Goal: Task Accomplishment & Management: Use online tool/utility

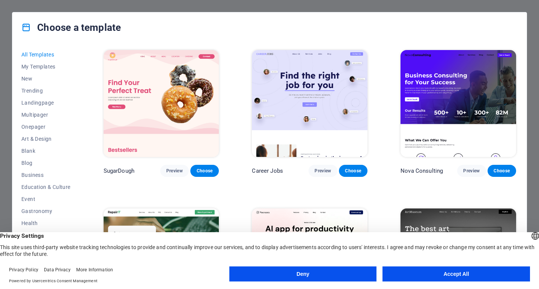
click at [458, 276] on button "Accept All" at bounding box center [457, 273] width 148 height 15
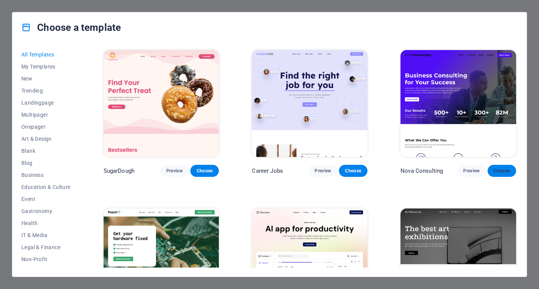
click at [504, 169] on span "Choose" at bounding box center [502, 171] width 17 height 6
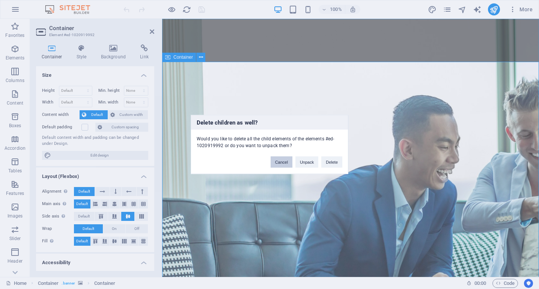
click at [283, 163] on button "Cancel" at bounding box center [282, 161] width 22 height 11
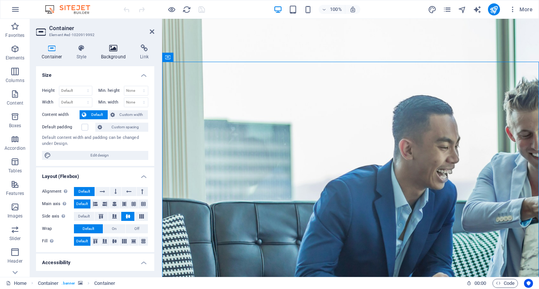
click at [110, 51] on icon at bounding box center [113, 48] width 36 height 8
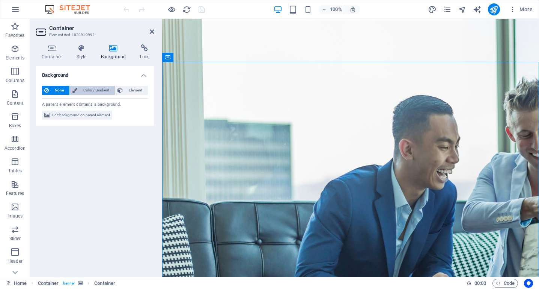
click at [89, 90] on span "Color / Gradient" at bounding box center [96, 90] width 33 height 9
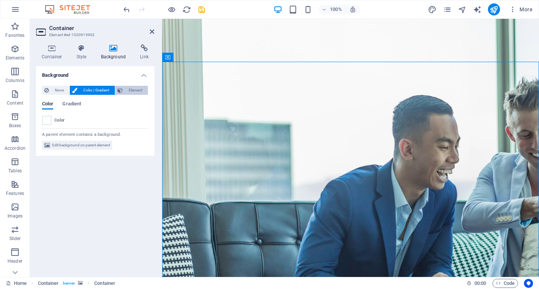
click at [130, 89] on span "Element" at bounding box center [135, 90] width 21 height 9
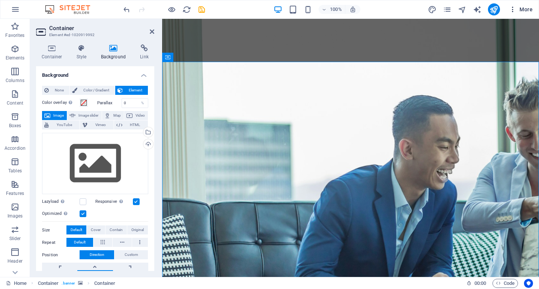
click at [534, 9] on button "More" at bounding box center [521, 9] width 30 height 12
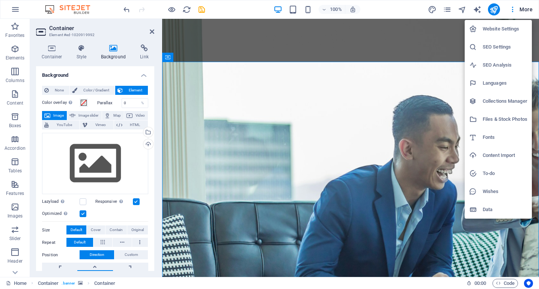
click at [496, 8] on div at bounding box center [269, 144] width 539 height 289
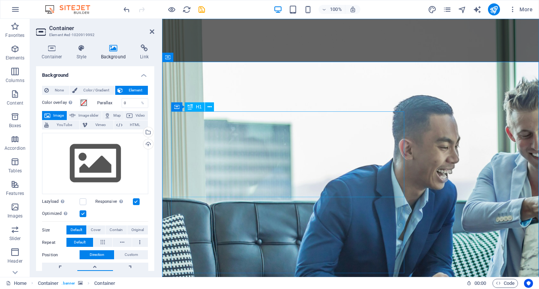
click at [77, 50] on icon at bounding box center [81, 48] width 21 height 8
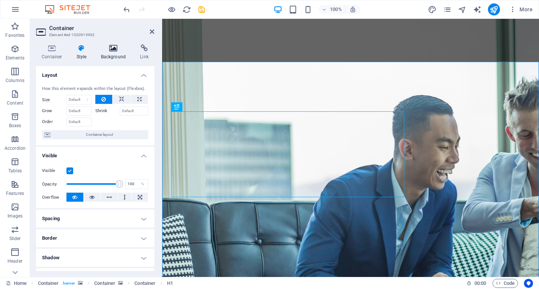
click at [111, 51] on icon at bounding box center [113, 48] width 36 height 8
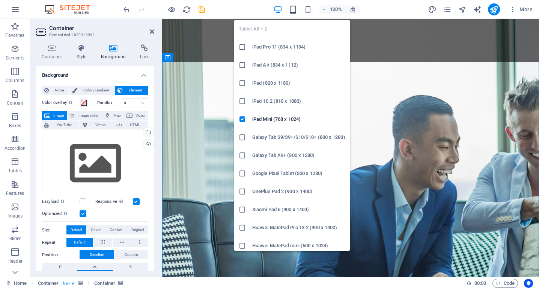
click at [294, 11] on icon "button" at bounding box center [293, 9] width 9 height 9
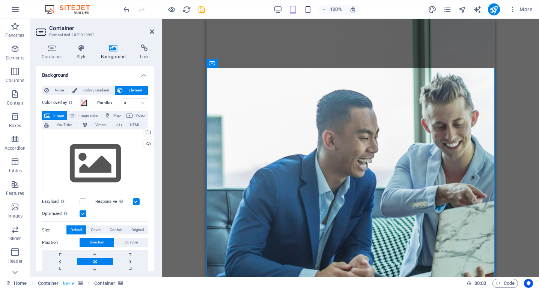
click at [310, 10] on icon "button" at bounding box center [308, 9] width 9 height 9
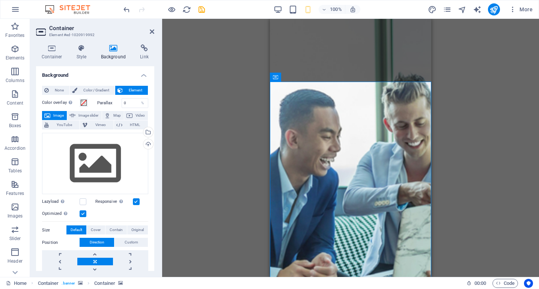
click at [488, 133] on div "Drag here to replace the existing content. Press “Ctrl” if you want to create a…" at bounding box center [350, 148] width 377 height 258
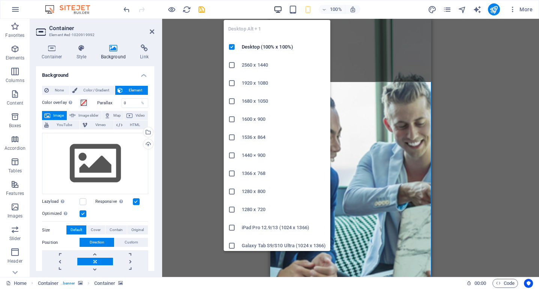
click at [280, 8] on icon "button" at bounding box center [278, 9] width 9 height 9
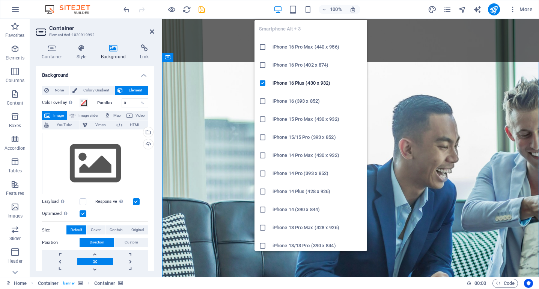
click at [298, 45] on h6 "iPhone 16 Pro Max (440 x 956)" at bounding box center [318, 46] width 90 height 9
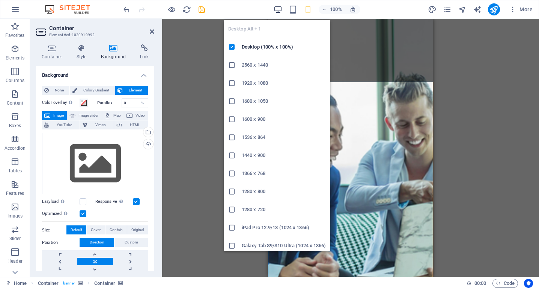
click at [280, 7] on icon "button" at bounding box center [278, 9] width 9 height 9
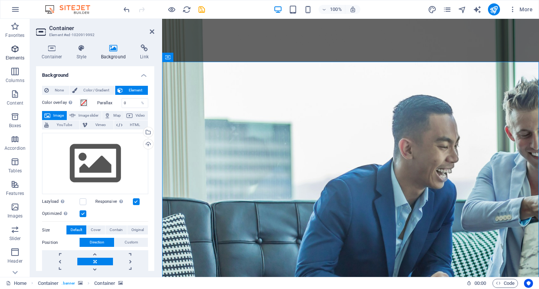
click at [16, 57] on p "Elements" at bounding box center [15, 58] width 19 height 6
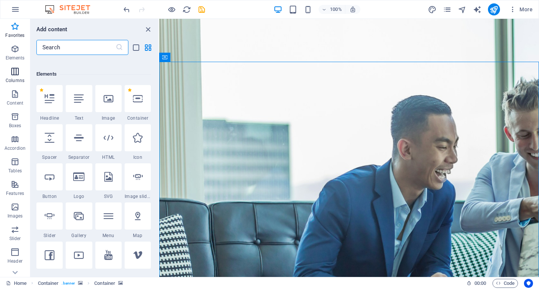
click at [21, 76] on span "Columns" at bounding box center [15, 76] width 30 height 18
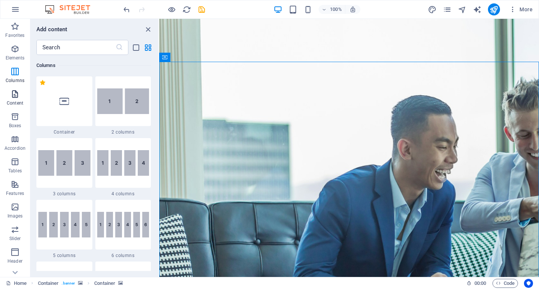
click at [14, 96] on icon "button" at bounding box center [15, 93] width 9 height 9
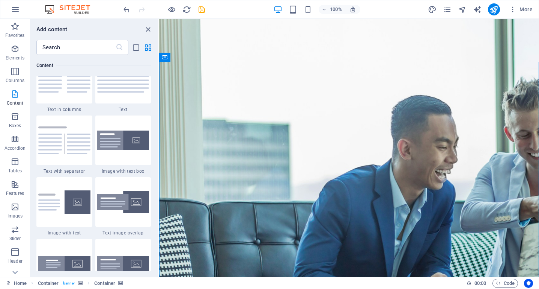
scroll to position [1339, 0]
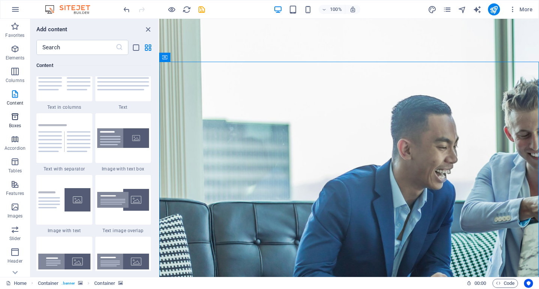
click at [17, 125] on p "Boxes" at bounding box center [15, 125] width 12 height 6
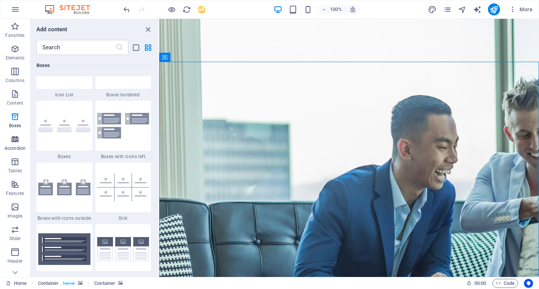
click at [16, 145] on p "Accordion" at bounding box center [15, 148] width 21 height 6
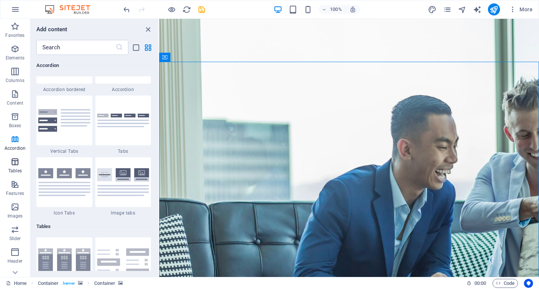
scroll to position [2455, 0]
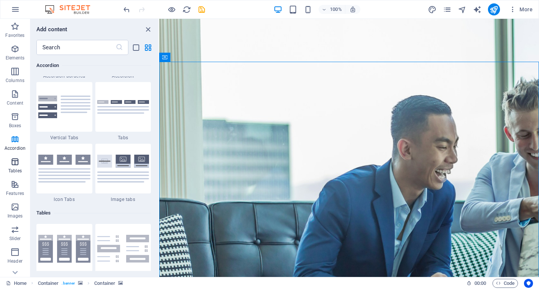
click at [16, 160] on icon "button" at bounding box center [15, 161] width 9 height 9
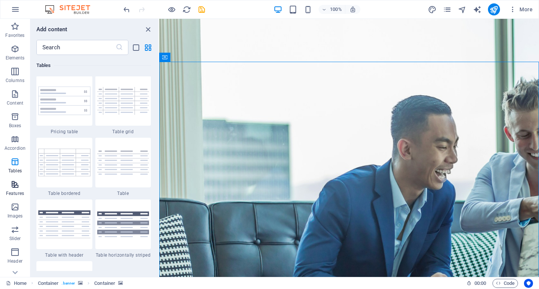
click at [17, 182] on icon "button" at bounding box center [15, 184] width 9 height 9
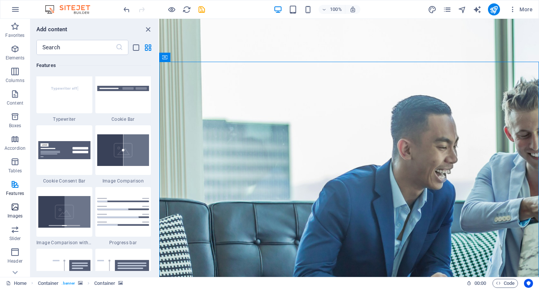
click at [16, 203] on icon "button" at bounding box center [15, 206] width 9 height 9
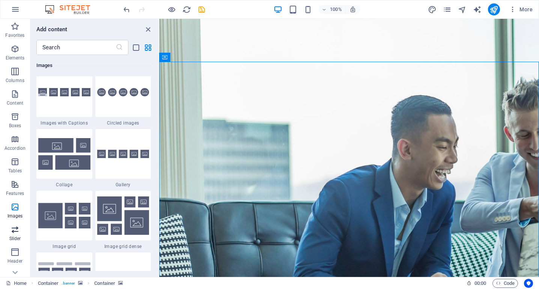
scroll to position [3909, 0]
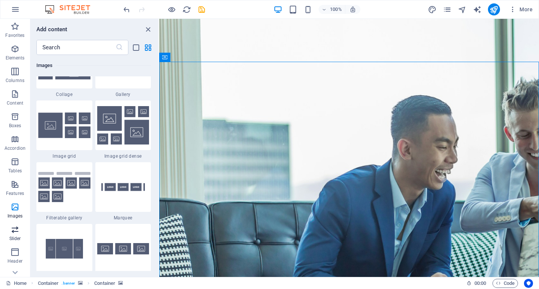
click at [14, 227] on icon "button" at bounding box center [15, 229] width 9 height 9
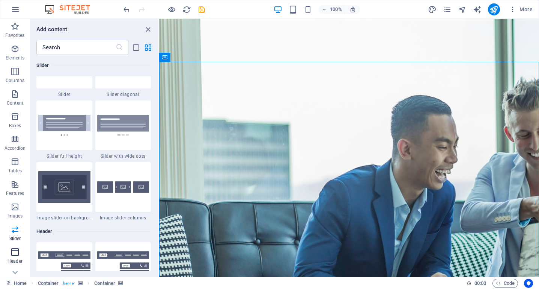
click at [17, 253] on icon "button" at bounding box center [15, 251] width 9 height 9
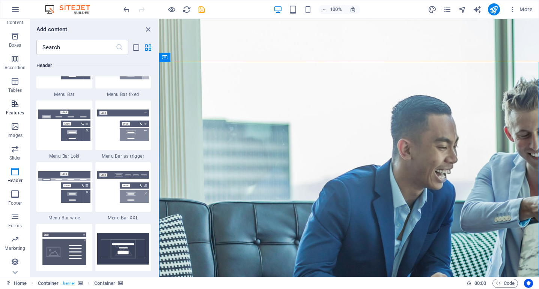
scroll to position [80, 0]
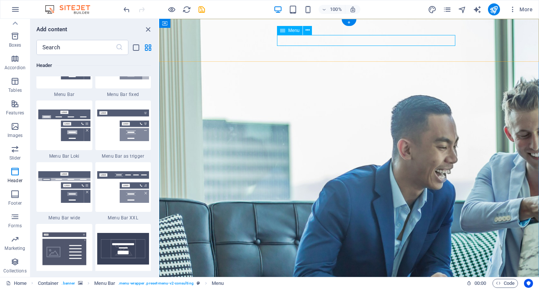
click at [293, 31] on span "Menu" at bounding box center [294, 30] width 11 height 5
click at [283, 30] on icon at bounding box center [282, 30] width 5 height 9
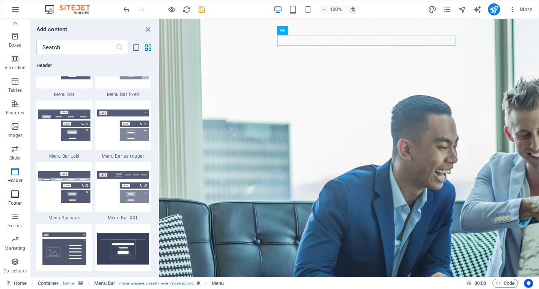
click at [13, 200] on p "Footer" at bounding box center [15, 203] width 14 height 6
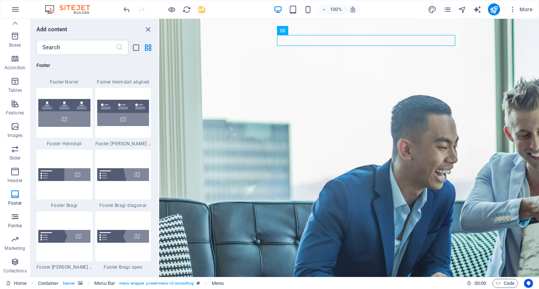
click at [15, 219] on icon "button" at bounding box center [15, 216] width 9 height 9
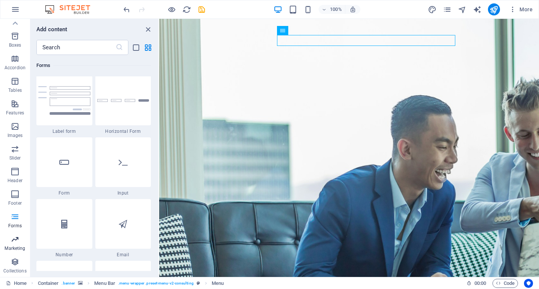
click at [13, 242] on icon "button" at bounding box center [15, 238] width 9 height 9
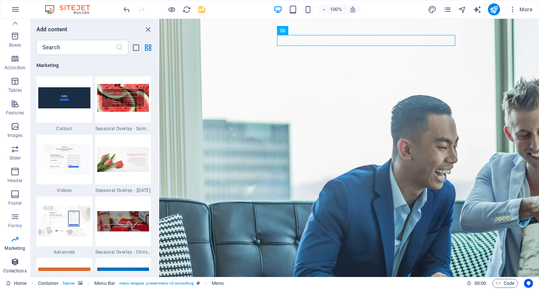
scroll to position [6250, 0]
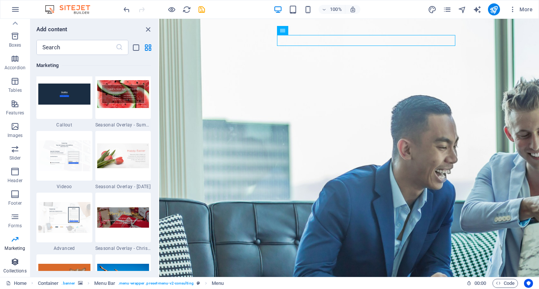
click at [11, 264] on icon "button" at bounding box center [15, 261] width 9 height 9
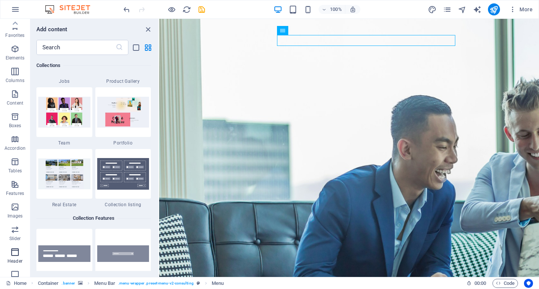
scroll to position [0, 0]
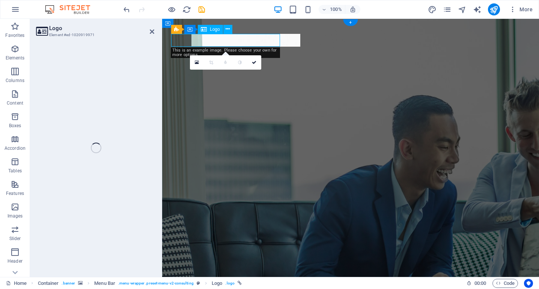
select select "px"
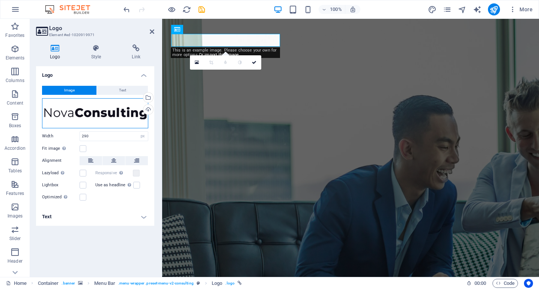
click at [113, 113] on div "Drag files here, click to choose files or select files from Files or our free s…" at bounding box center [95, 113] width 106 height 30
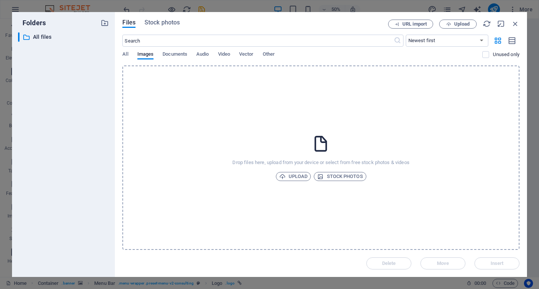
click at [113, 113] on div "Folders ​ All files All files" at bounding box center [63, 144] width 103 height 264
click at [300, 179] on span "Upload" at bounding box center [294, 176] width 29 height 9
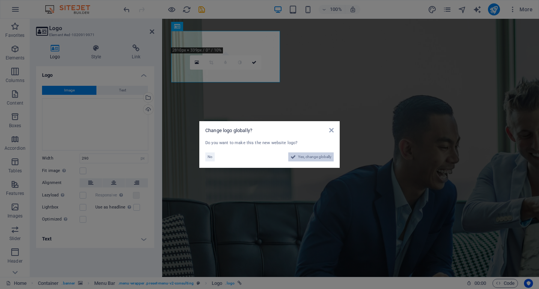
click at [304, 154] on span "Yes, change globally" at bounding box center [314, 156] width 33 height 9
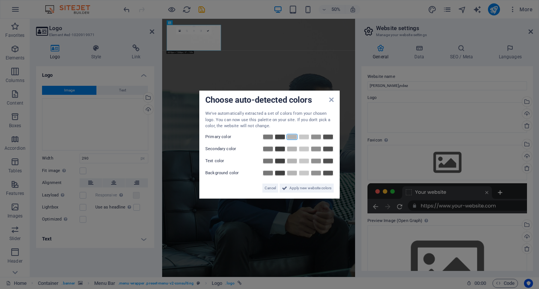
click at [296, 137] on link at bounding box center [292, 136] width 11 height 6
click at [266, 137] on link at bounding box center [268, 136] width 11 height 6
click at [306, 136] on link at bounding box center [304, 136] width 11 height 6
click at [280, 147] on link at bounding box center [280, 148] width 11 height 6
click at [279, 161] on link at bounding box center [280, 160] width 11 height 6
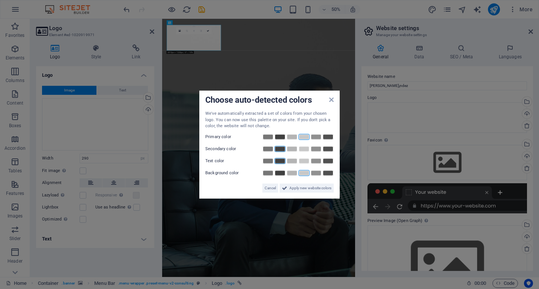
click at [305, 172] on link at bounding box center [304, 172] width 11 height 6
click at [293, 172] on link at bounding box center [292, 172] width 11 height 6
click at [297, 188] on span "Apply new website colors" at bounding box center [311, 187] width 42 height 9
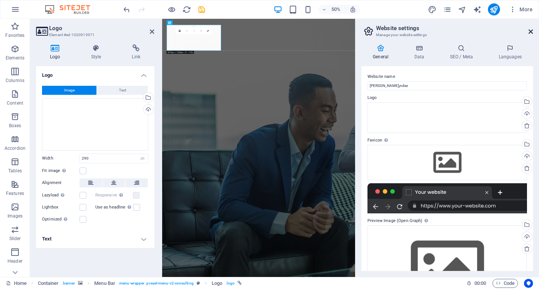
click at [531, 29] on icon at bounding box center [531, 32] width 5 height 6
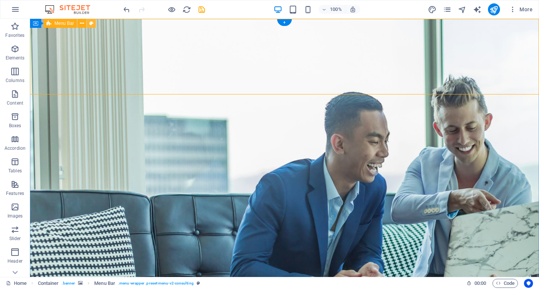
click at [92, 23] on icon at bounding box center [91, 24] width 4 height 8
select select "rem"
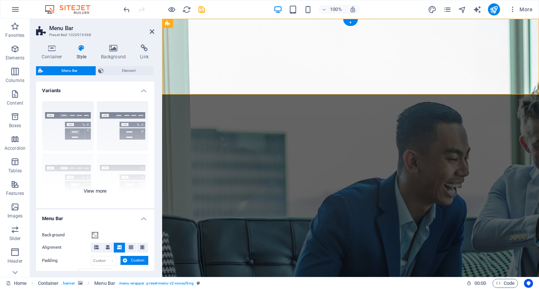
scroll to position [21, 0]
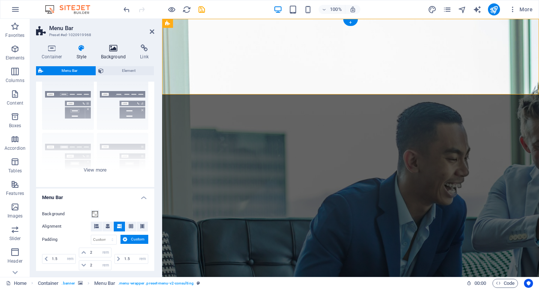
click at [118, 52] on h4 "Background" at bounding box center [114, 52] width 39 height 16
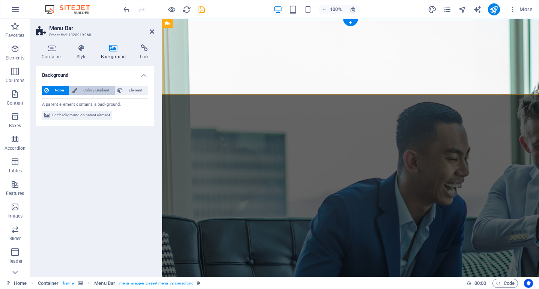
click at [85, 92] on span "Color / Gradient" at bounding box center [96, 90] width 33 height 9
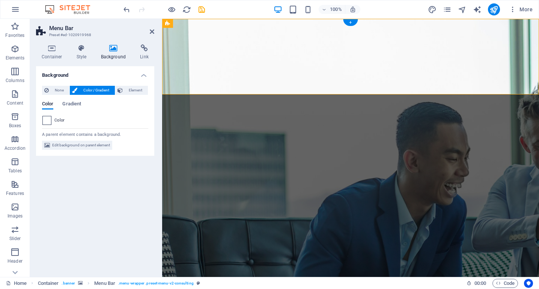
click at [47, 121] on span at bounding box center [47, 120] width 8 height 8
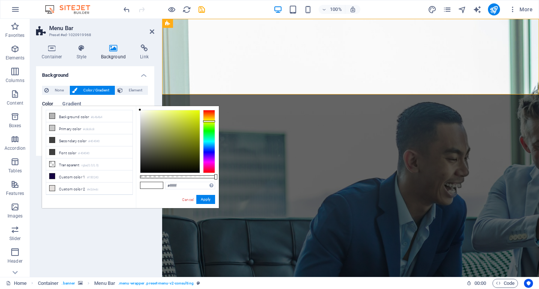
click at [210, 121] on div at bounding box center [209, 141] width 12 height 63
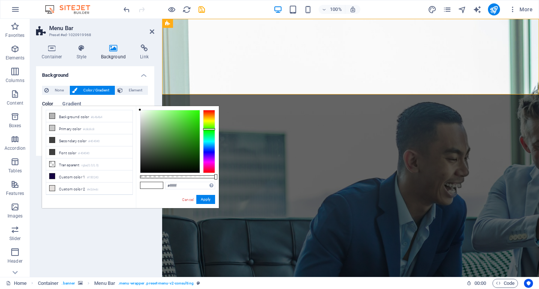
drag, startPoint x: 210, startPoint y: 121, endPoint x: 211, endPoint y: 128, distance: 7.5
click at [211, 128] on div at bounding box center [209, 129] width 12 height 2
click at [209, 200] on button "Apply" at bounding box center [205, 199] width 19 height 9
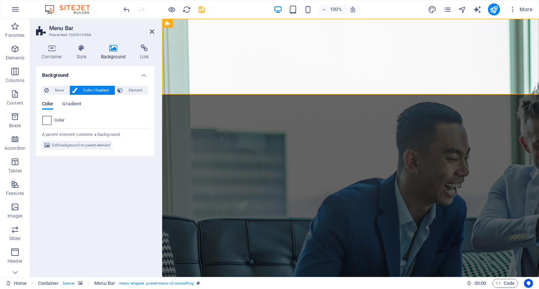
click at [46, 122] on span at bounding box center [47, 120] width 8 height 8
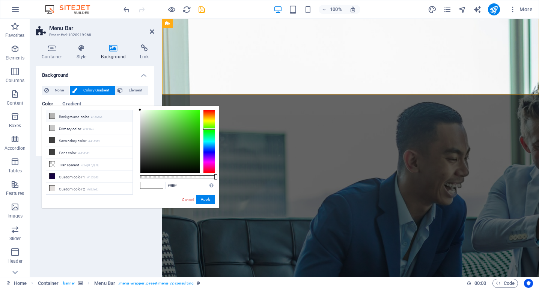
click at [86, 115] on li "Background color #b4b4b4" at bounding box center [89, 116] width 86 height 12
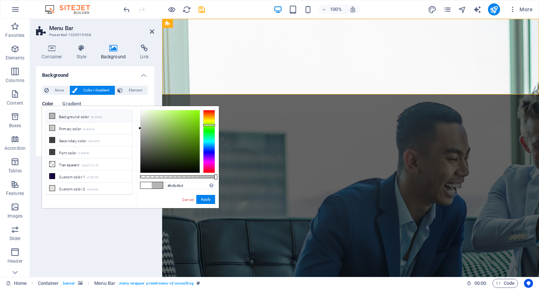
drag, startPoint x: 209, startPoint y: 120, endPoint x: 210, endPoint y: 125, distance: 4.9
click at [210, 125] on div at bounding box center [209, 141] width 12 height 63
click at [187, 114] on div at bounding box center [170, 141] width 59 height 62
drag, startPoint x: 187, startPoint y: 114, endPoint x: 190, endPoint y: 127, distance: 13.0
click at [190, 127] on div at bounding box center [190, 127] width 3 height 3
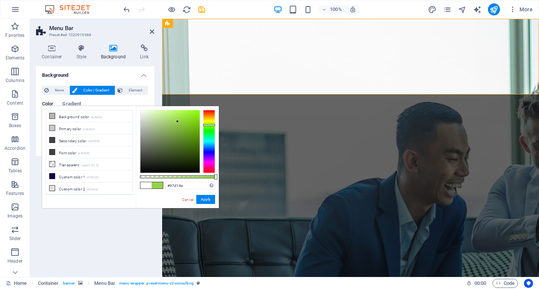
drag, startPoint x: 190, startPoint y: 127, endPoint x: 177, endPoint y: 121, distance: 13.8
click at [177, 121] on div at bounding box center [177, 121] width 3 height 3
click at [185, 184] on input "#97d14e" at bounding box center [190, 185] width 50 height 8
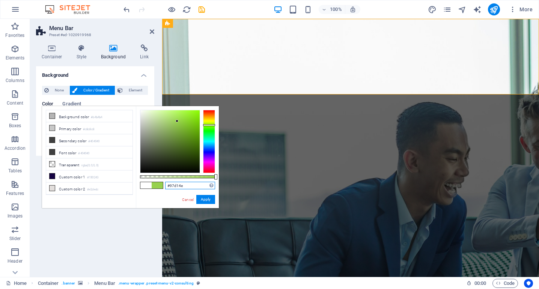
paste input "00843d"
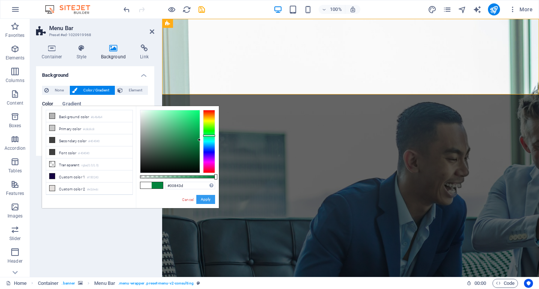
click at [212, 199] on button "Apply" at bounding box center [205, 199] width 19 height 9
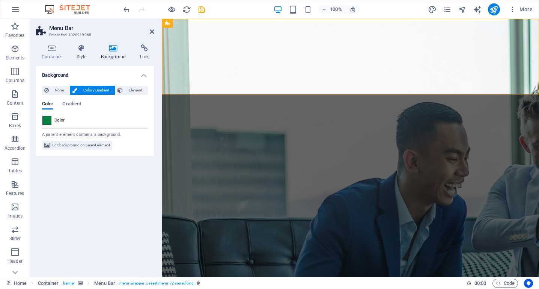
click at [47, 119] on span at bounding box center [47, 120] width 8 height 8
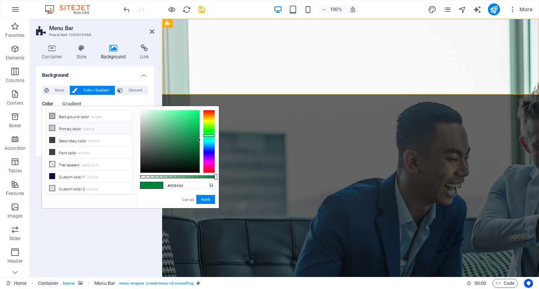
click at [67, 130] on li "Primary color #c8c8c8" at bounding box center [89, 128] width 86 height 12
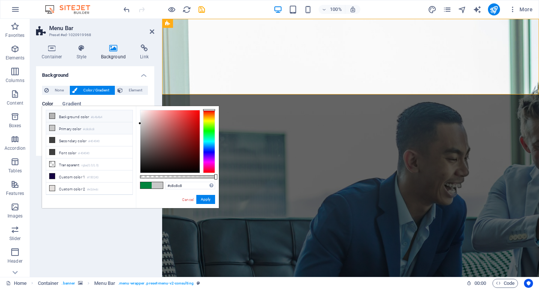
click at [70, 116] on li "Background color #b4b4b4" at bounding box center [89, 116] width 86 height 12
drag, startPoint x: 139, startPoint y: 125, endPoint x: 174, endPoint y: 120, distance: 35.3
click at [174, 120] on div "#b4b4b4 Supported formats #0852ed rgb(8, 82, 237) rgba(8, 82, 237, 90%) hsv(221…" at bounding box center [177, 211] width 83 height 211
click at [181, 145] on div at bounding box center [170, 141] width 59 height 62
click at [151, 186] on span at bounding box center [146, 185] width 11 height 6
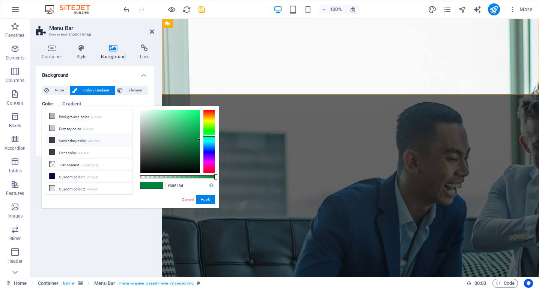
click at [79, 138] on li "Secondary color #404040" at bounding box center [89, 140] width 86 height 12
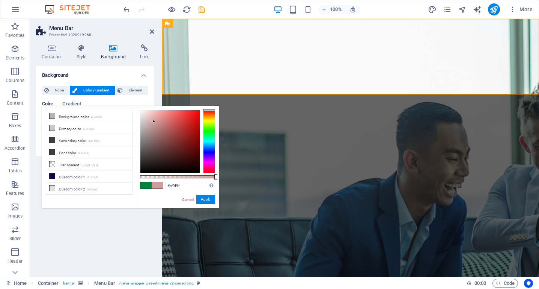
click at [154, 121] on div at bounding box center [170, 141] width 59 height 62
drag, startPoint x: 154, startPoint y: 120, endPoint x: 145, endPoint y: 113, distance: 11.5
click at [145, 113] on div at bounding box center [144, 113] width 3 height 3
click at [83, 118] on li "Background color #b4b4b4" at bounding box center [89, 116] width 86 height 12
click at [145, 183] on span at bounding box center [146, 185] width 11 height 6
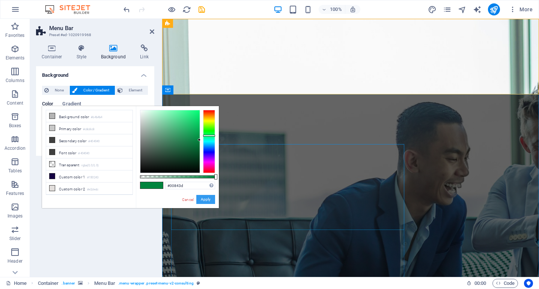
click at [210, 200] on button "Apply" at bounding box center [205, 199] width 19 height 9
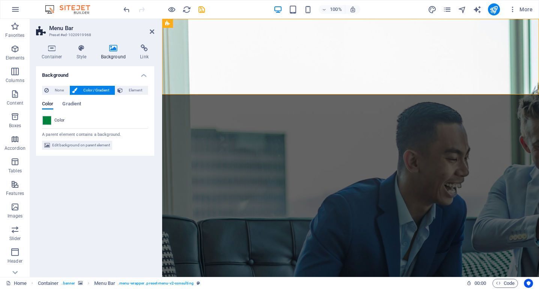
click at [93, 89] on span "Color / Gradient" at bounding box center [96, 90] width 33 height 9
click at [47, 120] on span at bounding box center [47, 120] width 8 height 8
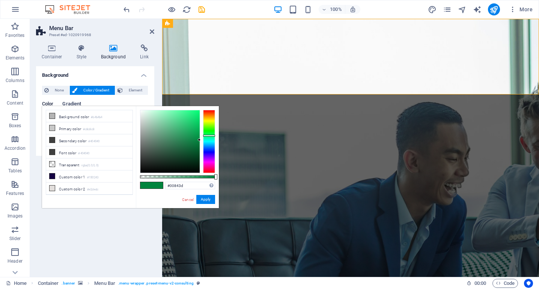
click at [74, 104] on span "Gradient" at bounding box center [71, 104] width 19 height 11
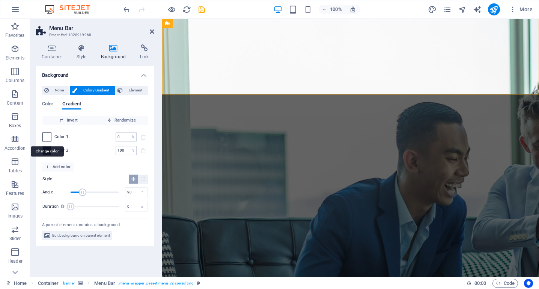
click at [47, 136] on span at bounding box center [47, 137] width 8 height 8
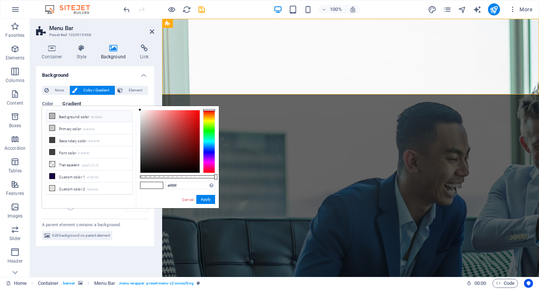
click at [86, 118] on li "Background color #b4b4b4" at bounding box center [89, 116] width 86 height 12
click at [190, 184] on input "#b4b4b4" at bounding box center [190, 185] width 50 height 8
paste input "00843d"
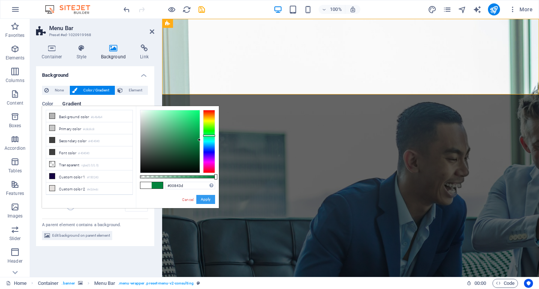
click at [209, 198] on button "Apply" at bounding box center [205, 199] width 19 height 9
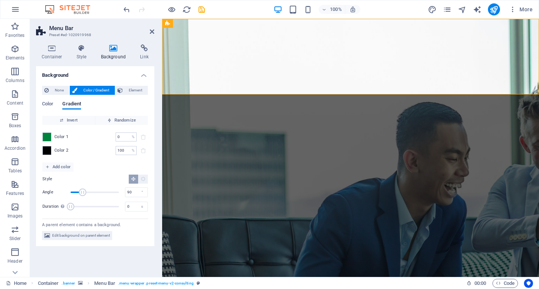
click at [70, 148] on div "Color 2 100 % ​" at bounding box center [95, 150] width 106 height 9
click at [48, 149] on span at bounding box center [47, 150] width 8 height 8
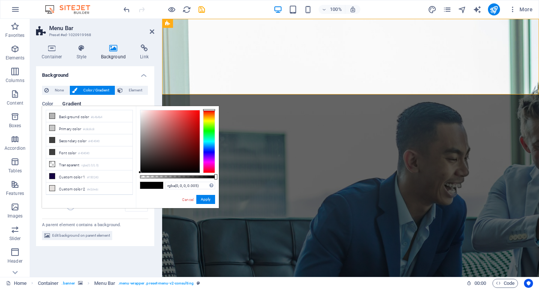
click at [141, 175] on div at bounding box center [177, 176] width 75 height 3
drag, startPoint x: 141, startPoint y: 175, endPoint x: 145, endPoint y: 175, distance: 4.5
click at [145, 175] on div at bounding box center [144, 176] width 3 height 5
click at [157, 185] on span at bounding box center [157, 185] width 11 height 6
click at [141, 110] on div at bounding box center [170, 141] width 59 height 62
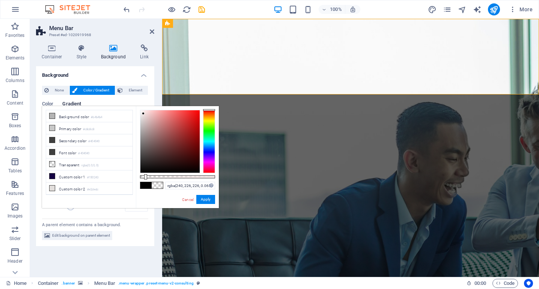
drag, startPoint x: 140, startPoint y: 110, endPoint x: 143, endPoint y: 113, distance: 4.0
click at [144, 113] on div at bounding box center [143, 113] width 3 height 3
drag, startPoint x: 146, startPoint y: 176, endPoint x: 252, endPoint y: 178, distance: 106.7
click at [252, 178] on body "Jose Luis FernÃ¡ndez Home Favorites Elements Columns Content Boxes Accordion Ta…" at bounding box center [269, 144] width 539 height 289
drag, startPoint x: 143, startPoint y: 113, endPoint x: 136, endPoint y: 103, distance: 12.3
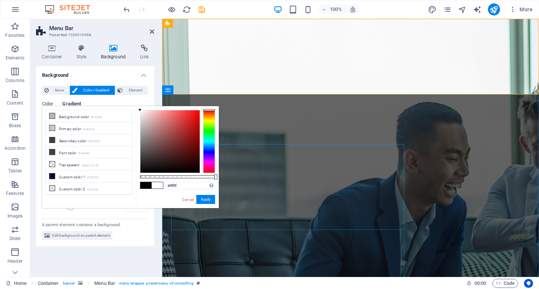
click at [136, 103] on body "Jose Luis FernÃ¡ndez Home Favorites Elements Columns Content Boxes Accordion Ta…" at bounding box center [269, 144] width 539 height 289
click at [187, 181] on div "#ffffff Supported formats #0852ed rgb(8, 82, 237) rgba(8, 82, 237, 90%) hsv(221…" at bounding box center [177, 211] width 83 height 211
click at [187, 183] on input "#ffffff" at bounding box center [190, 185] width 50 height 8
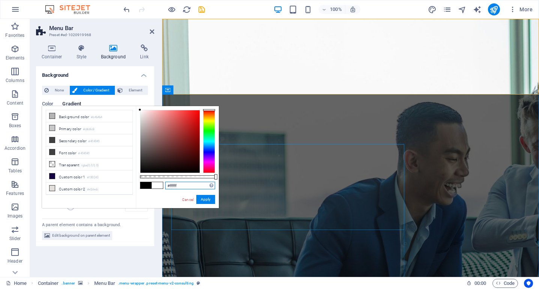
paste input "4caf50"
type input "#4caf50"
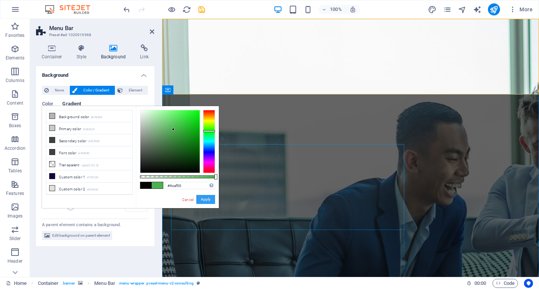
click at [210, 199] on button "Apply" at bounding box center [205, 199] width 19 height 9
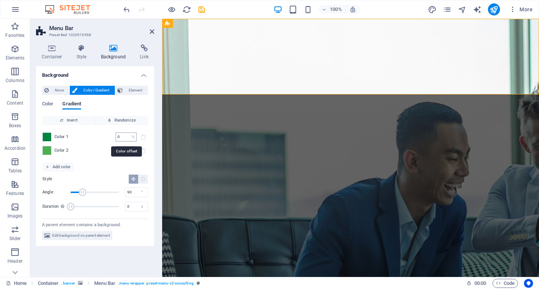
click at [126, 137] on input "0" at bounding box center [122, 136] width 13 height 9
type input "100"
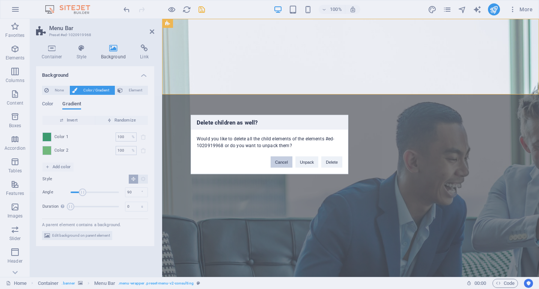
click at [281, 163] on button "Cancel" at bounding box center [282, 161] width 22 height 11
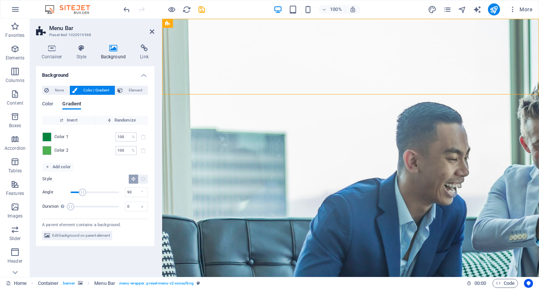
click at [96, 153] on div "Color 2 100 % ​" at bounding box center [95, 150] width 106 height 9
drag, startPoint x: 83, startPoint y: 192, endPoint x: 55, endPoint y: 189, distance: 28.4
click at [55, 189] on div "Angle 0 °" at bounding box center [95, 191] width 106 height 11
type input "90"
type input "0"
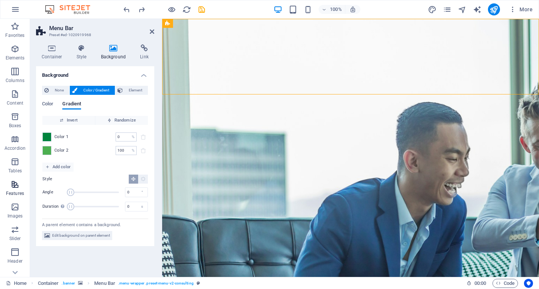
drag, startPoint x: 85, startPoint y: 192, endPoint x: 23, endPoint y: 187, distance: 62.1
click at [23, 187] on section "Favorites Elements Columns Content Boxes Accordion Tables Features Images Slide…" at bounding box center [269, 148] width 539 height 258
click at [94, 194] on span "Angle" at bounding box center [95, 191] width 48 height 11
click at [109, 190] on span "Angle" at bounding box center [95, 191] width 48 height 11
click at [90, 190] on span "Angle" at bounding box center [95, 191] width 48 height 11
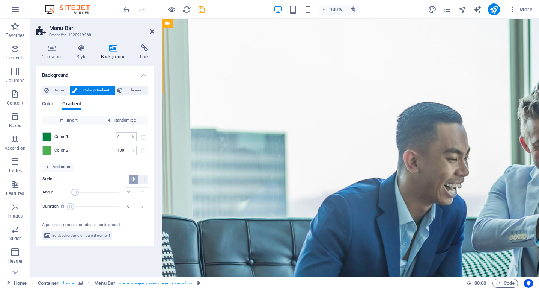
click at [75, 190] on span "Angle" at bounding box center [95, 191] width 48 height 11
drag, startPoint x: 75, startPoint y: 190, endPoint x: 57, endPoint y: 190, distance: 18.4
click at [57, 190] on div "Angle 0 °" at bounding box center [95, 191] width 106 height 11
click at [77, 189] on span "Angle" at bounding box center [95, 191] width 48 height 11
click at [81, 189] on span "Angle" at bounding box center [81, 192] width 8 height 8
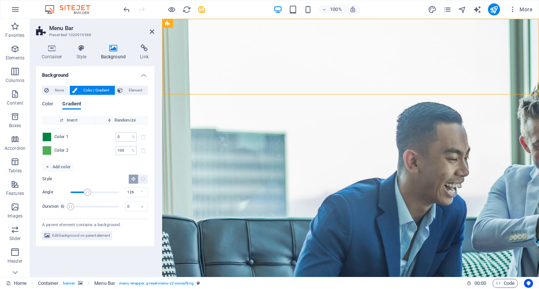
click at [88, 189] on span "Angle" at bounding box center [95, 191] width 48 height 11
click at [91, 190] on span "Angle" at bounding box center [88, 192] width 8 height 8
click at [100, 190] on span "Angle" at bounding box center [95, 191] width 48 height 11
type input "137"
click at [89, 190] on span "Angle" at bounding box center [95, 191] width 48 height 11
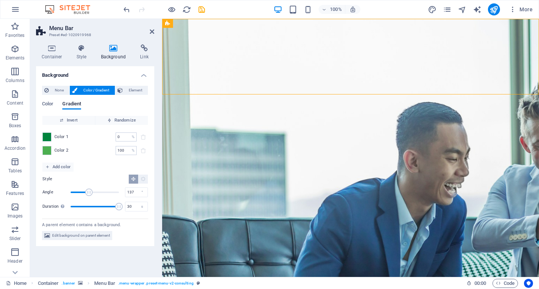
drag, startPoint x: 70, startPoint y: 208, endPoint x: 122, endPoint y: 208, distance: 51.5
click at [122, 209] on span "Duration" at bounding box center [119, 206] width 8 height 8
drag, startPoint x: 121, startPoint y: 208, endPoint x: 93, endPoint y: 208, distance: 28.6
click at [93, 208] on span "Duration" at bounding box center [97, 206] width 8 height 8
drag, startPoint x: 82, startPoint y: 207, endPoint x: 56, endPoint y: 207, distance: 25.9
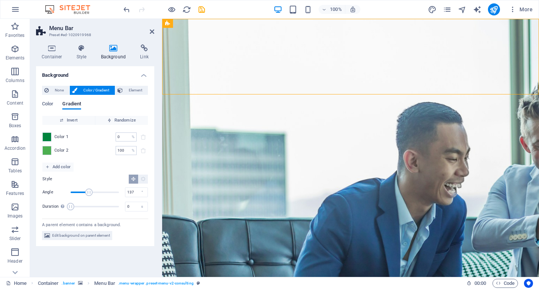
click at [56, 207] on div "Duration Duration of the background animation. A value of "0" disables the anim…" at bounding box center [95, 206] width 106 height 11
type input "5.1"
click at [79, 207] on span "Duration" at bounding box center [95, 206] width 48 height 11
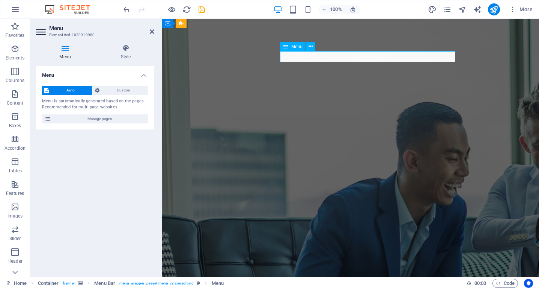
click at [292, 47] on span "Menu" at bounding box center [297, 46] width 11 height 5
click at [65, 50] on icon at bounding box center [65, 48] width 58 height 8
click at [95, 119] on span "Manage pages" at bounding box center [99, 118] width 93 height 9
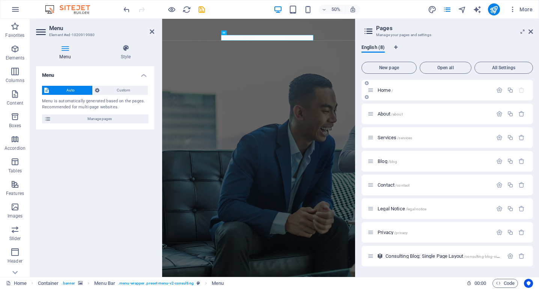
click at [391, 91] on span "Home /" at bounding box center [385, 90] width 15 height 6
click at [388, 112] on span "About /about" at bounding box center [390, 114] width 25 height 6
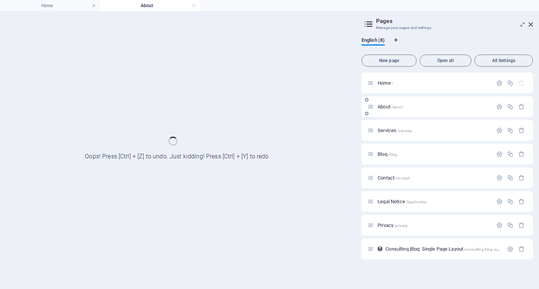
click at [388, 112] on div "About /about" at bounding box center [448, 106] width 172 height 21
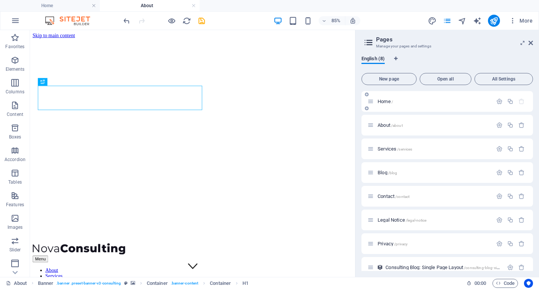
scroll to position [0, 0]
click at [413, 105] on div "Home /" at bounding box center [430, 101] width 125 height 9
click at [376, 104] on div "Home /" at bounding box center [430, 101] width 125 height 9
click at [384, 101] on span "Home /" at bounding box center [385, 101] width 15 height 6
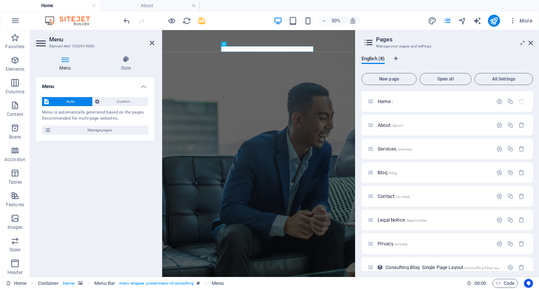
click at [111, 211] on div "Menu Auto Custom Menu is automatically generated based on the pages. Recommende…" at bounding box center [95, 173] width 118 height 193
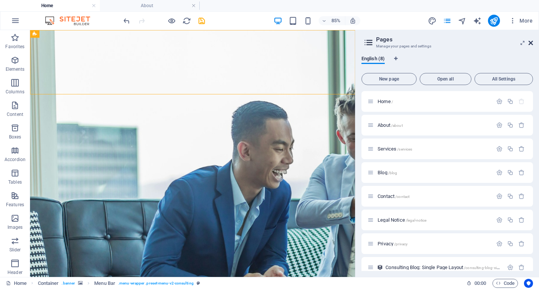
click at [531, 40] on link at bounding box center [531, 43] width 5 height 6
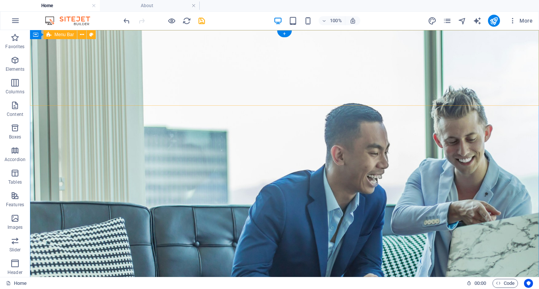
click at [92, 33] on icon at bounding box center [91, 35] width 4 height 8
select select "rem"
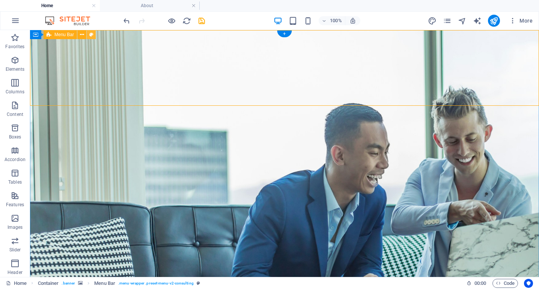
select select "rem"
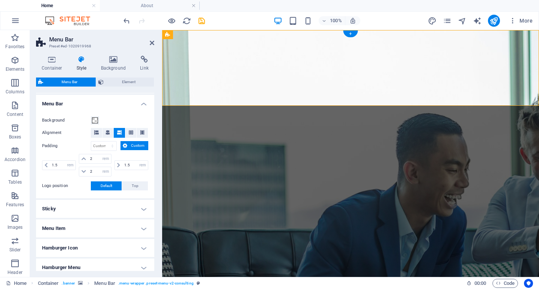
scroll to position [126, 0]
click at [108, 132] on icon at bounding box center [108, 132] width 5 height 5
click at [97, 133] on icon at bounding box center [96, 132] width 5 height 5
click at [118, 133] on icon at bounding box center [119, 132] width 5 height 5
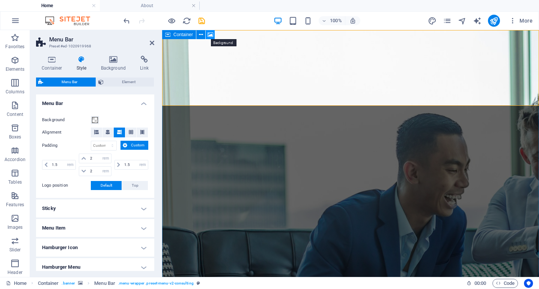
click at [214, 35] on button at bounding box center [210, 34] width 9 height 9
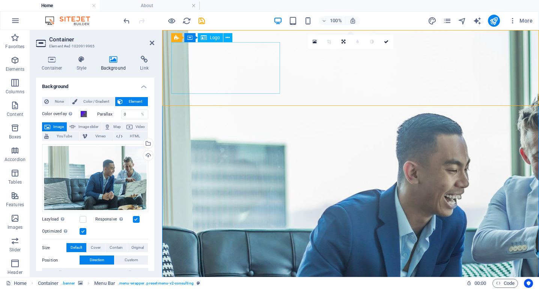
select select "rem"
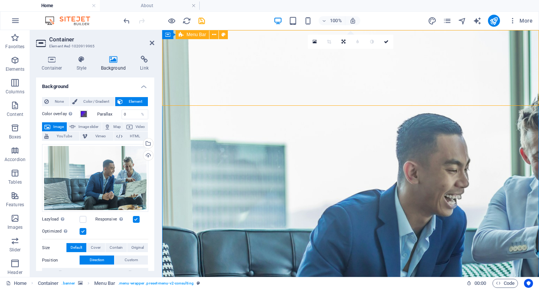
select select "rem"
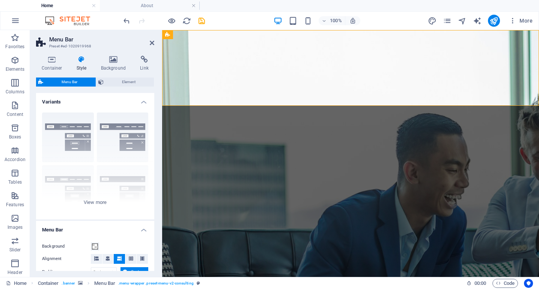
click at [83, 60] on icon at bounding box center [81, 60] width 21 height 8
click at [119, 62] on icon at bounding box center [113, 60] width 36 height 8
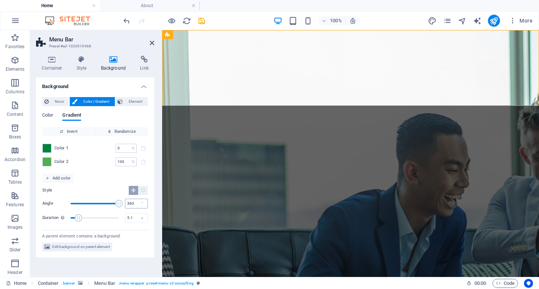
drag, startPoint x: 88, startPoint y: 203, endPoint x: 128, endPoint y: 203, distance: 39.8
click at [128, 203] on div "Angle 360 °" at bounding box center [95, 203] width 106 height 11
click at [94, 203] on span "Angle" at bounding box center [95, 203] width 48 height 11
click at [80, 201] on span "Angle" at bounding box center [95, 203] width 48 height 11
click at [83, 202] on span "Angle" at bounding box center [82, 203] width 8 height 8
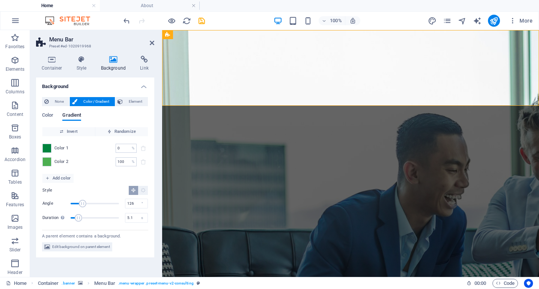
click at [88, 202] on span "Angle" at bounding box center [95, 203] width 48 height 11
click at [125, 132] on span "Randomize" at bounding box center [121, 131] width 47 height 9
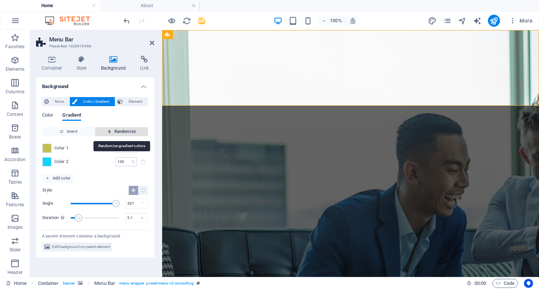
click at [125, 132] on span "Randomize" at bounding box center [121, 131] width 47 height 9
type input "272"
click at [125, 132] on span "Randomize" at bounding box center [121, 131] width 47 height 9
type input "50"
type input "187"
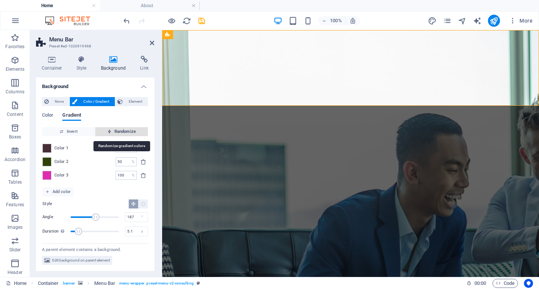
click at [125, 132] on span "Randomize" at bounding box center [121, 131] width 47 height 9
type input "100"
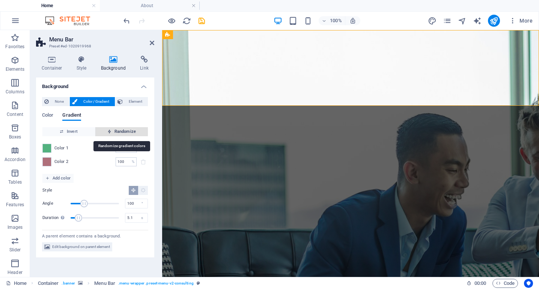
click at [125, 132] on span "Randomize" at bounding box center [121, 131] width 47 height 9
type input "256"
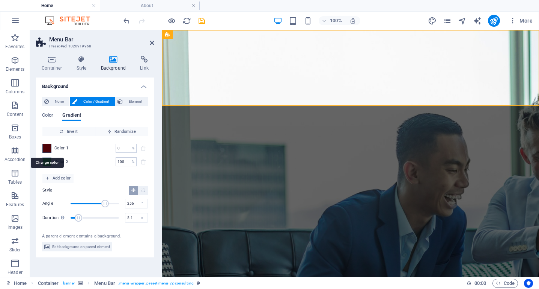
click at [50, 147] on span at bounding box center [47, 148] width 8 height 8
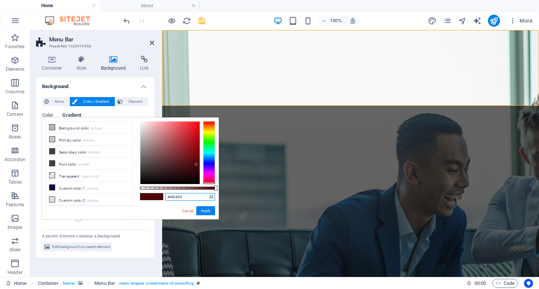
click at [186, 196] on input "#4f0409" at bounding box center [190, 197] width 50 height 8
paste input "00843d"
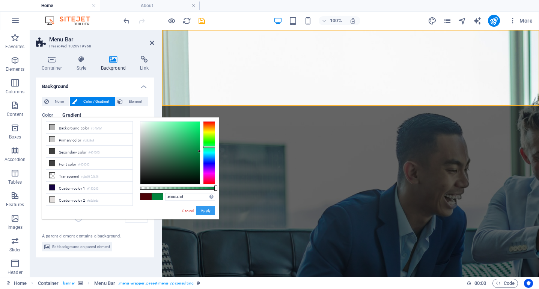
click at [209, 213] on button "Apply" at bounding box center [205, 210] width 19 height 9
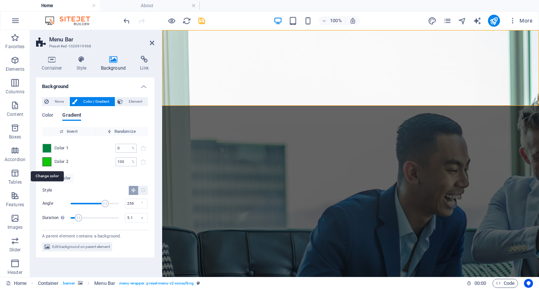
click at [48, 161] on span at bounding box center [47, 161] width 8 height 8
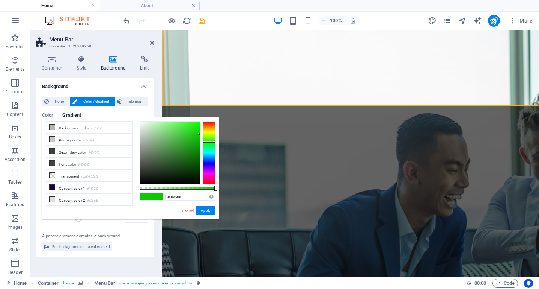
type input "#0acb00"
drag, startPoint x: 197, startPoint y: 134, endPoint x: 210, endPoint y: 134, distance: 12.8
click at [210, 134] on div at bounding box center [177, 152] width 75 height 63
click at [192, 198] on input "#0acb00" at bounding box center [190, 197] width 50 height 8
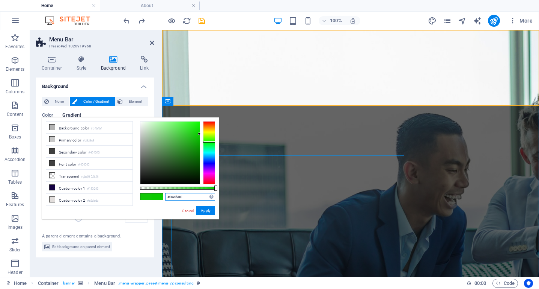
click at [192, 198] on input "#0acb00" at bounding box center [190, 197] width 50 height 8
paste input "#a7d129"
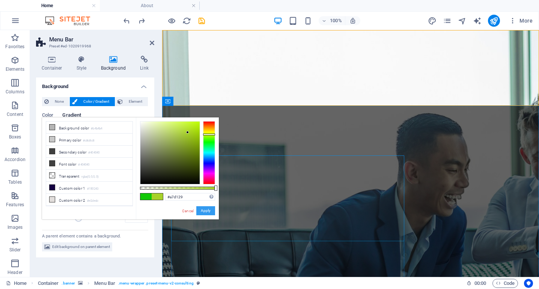
click at [210, 212] on button "Apply" at bounding box center [205, 210] width 19 height 9
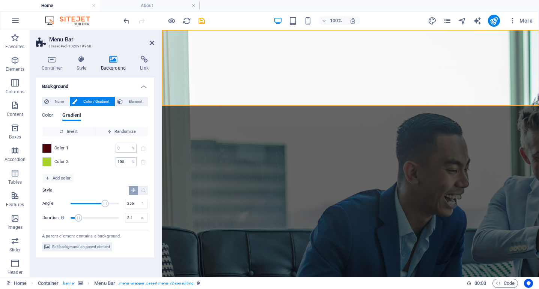
click at [46, 147] on span at bounding box center [47, 148] width 8 height 8
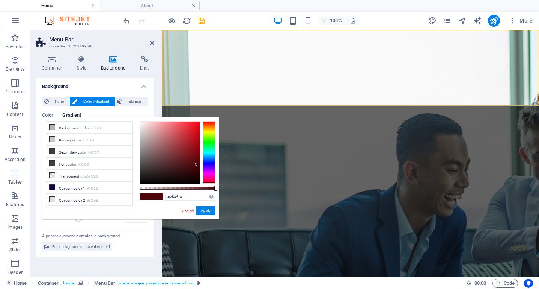
click at [212, 136] on div at bounding box center [209, 152] width 12 height 63
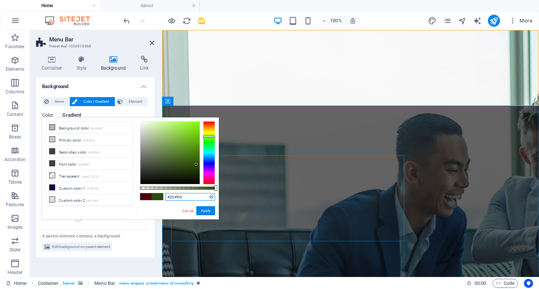
click at [182, 196] on input "#2b4f04" at bounding box center [190, 197] width 50 height 8
paste input "00843d"
type input "#00843d"
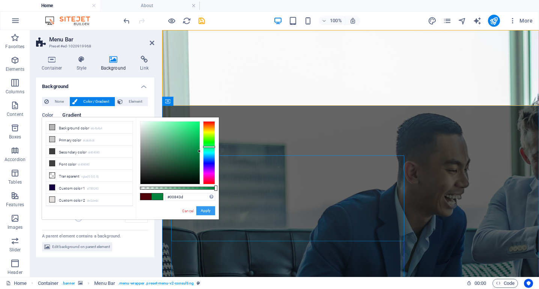
click at [210, 210] on button "Apply" at bounding box center [205, 210] width 19 height 9
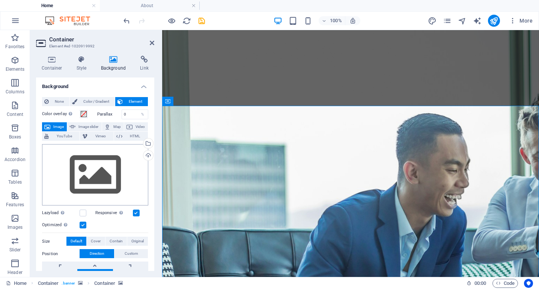
scroll to position [0, 0]
click at [147, 155] on div "Upload" at bounding box center [147, 155] width 11 height 11
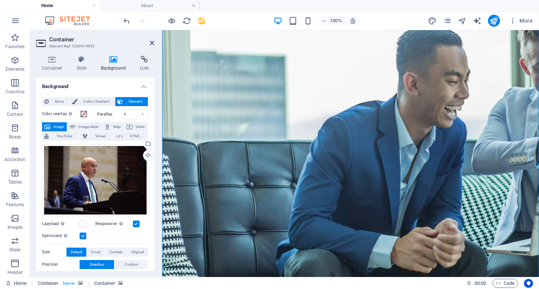
scroll to position [44, 0]
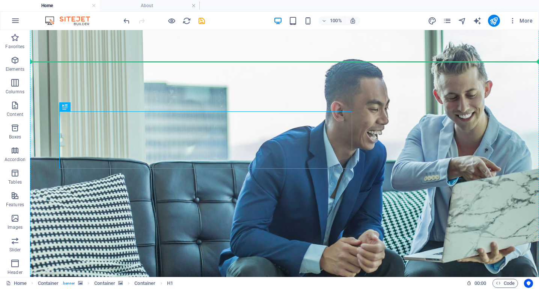
drag, startPoint x: 189, startPoint y: 124, endPoint x: 436, endPoint y: 125, distance: 246.8
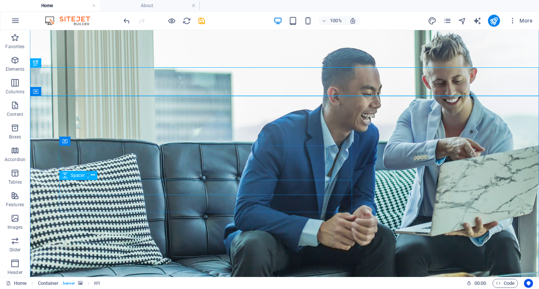
scroll to position [50, 0]
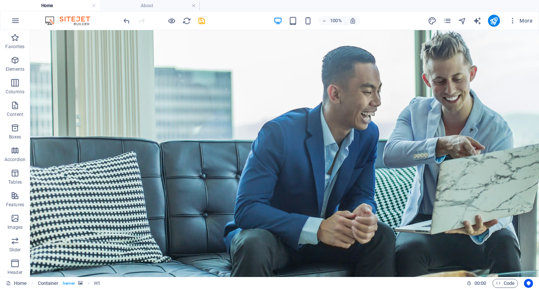
drag, startPoint x: 362, startPoint y: 66, endPoint x: 456, endPoint y: 109, distance: 103.4
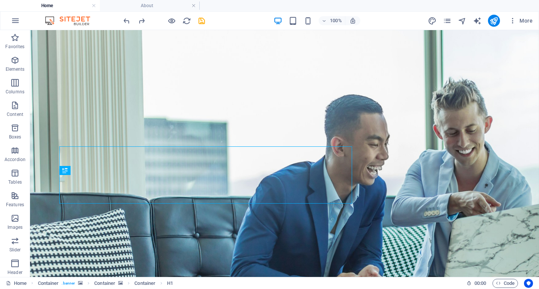
scroll to position [8, 0]
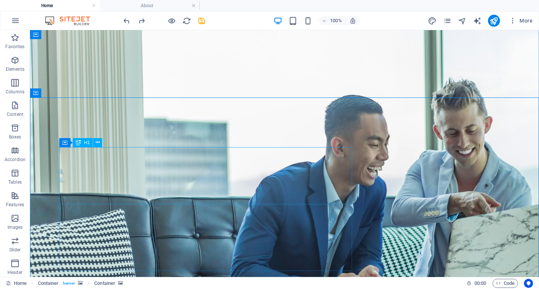
click at [98, 141] on icon at bounding box center [98, 142] width 4 height 8
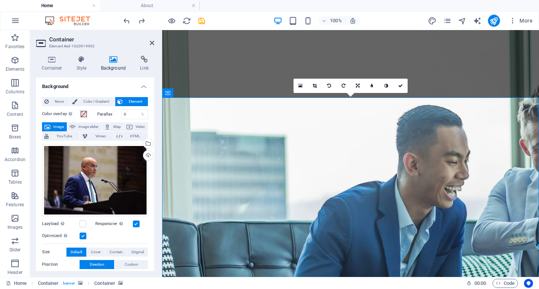
scroll to position [0, 0]
click at [89, 62] on icon at bounding box center [81, 60] width 21 height 8
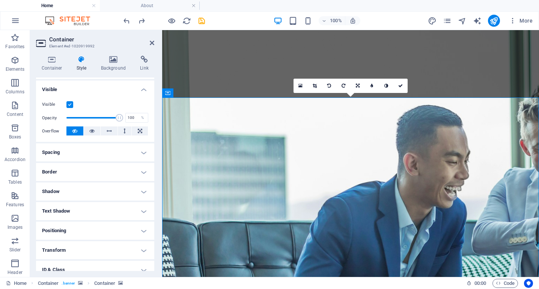
scroll to position [93, 0]
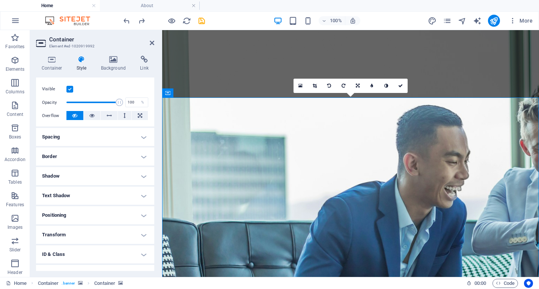
click at [96, 138] on h4 "Spacing" at bounding box center [95, 137] width 118 height 18
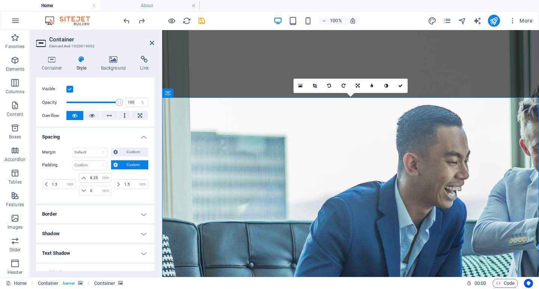
click at [136, 135] on h4 "Spacing" at bounding box center [95, 135] width 118 height 14
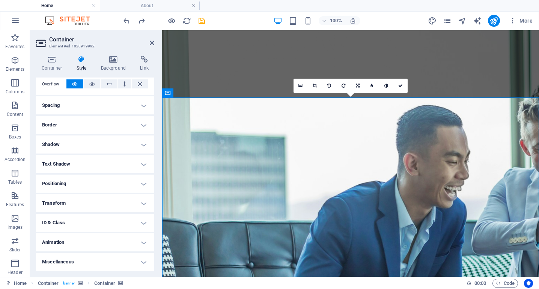
scroll to position [124, 0]
click at [77, 191] on h4 "Positioning" at bounding box center [95, 184] width 118 height 18
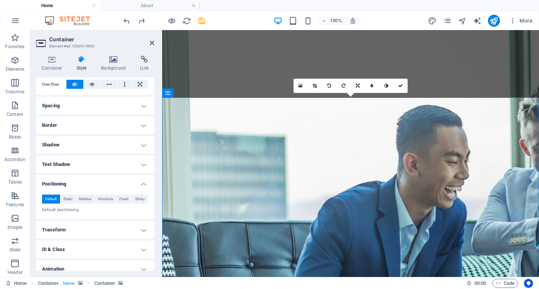
click at [81, 180] on h4 "Positioning" at bounding box center [95, 182] width 118 height 14
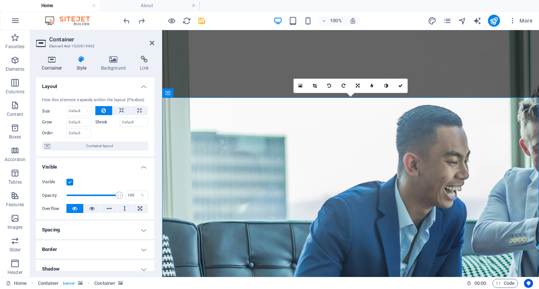
scroll to position [0, 0]
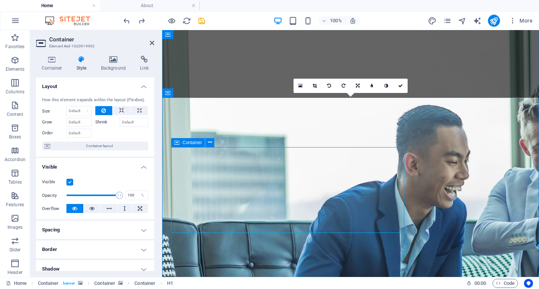
click at [196, 144] on span "Container" at bounding box center [193, 142] width 20 height 5
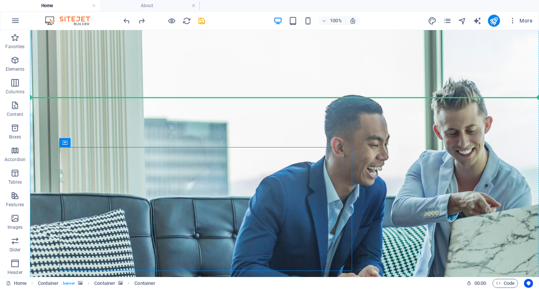
drag, startPoint x: 196, startPoint y: 144, endPoint x: 468, endPoint y: 125, distance: 273.4
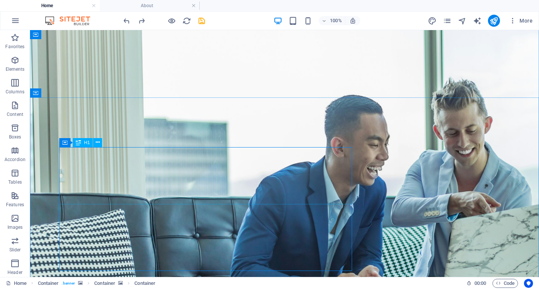
click at [100, 141] on icon at bounding box center [98, 142] width 4 height 8
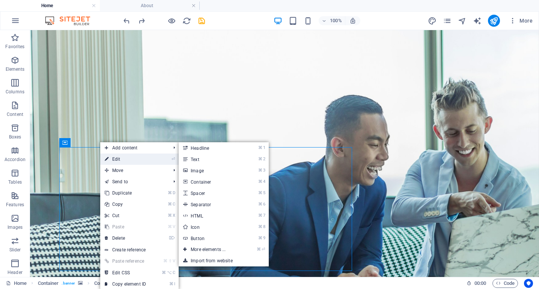
click at [121, 156] on link "⏎ Edit" at bounding box center [125, 158] width 50 height 11
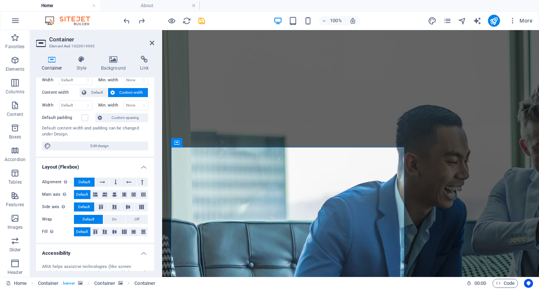
scroll to position [35, 0]
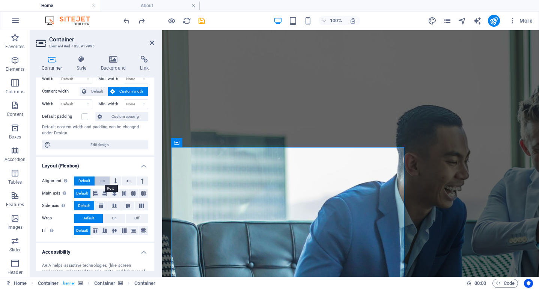
click at [100, 180] on icon at bounding box center [102, 180] width 5 height 9
click at [103, 181] on icon at bounding box center [102, 180] width 5 height 9
click at [85, 179] on span "Default" at bounding box center [85, 180] width 12 height 9
click at [107, 193] on button at bounding box center [104, 193] width 9 height 9
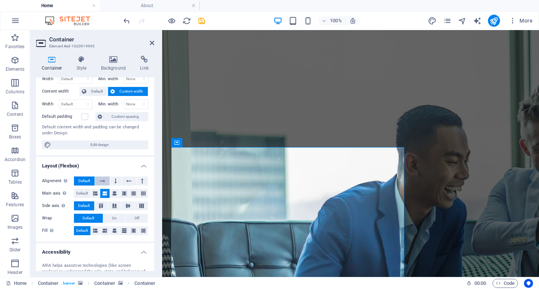
click at [104, 180] on icon at bounding box center [102, 180] width 5 height 9
click at [86, 179] on span "Default" at bounding box center [85, 180] width 12 height 9
click at [79, 190] on span "Default" at bounding box center [82, 193] width 12 height 9
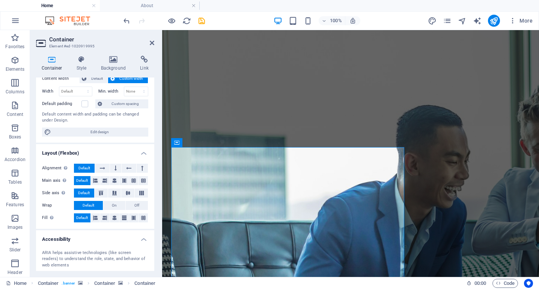
scroll to position [44, 0]
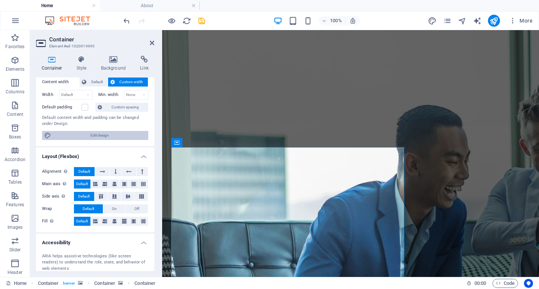
click at [103, 135] on span "Edit design" at bounding box center [99, 135] width 93 height 9
select select "700"
select select "rem"
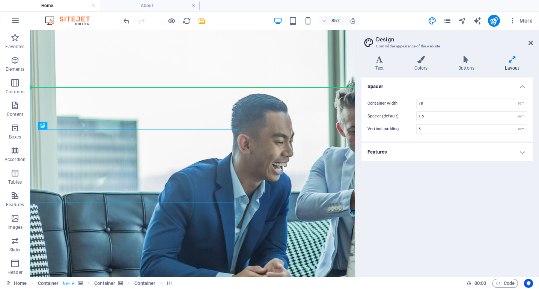
drag, startPoint x: 234, startPoint y: 162, endPoint x: 359, endPoint y: 115, distance: 133.1
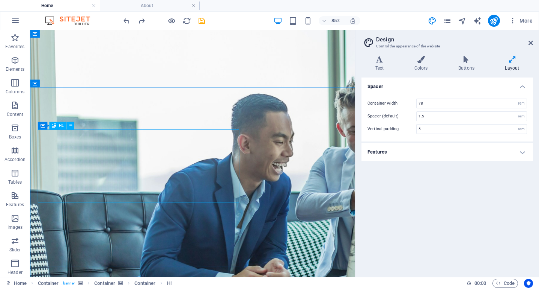
click at [71, 127] on icon at bounding box center [70, 125] width 3 height 7
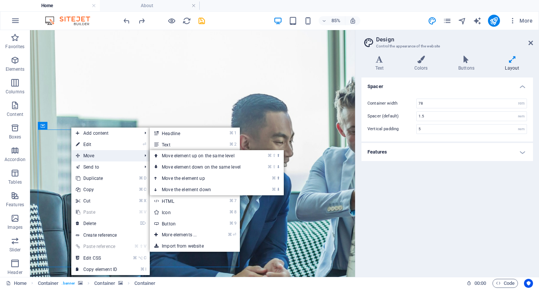
click at [101, 157] on span "Move" at bounding box center [104, 155] width 67 height 11
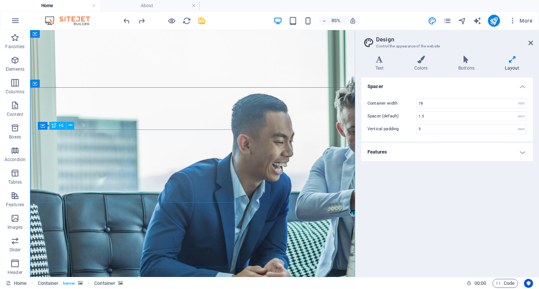
click at [69, 127] on icon at bounding box center [70, 125] width 3 height 7
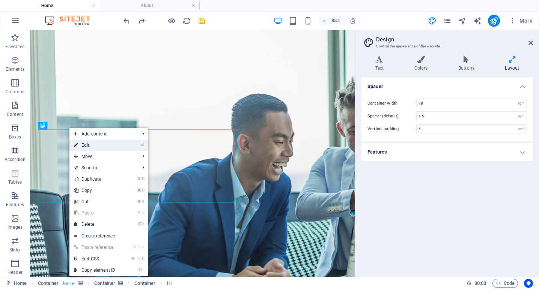
click at [81, 144] on link "⏎ Edit" at bounding box center [95, 144] width 50 height 11
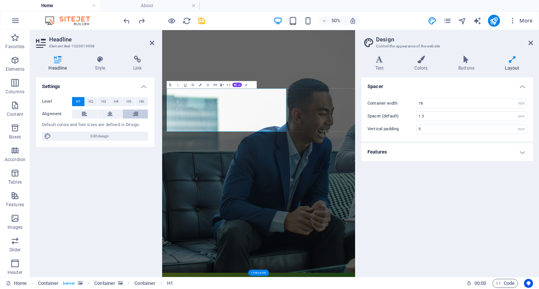
click at [134, 112] on icon at bounding box center [135, 113] width 5 height 9
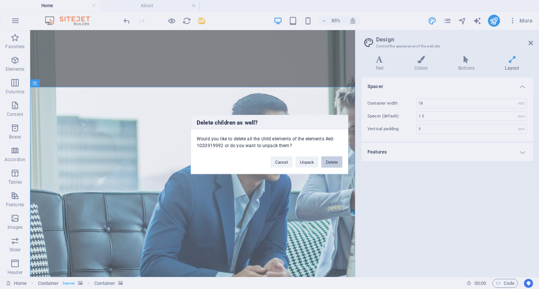
click at [338, 160] on button "Delete" at bounding box center [332, 161] width 21 height 11
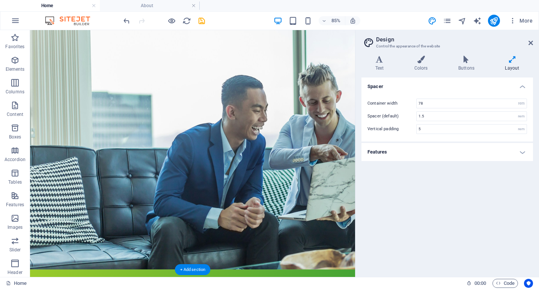
click at [305, 194] on figure at bounding box center [221, 166] width 383 height 290
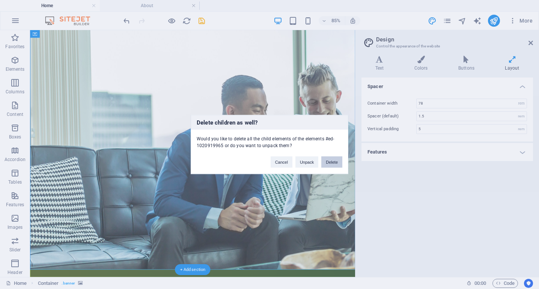
click at [333, 163] on button "Delete" at bounding box center [332, 161] width 21 height 11
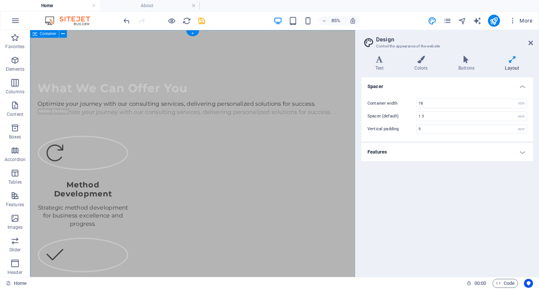
scroll to position [0, 0]
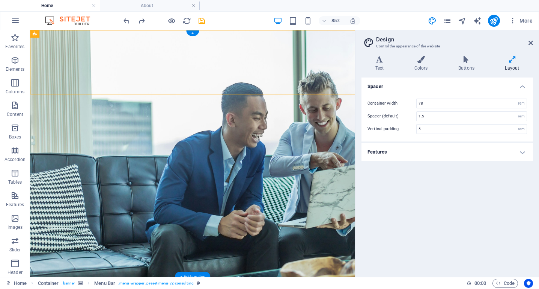
click at [206, 187] on figure at bounding box center [221, 175] width 383 height 290
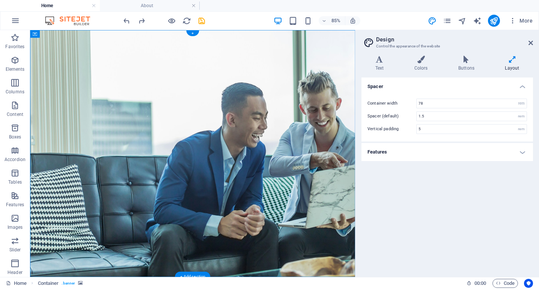
click at [206, 187] on figure at bounding box center [221, 175] width 383 height 290
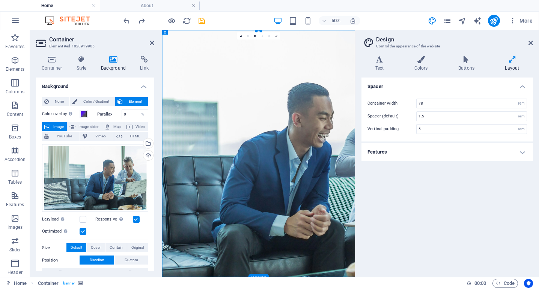
click at [285, 276] on figure at bounding box center [355, 276] width 386 height 493
click at [147, 156] on div "Upload" at bounding box center [147, 155] width 11 height 11
click at [148, 153] on div "Upload" at bounding box center [147, 155] width 11 height 11
click at [85, 113] on span at bounding box center [84, 114] width 6 height 6
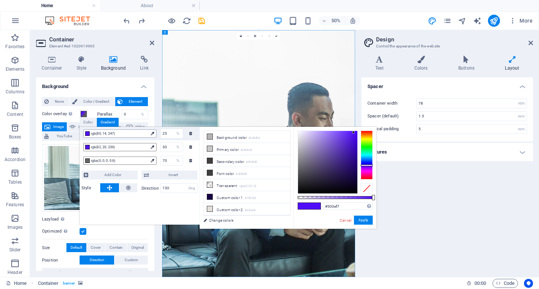
click at [153, 134] on icon at bounding box center [152, 132] width 3 height 3
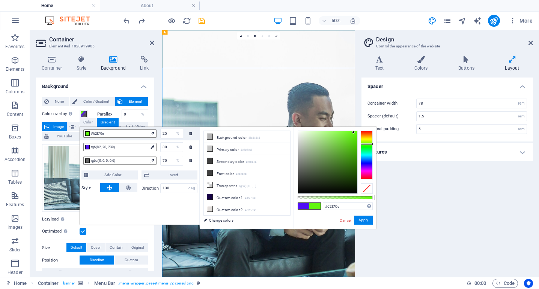
click at [369, 144] on div at bounding box center [367, 154] width 12 height 49
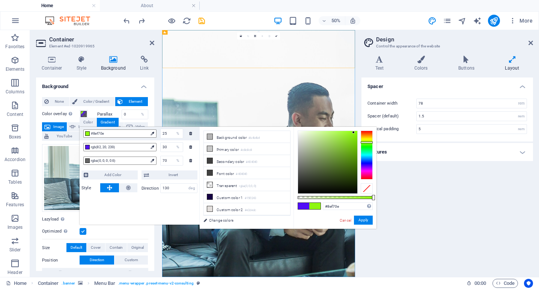
click at [369, 142] on div at bounding box center [367, 142] width 12 height 2
click at [340, 206] on input "#8ef70e" at bounding box center [348, 206] width 50 height 8
paste input "00843d"
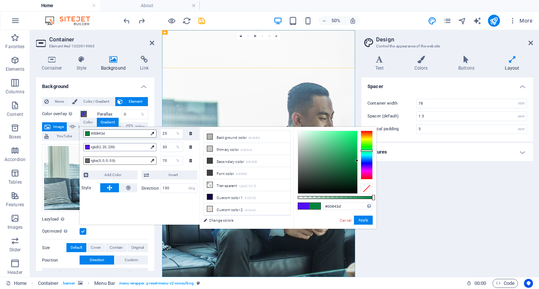
click at [123, 147] on span "rgb(82, 20, 239)" at bounding box center [119, 147] width 57 height 7
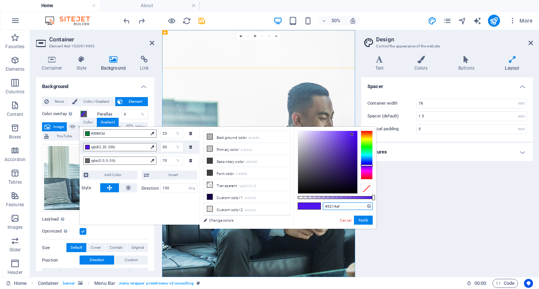
click at [345, 207] on input "#5214ef" at bounding box center [348, 206] width 50 height 8
paste input "00843d"
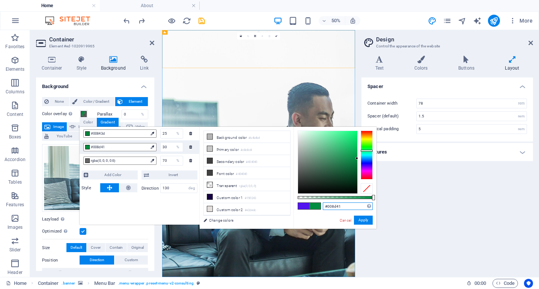
click at [358, 158] on div at bounding box center [357, 158] width 3 height 3
click at [172, 132] on div "%" at bounding box center [177, 133] width 11 height 9
click at [375, 196] on div "#00843d Supported formats #0852ed rgb(8, 82, 237) rgba(8, 82, 237, 90%) hsv(221…" at bounding box center [335, 232] width 83 height 211
drag, startPoint x: 374, startPoint y: 196, endPoint x: 356, endPoint y: 196, distance: 17.7
click at [356, 196] on div at bounding box center [356, 197] width 3 height 5
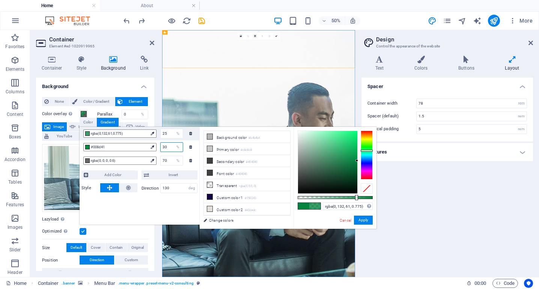
click at [169, 147] on input "30" at bounding box center [172, 146] width 22 height 9
drag, startPoint x: 373, startPoint y: 196, endPoint x: 350, endPoint y: 197, distance: 22.6
click at [350, 197] on div at bounding box center [350, 197] width 3 height 5
click at [366, 218] on button "Apply" at bounding box center [363, 219] width 19 height 9
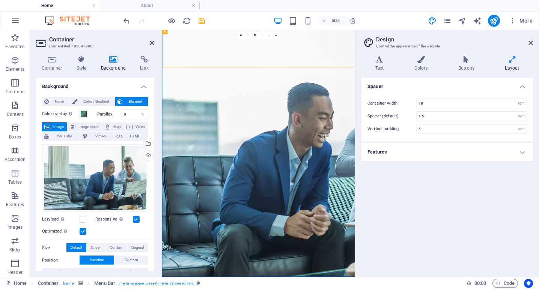
scroll to position [1, 0]
click at [85, 111] on span at bounding box center [84, 114] width 6 height 6
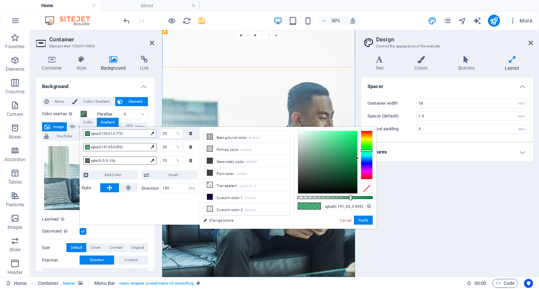
click at [122, 135] on span "rgba(0,132,61,0.775)" at bounding box center [119, 133] width 57 height 7
type input "rgba(0, 141, 65, 0.71)"
click at [351, 196] on div at bounding box center [352, 197] width 3 height 5
click at [364, 222] on button "Apply" at bounding box center [363, 219] width 19 height 9
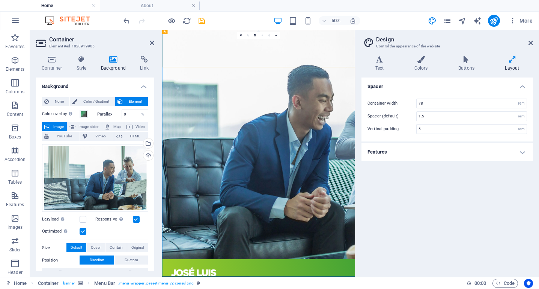
scroll to position [73, 0]
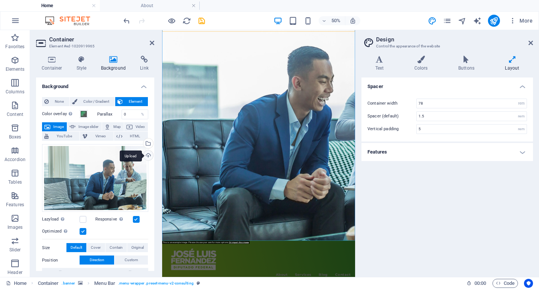
click at [145, 154] on div "Upload" at bounding box center [147, 155] width 11 height 11
click at [148, 144] on div "Select files from the file manager, stock photos, or upload file(s)" at bounding box center [147, 143] width 11 height 11
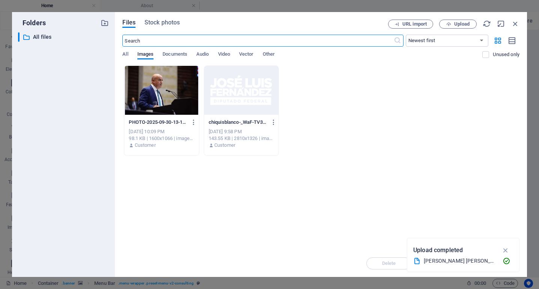
scroll to position [0, 0]
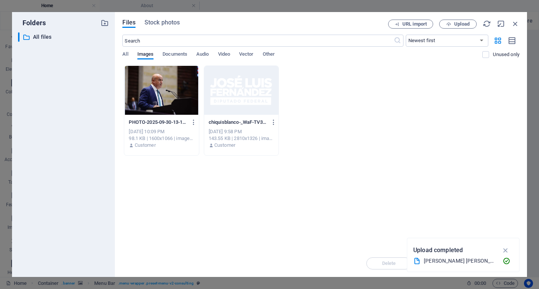
click at [152, 98] on div at bounding box center [161, 90] width 74 height 49
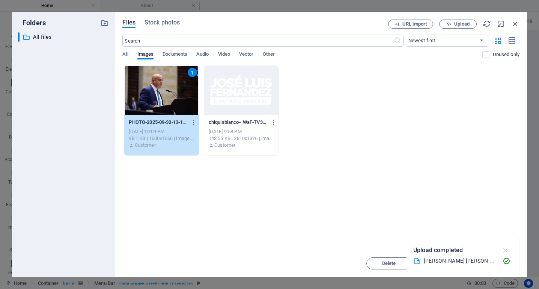
click at [505, 247] on icon "button" at bounding box center [506, 250] width 9 height 8
click at [501, 264] on span "Insert" at bounding box center [497, 263] width 13 height 5
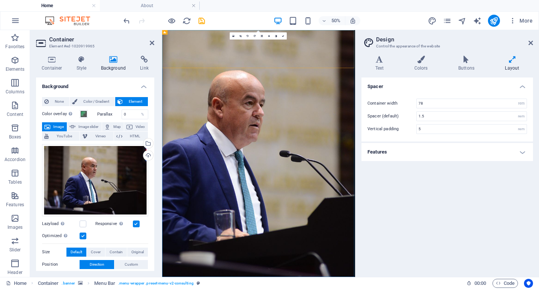
click at [352, 274] on figure at bounding box center [355, 276] width 386 height 493
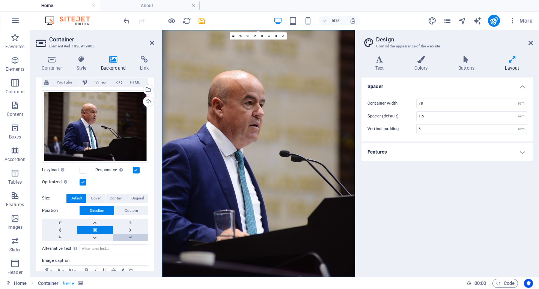
scroll to position [57, 0]
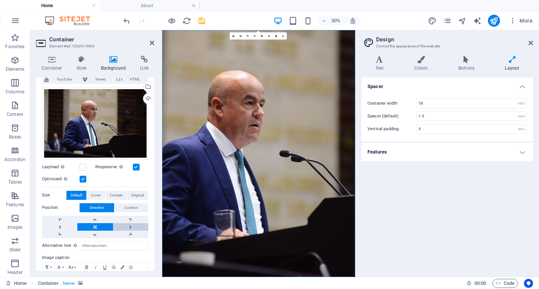
click at [131, 228] on link at bounding box center [130, 227] width 35 height 8
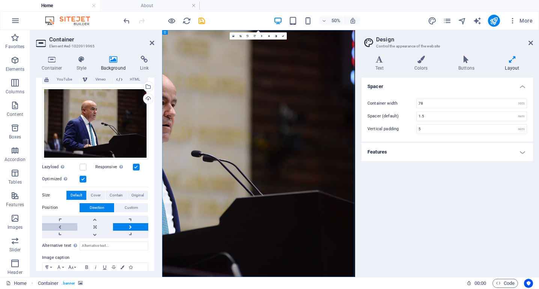
click at [58, 227] on link at bounding box center [59, 227] width 35 height 8
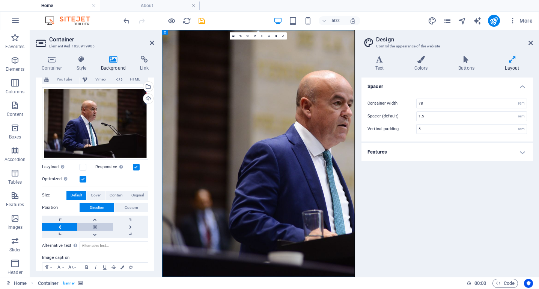
click at [96, 227] on link at bounding box center [94, 227] width 35 height 8
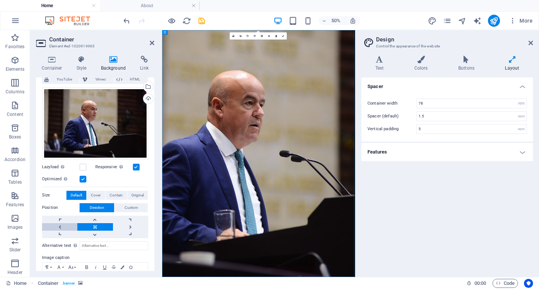
click at [63, 224] on link at bounding box center [59, 227] width 35 height 8
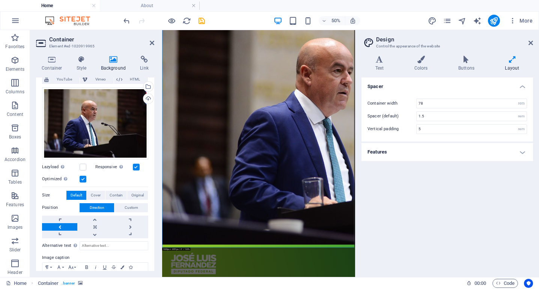
scroll to position [71, 0]
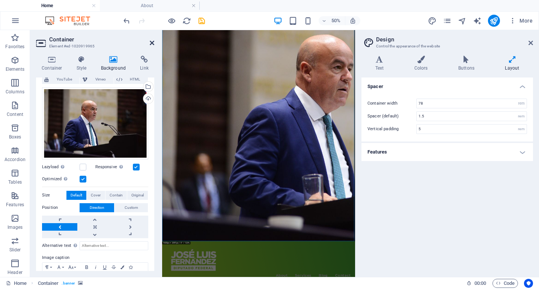
click at [152, 45] on icon at bounding box center [152, 43] width 5 height 6
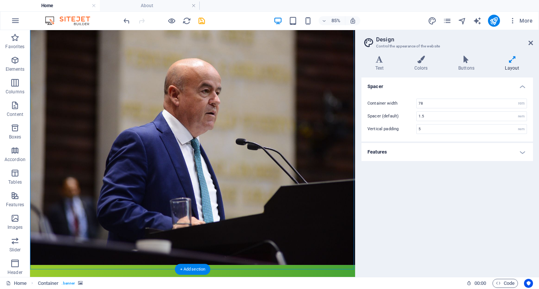
scroll to position [18, 0]
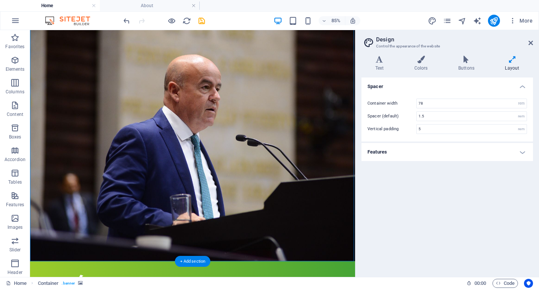
click at [260, 174] on figure at bounding box center [221, 157] width 383 height 290
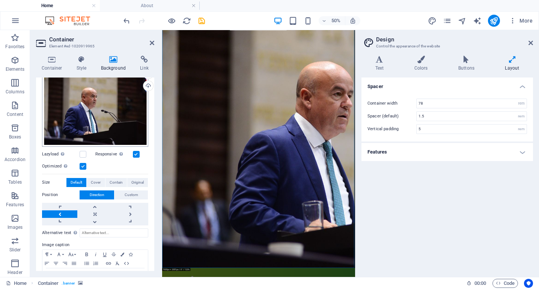
scroll to position [75, 0]
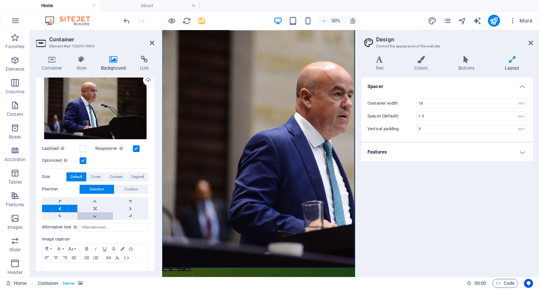
click at [96, 215] on link at bounding box center [94, 216] width 35 height 8
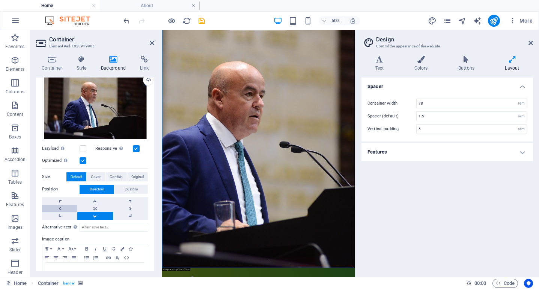
click at [61, 208] on link at bounding box center [59, 208] width 35 height 8
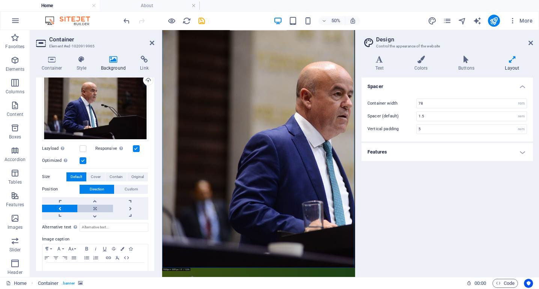
click at [105, 207] on link at bounding box center [94, 208] width 35 height 8
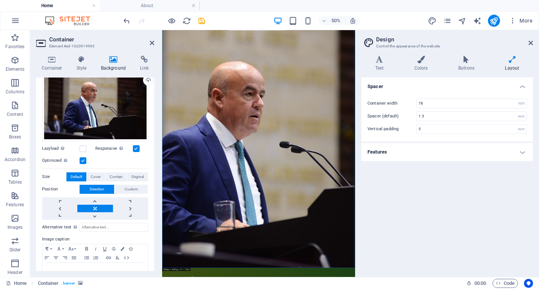
click at [247, 288] on figure at bounding box center [355, 258] width 386 height 493
click at [63, 202] on link at bounding box center [59, 201] width 35 height 8
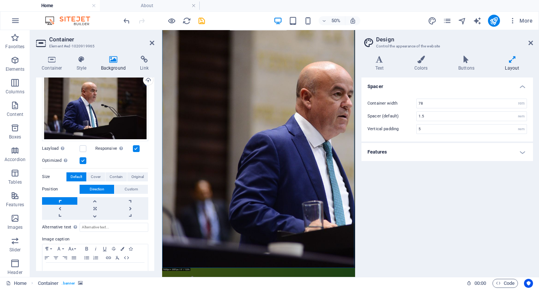
click at [277, 288] on figure at bounding box center [355, 258] width 386 height 493
click at [150, 42] on icon at bounding box center [152, 43] width 5 height 6
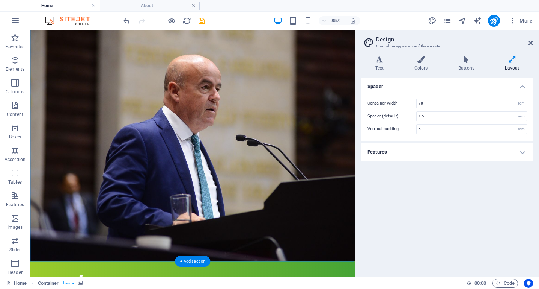
click at [215, 168] on figure at bounding box center [221, 157] width 383 height 290
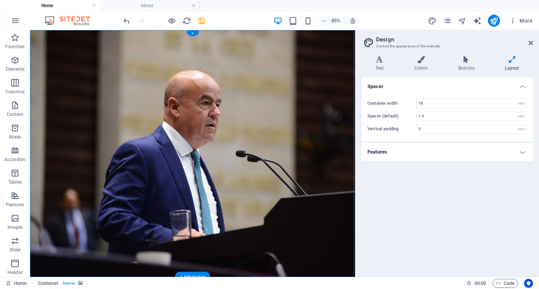
scroll to position [0, 0]
click at [228, 208] on figure at bounding box center [221, 175] width 383 height 290
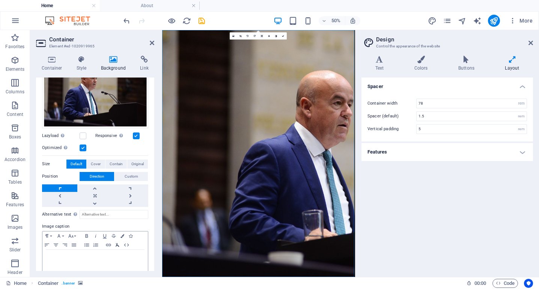
scroll to position [95, 0]
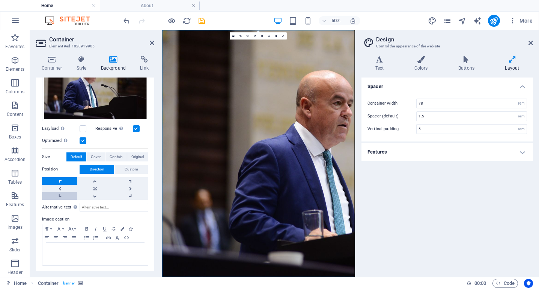
click at [60, 195] on link at bounding box center [59, 196] width 35 height 8
click at [198, 241] on figure at bounding box center [355, 276] width 386 height 493
click at [152, 42] on icon at bounding box center [152, 43] width 5 height 6
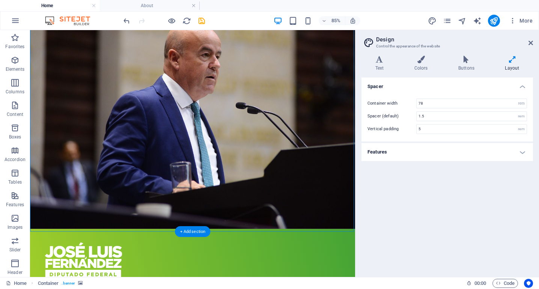
scroll to position [63, 0]
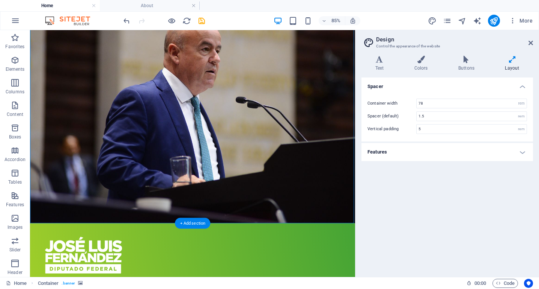
click at [260, 189] on figure at bounding box center [221, 112] width 383 height 290
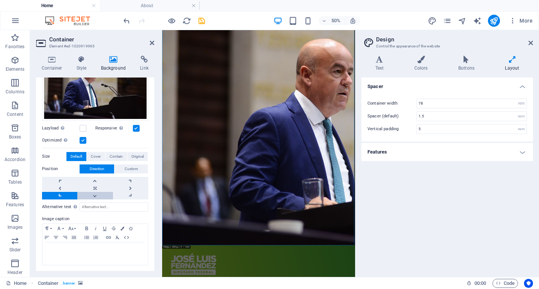
scroll to position [95, 0]
click at [92, 187] on link at bounding box center [94, 188] width 35 height 8
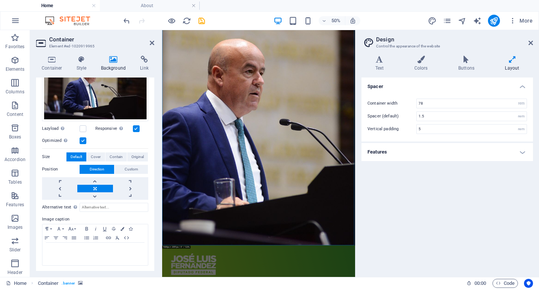
click at [329, 288] on figure at bounding box center [355, 213] width 386 height 493
click at [151, 42] on icon at bounding box center [152, 43] width 5 height 6
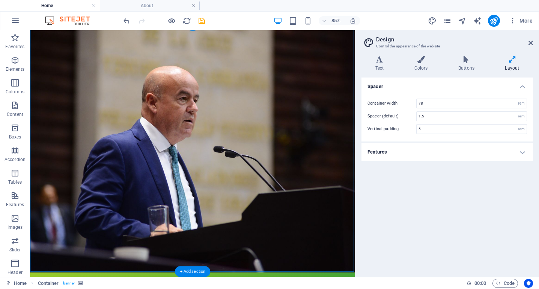
scroll to position [4, 0]
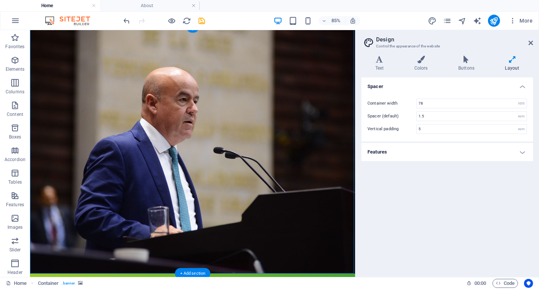
click at [233, 160] on figure at bounding box center [221, 171] width 383 height 290
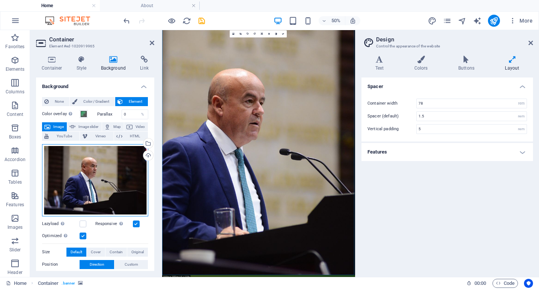
click at [124, 174] on div "Drag files here, click to choose files or select files from Files or our free s…" at bounding box center [95, 180] width 106 height 72
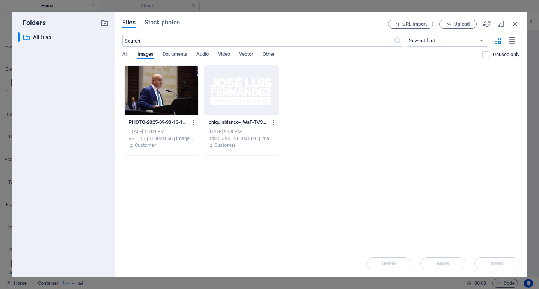
click at [51, 8] on div "Folders ​ All files All files Files Stock photos URL import Upload ​ Newest fir…" at bounding box center [269, 144] width 539 height 289
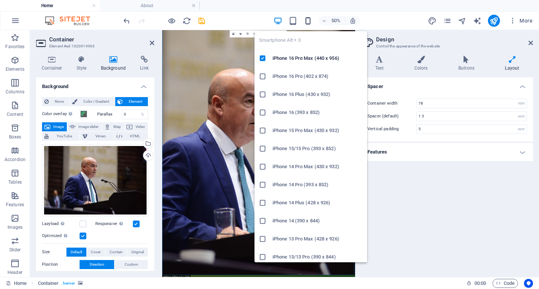
click at [308, 21] on icon "button" at bounding box center [308, 21] width 9 height 9
type input "2.5"
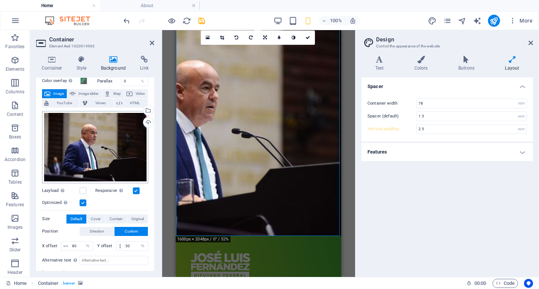
scroll to position [34, 0]
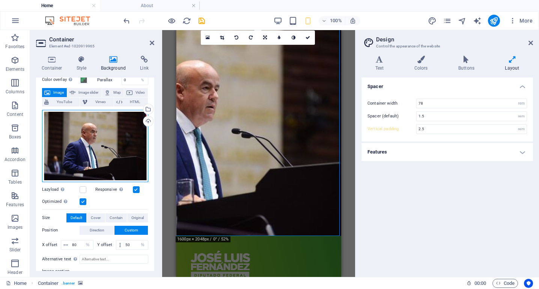
click at [98, 130] on div "Drag files here, click to choose files or select files from Files or our free s…" at bounding box center [95, 146] width 106 height 72
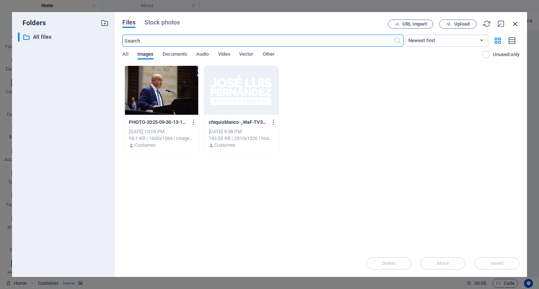
click at [517, 21] on icon "button" at bounding box center [516, 24] width 8 height 8
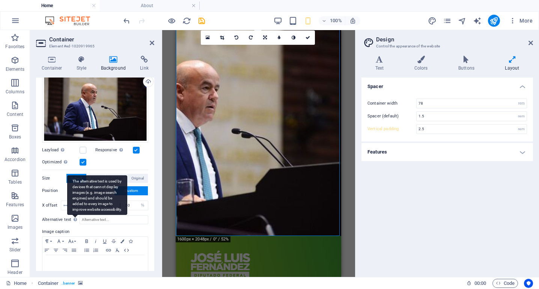
scroll to position [71, 0]
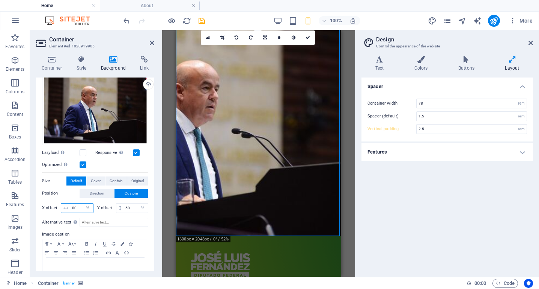
click at [81, 209] on input "80" at bounding box center [81, 207] width 23 height 9
type input "8"
type input "0"
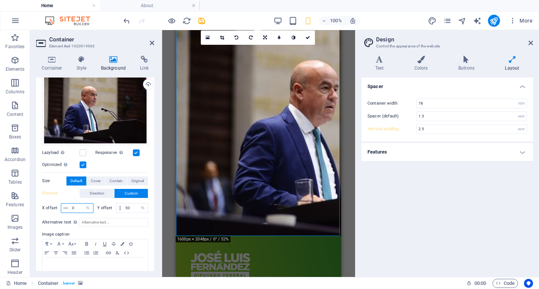
click at [78, 206] on input "0" at bounding box center [81, 207] width 23 height 9
click at [133, 206] on input "50" at bounding box center [136, 207] width 24 height 9
click at [133, 206] on input "0" at bounding box center [136, 207] width 24 height 9
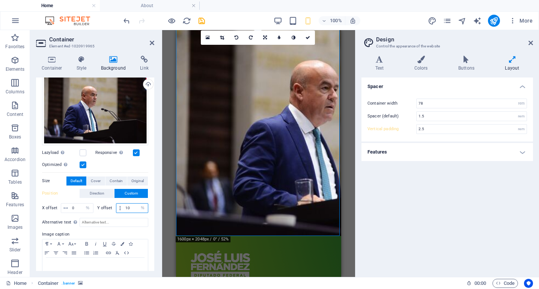
type input "10"
click at [133, 207] on input "10" at bounding box center [136, 207] width 24 height 9
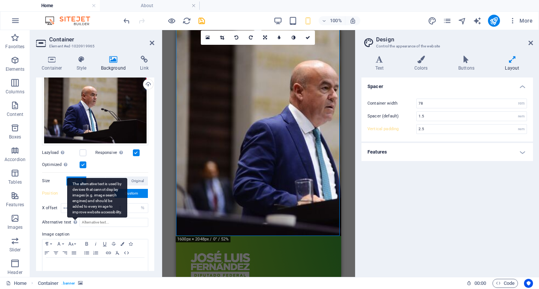
click at [68, 207] on div "The alternative text is used by devices that cannot display images (e.g. image …" at bounding box center [97, 197] width 60 height 39
click at [80, 218] on input "Alternative text The alternative text is used by devices that cannot display im…" at bounding box center [114, 222] width 69 height 9
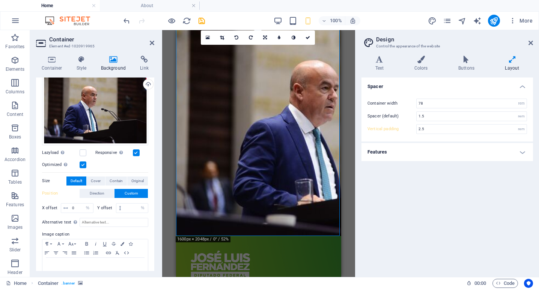
click at [123, 231] on label "Image caption" at bounding box center [95, 234] width 106 height 9
click at [104, 192] on span "Direction" at bounding box center [97, 193] width 15 height 9
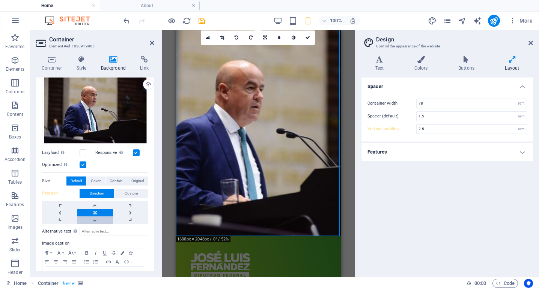
click at [94, 217] on link at bounding box center [94, 220] width 35 height 8
click at [99, 220] on link at bounding box center [94, 220] width 35 height 8
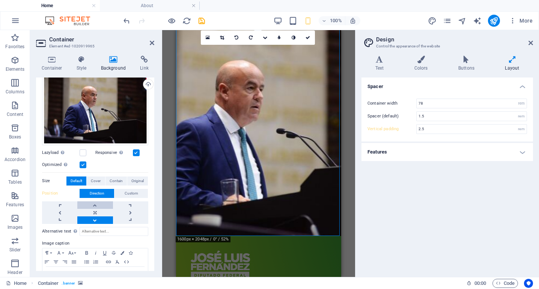
click at [100, 201] on link at bounding box center [94, 205] width 35 height 8
click at [131, 195] on span "Custom" at bounding box center [132, 193] width 14 height 9
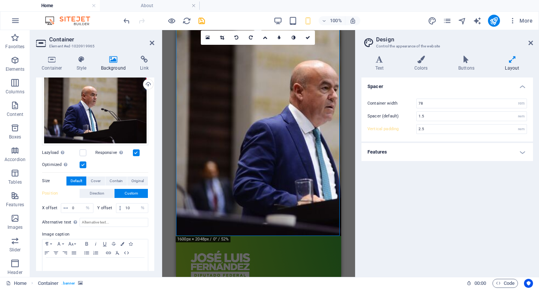
drag, startPoint x: 252, startPoint y: 165, endPoint x: 250, endPoint y: 197, distance: 32.7
click at [250, 197] on figure at bounding box center [258, 131] width 165 height 210
click at [264, 168] on figure at bounding box center [258, 131] width 165 height 210
drag, startPoint x: 264, startPoint y: 168, endPoint x: 248, endPoint y: 183, distance: 21.8
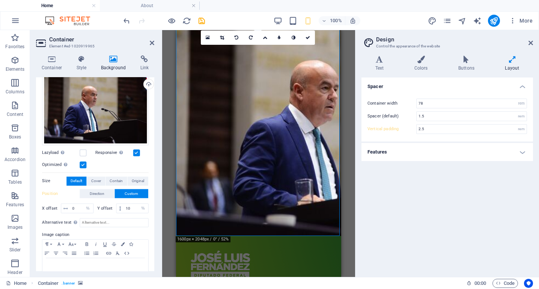
click at [248, 183] on figure at bounding box center [258, 131] width 165 height 210
click at [97, 189] on span "Direction" at bounding box center [97, 193] width 15 height 9
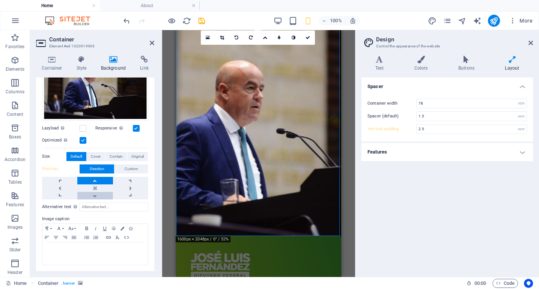
scroll to position [95, 0]
click at [97, 195] on link at bounding box center [94, 196] width 35 height 8
click at [96, 187] on link at bounding box center [94, 188] width 35 height 8
click at [228, 131] on figure at bounding box center [258, 131] width 165 height 210
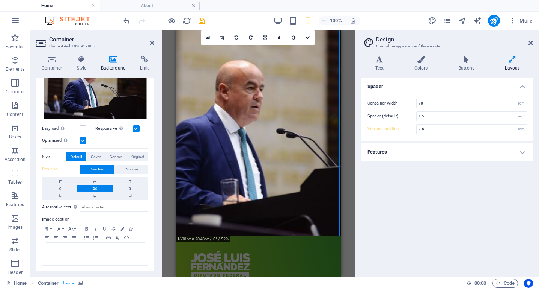
drag, startPoint x: 228, startPoint y: 131, endPoint x: 235, endPoint y: 187, distance: 56.0
click at [235, 187] on figure at bounding box center [258, 131] width 165 height 210
click at [222, 39] on icon at bounding box center [222, 37] width 4 height 5
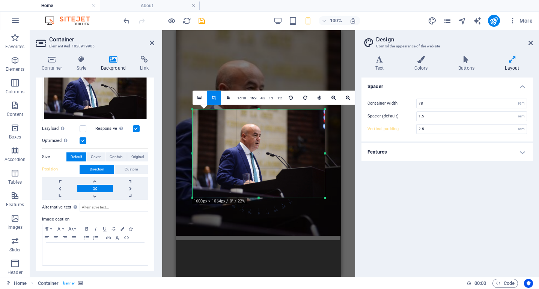
click at [279, 159] on div at bounding box center [259, 153] width 132 height 88
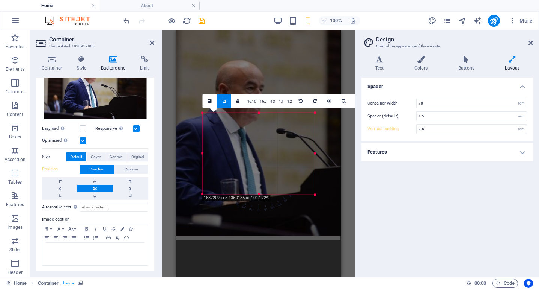
drag, startPoint x: 326, startPoint y: 199, endPoint x: 307, endPoint y: 192, distance: 21.0
click at [307, 192] on div "180 170 160 150 140 130 120 110 100 90 80 70 60 50 40 30 20 10 0 -10 -20 -30 -4…" at bounding box center [259, 154] width 112 height 82
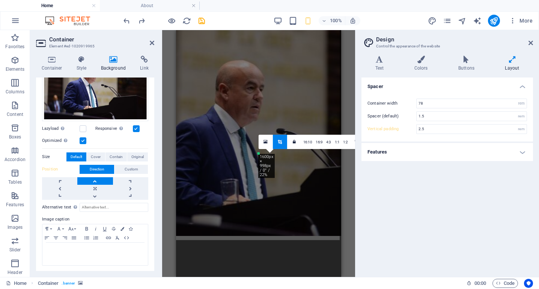
click at [318, 177] on div "Drag here to replace the existing content. Press “Ctrl” if you want to create a…" at bounding box center [258, 153] width 165 height 246
click at [292, 96] on div "Drag here to replace the existing content. Press “Ctrl” if you want to create a…" at bounding box center [258, 153] width 165 height 246
click at [533, 41] on aside "Design Control the appearance of the website Variants Text Colors Buttons Layou…" at bounding box center [447, 153] width 184 height 246
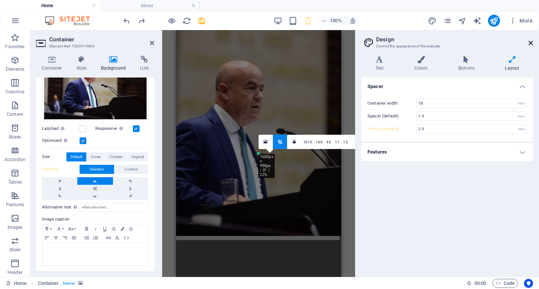
click at [530, 42] on icon at bounding box center [531, 43] width 5 height 6
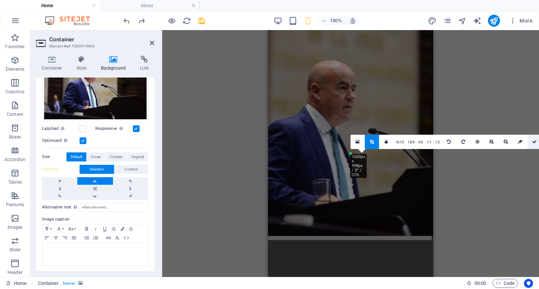
click at [534, 143] on icon at bounding box center [535, 141] width 5 height 5
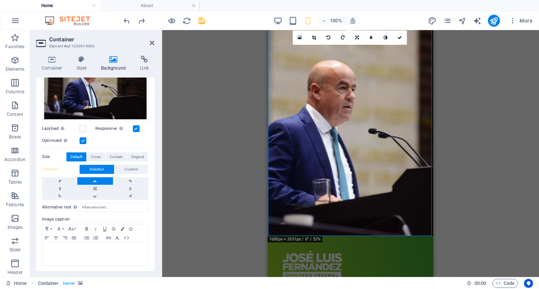
click at [334, 136] on figure at bounding box center [350, 131] width 165 height 210
click at [300, 36] on icon at bounding box center [300, 37] width 4 height 5
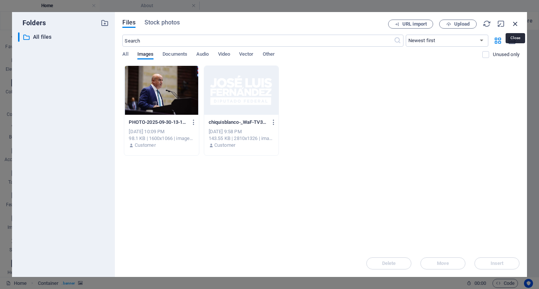
click at [514, 22] on icon "button" at bounding box center [516, 24] width 8 height 8
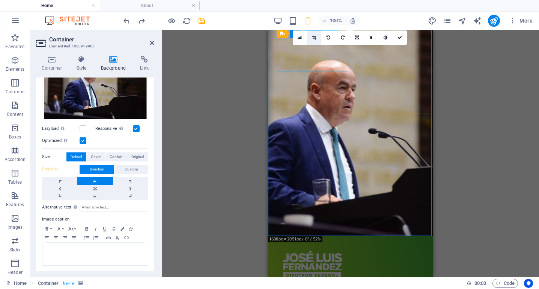
click at [314, 40] on link at bounding box center [314, 37] width 14 height 14
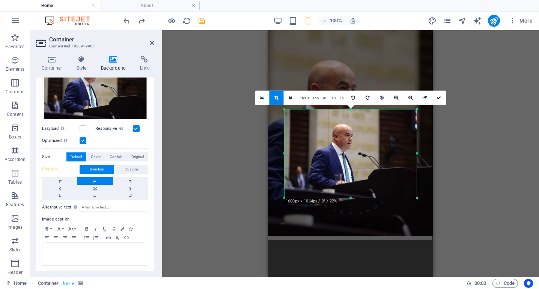
click at [416, 110] on div at bounding box center [416, 109] width 3 height 3
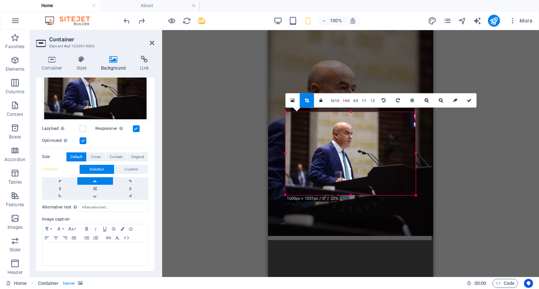
drag, startPoint x: 416, startPoint y: 110, endPoint x: 414, endPoint y: 114, distance: 4.7
click at [414, 114] on div "180 170 160 150 140 130 120 110 100 90 80 70 60 50 40 30 20 10 0 -10 -20 -30 -4…" at bounding box center [351, 153] width 130 height 83
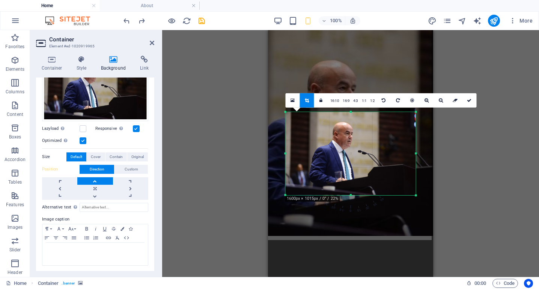
click at [417, 110] on div at bounding box center [350, 151] width 145 height 102
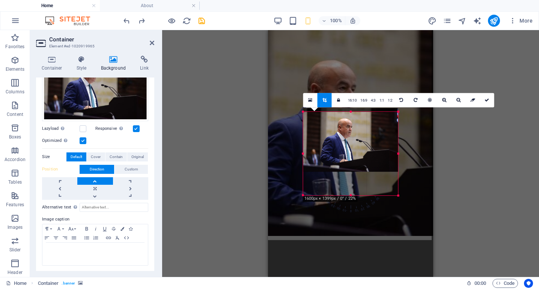
drag, startPoint x: 416, startPoint y: 113, endPoint x: 381, endPoint y: 113, distance: 35.3
click at [381, 113] on div "180 170 160 150 140 130 120 110 100 90 80 70 60 50 40 30 20 10 0 -10 -20 -30 -4…" at bounding box center [351, 153] width 95 height 83
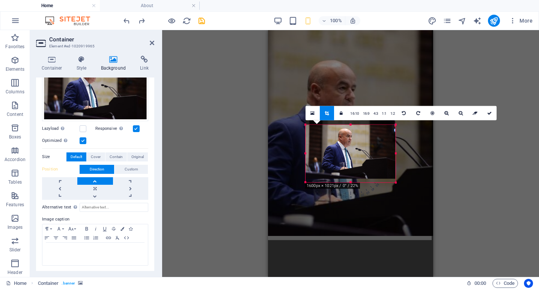
drag, startPoint x: 397, startPoint y: 124, endPoint x: 392, endPoint y: 127, distance: 6.2
click at [392, 127] on div "180 170 160 150 140 130 120 110 100 90 80 70 60 50 40 30 20 10 0 -10 -20 -30 -4…" at bounding box center [351, 153] width 90 height 57
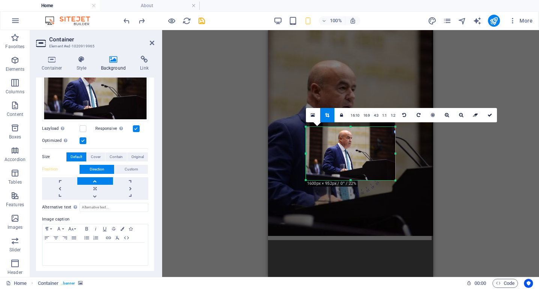
click at [459, 160] on div "Drag here to replace the existing content. Press “Ctrl” if you want to create a…" at bounding box center [350, 153] width 377 height 246
click at [491, 111] on link at bounding box center [490, 115] width 14 height 14
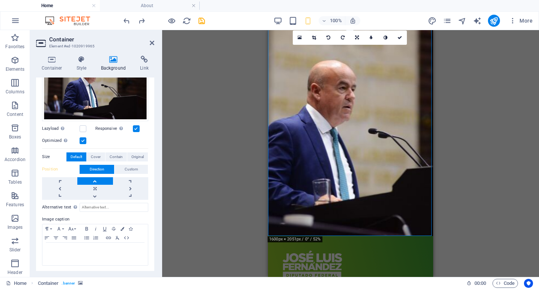
click at [376, 155] on figure at bounding box center [350, 131] width 165 height 210
click at [314, 40] on link at bounding box center [314, 37] width 14 height 14
click at [314, 38] on div "Logo" at bounding box center [316, 33] width 25 height 9
select select "px"
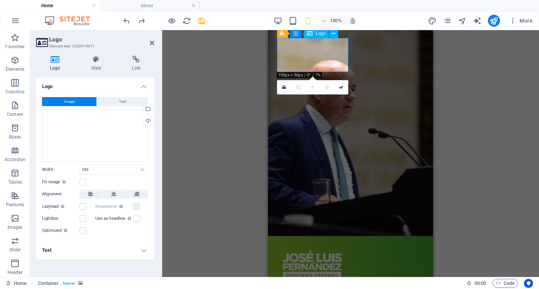
type input "190"
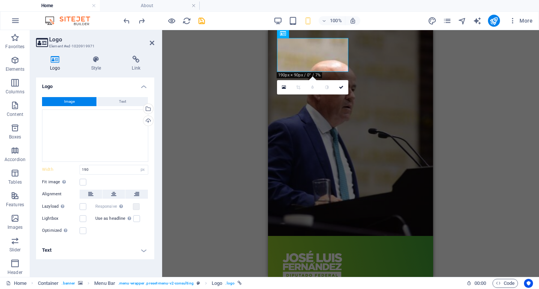
click at [348, 154] on figure at bounding box center [350, 131] width 165 height 210
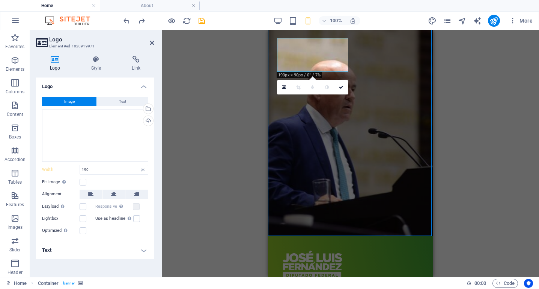
click at [469, 128] on div "Container H1 Container Container Container Spacer Button Spacer Text Spacer Con…" at bounding box center [350, 153] width 377 height 246
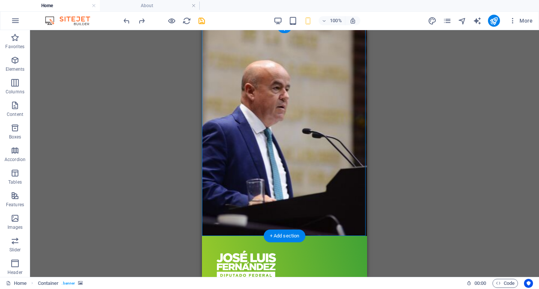
click at [299, 131] on figure at bounding box center [284, 131] width 165 height 210
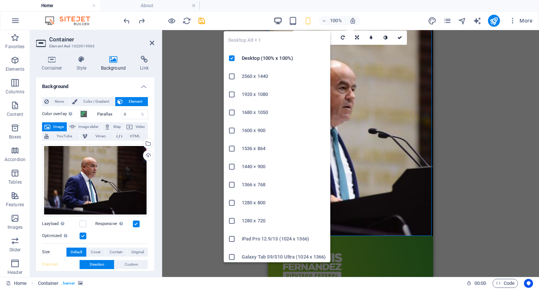
click at [280, 20] on icon "button" at bounding box center [278, 21] width 9 height 9
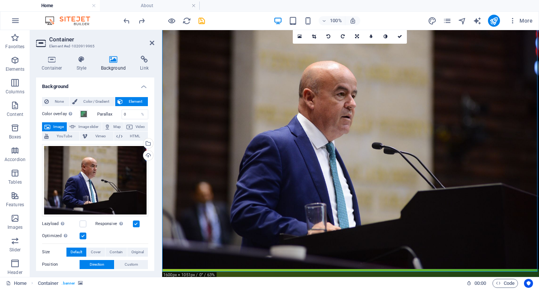
scroll to position [5, 0]
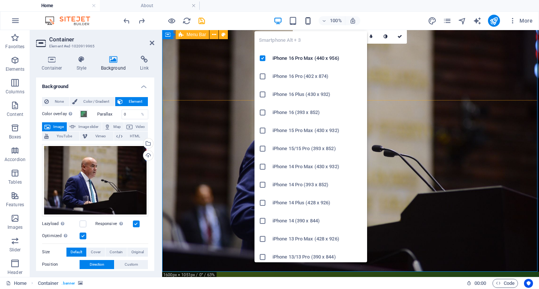
click at [305, 20] on icon "button" at bounding box center [308, 21] width 9 height 9
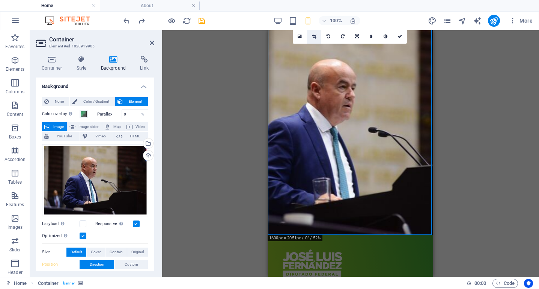
click at [314, 35] on icon at bounding box center [314, 36] width 4 height 5
click at [314, 35] on div "Drag here to replace the existing content. Press “Ctrl” if you want to create a…" at bounding box center [350, 151] width 165 height 252
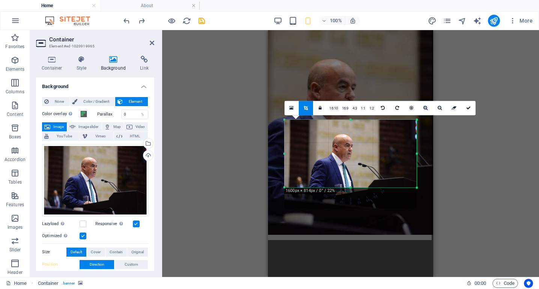
drag, startPoint x: 351, startPoint y: 198, endPoint x: 351, endPoint y: 177, distance: 20.7
click at [351, 177] on div "180 170 160 150 140 130 120 110 100 90 80 70 60 50 40 30 20 10 0 -10 -20 -30 -4…" at bounding box center [351, 153] width 132 height 68
click at [474, 159] on div "Drag here to replace the existing content. Press “Ctrl” if you want to create a…" at bounding box center [350, 153] width 377 height 246
click at [468, 103] on link at bounding box center [469, 108] width 14 height 14
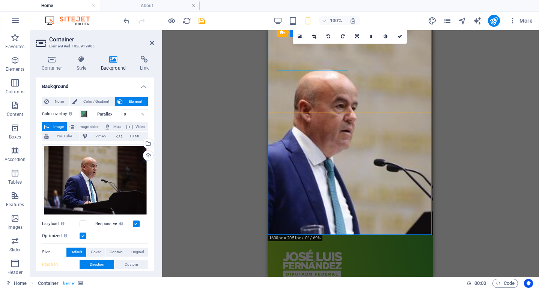
click at [272, 22] on div "100% More" at bounding box center [329, 21] width 414 height 12
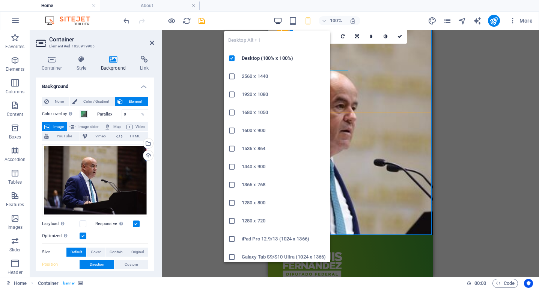
click at [281, 18] on icon "button" at bounding box center [278, 21] width 9 height 9
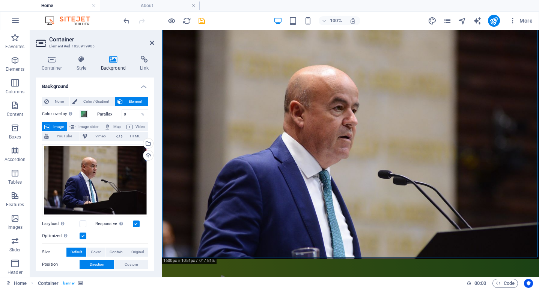
scroll to position [15, 0]
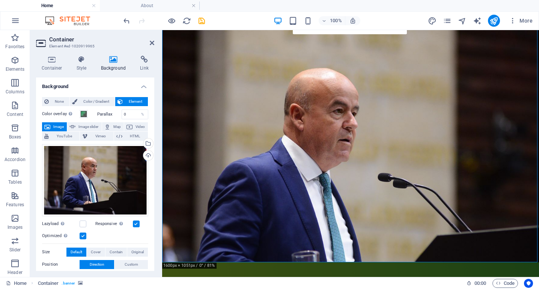
click at [345, 147] on figure at bounding box center [350, 138] width 377 height 246
click at [286, 167] on figure at bounding box center [350, 138] width 377 height 246
click at [91, 172] on div "Drag files here, click to choose files or select files from Files or our free s…" at bounding box center [95, 180] width 106 height 72
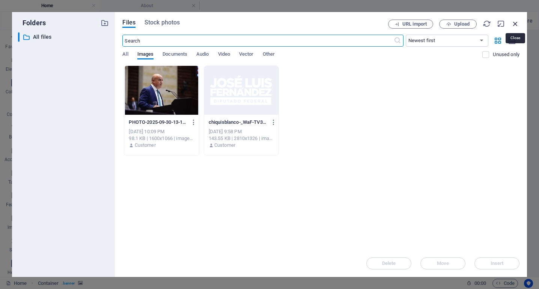
click at [514, 23] on icon "button" at bounding box center [516, 24] width 8 height 8
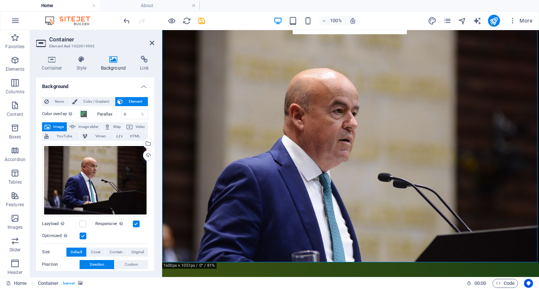
click at [412, 150] on figure at bounding box center [350, 138] width 377 height 246
click at [355, 149] on figure at bounding box center [350, 138] width 377 height 246
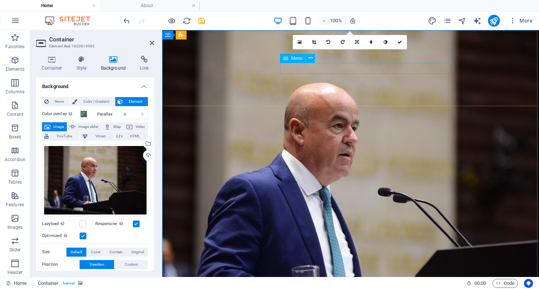
scroll to position [0, 0]
click at [311, 42] on link at bounding box center [314, 42] width 14 height 14
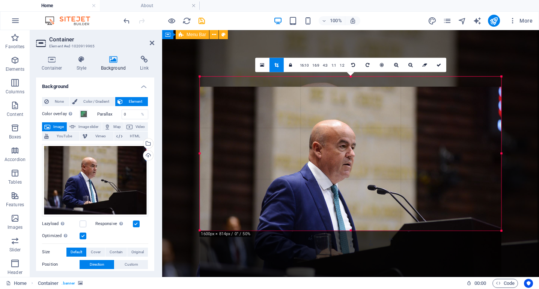
drag, startPoint x: 365, startPoint y: 186, endPoint x: 365, endPoint y: 196, distance: 10.1
click at [365, 196] on div at bounding box center [351, 187] width 302 height 201
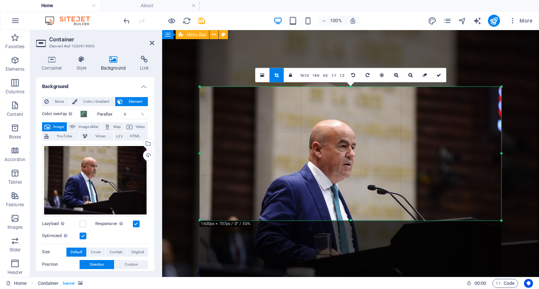
drag, startPoint x: 351, startPoint y: 230, endPoint x: 351, endPoint y: 210, distance: 20.3
click at [351, 210] on div "180 170 160 150 140 130 120 110 100 90 80 70 60 50 40 30 20 10 0 -10 -20 -30 -4…" at bounding box center [351, 153] width 302 height 133
click at [438, 74] on icon at bounding box center [439, 75] width 5 height 5
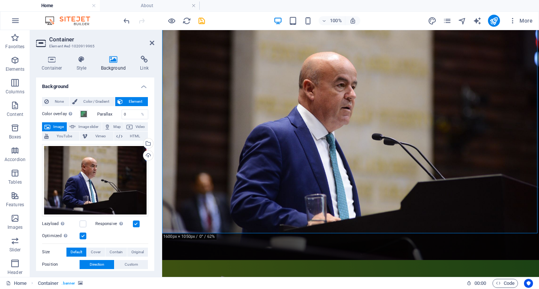
scroll to position [15, 0]
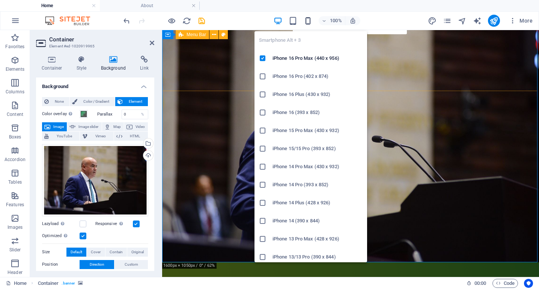
click at [310, 22] on icon "button" at bounding box center [308, 21] width 9 height 9
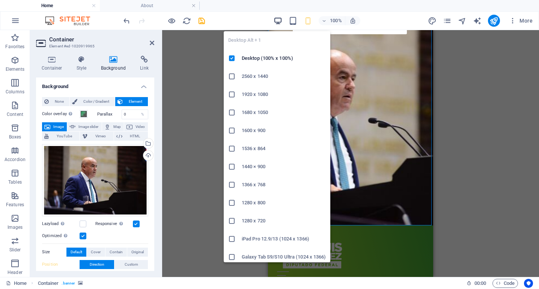
click at [282, 20] on icon "button" at bounding box center [278, 21] width 9 height 9
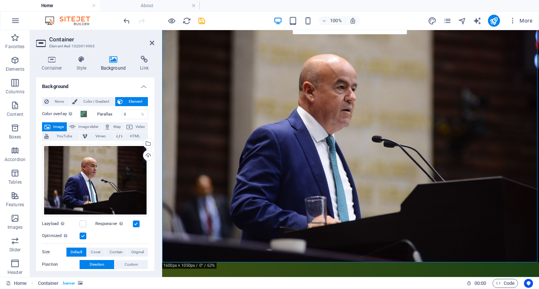
click at [403, 179] on figure at bounding box center [350, 138] width 377 height 246
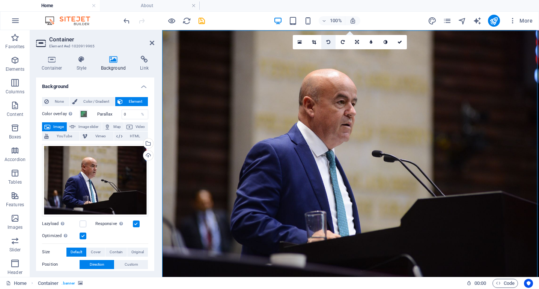
scroll to position [0, 0]
click at [358, 42] on icon at bounding box center [357, 41] width 4 height 5
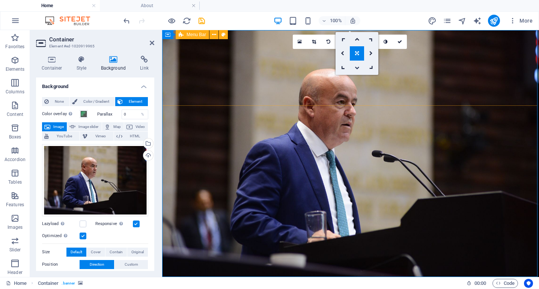
click at [358, 66] on icon at bounding box center [357, 67] width 5 height 5
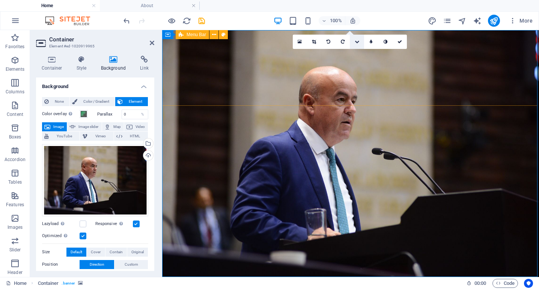
click at [356, 40] on icon at bounding box center [357, 41] width 5 height 5
click at [357, 38] on icon at bounding box center [357, 39] width 5 height 5
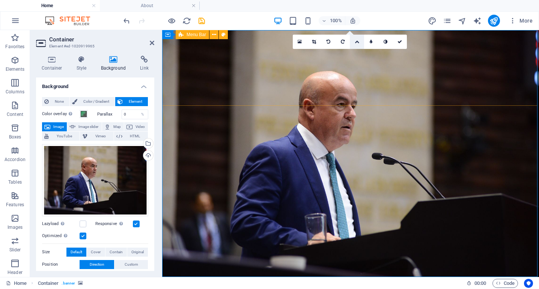
click at [358, 44] on link at bounding box center [357, 42] width 14 height 14
click at [372, 41] on icon at bounding box center [371, 39] width 6 height 6
click at [357, 41] on icon at bounding box center [357, 41] width 6 height 6
click at [347, 66] on link at bounding box center [343, 67] width 14 height 14
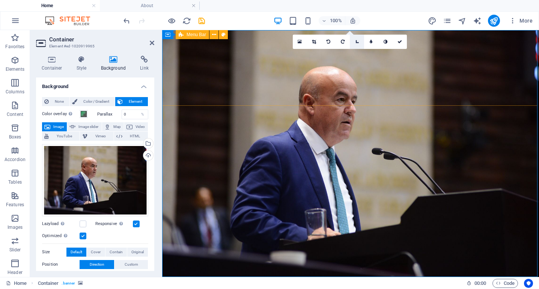
click at [358, 44] on icon at bounding box center [357, 41] width 6 height 6
click at [360, 54] on link at bounding box center [357, 53] width 14 height 14
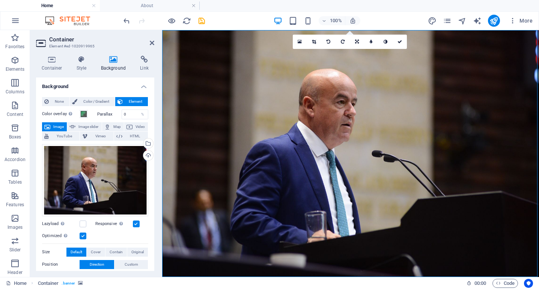
click at [354, 149] on figure at bounding box center [350, 153] width 377 height 246
click at [314, 39] on link at bounding box center [314, 42] width 14 height 14
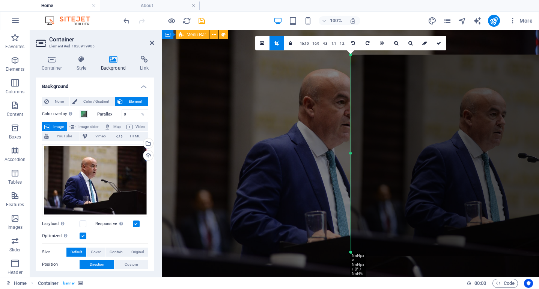
drag, startPoint x: 351, startPoint y: 152, endPoint x: 387, endPoint y: 151, distance: 36.1
click at [351, 151] on div "180 170 160 150 140 130 120 110 100 90 80 70 60 50 40 30 20 10 0 -10 -20 -30 -4…" at bounding box center [351, 153] width 0 height 197
click at [443, 44] on link at bounding box center [439, 43] width 14 height 14
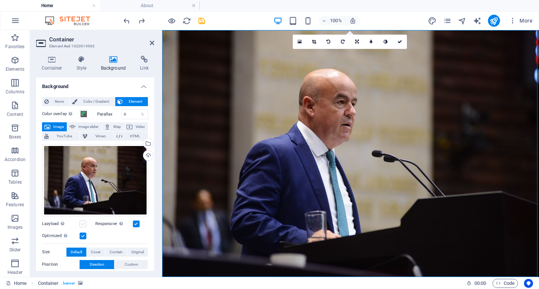
click at [84, 222] on label at bounding box center [83, 223] width 7 height 7
click at [0, 0] on input "Lazyload Loading images after the page loads improves page speed." at bounding box center [0, 0] width 0 height 0
drag, startPoint x: 314, startPoint y: 163, endPoint x: 308, endPoint y: 212, distance: 49.6
click at [310, 212] on figure at bounding box center [350, 153] width 377 height 246
click at [81, 220] on label at bounding box center [83, 223] width 7 height 7
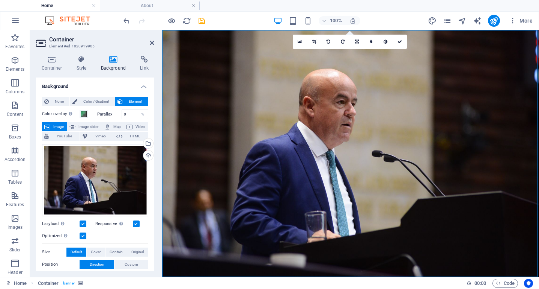
click at [0, 0] on input "Lazyload Loading images after the page loads improves page speed." at bounding box center [0, 0] width 0 height 0
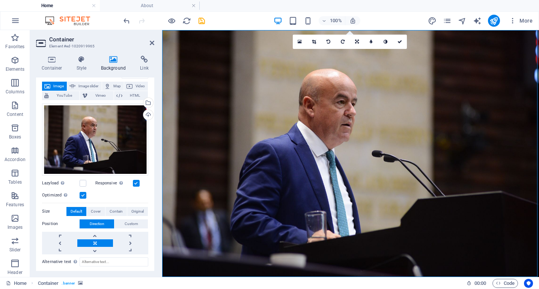
scroll to position [54, 0]
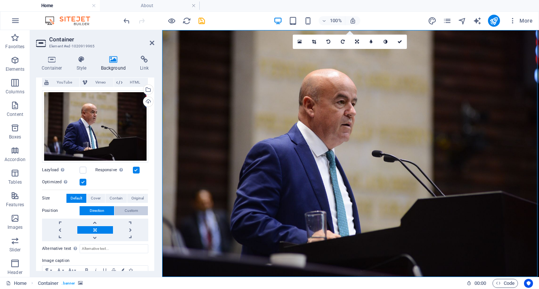
click at [130, 207] on span "Custom" at bounding box center [132, 210] width 14 height 9
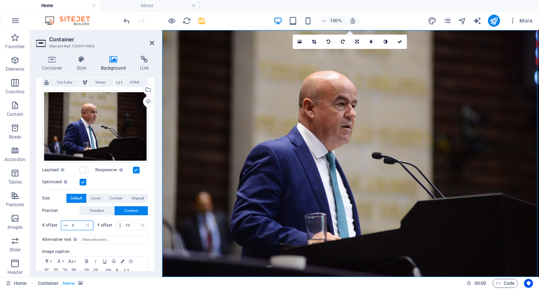
click at [80, 221] on input "0" at bounding box center [81, 225] width 23 height 9
type input "10"
click at [78, 223] on input "10" at bounding box center [81, 225] width 23 height 9
type input "50"
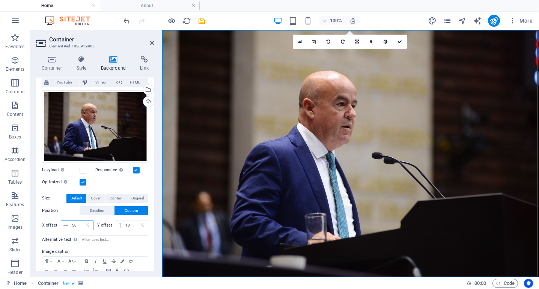
click at [78, 223] on input "50" at bounding box center [81, 225] width 23 height 9
type input "30"
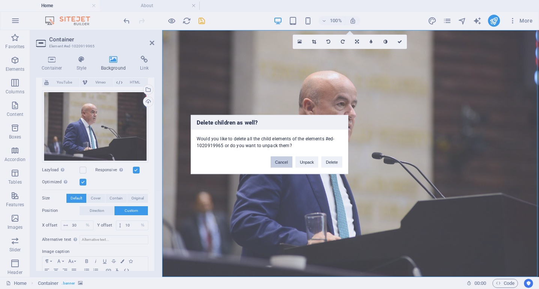
click at [280, 164] on button "Cancel" at bounding box center [282, 161] width 22 height 11
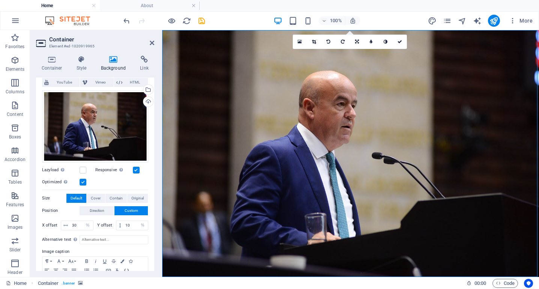
click at [236, 218] on figure at bounding box center [350, 153] width 377 height 246
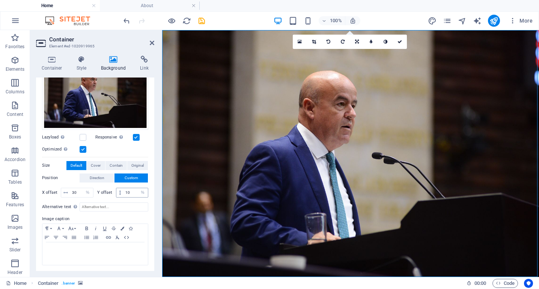
scroll to position [86, 0]
click at [134, 193] on input "10" at bounding box center [136, 192] width 24 height 9
type input "1"
type input "50"
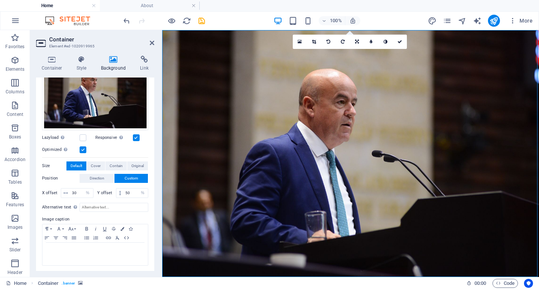
click at [163, 190] on figure at bounding box center [350, 153] width 377 height 246
click at [130, 191] on input "50" at bounding box center [136, 192] width 24 height 9
click at [129, 191] on input "50" at bounding box center [136, 192] width 24 height 9
type input "10"
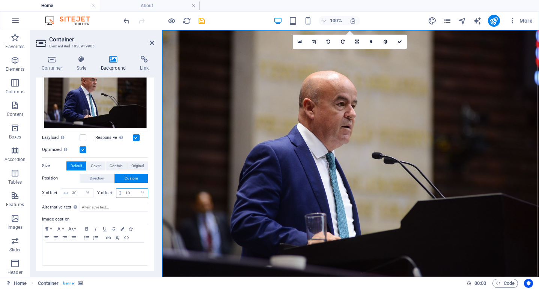
click at [129, 191] on input "10" at bounding box center [136, 192] width 24 height 9
type input "30"
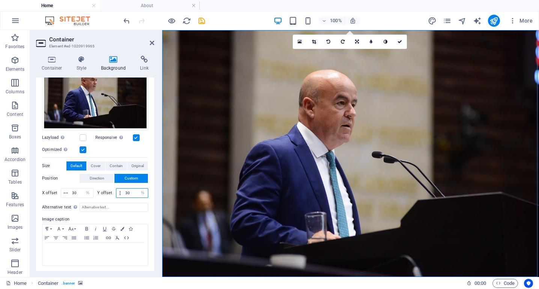
click at [131, 191] on input "30" at bounding box center [136, 192] width 24 height 9
type input "50"
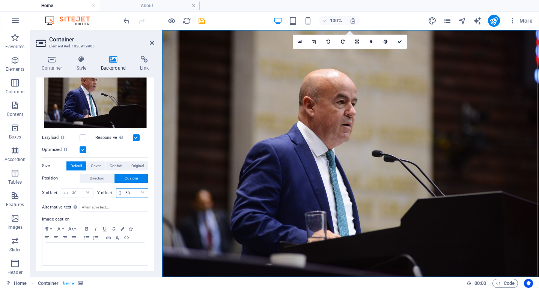
click at [131, 191] on input "50" at bounding box center [136, 192] width 24 height 9
type input "100"
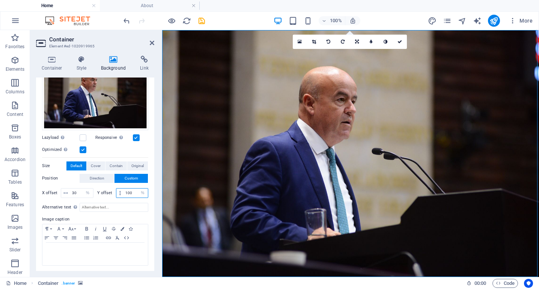
click at [131, 191] on input "100" at bounding box center [136, 192] width 24 height 9
click at [359, 160] on figure at bounding box center [350, 153] width 377 height 246
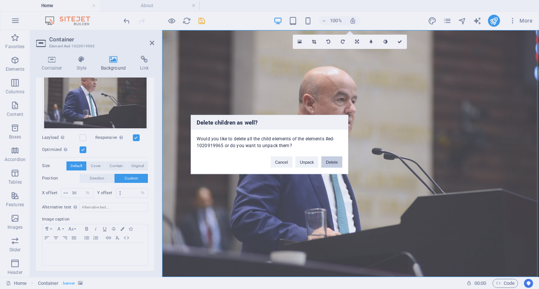
click at [337, 161] on button "Delete" at bounding box center [332, 161] width 21 height 11
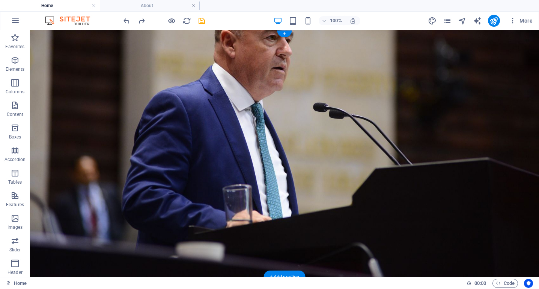
click at [368, 189] on figure at bounding box center [284, 153] width 509 height 246
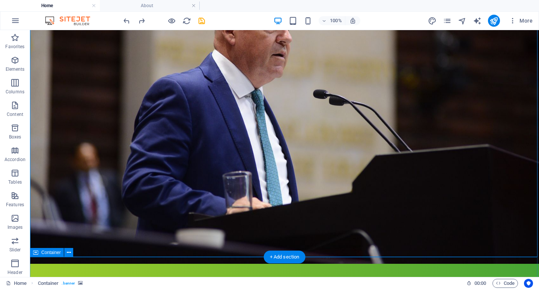
scroll to position [11, 0]
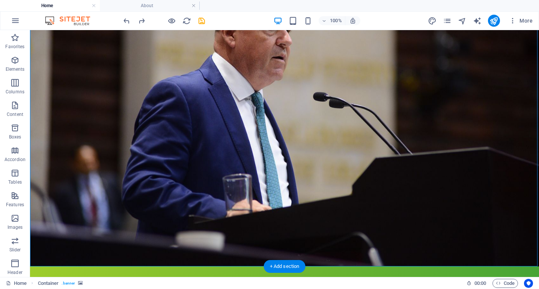
click at [342, 122] on figure at bounding box center [284, 143] width 509 height 246
click at [340, 124] on figure at bounding box center [284, 143] width 509 height 246
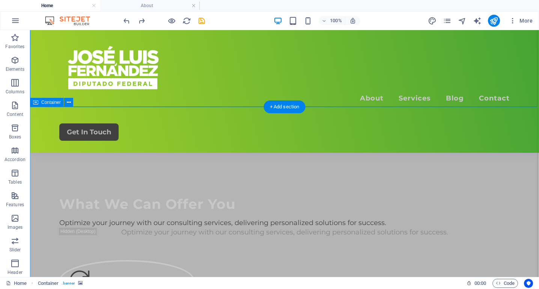
scroll to position [171, 0]
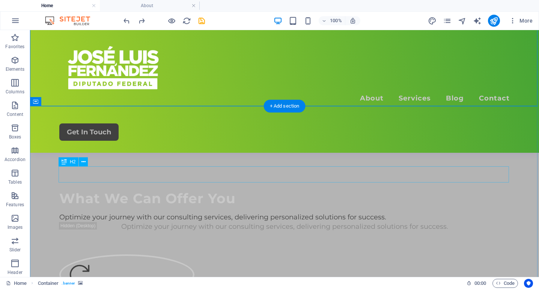
click at [291, 190] on div "What We Can Offer You" at bounding box center [284, 198] width 451 height 16
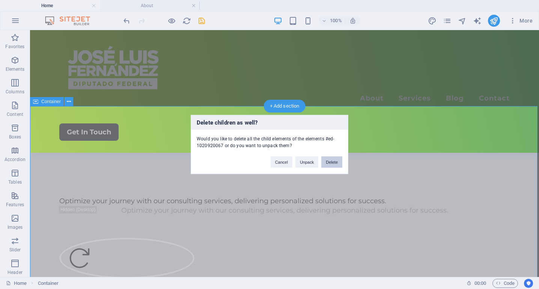
click at [335, 160] on button "Delete" at bounding box center [332, 161] width 21 height 11
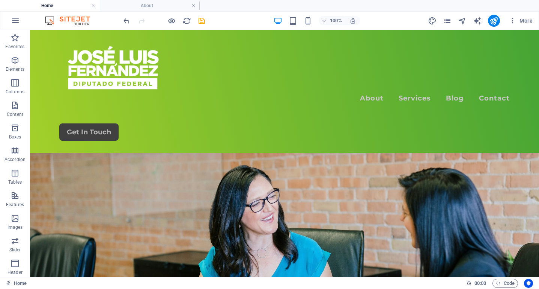
click at [320, 147] on figure at bounding box center [284, 244] width 509 height 228
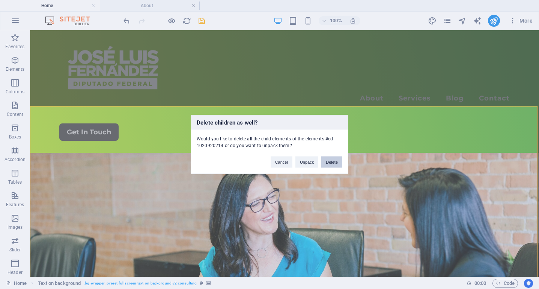
click at [332, 163] on button "Delete" at bounding box center [332, 161] width 21 height 11
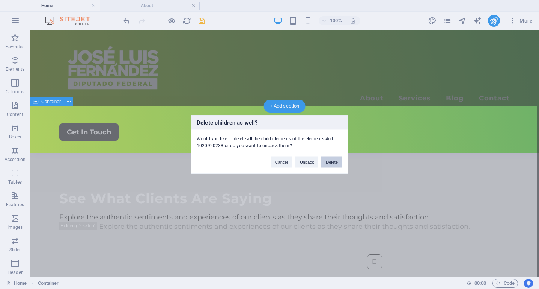
click at [333, 165] on button "Delete" at bounding box center [332, 161] width 21 height 11
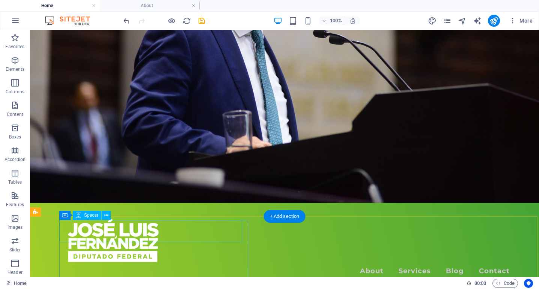
scroll to position [100, 0]
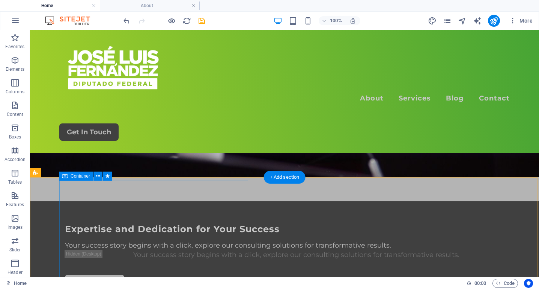
click at [246, 201] on div "Expertise and Dedication for Your Success Your success story begins with a clic…" at bounding box center [299, 257] width 480 height 113
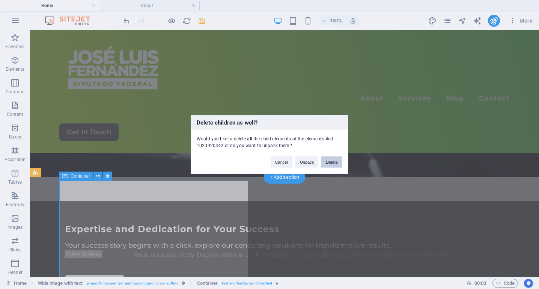
click at [335, 163] on button "Delete" at bounding box center [332, 161] width 21 height 11
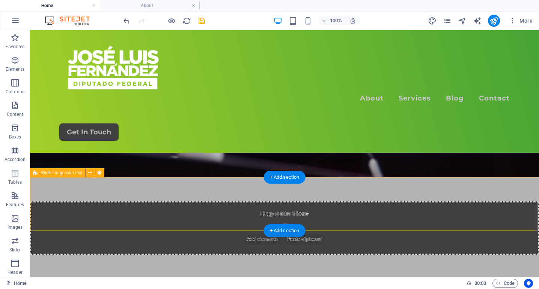
click at [355, 201] on div "Drop content here or Add elements Paste clipboard" at bounding box center [284, 227] width 509 height 53
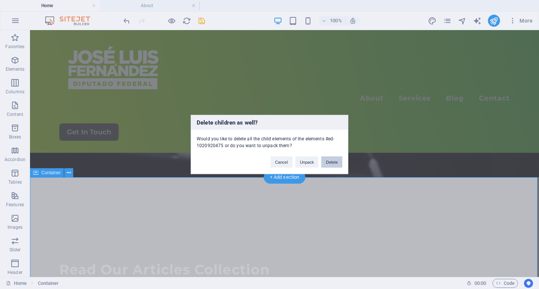
click at [335, 157] on button "Delete" at bounding box center [332, 161] width 21 height 11
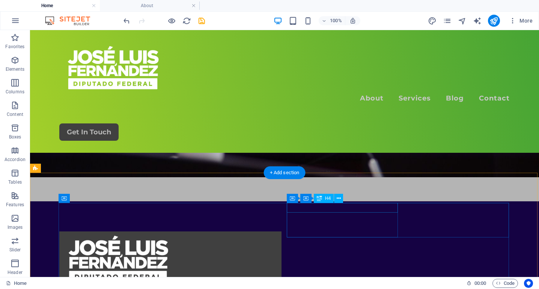
scroll to position [113, 0]
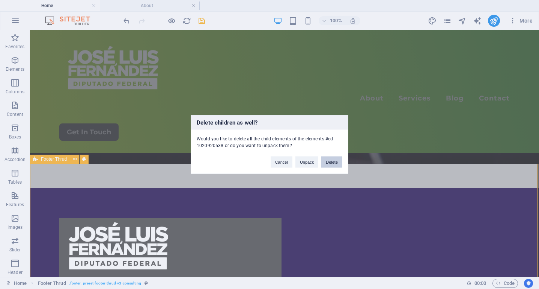
click at [332, 163] on button "Delete" at bounding box center [332, 161] width 21 height 11
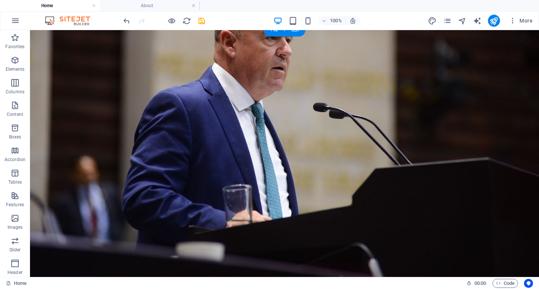
click at [296, 184] on figure at bounding box center [284, 153] width 509 height 246
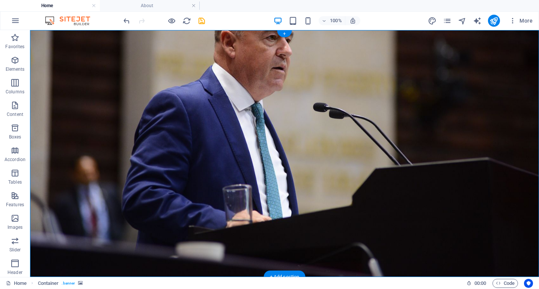
click at [320, 167] on figure at bounding box center [284, 153] width 509 height 246
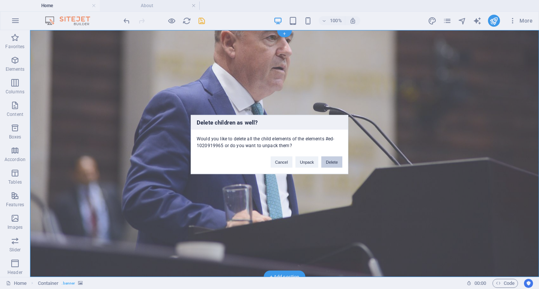
click at [336, 160] on button "Delete" at bounding box center [332, 161] width 21 height 11
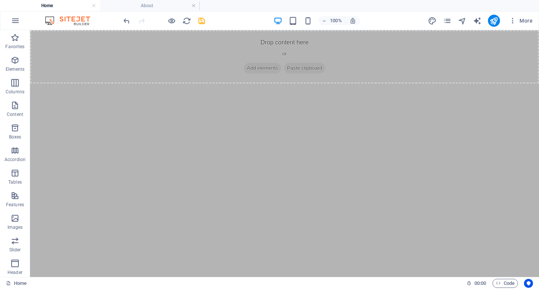
click at [323, 48] on div "Drop content here or Add elements Paste clipboard" at bounding box center [284, 56] width 509 height 53
click at [370, 65] on div "Drop content here or Add elements Paste clipboard" at bounding box center [284, 56] width 509 height 53
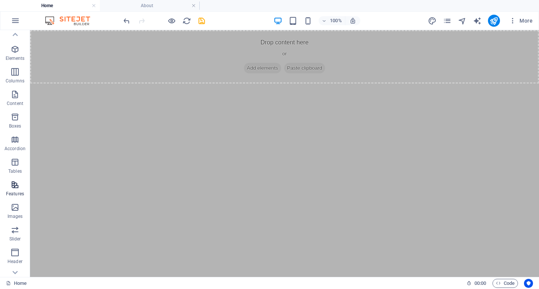
click at [19, 186] on icon "button" at bounding box center [15, 184] width 9 height 9
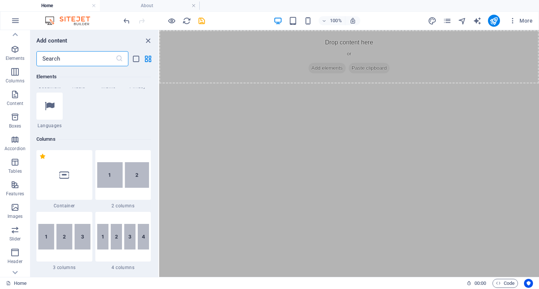
scroll to position [316, 0]
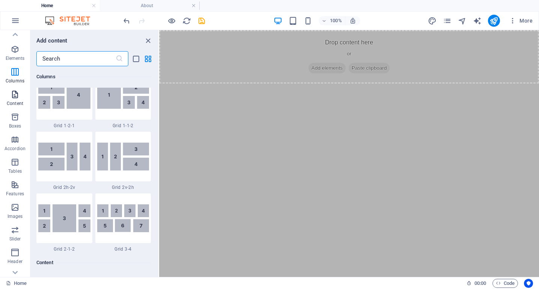
click at [16, 96] on icon "button" at bounding box center [15, 94] width 9 height 9
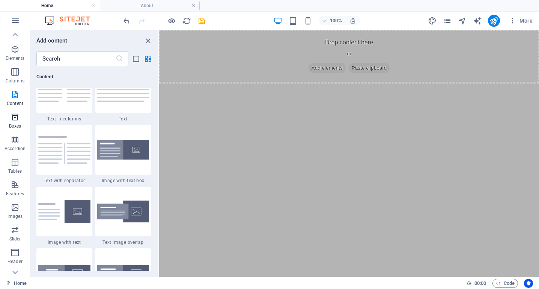
click at [18, 116] on icon "button" at bounding box center [15, 116] width 9 height 9
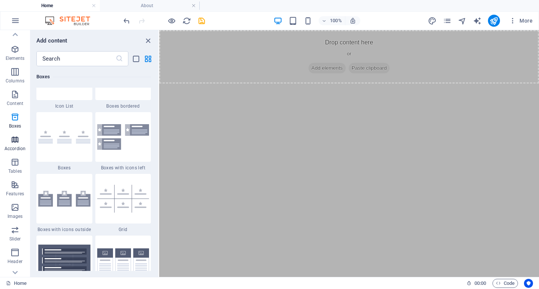
click at [15, 142] on icon "button" at bounding box center [15, 139] width 9 height 9
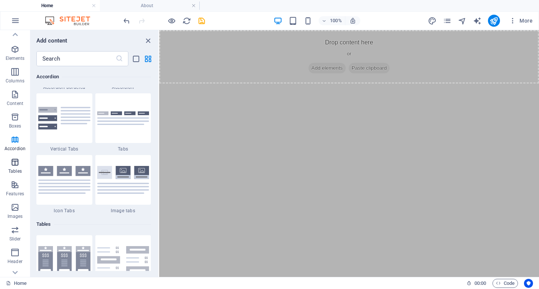
click at [15, 168] on p "Tables" at bounding box center [15, 171] width 14 height 6
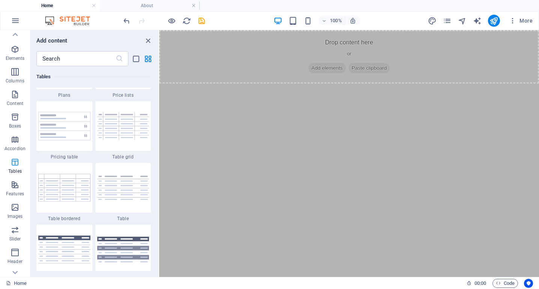
scroll to position [2664, 0]
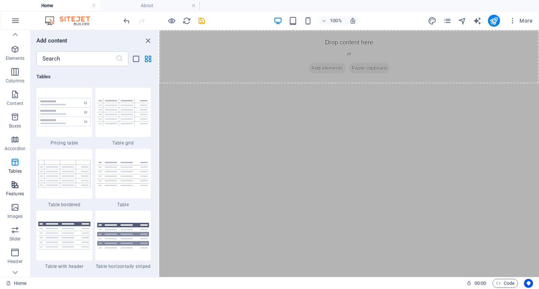
click at [18, 183] on icon "button" at bounding box center [15, 184] width 9 height 9
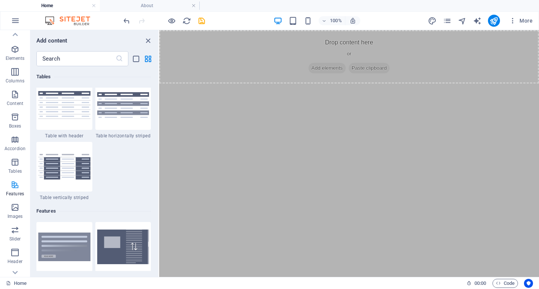
scroll to position [3003, 0]
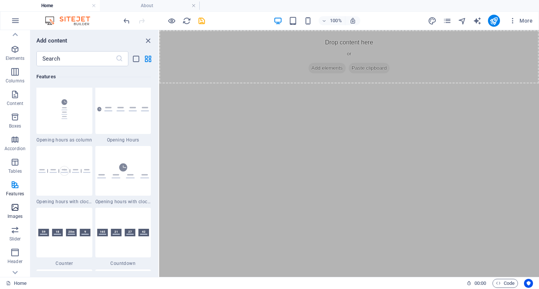
click at [21, 210] on span "Images" at bounding box center [15, 211] width 30 height 18
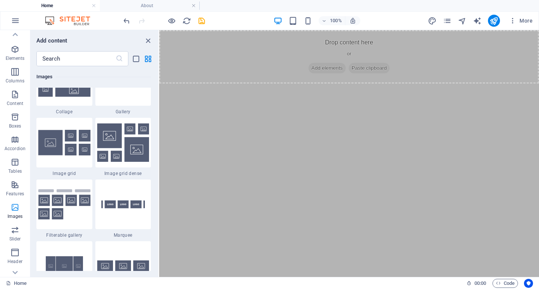
scroll to position [3909, 0]
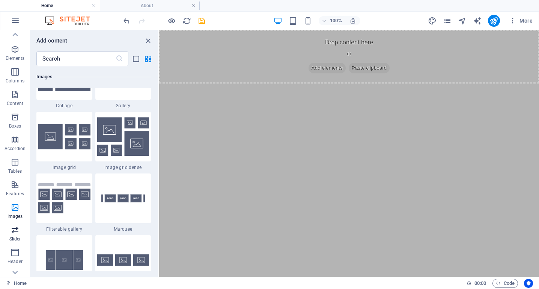
click at [17, 232] on icon "button" at bounding box center [15, 229] width 9 height 9
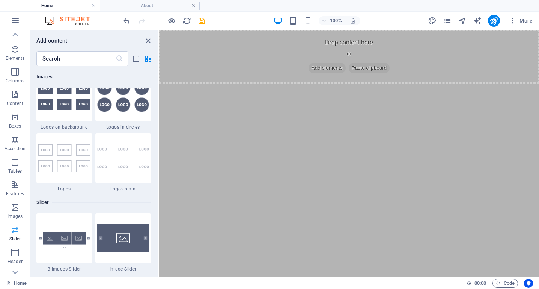
scroll to position [4358, 0]
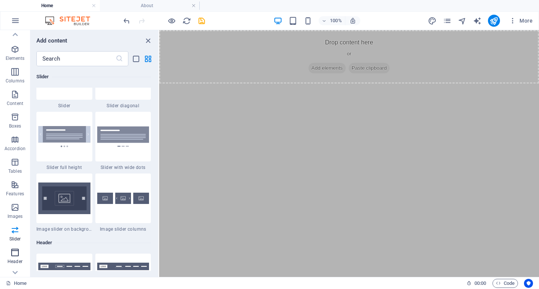
click at [17, 254] on icon "button" at bounding box center [15, 252] width 9 height 9
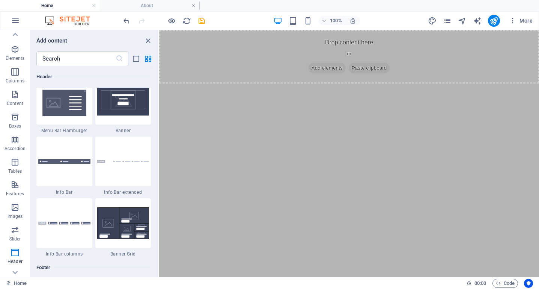
scroll to position [4786, 0]
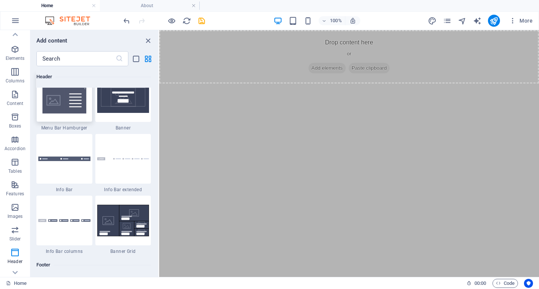
click at [66, 114] on img at bounding box center [64, 97] width 52 height 35
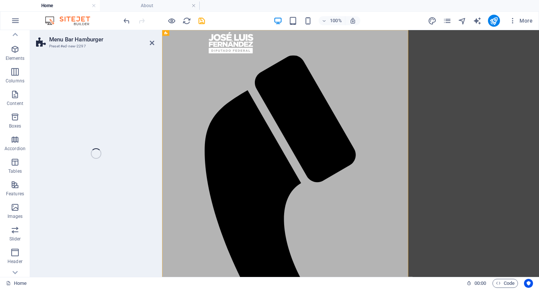
select select "rem"
select select "hover_box_bottom"
select select "px"
select select "rem"
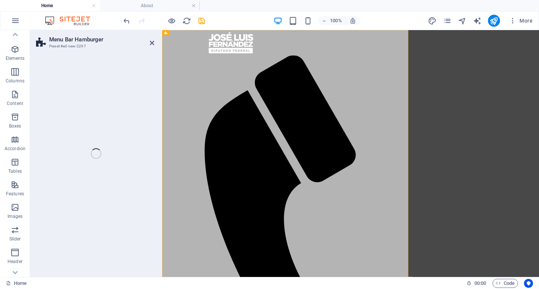
select select "px"
select select
select select "px"
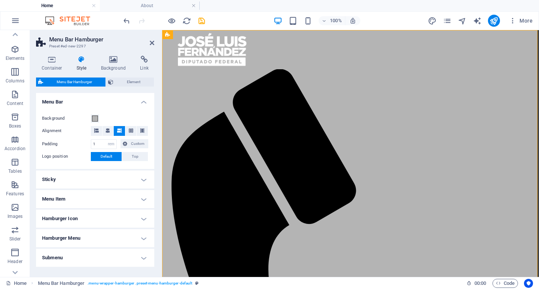
select select
click at [66, 195] on h4 "Menu Item" at bounding box center [95, 199] width 118 height 18
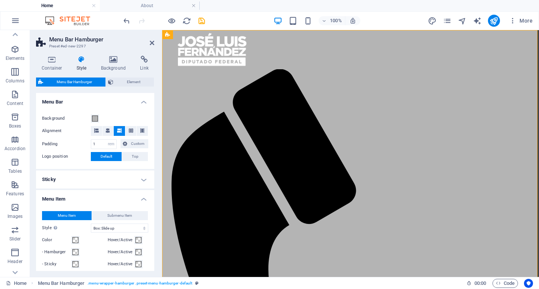
select select
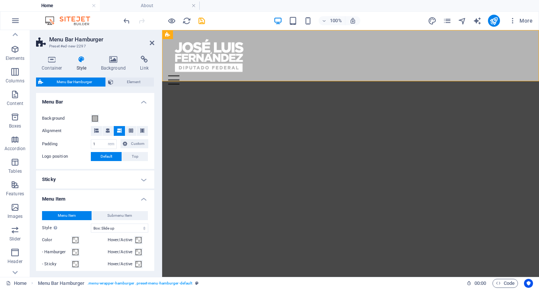
click at [267, 91] on html "Skip to main content Menu Drop content here or Add elements Paste clipboard 01.…" at bounding box center [350, 60] width 377 height 60
click at [351, 46] on div "Menu Drop content here or Add elements Paste clipboard 01. STARTPAGE 02. SUBPAG…" at bounding box center [350, 60] width 377 height 60
click at [395, 50] on div "Menu Drop content here or Add elements Paste clipboard 01. STARTPAGE 02. SUBPAG…" at bounding box center [350, 60] width 377 height 60
click at [262, 91] on html "Skip to main content Menu Drop content here or Add elements Paste clipboard 01.…" at bounding box center [350, 60] width 377 height 60
click at [246, 91] on html "Skip to main content Menu Drop content here or Add elements Paste clipboard 01.…" at bounding box center [350, 60] width 377 height 60
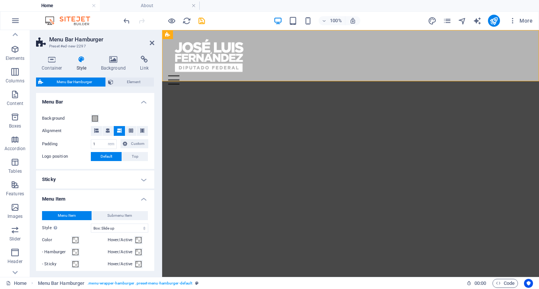
click at [246, 91] on html "Skip to main content Menu Drop content here or Add elements Paste clipboard 01.…" at bounding box center [350, 60] width 377 height 60
click at [17, 214] on p "Images" at bounding box center [15, 216] width 15 height 6
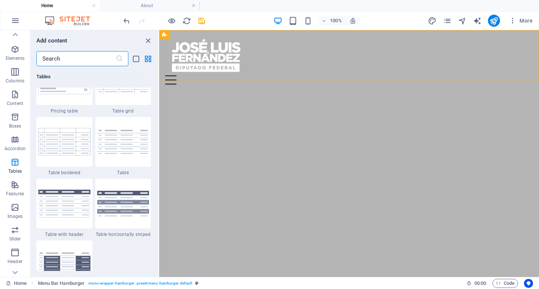
scroll to position [2696, 0]
click at [230, 91] on html "Skip to main content Menu Drop content here or Add elements Paste clipboard 01.…" at bounding box center [349, 60] width 380 height 60
click at [298, 40] on div "Menu Drop content here or Add elements Paste clipboard 01. STARTPAGE 02. SUBPAG…" at bounding box center [349, 60] width 380 height 60
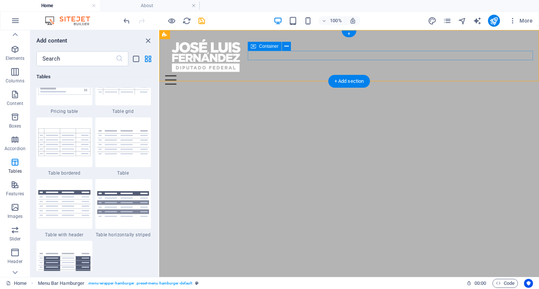
click at [351, 75] on div "Menu" at bounding box center [349, 79] width 368 height 9
click at [274, 48] on span "Container" at bounding box center [269, 46] width 20 height 5
click at [284, 48] on button at bounding box center [286, 46] width 9 height 9
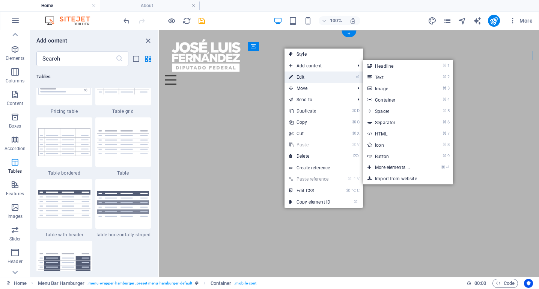
click at [304, 73] on link "⏎ Edit" at bounding box center [310, 76] width 50 height 11
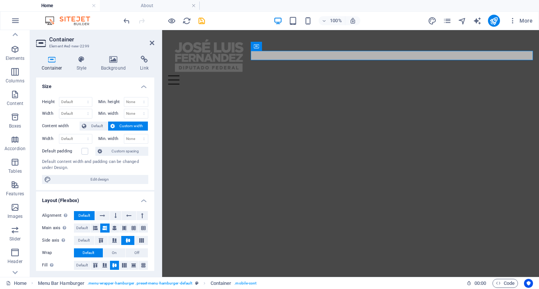
scroll to position [0, 0]
click at [530, 75] on div "Menu" at bounding box center [350, 79] width 365 height 9
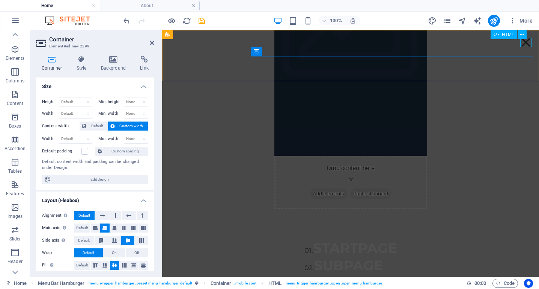
click at [527, 44] on div "Menu" at bounding box center [526, 42] width 11 height 9
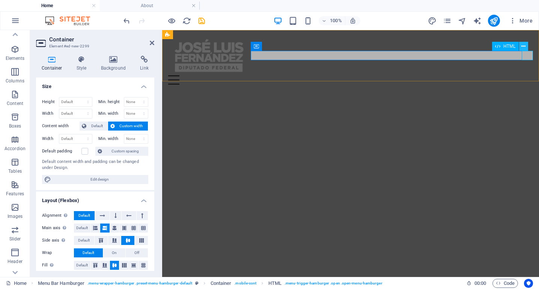
click at [528, 45] on button at bounding box center [524, 46] width 9 height 9
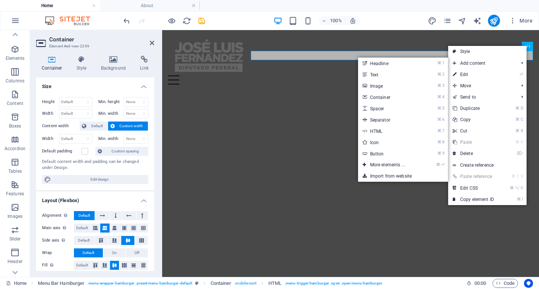
click at [329, 91] on html "Skip to main content Menu Drop content here or Add elements Paste clipboard 01.…" at bounding box center [350, 60] width 377 height 60
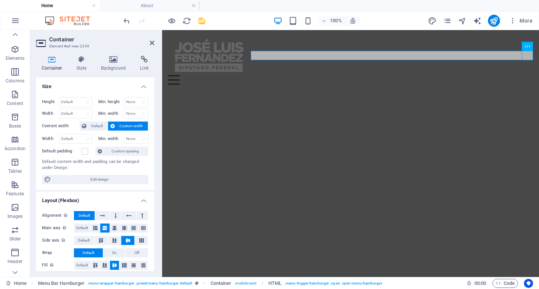
click at [304, 91] on html "Skip to main content Menu Drop content here or Add elements Paste clipboard 01.…" at bounding box center [350, 60] width 377 height 60
click at [305, 91] on html "Skip to main content Menu Drop content here or Add elements Paste clipboard 01.…" at bounding box center [350, 60] width 377 height 60
click at [403, 85] on html "Skip to main content Menu Drop content here or Add elements Paste clipboard 01.…" at bounding box center [350, 60] width 377 height 60
click at [402, 85] on html "Skip to main content Menu Drop content here or Add elements Paste clipboard 01.…" at bounding box center [350, 60] width 377 height 60
drag, startPoint x: 151, startPoint y: 44, endPoint x: 126, endPoint y: 18, distance: 36.1
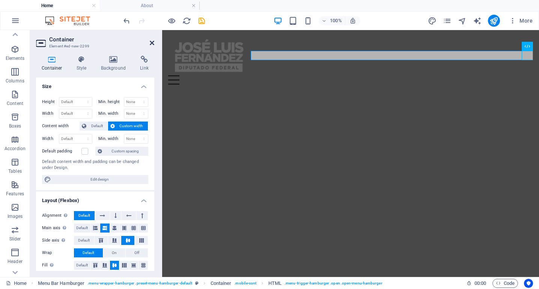
click at [151, 44] on icon at bounding box center [152, 43] width 5 height 6
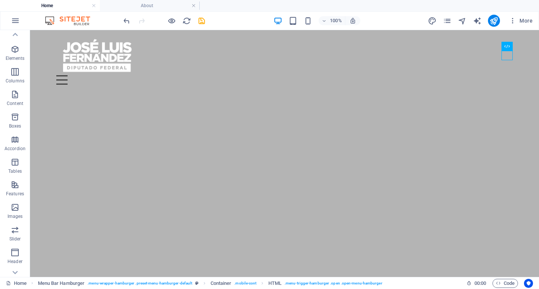
click at [231, 91] on html "Skip to main content Menu Drop content here or Add elements Paste clipboard 01.…" at bounding box center [284, 60] width 509 height 60
click at [245, 91] on html "Skip to main content Menu Drop content here or Add elements Paste clipboard 01.…" at bounding box center [284, 60] width 509 height 60
click at [107, 91] on html "Skip to main content Menu Drop content here or Add elements Paste clipboard 01.…" at bounding box center [284, 60] width 509 height 60
click at [108, 91] on html "Skip to main content Menu Drop content here or Add elements Paste clipboard 01.…" at bounding box center [284, 60] width 509 height 60
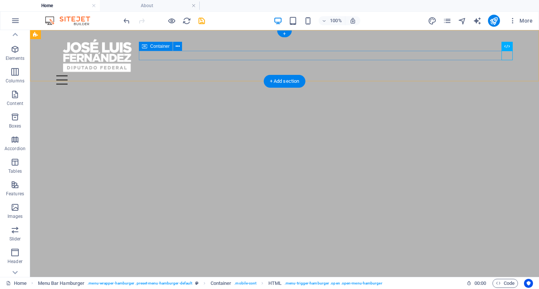
click at [174, 75] on div "Menu" at bounding box center [284, 79] width 457 height 9
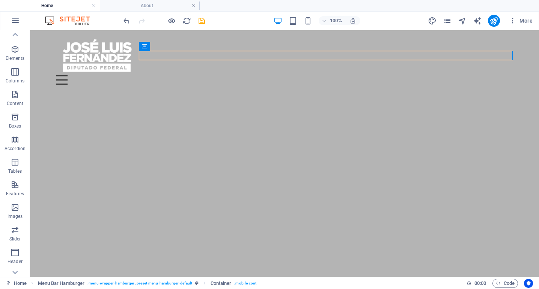
click at [156, 91] on html "Skip to main content Menu Drop content here or Add elements Paste clipboard 01.…" at bounding box center [284, 60] width 509 height 60
click at [17, 213] on p "Images" at bounding box center [15, 216] width 15 height 6
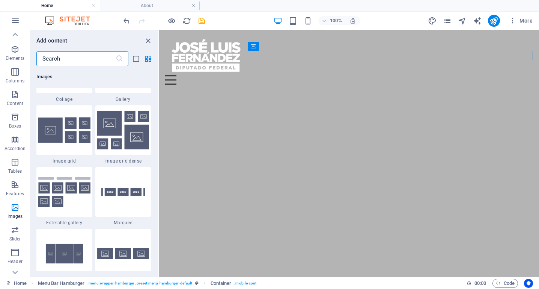
scroll to position [3997, 0]
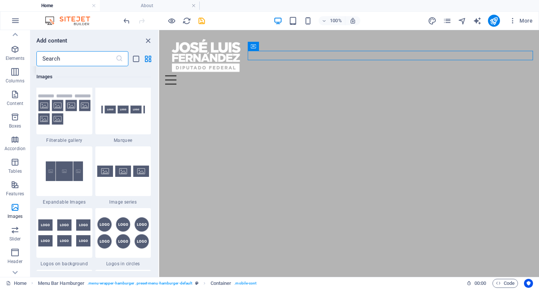
click at [69, 73] on div at bounding box center [64, 48] width 56 height 50
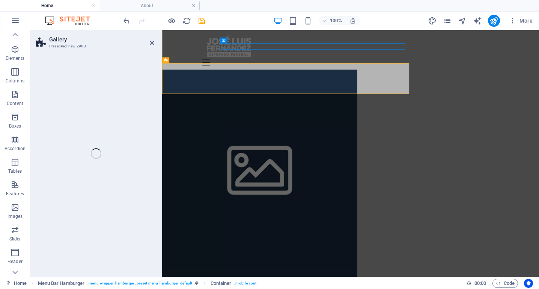
select select "rem"
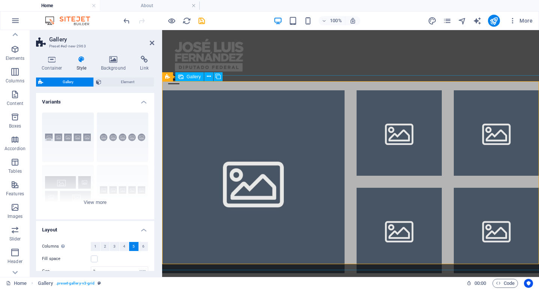
scroll to position [0, 0]
click at [409, 116] on li at bounding box center [399, 133] width 85 height 85
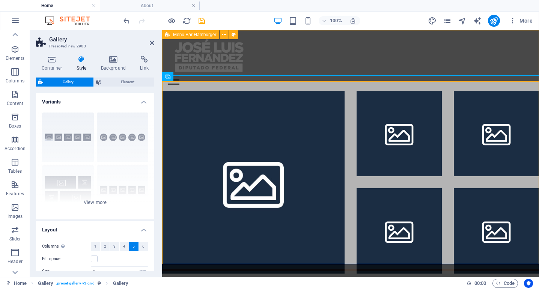
click at [422, 65] on div "Menu Drop content here or Add elements Paste clipboard 01. STARTPAGE 02. SUBPAG…" at bounding box center [350, 60] width 377 height 60
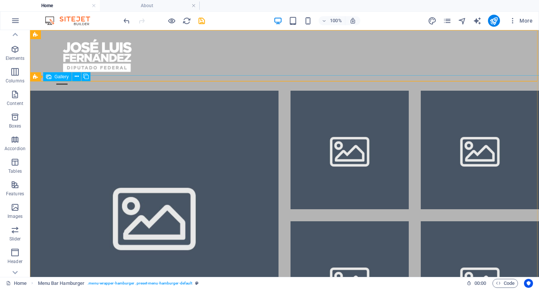
click at [396, 129] on li at bounding box center [350, 150] width 118 height 118
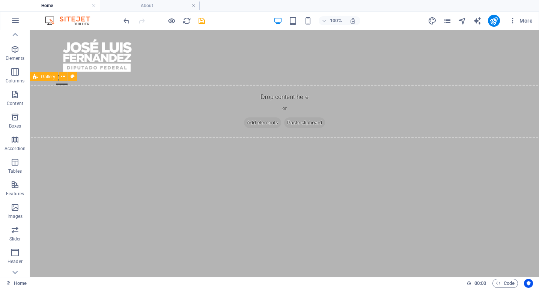
click at [264, 117] on span "Add elements" at bounding box center [262, 122] width 37 height 11
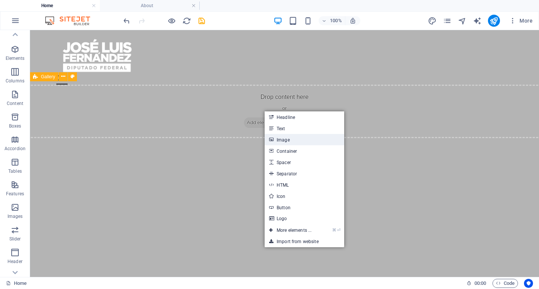
click at [284, 142] on link "Image" at bounding box center [305, 139] width 80 height 11
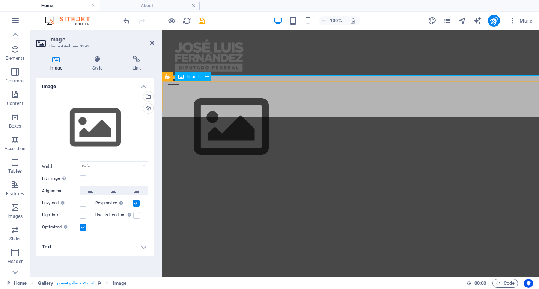
click at [191, 76] on span "Image" at bounding box center [193, 76] width 12 height 5
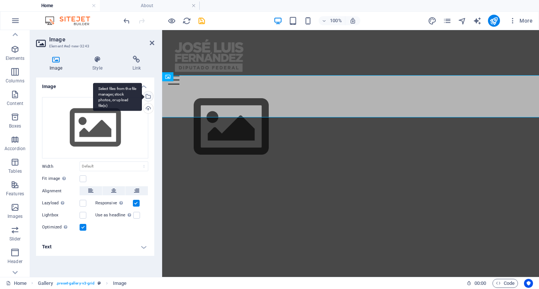
click at [149, 97] on div "Select files from the file manager, stock photos, or upload file(s)" at bounding box center [147, 96] width 11 height 11
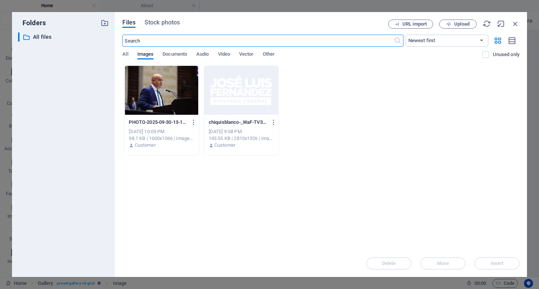
click at [168, 86] on div at bounding box center [161, 90] width 74 height 49
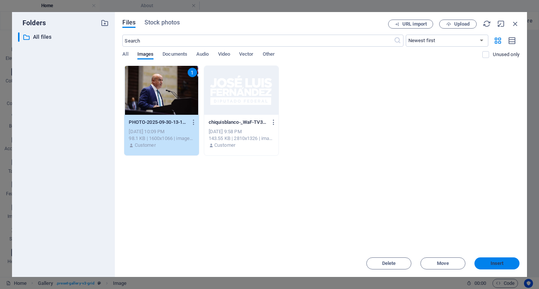
click at [506, 265] on span "Insert" at bounding box center [497, 263] width 39 height 5
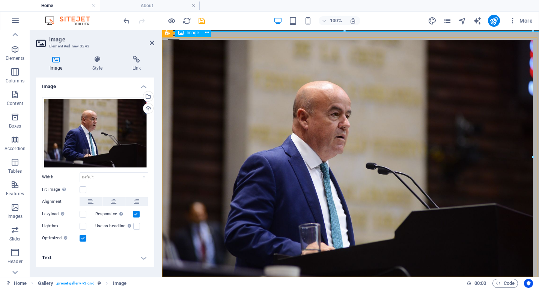
scroll to position [44, 0]
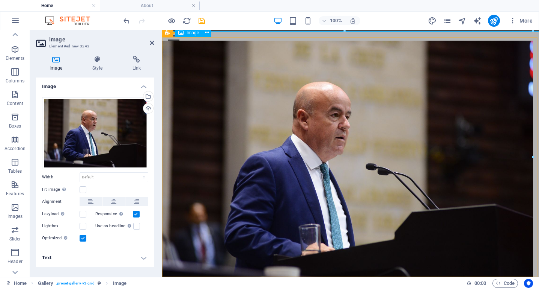
drag, startPoint x: 695, startPoint y: 189, endPoint x: 456, endPoint y: 163, distance: 240.3
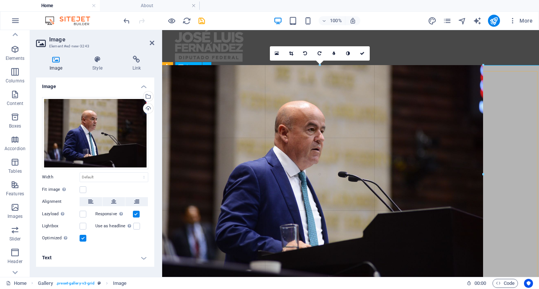
scroll to position [0, 0]
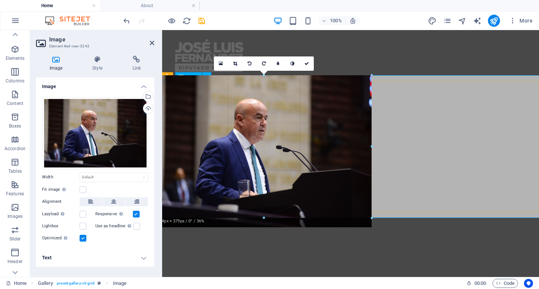
drag, startPoint x: 534, startPoint y: 156, endPoint x: 372, endPoint y: 177, distance: 163.6
type input "574"
select select "px"
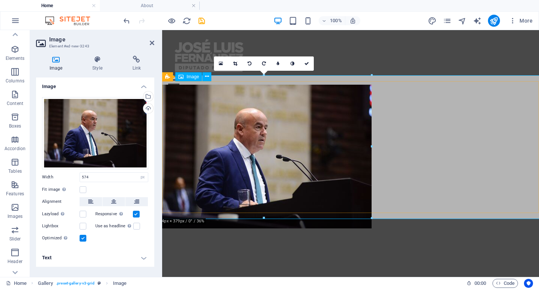
click at [439, 156] on figure at bounding box center [350, 157] width 389 height 144
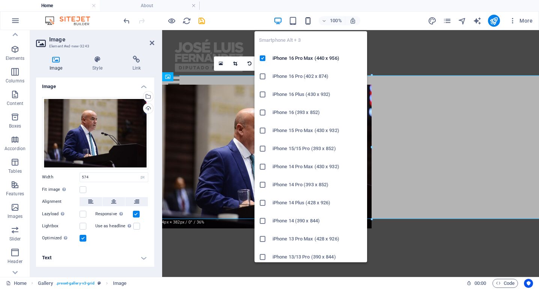
click at [306, 19] on icon "button" at bounding box center [308, 21] width 9 height 9
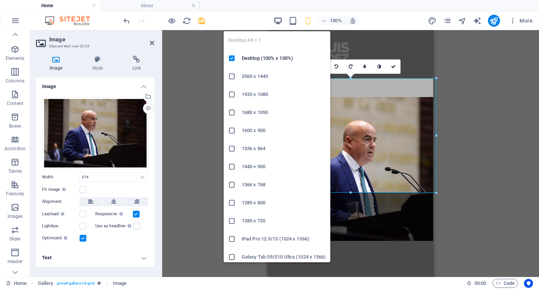
click at [279, 20] on icon "button" at bounding box center [278, 21] width 9 height 9
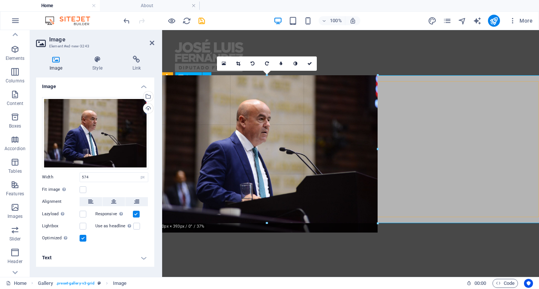
drag, startPoint x: 372, startPoint y: 147, endPoint x: 380, endPoint y: 148, distance: 7.5
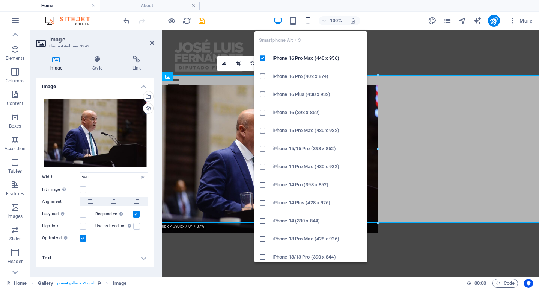
click at [311, 22] on icon "button" at bounding box center [308, 21] width 9 height 9
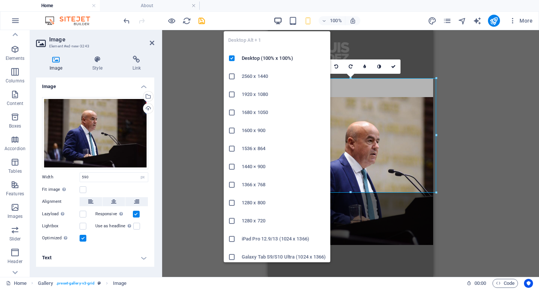
click at [279, 21] on icon "button" at bounding box center [278, 21] width 9 height 9
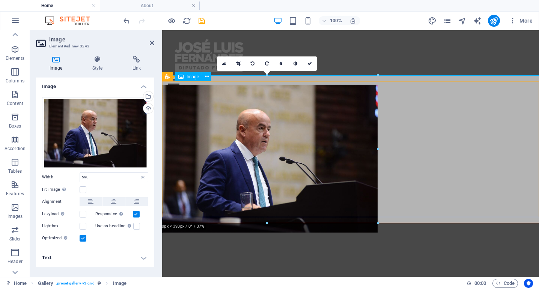
click at [454, 150] on figure at bounding box center [350, 159] width 389 height 148
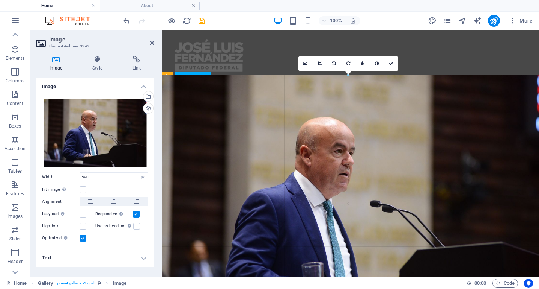
drag, startPoint x: 377, startPoint y: 149, endPoint x: 255, endPoint y: 119, distance: 125.6
type input "1024"
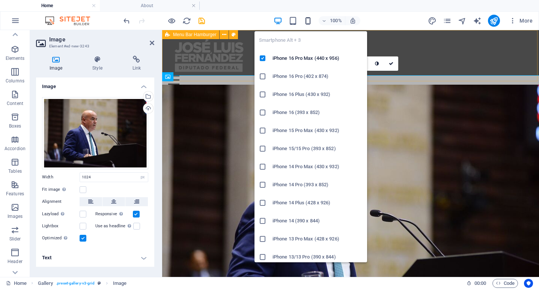
click at [309, 20] on icon "button" at bounding box center [308, 21] width 9 height 9
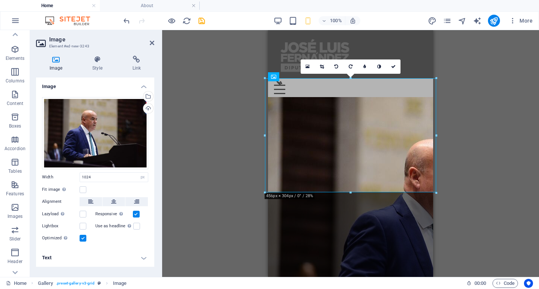
click at [529, 132] on div "Drag here to replace the existing content. Press “Ctrl” if you want to create a…" at bounding box center [350, 153] width 377 height 246
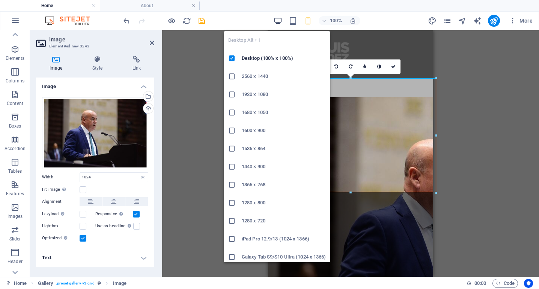
click at [279, 23] on icon "button" at bounding box center [278, 21] width 9 height 9
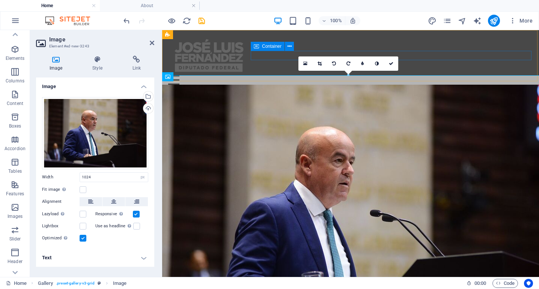
click at [423, 75] on div "Menu" at bounding box center [350, 79] width 365 height 9
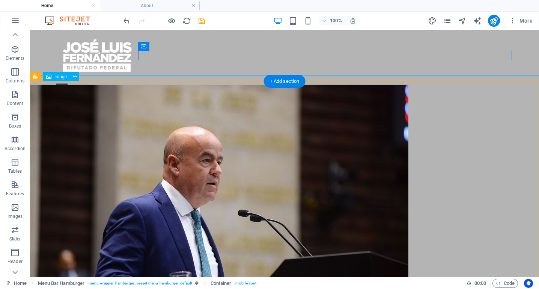
click at [334, 156] on figure at bounding box center [284, 213] width 521 height 256
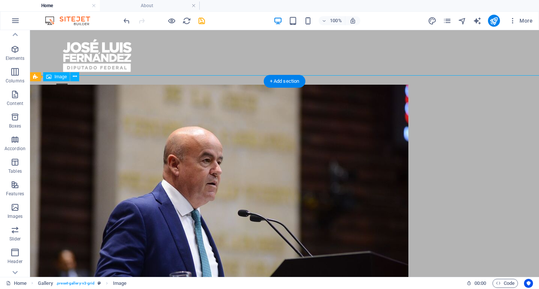
click at [462, 149] on figure at bounding box center [284, 213] width 521 height 256
click at [172, 176] on figure at bounding box center [284, 213] width 521 height 256
select select "px"
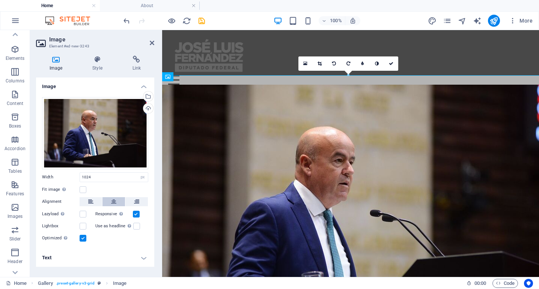
click at [114, 201] on icon at bounding box center [113, 201] width 5 height 9
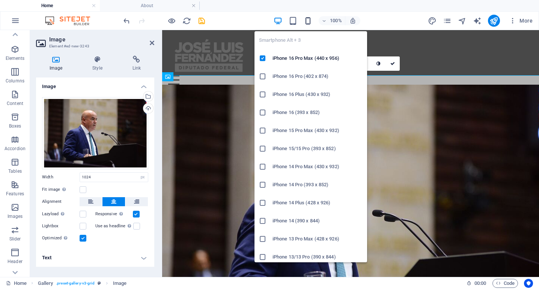
click at [305, 24] on icon "button" at bounding box center [308, 21] width 9 height 9
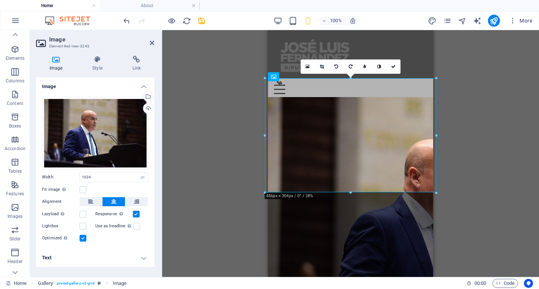
click at [443, 95] on div "Drag here to replace the existing content. Press “Ctrl” if you want to create a…" at bounding box center [350, 153] width 377 height 246
click at [280, 17] on icon "button" at bounding box center [278, 21] width 9 height 9
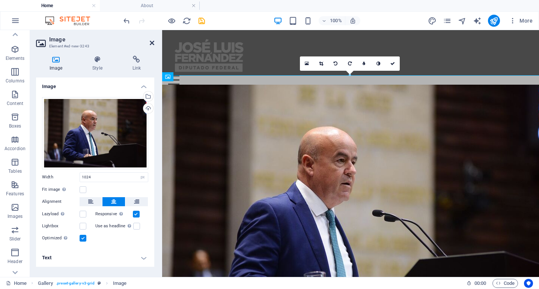
click at [154, 42] on icon at bounding box center [152, 43] width 5 height 6
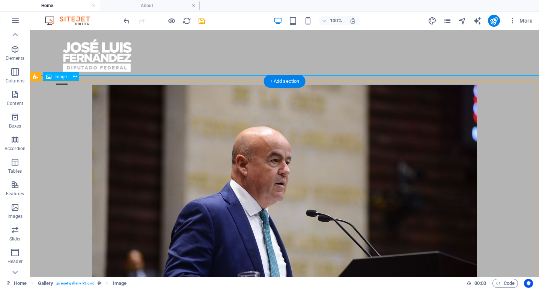
click at [490, 127] on figure at bounding box center [284, 213] width 521 height 256
click at [361, 162] on figure at bounding box center [284, 213] width 521 height 256
select select "px"
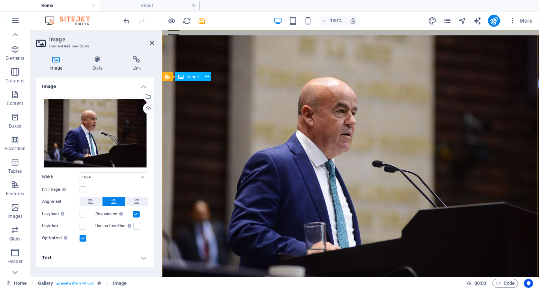
scroll to position [49, 0]
click at [406, 154] on figure at bounding box center [350, 164] width 389 height 256
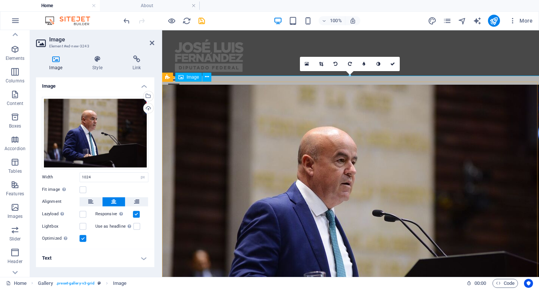
scroll to position [0, 0]
click at [115, 176] on input "1024" at bounding box center [114, 176] width 68 height 9
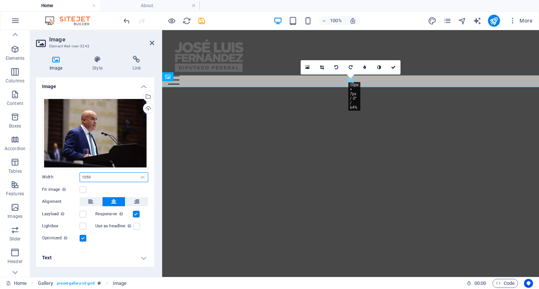
type input "1050"
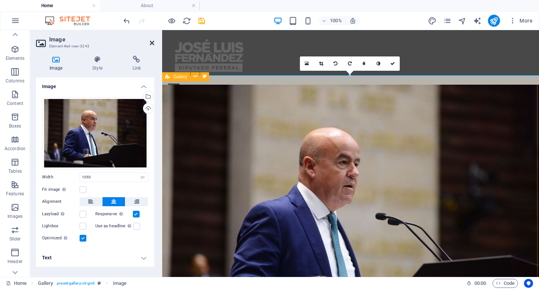
click at [150, 40] on icon at bounding box center [152, 43] width 5 height 6
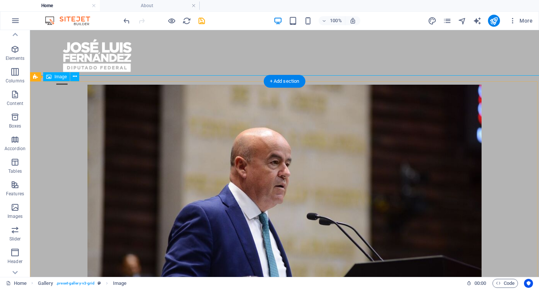
click at [226, 200] on figure at bounding box center [284, 216] width 521 height 263
click at [104, 117] on figure at bounding box center [284, 216] width 521 height 263
click at [60, 75] on span "Image" at bounding box center [60, 76] width 12 height 5
click at [77, 76] on icon at bounding box center [75, 77] width 4 height 8
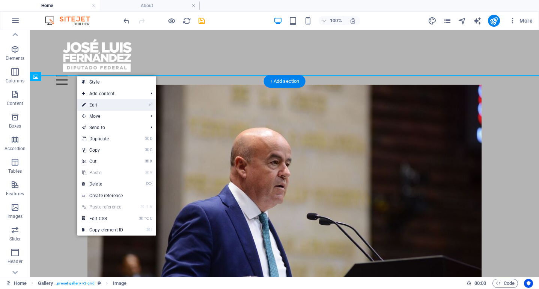
click at [102, 103] on link "⏎ Edit" at bounding box center [102, 104] width 50 height 11
select select "px"
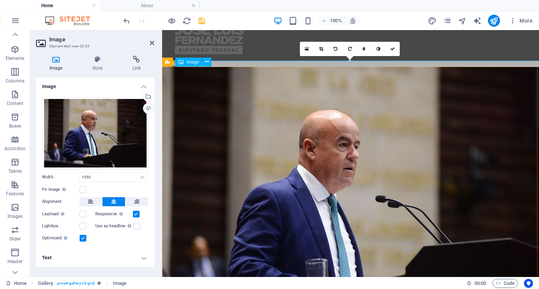
scroll to position [19, 0]
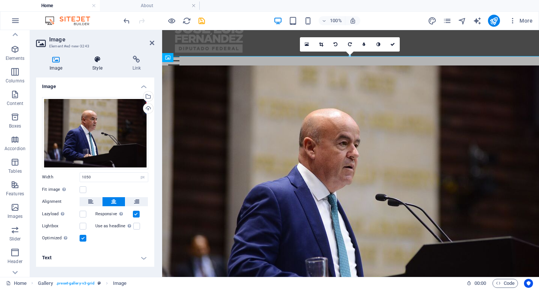
click at [97, 56] on icon at bounding box center [97, 60] width 37 height 8
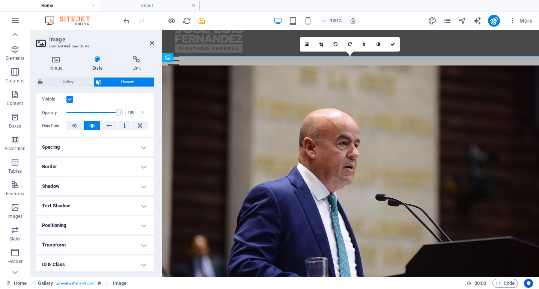
scroll to position [93, 0]
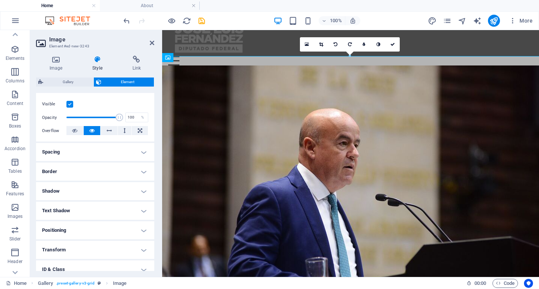
click at [95, 153] on h4 "Spacing" at bounding box center [95, 152] width 118 height 18
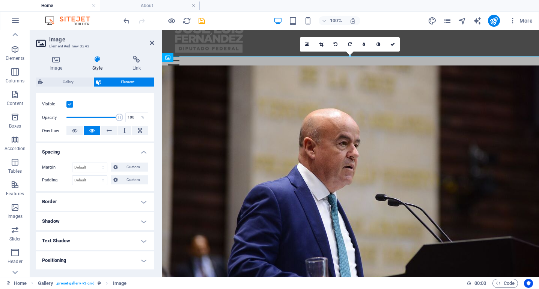
click at [143, 147] on h4 "Spacing" at bounding box center [95, 150] width 118 height 14
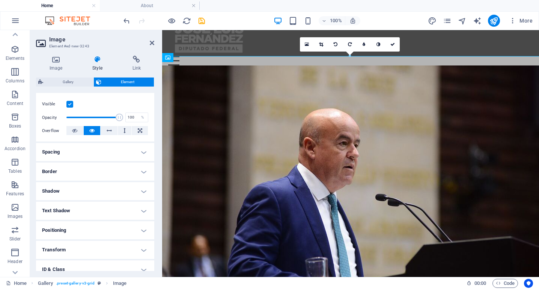
click at [126, 165] on h4 "Border" at bounding box center [95, 171] width 118 height 18
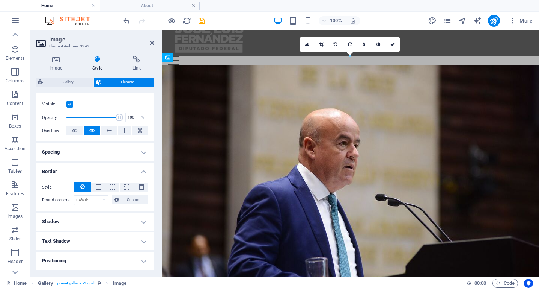
click at [126, 165] on h4 "Border" at bounding box center [95, 169] width 118 height 14
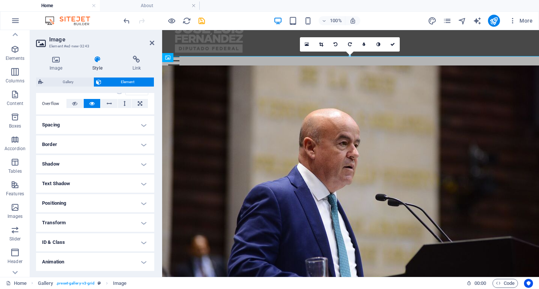
scroll to position [126, 0]
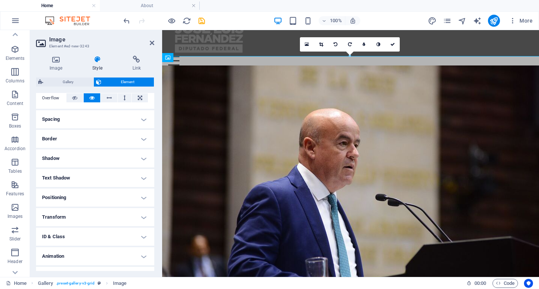
click at [128, 157] on h4 "Shadow" at bounding box center [95, 158] width 118 height 18
click at [128, 157] on h4 "Shadow" at bounding box center [95, 156] width 118 height 14
click at [122, 174] on h4 "Text Shadow" at bounding box center [95, 178] width 118 height 18
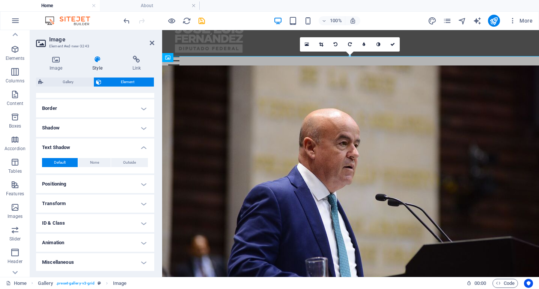
click at [139, 148] on h4 "Text Shadow" at bounding box center [95, 145] width 118 height 14
click at [121, 180] on h4 "Positioning" at bounding box center [95, 184] width 118 height 18
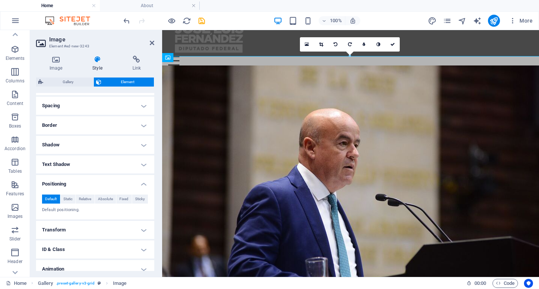
click at [121, 180] on h4 "Positioning" at bounding box center [95, 182] width 118 height 14
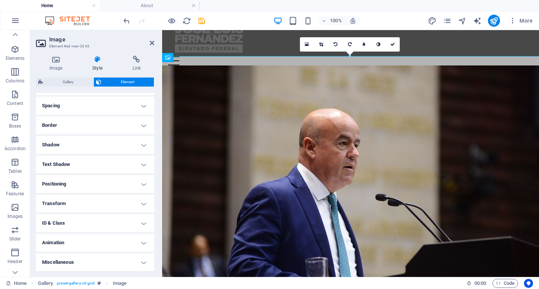
click at [124, 179] on h4 "Positioning" at bounding box center [95, 184] width 118 height 18
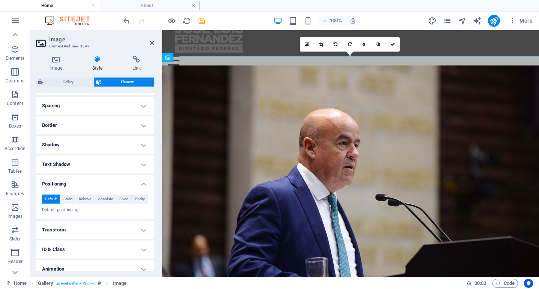
click at [124, 179] on h4 "Positioning" at bounding box center [95, 182] width 118 height 14
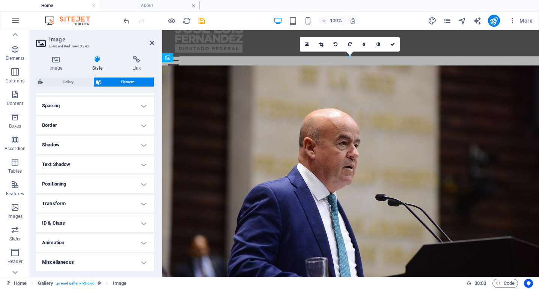
click at [105, 208] on h4 "Transform" at bounding box center [95, 203] width 118 height 18
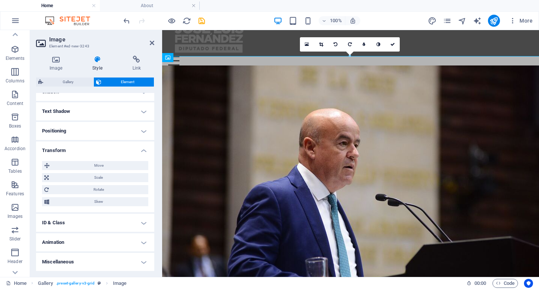
scroll to position [192, 0]
click at [110, 175] on span "Scale" at bounding box center [98, 177] width 95 height 9
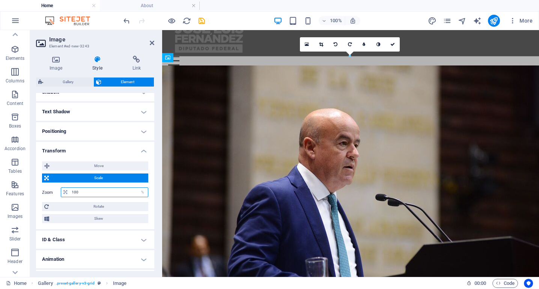
click at [124, 189] on input "100" at bounding box center [109, 191] width 78 height 9
click at [142, 148] on h4 "Transform" at bounding box center [95, 149] width 118 height 14
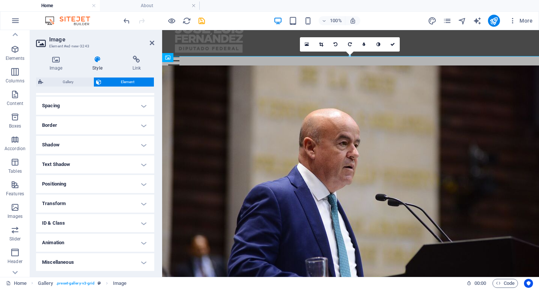
click at [110, 218] on h4 "ID & Class" at bounding box center [95, 223] width 118 height 18
click at [110, 218] on h4 "ID & Class" at bounding box center [95, 221] width 118 height 14
click at [93, 243] on h4 "Animation" at bounding box center [95, 242] width 118 height 18
click at [93, 242] on h4 "Animation" at bounding box center [95, 240] width 118 height 14
click at [70, 266] on h4 "Miscellaneous" at bounding box center [95, 262] width 118 height 18
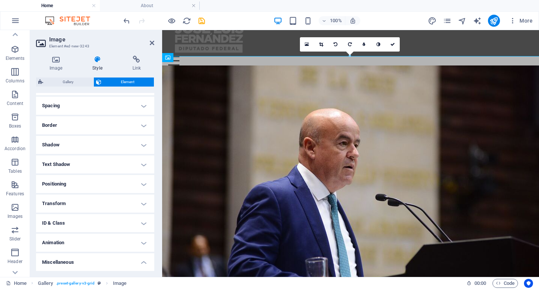
click at [83, 261] on h4 "Miscellaneous" at bounding box center [95, 260] width 118 height 14
click at [109, 80] on span "Element" at bounding box center [128, 81] width 48 height 9
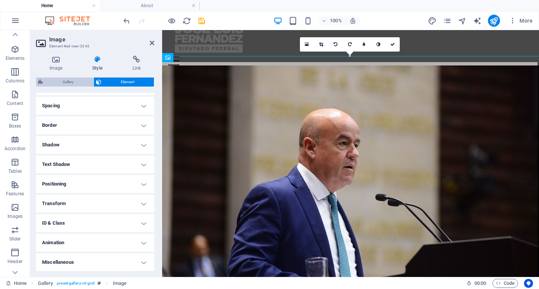
click at [73, 81] on span "Gallery" at bounding box center [68, 81] width 46 height 9
select select "rem"
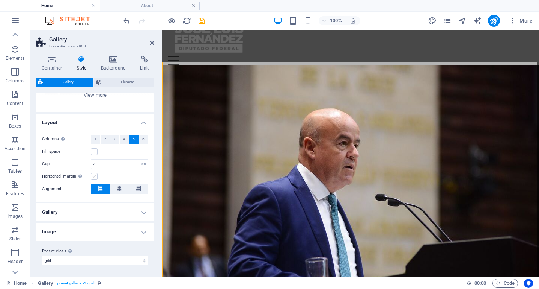
scroll to position [107, 0]
click at [226, 113] on figure at bounding box center [350, 196] width 389 height 263
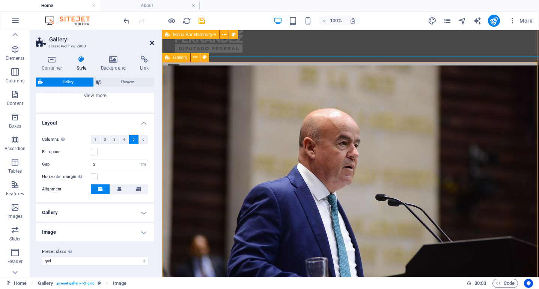
click at [152, 41] on icon at bounding box center [152, 43] width 5 height 6
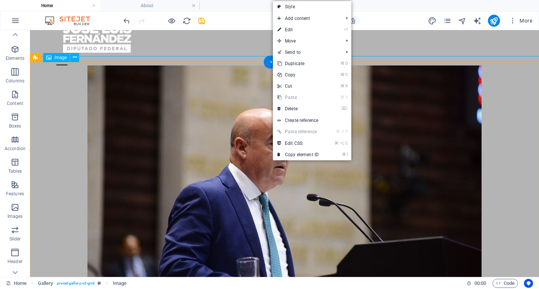
click at [485, 83] on figure at bounding box center [284, 196] width 521 height 263
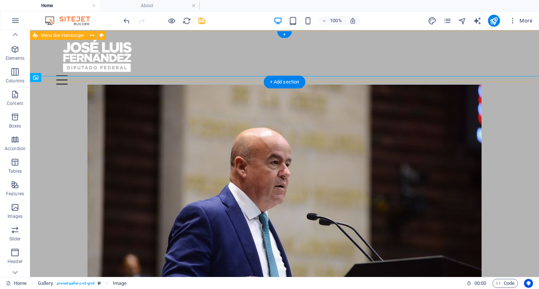
scroll to position [0, 0]
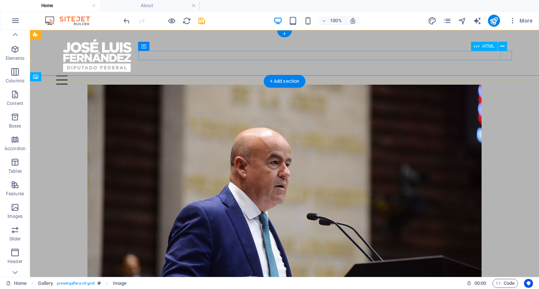
click at [505, 75] on div "Menu" at bounding box center [284, 79] width 457 height 9
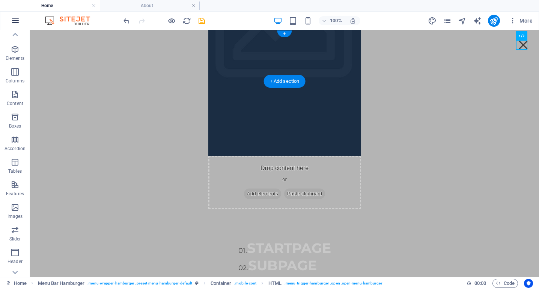
click at [14, 21] on icon "button" at bounding box center [15, 20] width 9 height 9
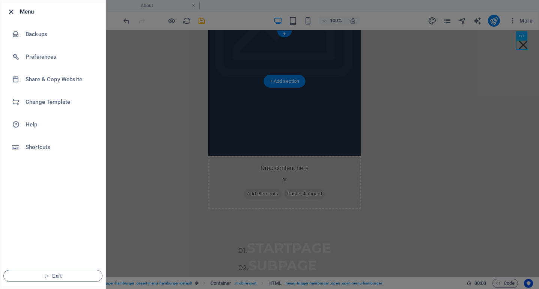
click at [15, 15] on icon "button" at bounding box center [11, 12] width 9 height 9
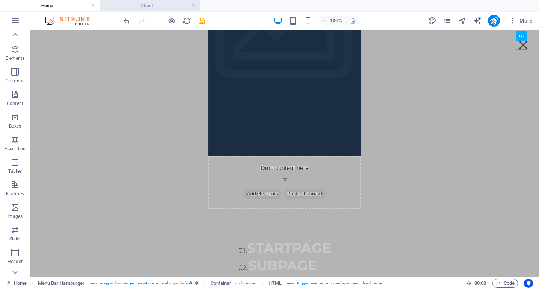
click at [163, 5] on h4 "About" at bounding box center [150, 6] width 100 height 8
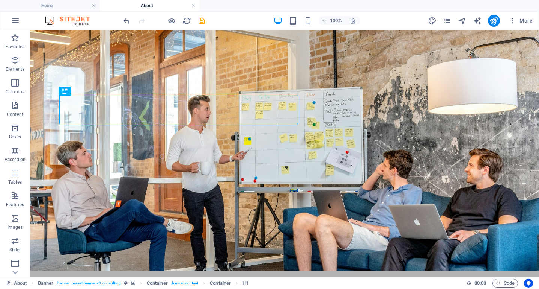
click at [211, 6] on ul "Home About" at bounding box center [269, 5] width 539 height 11
click at [79, 6] on h4 "Home" at bounding box center [50, 6] width 100 height 8
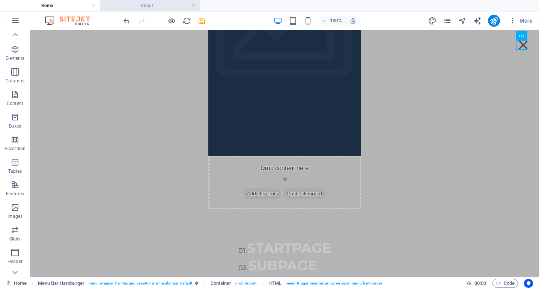
click at [145, 9] on h4 "About" at bounding box center [150, 6] width 100 height 8
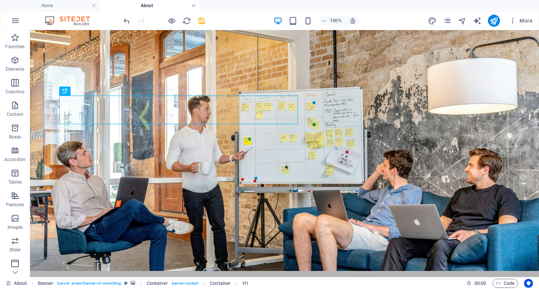
click at [192, 7] on link at bounding box center [194, 5] width 5 height 7
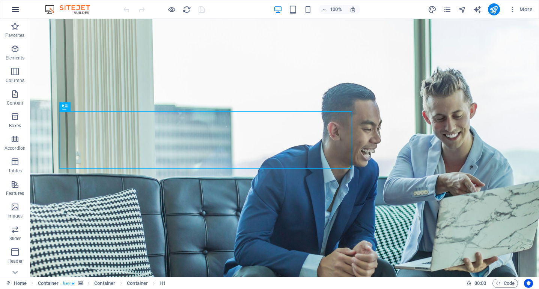
click at [19, 8] on icon "button" at bounding box center [15, 9] width 9 height 9
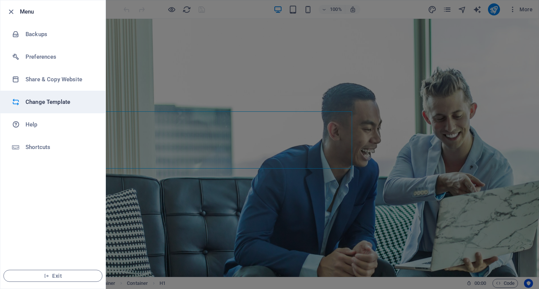
click at [50, 100] on h6 "Change Template" at bounding box center [61, 101] width 70 height 9
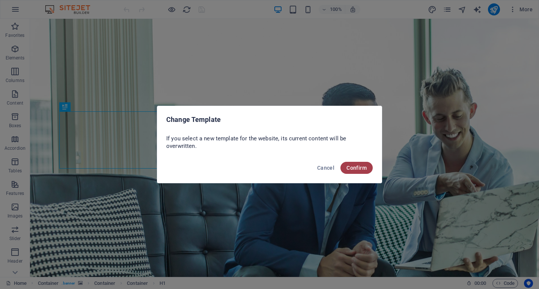
click at [354, 169] on span "Confirm" at bounding box center [357, 168] width 20 height 6
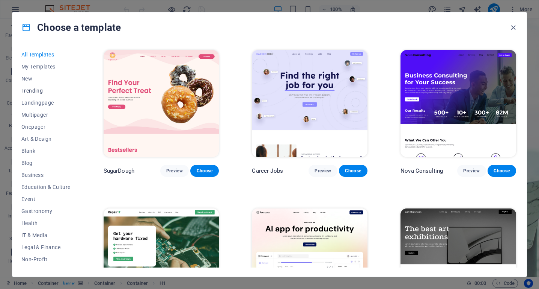
click at [38, 91] on span "Trending" at bounding box center [45, 91] width 49 height 6
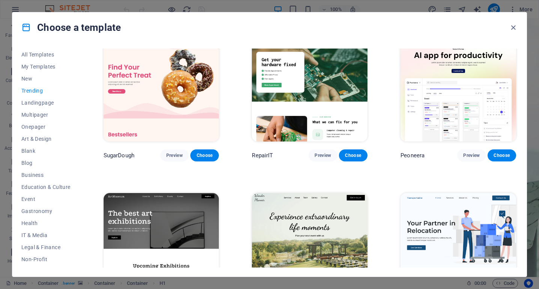
scroll to position [16, 0]
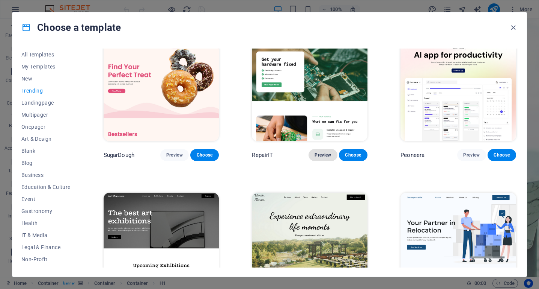
click at [324, 155] on span "Preview" at bounding box center [323, 155] width 17 height 6
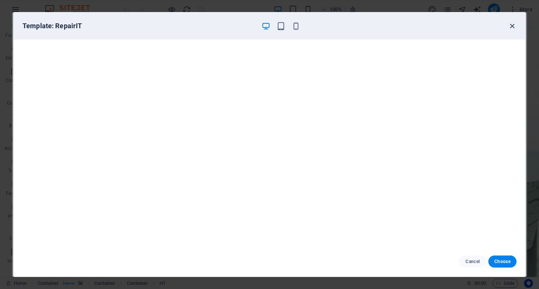
click at [510, 27] on icon "button" at bounding box center [512, 26] width 9 height 9
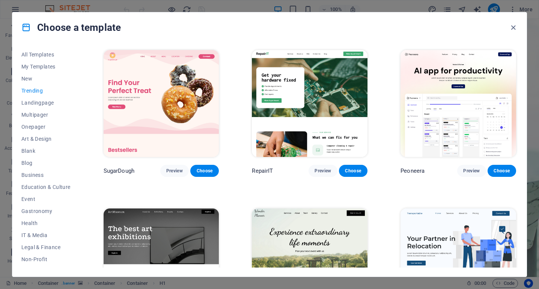
scroll to position [0, 0]
click at [317, 97] on img at bounding box center [310, 103] width 116 height 107
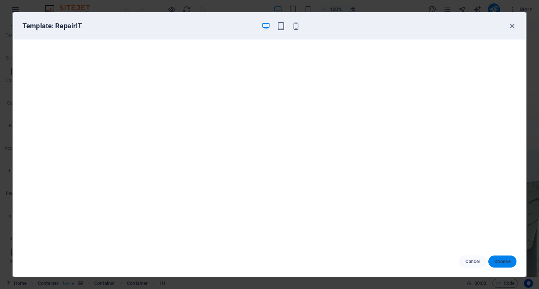
click at [496, 258] on span "Choose" at bounding box center [503, 261] width 16 height 6
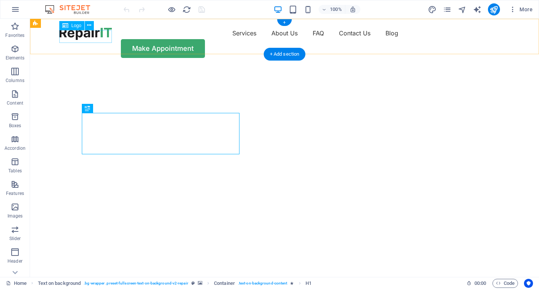
click at [69, 23] on div "Logo" at bounding box center [71, 25] width 25 height 9
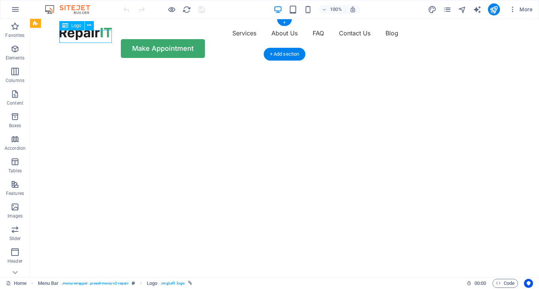
click at [71, 27] on div "Logo" at bounding box center [71, 25] width 25 height 9
click at [92, 24] on button at bounding box center [89, 25] width 9 height 9
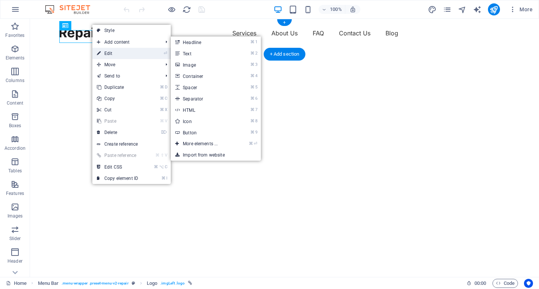
click at [109, 51] on link "⏎ Edit" at bounding box center [117, 53] width 50 height 11
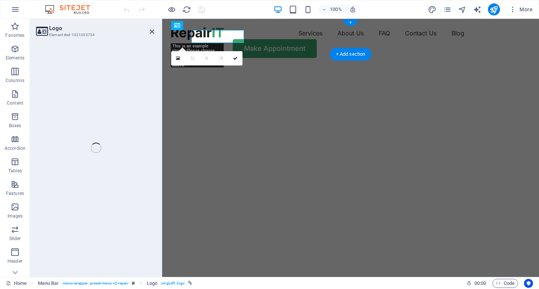
select select "px"
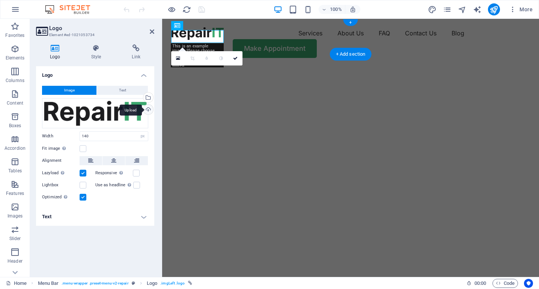
click at [147, 109] on div "Upload" at bounding box center [147, 109] width 11 height 11
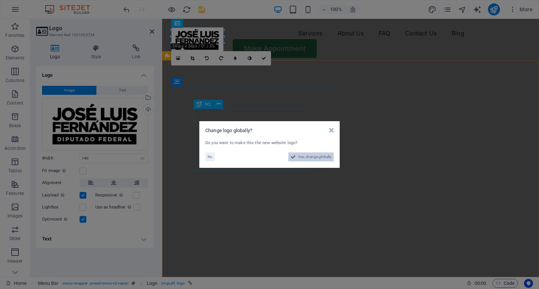
click at [311, 156] on span "Yes, change globally" at bounding box center [314, 156] width 33 height 9
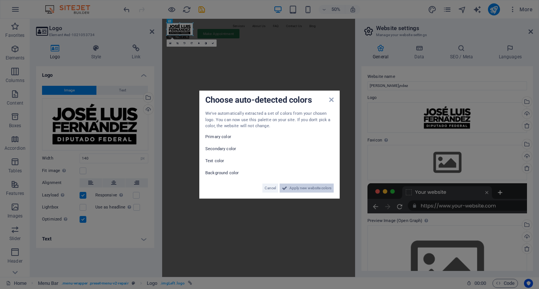
click at [302, 189] on span "Apply new website colors" at bounding box center [311, 187] width 42 height 9
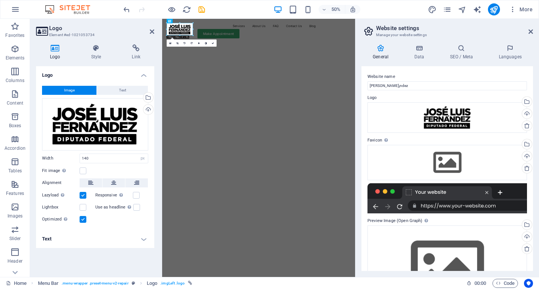
click at [321, 66] on img "1/2" at bounding box center [355, 66] width 386 height 0
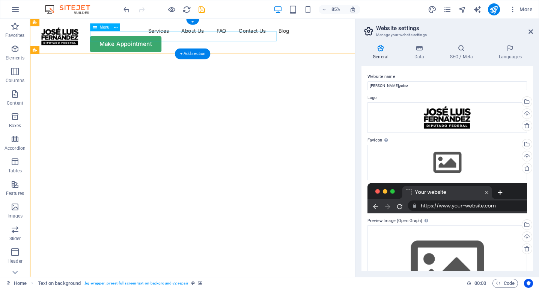
click at [143, 38] on nav "Services About Us FAQ Contact Us Blog" at bounding box center [221, 33] width 365 height 12
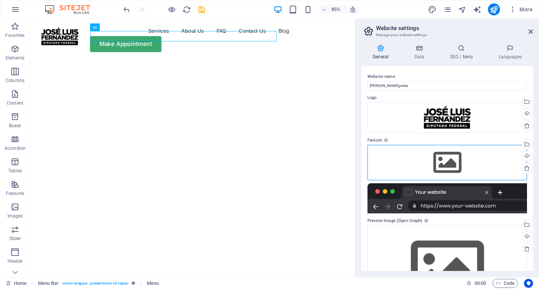
click at [487, 168] on div "Drag files here, click to choose files or select files from Files or our free s…" at bounding box center [448, 162] width 160 height 35
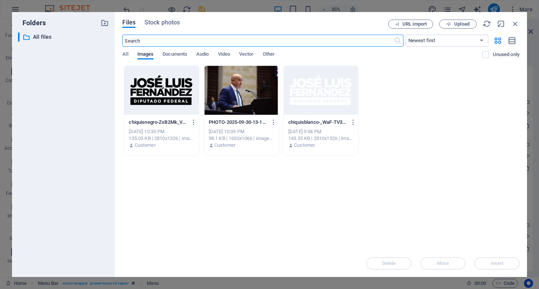
click at [162, 94] on div at bounding box center [161, 90] width 74 height 49
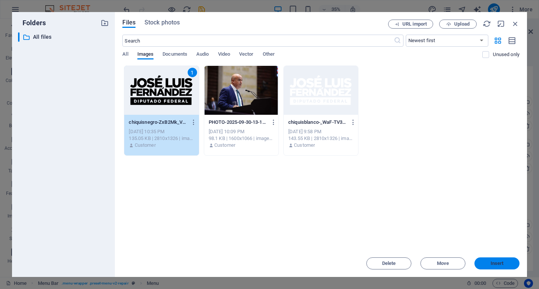
click at [508, 266] on button "Insert" at bounding box center [497, 263] width 45 height 12
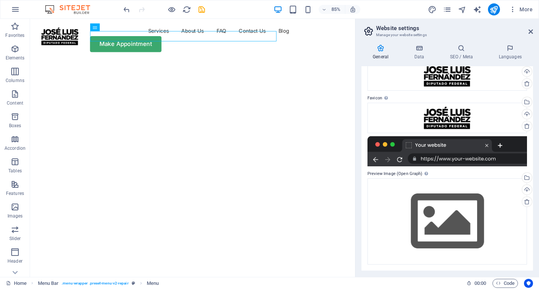
scroll to position [42, 0]
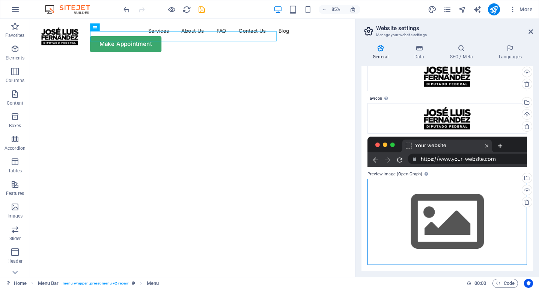
click at [456, 205] on div "Drag files here, click to choose files or select files from Files or our free s…" at bounding box center [448, 221] width 160 height 86
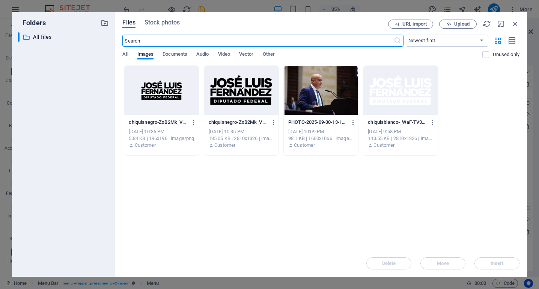
click at [302, 80] on div at bounding box center [321, 90] width 74 height 49
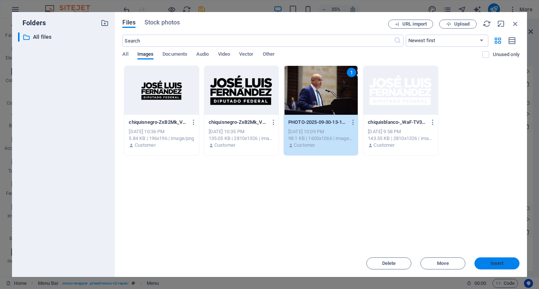
click at [493, 262] on span "Insert" at bounding box center [497, 263] width 13 height 5
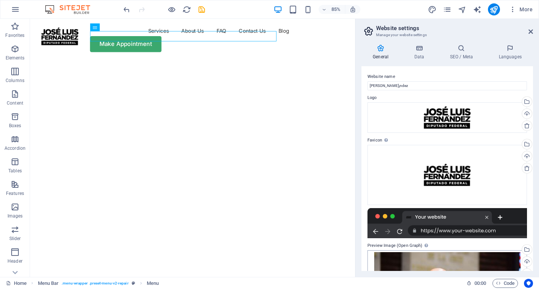
scroll to position [0, 0]
click at [419, 50] on icon at bounding box center [419, 48] width 33 height 8
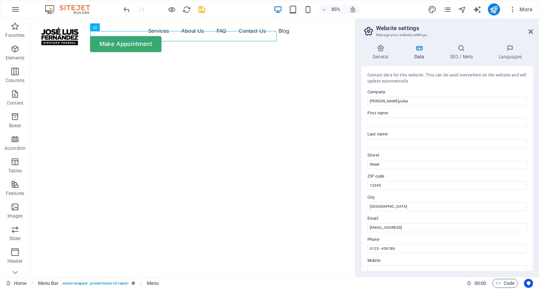
click at [457, 44] on div "General Data SEO / Meta Languages Website name [PERSON_NAME]¡ndez Logo Drag fil…" at bounding box center [448, 157] width 184 height 238
click at [462, 54] on h4 "SEO / Meta" at bounding box center [463, 52] width 49 height 16
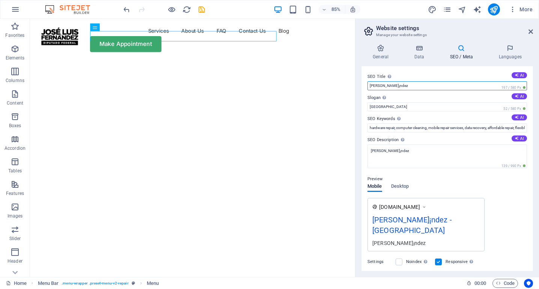
click at [399, 85] on input "[PERSON_NAME]¡ndez" at bounding box center [448, 85] width 160 height 9
click at [388, 85] on input "[PERSON_NAME]" at bounding box center [448, 85] width 160 height 9
click at [390, 86] on input "[PERSON_NAME] "chiquis" [PERSON_NAME]" at bounding box center [448, 85] width 160 height 9
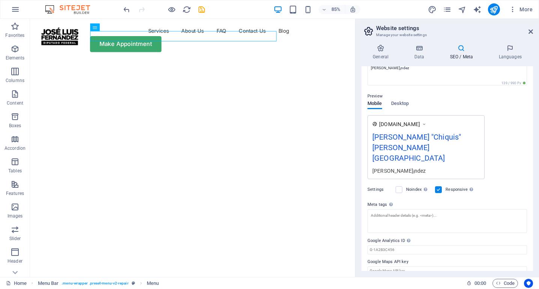
scroll to position [82, 0]
type input "[PERSON_NAME] "Chiquis" [PERSON_NAME]"
click at [399, 186] on label at bounding box center [399, 189] width 7 height 7
click at [0, 0] on input "Noindex Instruct search engines to exclude this website from search results." at bounding box center [0, 0] width 0 height 0
click at [397, 186] on label at bounding box center [399, 189] width 7 height 7
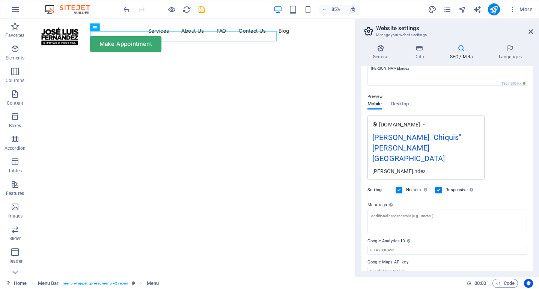
click at [0, 0] on input "Noindex Instruct search engines to exclude this website from search results." at bounding box center [0, 0] width 0 height 0
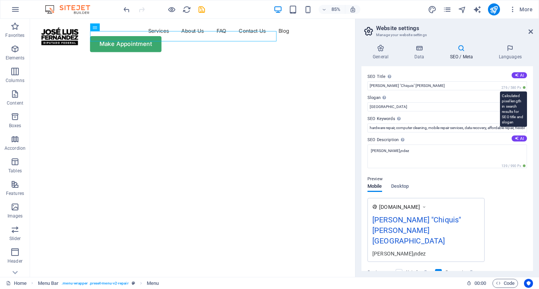
scroll to position [0, 0]
click at [382, 53] on h4 "General" at bounding box center [382, 52] width 41 height 16
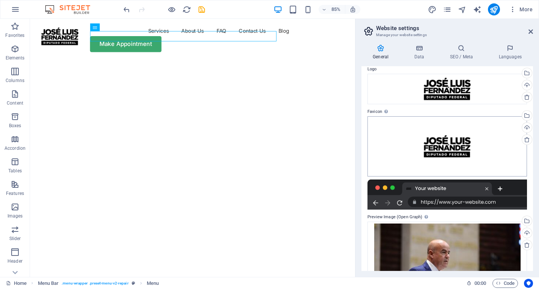
scroll to position [27, 0]
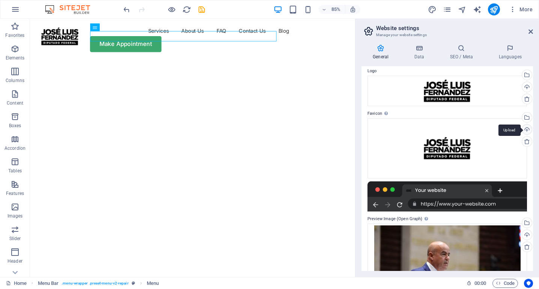
click at [527, 129] on div "Upload" at bounding box center [526, 129] width 11 height 11
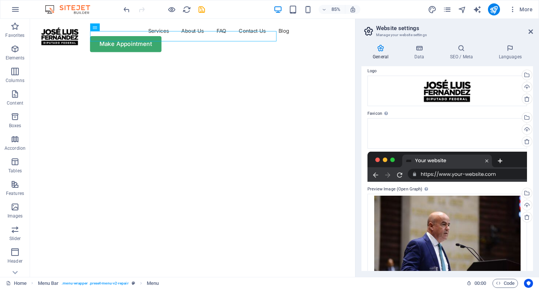
click at [408, 159] on div at bounding box center [448, 166] width 160 height 30
click at [431, 137] on div "Drag files here, click to choose files or select files from Files or our free s…" at bounding box center [448, 133] width 160 height 30
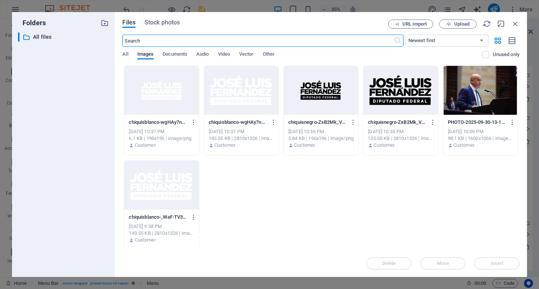
click at [239, 99] on div at bounding box center [241, 90] width 74 height 49
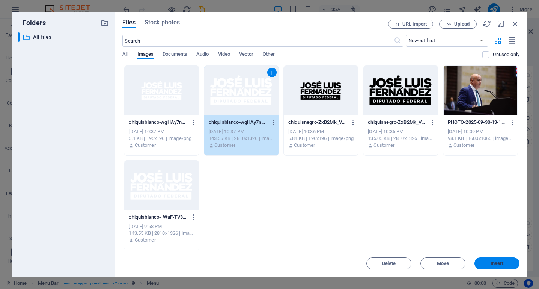
click at [506, 261] on span "Insert" at bounding box center [497, 263] width 39 height 5
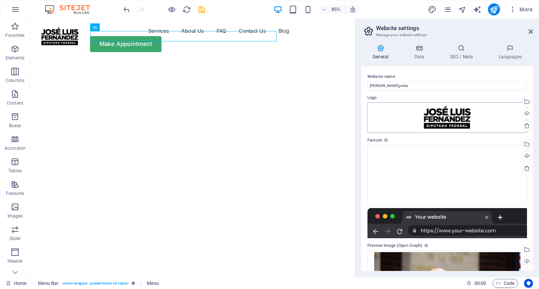
scroll to position [0, 0]
click at [413, 48] on icon at bounding box center [419, 48] width 33 height 8
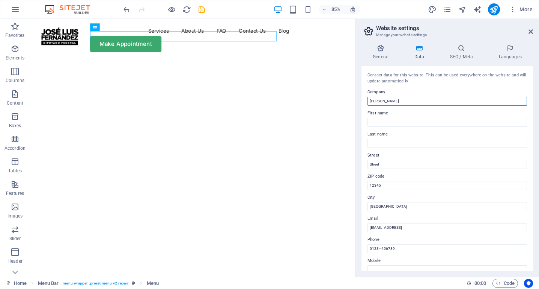
click at [388, 101] on input "[PERSON_NAME]" at bounding box center [448, 101] width 160 height 9
type input "[PERSON_NAME]"
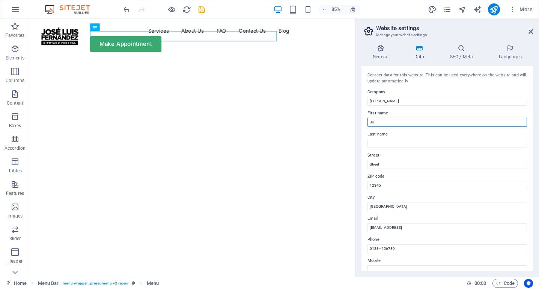
type input "J"
click at [452, 53] on h4 "SEO / Meta" at bounding box center [463, 52] width 49 height 16
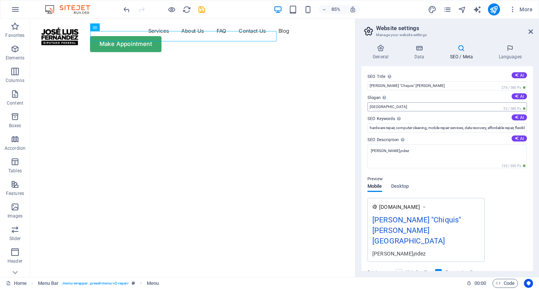
scroll to position [12, 0]
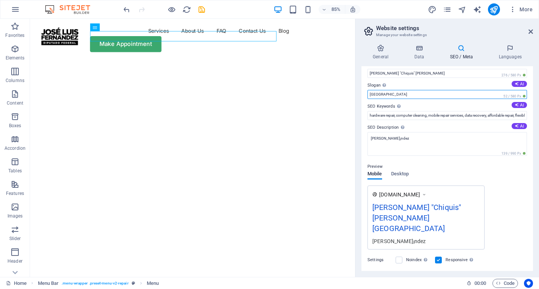
click at [388, 96] on input "[GEOGRAPHIC_DATA]" at bounding box center [448, 94] width 160 height 9
type input "B"
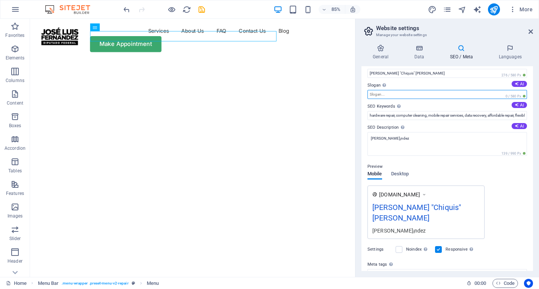
paste input "Por un San [PERSON_NAME] que avanza contigo"
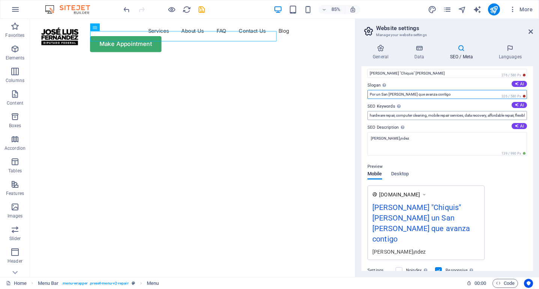
type input "Por un San [PERSON_NAME] que avanza contigo"
click at [415, 113] on input "hardware repair, computer cleaning, mobile repair services, data recovery, affo…" at bounding box center [448, 115] width 160 height 9
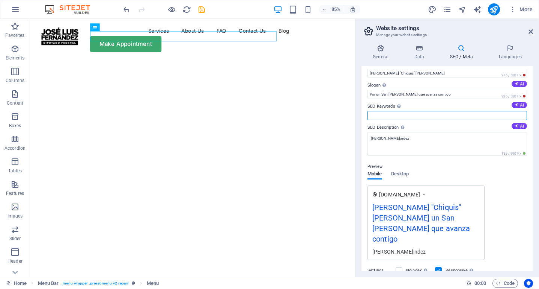
paste input "[PERSON_NAME] “Chiquis” [PERSON_NAME] Federal [PERSON_NAME] Chiquis [PERSON_NAM…"
type input "[PERSON_NAME] “Chiquis” [PERSON_NAME] Federal [PERSON_NAME] Chiquis [PERSON_NAM…"
click at [411, 119] on input "[PERSON_NAME] “Chiquis” [PERSON_NAME] Federal [PERSON_NAME] Chiquis [PERSON_NAM…" at bounding box center [448, 115] width 160 height 9
click at [427, 115] on input "[PERSON_NAME] “Chiquis” [PERSON_NAME] Federal [PERSON_NAME] Chiquis [PERSON_NAM…" at bounding box center [448, 115] width 160 height 9
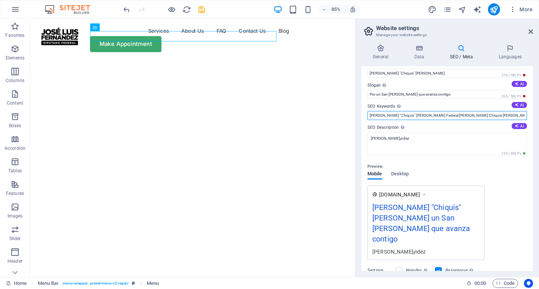
click at [427, 115] on input "[PERSON_NAME] “Chiquis” [PERSON_NAME] Federal [PERSON_NAME] Chiquis [PERSON_NAM…" at bounding box center [448, 115] width 160 height 9
paste input "[PERSON_NAME] “[PERSON_NAME], diputado federal [GEOGRAPHIC_DATA][PERSON_NAME], …"
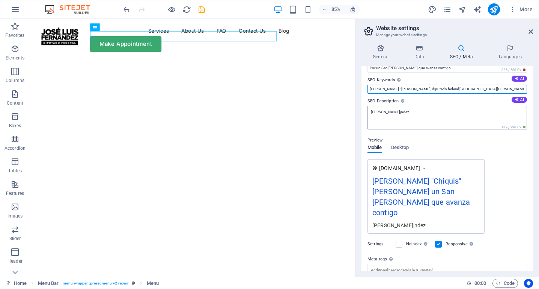
scroll to position [40, 0]
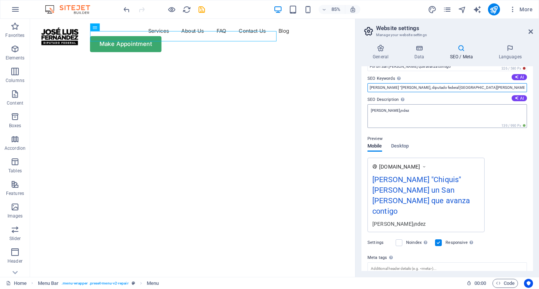
type input "[PERSON_NAME] “[PERSON_NAME], diputado federal [GEOGRAPHIC_DATA][PERSON_NAME], …"
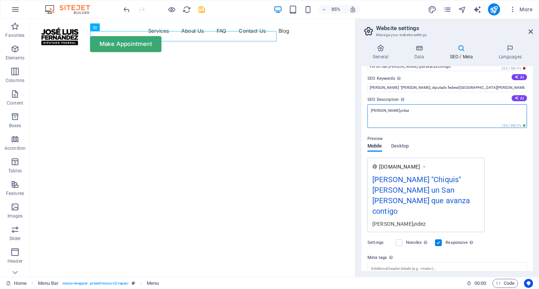
click at [435, 113] on textarea "[PERSON_NAME]¡ndez" at bounding box center [448, 116] width 160 height 24
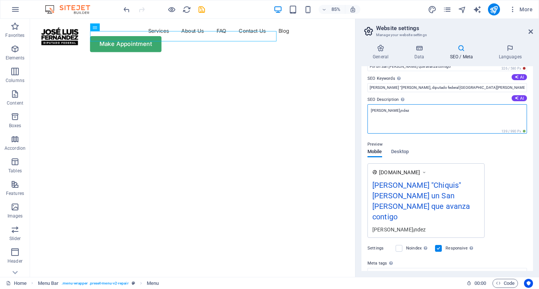
click at [435, 113] on textarea "[PERSON_NAME]¡ndez" at bounding box center [448, 118] width 160 height 29
click at [397, 109] on textarea "SEO Description Describe the contents of your website - this is crucial for sea…" at bounding box center [448, 118] width 160 height 29
paste textarea "[PERSON_NAME] “[PERSON_NAME] es diputado federal por el distrito 2 de [GEOGRAPH…"
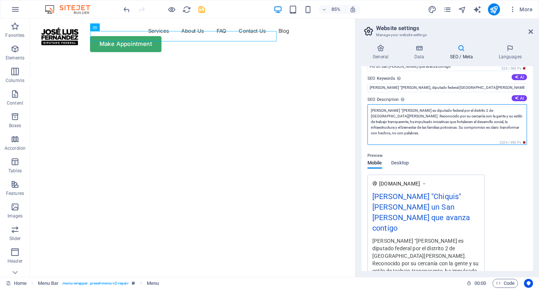
click at [401, 133] on textarea "[PERSON_NAME] “[PERSON_NAME] es diputado federal por el distrito 2 de [GEOGRAPH…" at bounding box center [448, 124] width 160 height 41
click at [405, 136] on textarea "[PERSON_NAME] “[PERSON_NAME] es diputado federal por el distrito 2 de [GEOGRAPH…" at bounding box center [448, 124] width 160 height 41
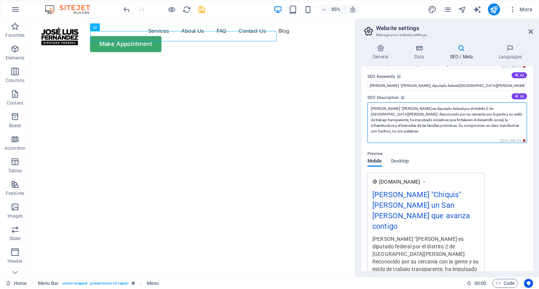
drag, startPoint x: 440, startPoint y: 114, endPoint x: 496, endPoint y: 114, distance: 56.4
click at [496, 114] on textarea "[PERSON_NAME] “[PERSON_NAME] es diputado federal por el distrito 2 de [GEOGRAPH…" at bounding box center [448, 122] width 160 height 41
drag, startPoint x: 486, startPoint y: 124, endPoint x: 408, endPoint y: 125, distance: 78.2
click at [408, 125] on textarea "[PERSON_NAME] “[PERSON_NAME] es diputado federal por el distrito 2 de [GEOGRAPH…" at bounding box center [448, 122] width 160 height 41
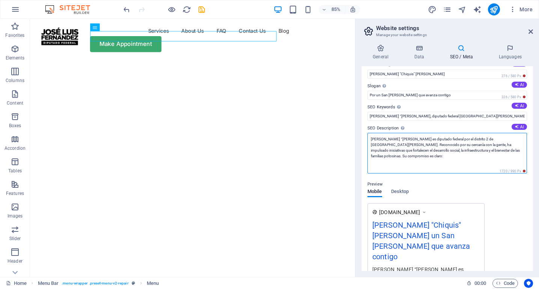
scroll to position [11, 0]
drag, startPoint x: 423, startPoint y: 162, endPoint x: 496, endPoint y: 150, distance: 73.9
click at [496, 150] on textarea "[PERSON_NAME] “[PERSON_NAME] es diputado federal por el distrito 2 de [GEOGRAPH…" at bounding box center [448, 154] width 160 height 41
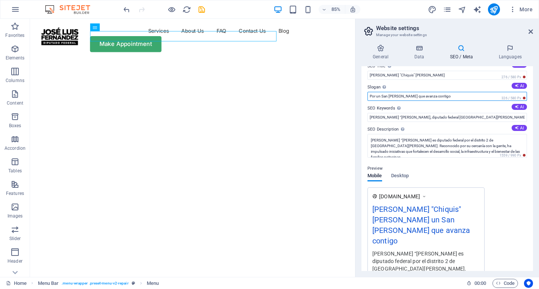
drag, startPoint x: 444, startPoint y: 96, endPoint x: 369, endPoint y: 96, distance: 74.4
click at [369, 96] on input "Por un San [PERSON_NAME] que avanza contigo" at bounding box center [448, 96] width 160 height 9
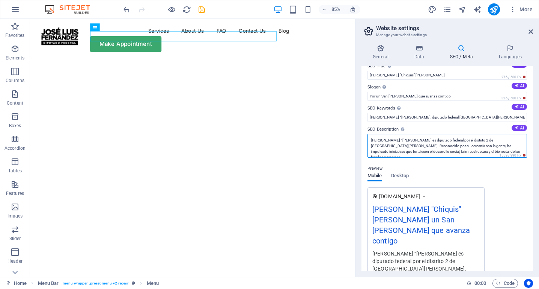
click at [497, 149] on textarea "[PERSON_NAME] “[PERSON_NAME] es diputado federal por el distrito 2 de [GEOGRAPH…" at bounding box center [448, 146] width 160 height 24
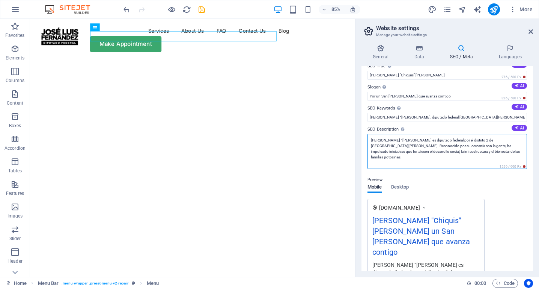
paste textarea "Por un San [PERSON_NAME] que avanza contigo"
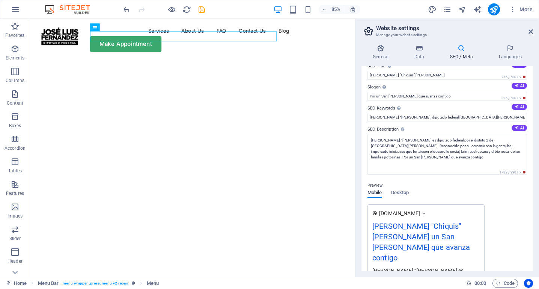
click at [502, 188] on div "Preview Mobile Desktop [DOMAIN_NAME] [PERSON_NAME] "Chiquis" [PERSON_NAME] un S…" at bounding box center [448, 245] width 160 height 141
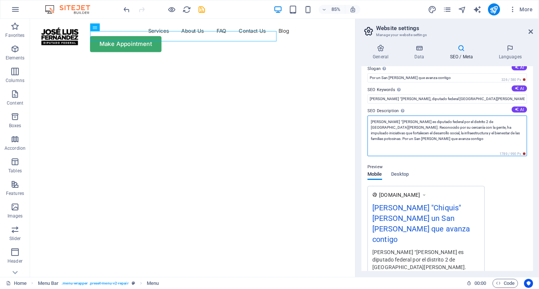
scroll to position [0, 0]
drag, startPoint x: 496, startPoint y: 128, endPoint x: 405, endPoint y: 139, distance: 91.5
click at [405, 139] on textarea "[PERSON_NAME] “[PERSON_NAME] es diputado federal por el distrito 2 de [GEOGRAPH…" at bounding box center [448, 135] width 160 height 41
click at [491, 128] on textarea "[PERSON_NAME] “[PERSON_NAME] es diputado federal por el distrito 2 de [GEOGRAPH…" at bounding box center [448, 135] width 160 height 41
drag, startPoint x: 495, startPoint y: 133, endPoint x: 367, endPoint y: 127, distance: 128.2
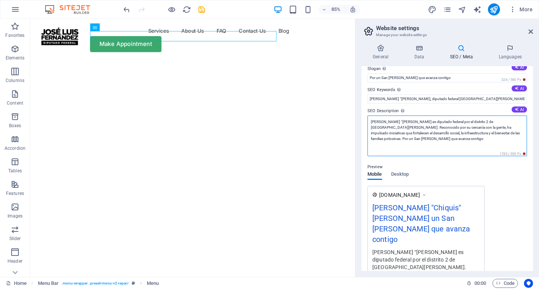
click at [367, 127] on div "SEO Title The title of your website - make it something that stands out in sear…" at bounding box center [448, 168] width 172 height 204
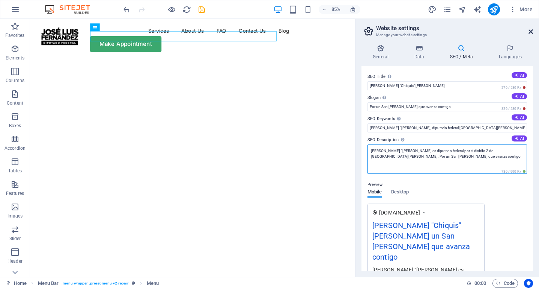
type textarea "[PERSON_NAME] “[PERSON_NAME] es diputado federal por el distrito 2 de [GEOGRAPH…"
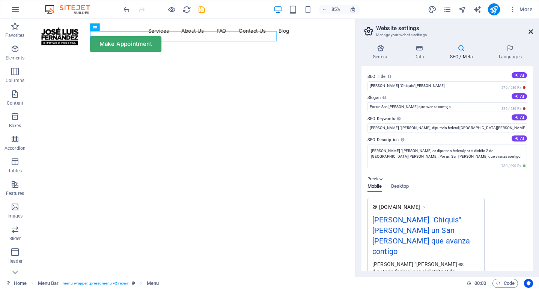
click at [530, 34] on icon at bounding box center [531, 32] width 5 height 6
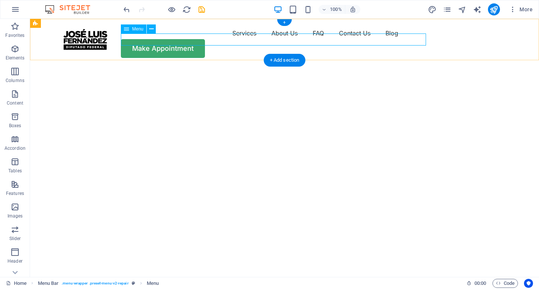
click at [192, 39] on nav "Services About Us FAQ Contact Us Blog" at bounding box center [284, 33] width 451 height 12
click at [151, 29] on icon at bounding box center [152, 29] width 4 height 8
click at [240, 20] on div "Menu Services About Us FAQ Contact Us Blog Make Appointment" at bounding box center [284, 42] width 509 height 47
click at [201, 39] on nav "Services About Us FAQ Contact Us Blog" at bounding box center [284, 33] width 451 height 12
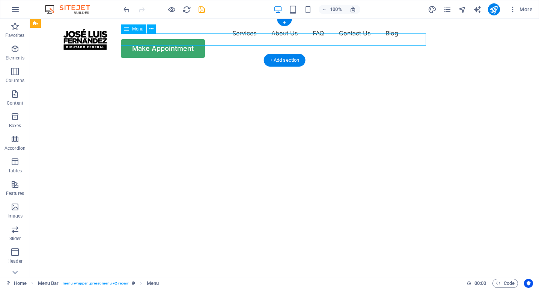
click at [201, 39] on nav "Services About Us FAQ Contact Us Blog" at bounding box center [284, 33] width 451 height 12
select select "1"
select select
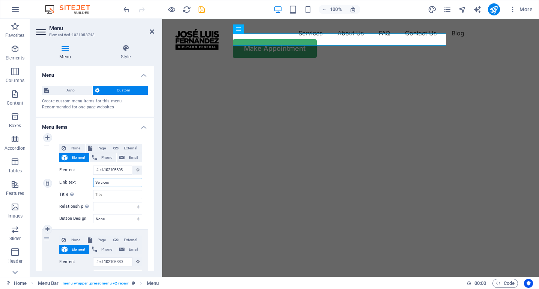
click at [117, 183] on input "Services" at bounding box center [117, 182] width 49 height 9
type input "S"
select select
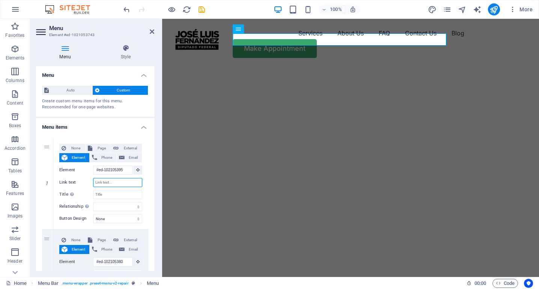
select select
type input "conoc"
select select
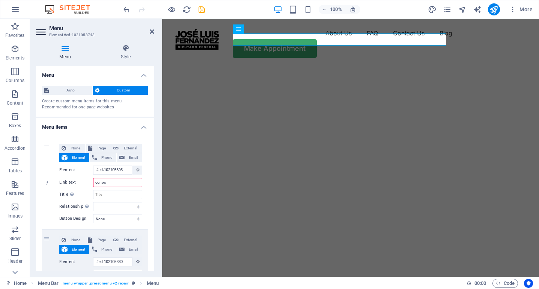
select select
type input "c"
type input "C"
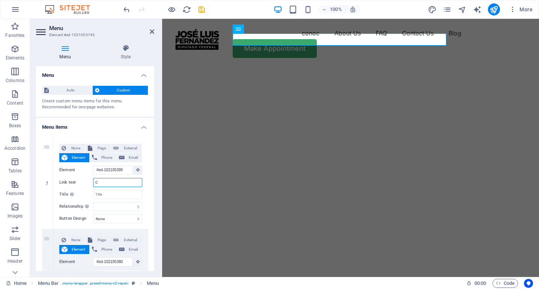
select select
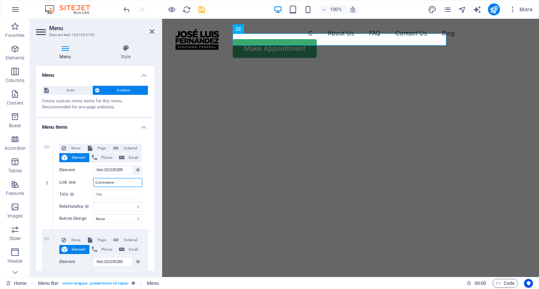
type input "Conoceme"
select select
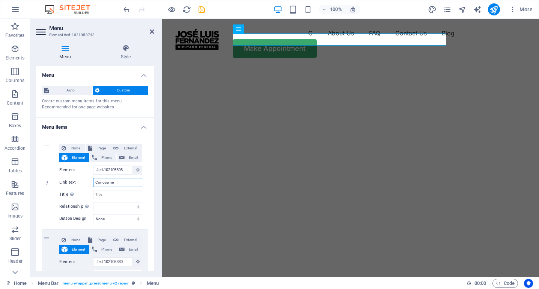
select select
type input "Con"
select select
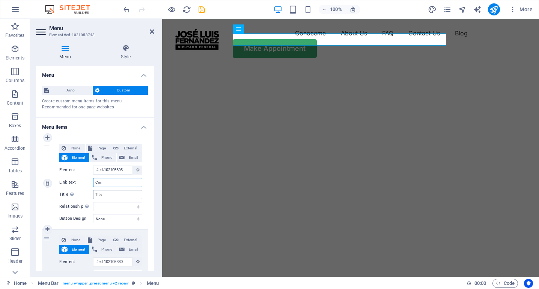
select select
type input "Conóceme"
select select
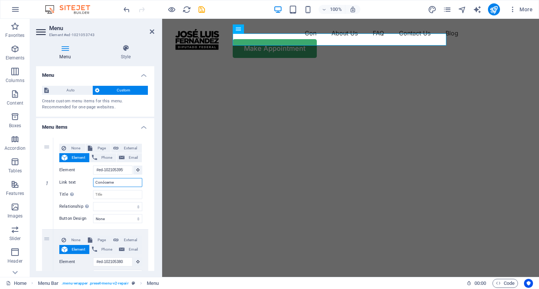
select select
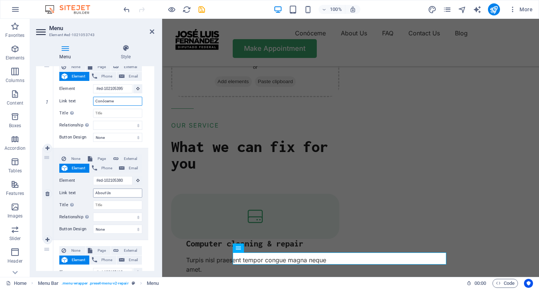
scroll to position [667, 0]
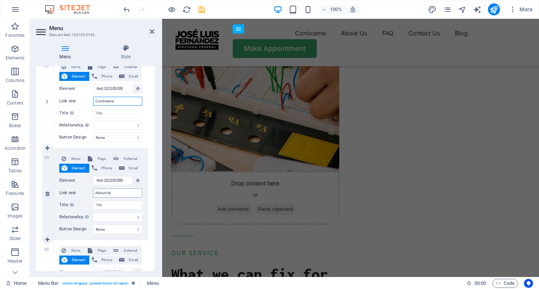
type input "Conóceme"
click at [119, 191] on input "About Us" at bounding box center [117, 192] width 49 height 9
type input "i"
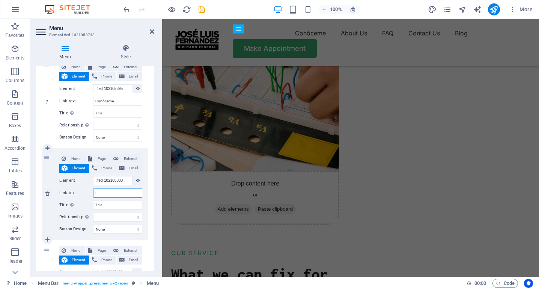
type input "In"
select select
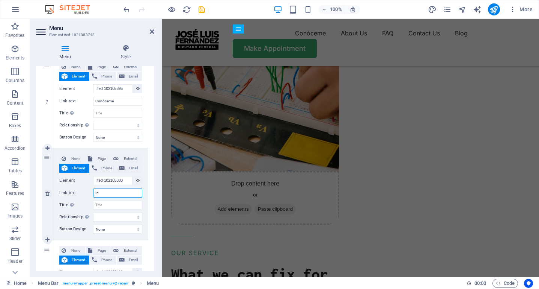
select select
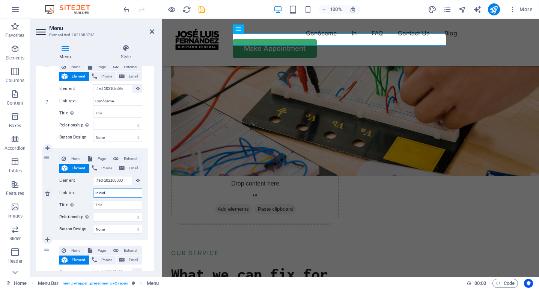
type input "Iniciati"
select select
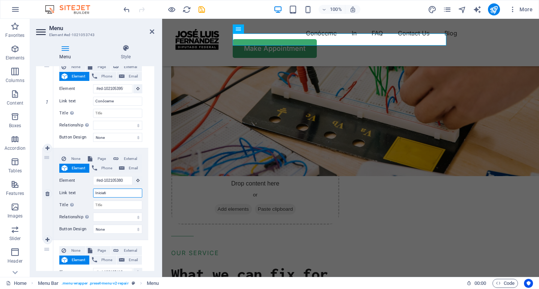
select select
type input "Inic"
select select
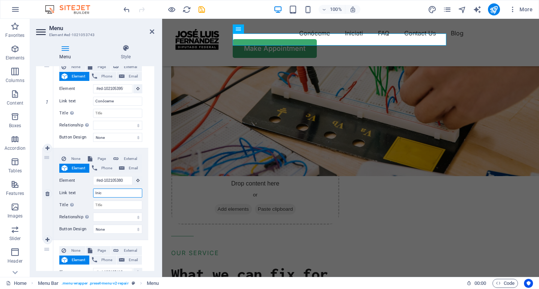
select select
type input "Ini"
select select
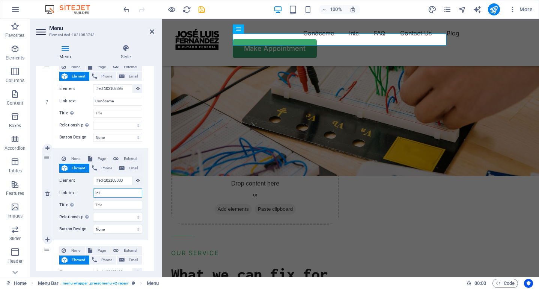
select select
type input "Iniciativas"
select select
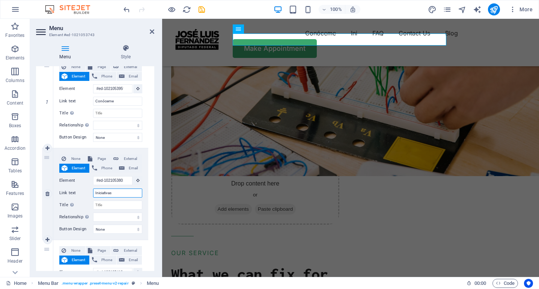
select select
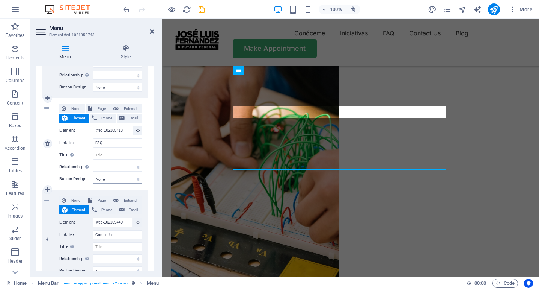
scroll to position [228, 0]
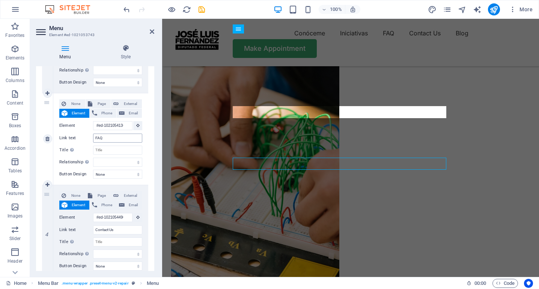
type input "Iniciativas"
click at [110, 141] on input "FAQ" at bounding box center [117, 137] width 49 height 9
type input "cong"
select select
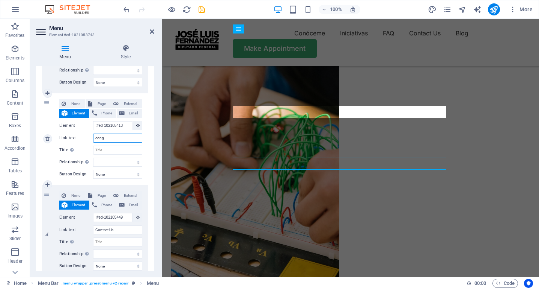
select select
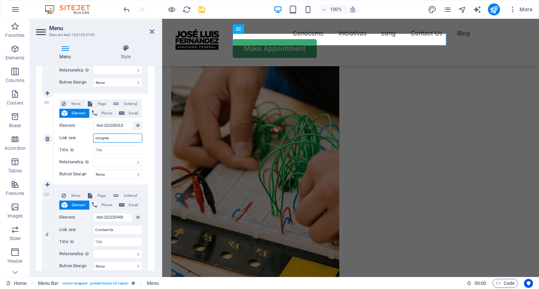
type input "congreso"
select select
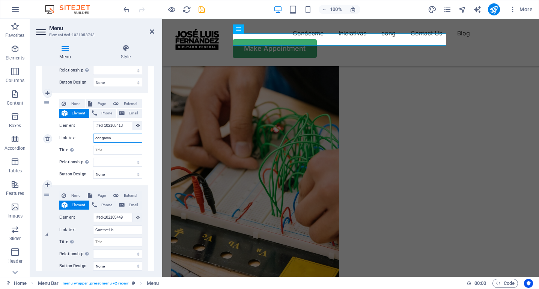
select select
type input "c"
select select
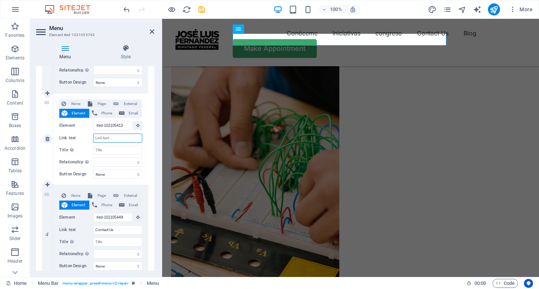
select select
type input "Congreso"
select select
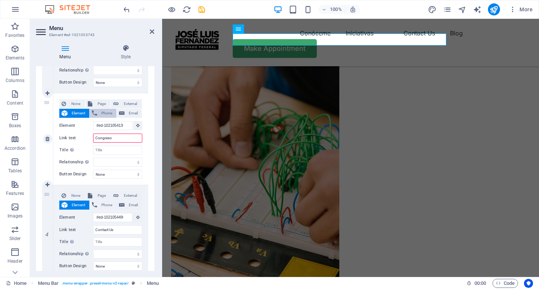
select select
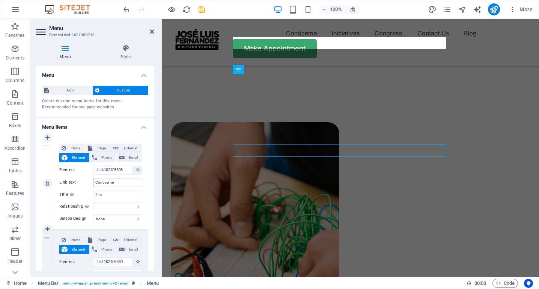
scroll to position [460, 0]
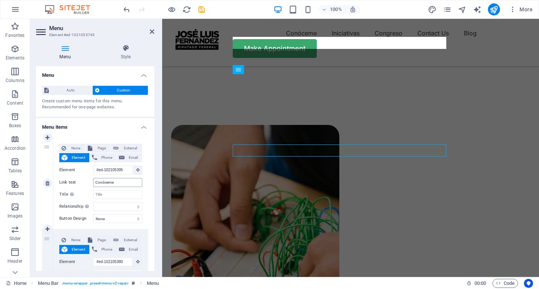
type input "Congreso"
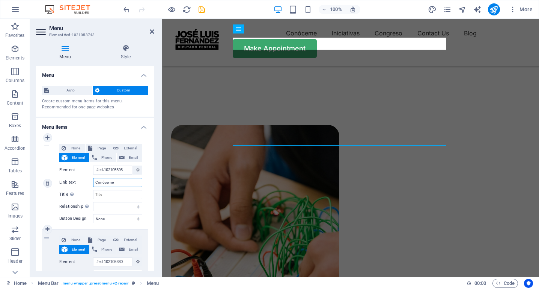
click at [120, 183] on input "Conóceme" at bounding box center [117, 182] width 49 height 9
type input "CONÓCEME"
select select
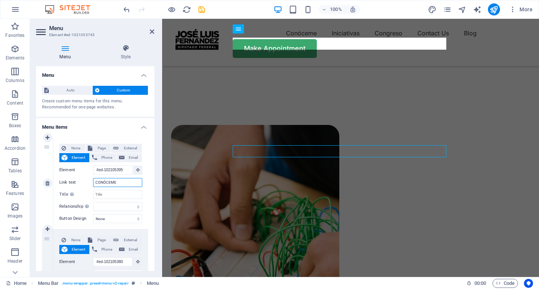
select select
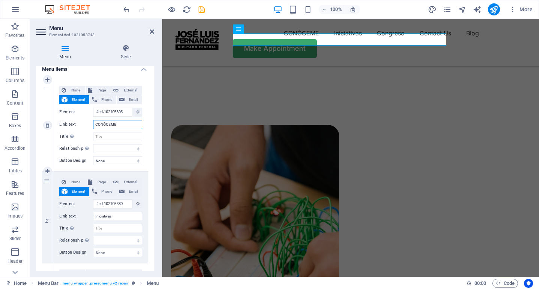
scroll to position [77, 0]
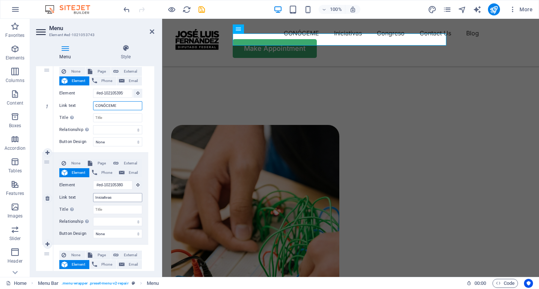
type input "CONÓCEME"
click at [118, 197] on input "Iniciativas" at bounding box center [117, 197] width 49 height 9
type input "INICIATIVAS"
select select
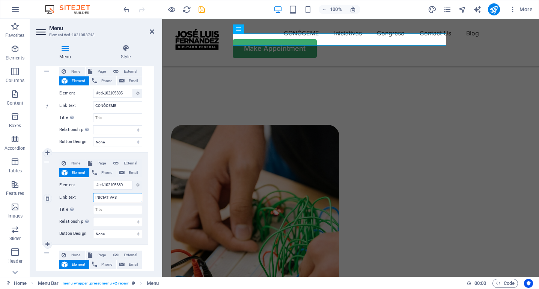
select select
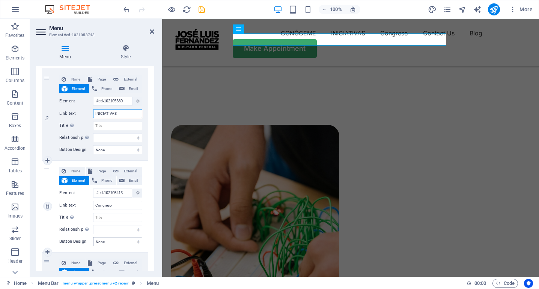
scroll to position [190, 0]
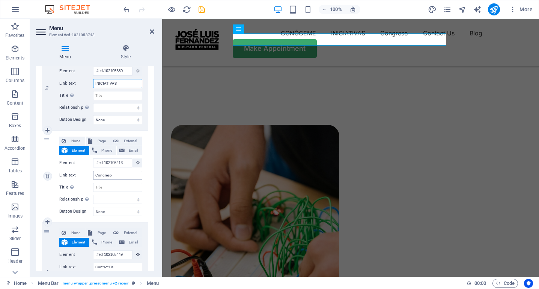
type input "INICIATIVAS"
click at [114, 174] on input "Congreso" at bounding box center [117, 175] width 49 height 9
type input "CON"
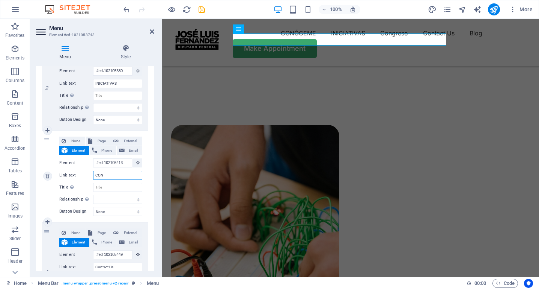
select select
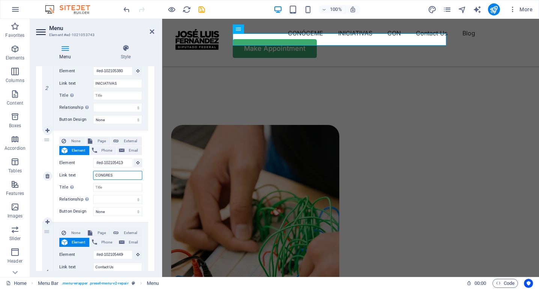
type input "CONGRESO"
select select
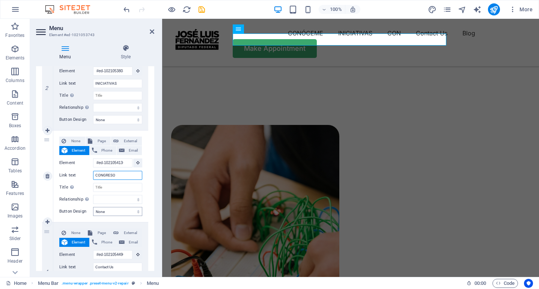
select select
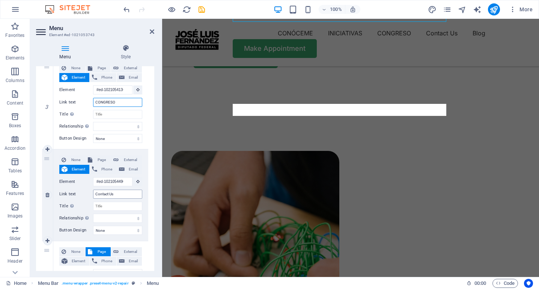
scroll to position [419, 0]
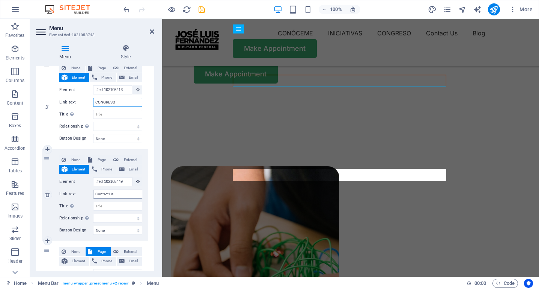
type input "CONGRESO"
click at [119, 193] on input "Contact Us" at bounding box center [117, 193] width 49 height 9
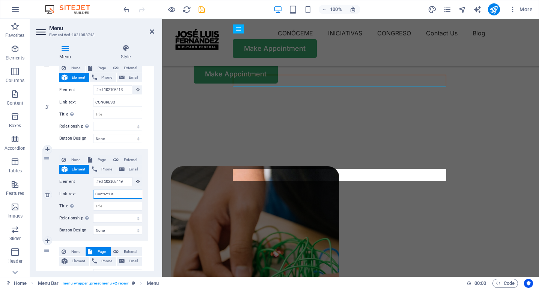
click at [119, 193] on input "Contact Us" at bounding box center [117, 193] width 49 height 9
type input "CONTACTO"
select select
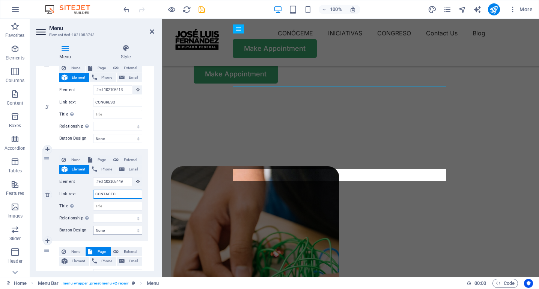
select select
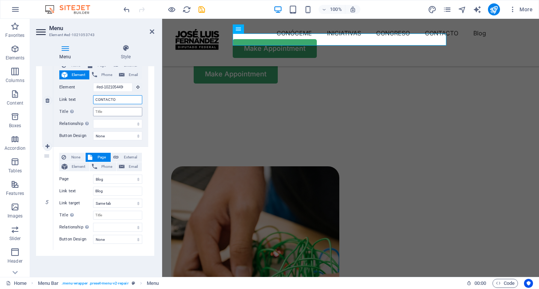
scroll to position [358, 0]
type input "CONTACTO"
click at [50, 195] on link at bounding box center [47, 197] width 9 height 9
select select
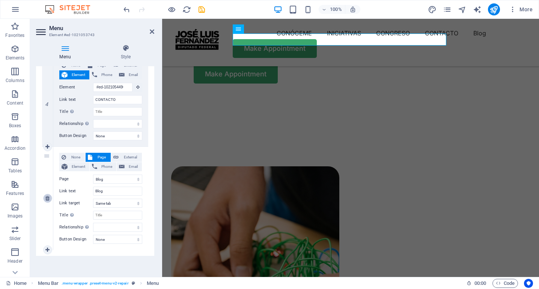
select select
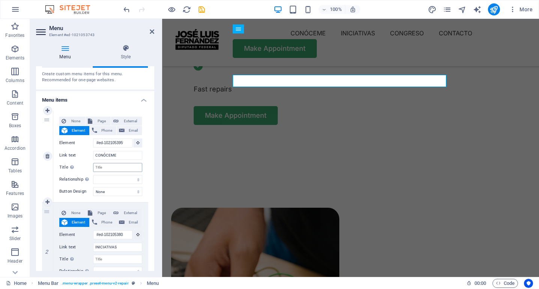
scroll to position [30, 0]
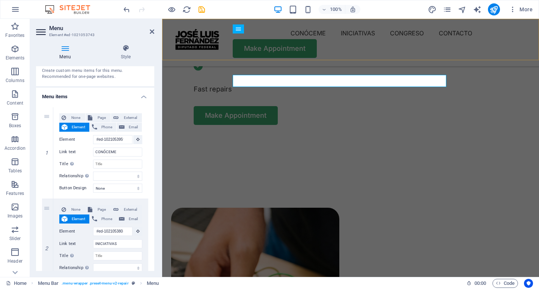
click at [361, 51] on div "Menu CONÓCEME INICIATIVAS CONGRESO CONTACTO Make Appointment" at bounding box center [350, 42] width 377 height 47
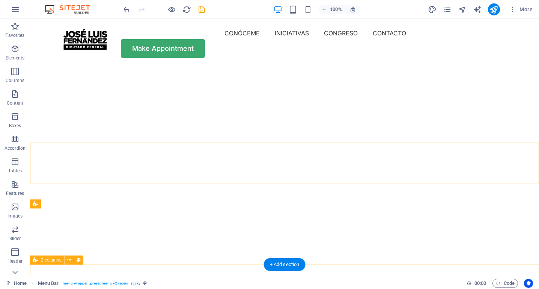
scroll to position [0, 0]
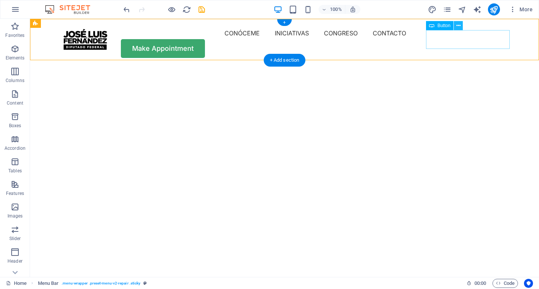
click at [458, 26] on icon at bounding box center [459, 26] width 4 height 8
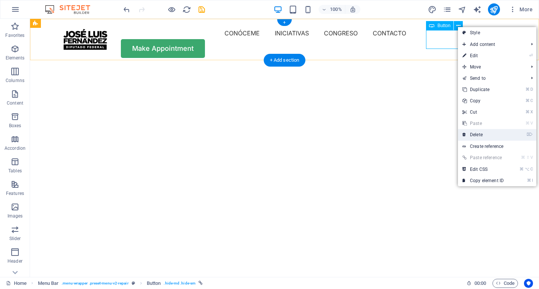
click at [483, 136] on link "⌦ Delete" at bounding box center [483, 134] width 50 height 11
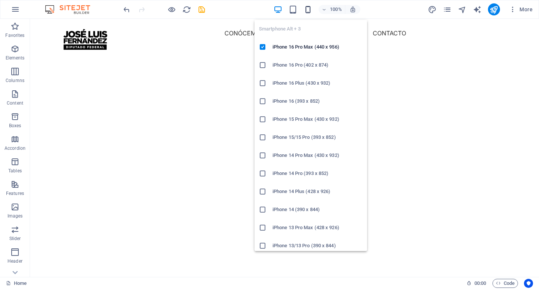
click at [311, 9] on icon "button" at bounding box center [308, 9] width 9 height 9
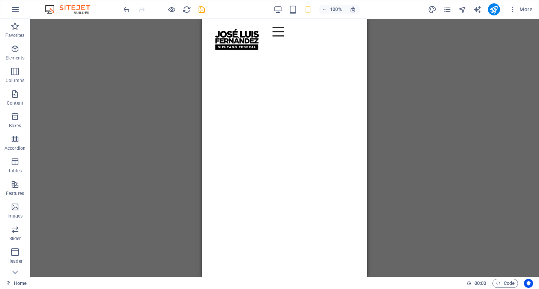
click at [422, 68] on div "H1 Text on background Container Spacer Text Spacer Menu Bar Logo Spacer Menu Bu…" at bounding box center [284, 148] width 509 height 258
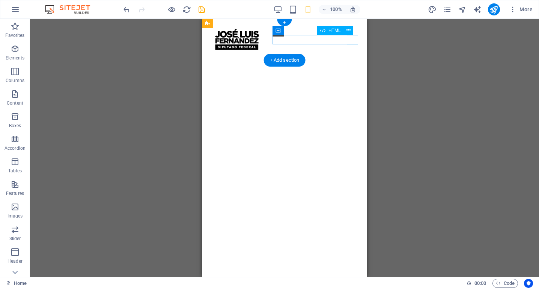
click at [354, 36] on div "Menu" at bounding box center [316, 31] width 86 height 9
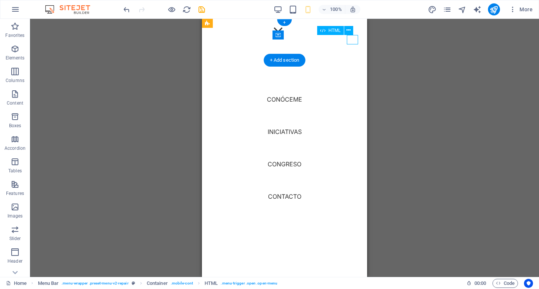
click at [284, 36] on div "Menu" at bounding box center [278, 31] width 11 height 9
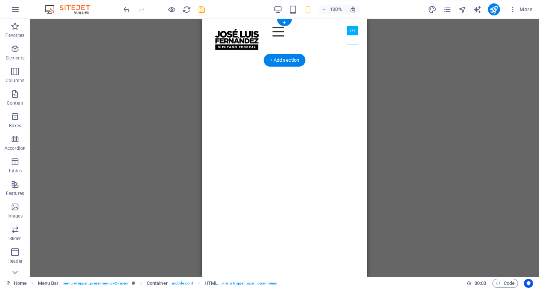
click at [441, 133] on div "H1 Text on background Container Spacer Text Spacer Menu Bar Logo Spacer Menu Bu…" at bounding box center [284, 148] width 509 height 258
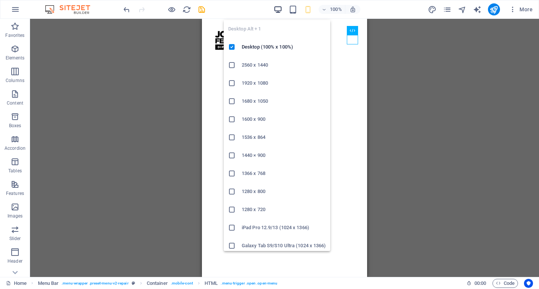
click at [275, 7] on icon "button" at bounding box center [278, 9] width 9 height 9
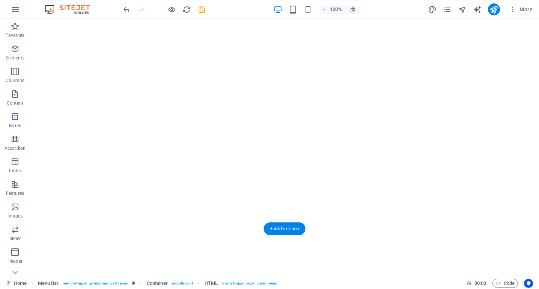
scroll to position [32, 0]
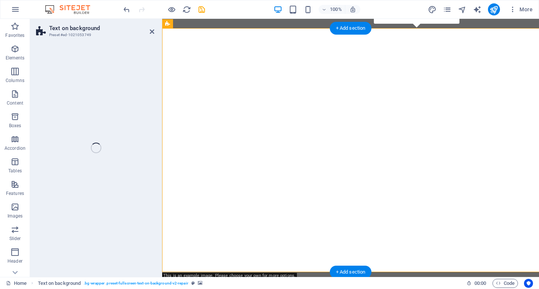
select select "vh"
select select "fade"
select select "ms"
select select "s"
select select "progressive"
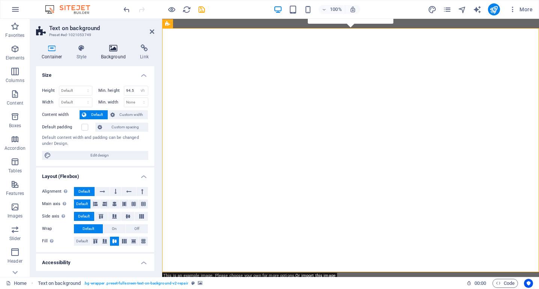
click at [119, 52] on h4 "Background" at bounding box center [114, 52] width 39 height 16
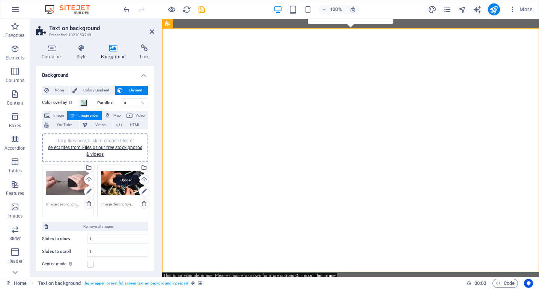
click at [142, 178] on div "Upload" at bounding box center [143, 179] width 11 height 11
click at [142, 168] on div "Select files from the file manager, stock photos, or upload file(s)" at bounding box center [143, 167] width 11 height 11
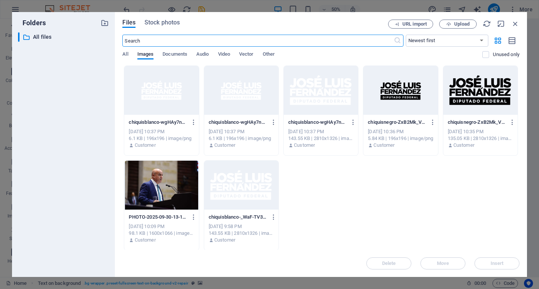
click at [172, 193] on div at bounding box center [161, 184] width 74 height 49
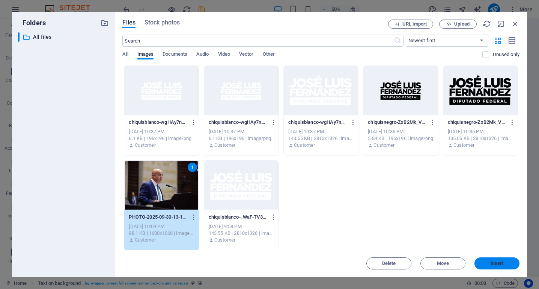
click at [509, 265] on button "Insert" at bounding box center [497, 263] width 45 height 12
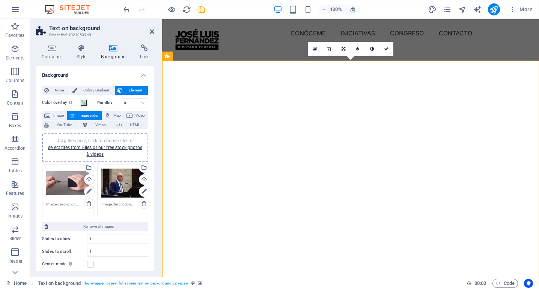
scroll to position [0, 0]
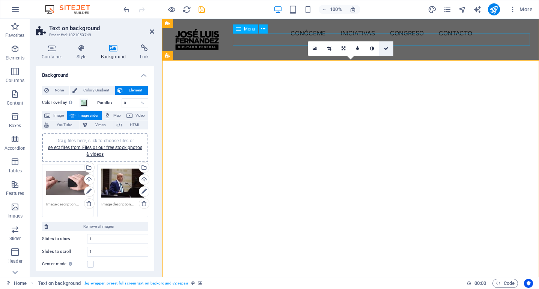
click at [391, 47] on link at bounding box center [386, 48] width 14 height 14
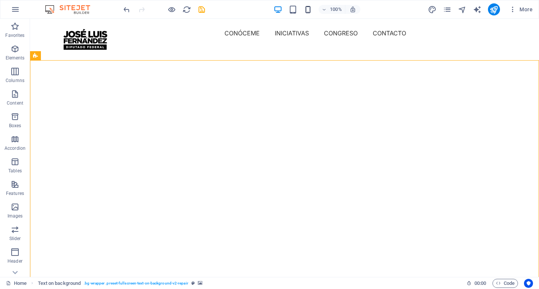
click at [308, 8] on icon "button" at bounding box center [308, 9] width 9 height 9
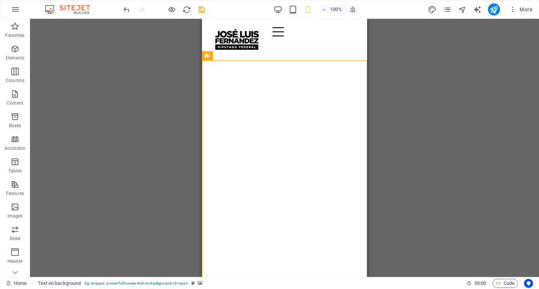
click at [409, 155] on div "Drag here to replace the existing content. Press “Ctrl” if you want to create a…" at bounding box center [284, 148] width 509 height 258
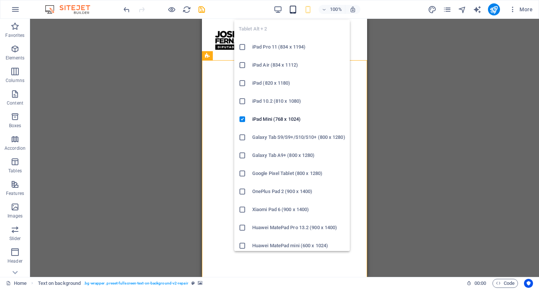
click at [292, 12] on icon "button" at bounding box center [293, 9] width 9 height 9
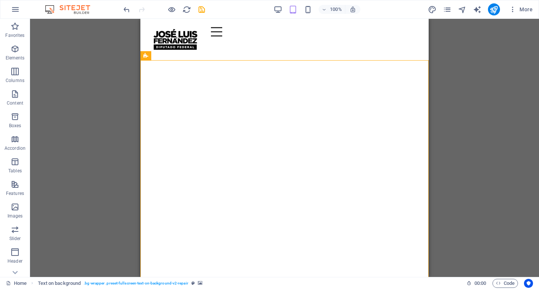
click at [477, 158] on div "Drag here to replace the existing content. Press “Ctrl” if you want to create a…" at bounding box center [284, 148] width 509 height 258
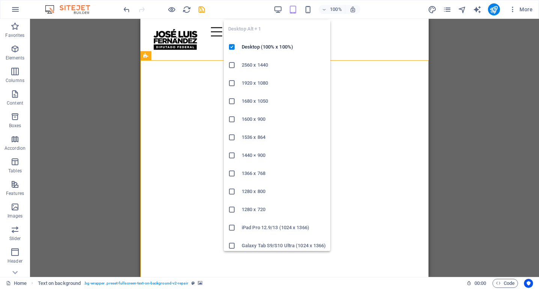
click at [282, 14] on div "Desktop Alt + 1 Desktop (100% x 100%) 2560 x 1440 1920 x 1080 1680 x [PHONE_NUM…" at bounding box center [277, 132] width 107 height 237
click at [278, 6] on icon "button" at bounding box center [278, 9] width 9 height 9
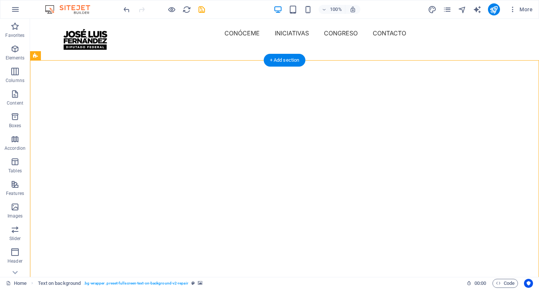
select select "fade"
select select "ms"
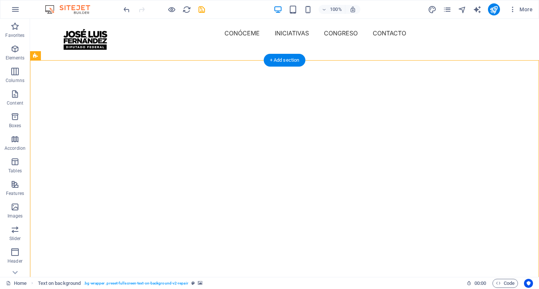
select select "s"
select select "progressive"
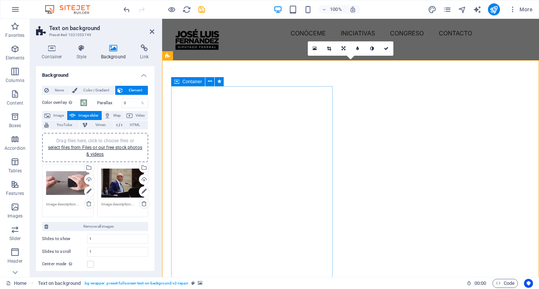
drag, startPoint x: 222, startPoint y: 95, endPoint x: 379, endPoint y: 103, distance: 156.5
click at [212, 79] on button at bounding box center [210, 81] width 9 height 9
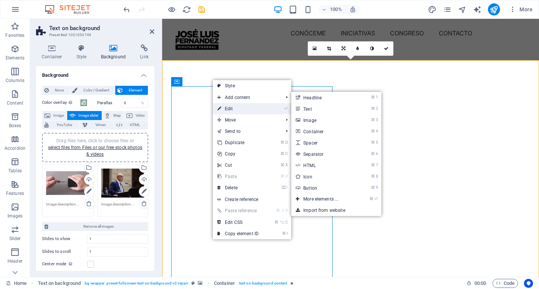
click at [233, 108] on link "⏎ Edit" at bounding box center [238, 108] width 50 height 11
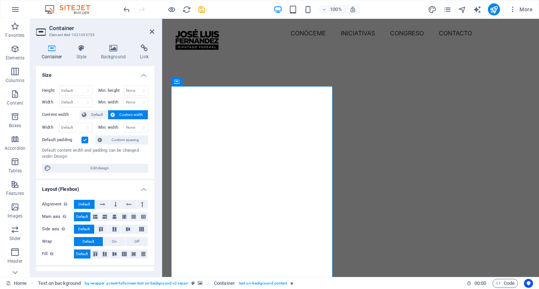
click at [133, 114] on span "Custom width" at bounding box center [131, 114] width 29 height 9
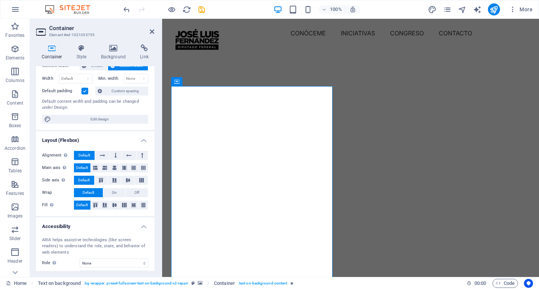
scroll to position [50, 0]
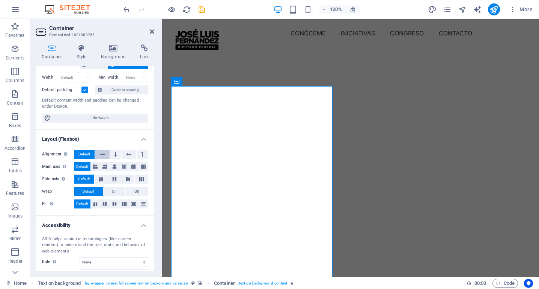
click at [103, 153] on icon at bounding box center [102, 154] width 5 height 9
click at [104, 153] on icon at bounding box center [102, 154] width 5 height 9
click at [131, 154] on button at bounding box center [129, 154] width 14 height 9
click at [101, 153] on icon at bounding box center [102, 154] width 5 height 9
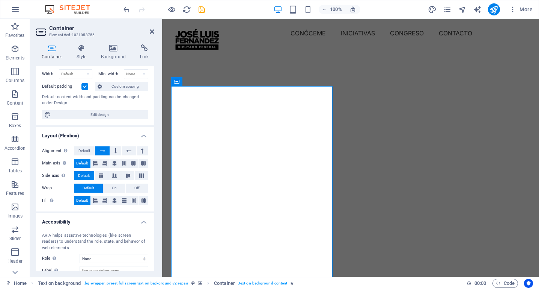
scroll to position [59, 0]
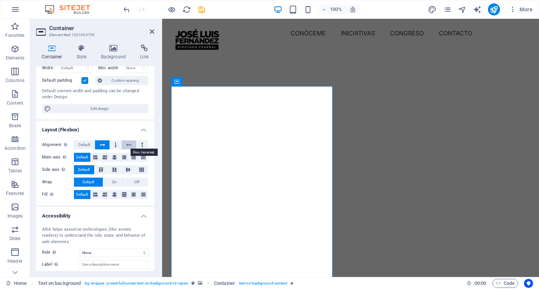
click at [128, 142] on icon at bounding box center [128, 144] width 5 height 9
click at [105, 157] on icon at bounding box center [105, 157] width 5 height 9
click at [81, 156] on span "Default" at bounding box center [82, 157] width 12 height 9
click at [81, 144] on span "Default" at bounding box center [85, 144] width 12 height 9
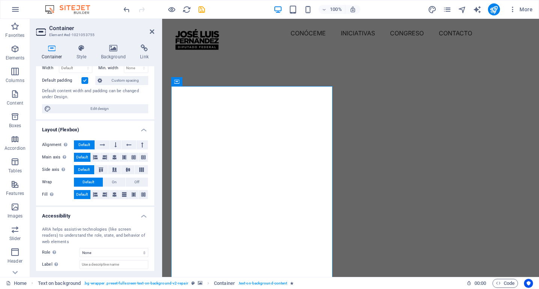
click at [140, 131] on h4 "Layout (Flexbox)" at bounding box center [95, 128] width 118 height 14
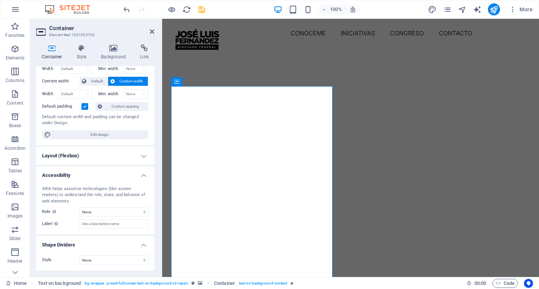
scroll to position [32, 0]
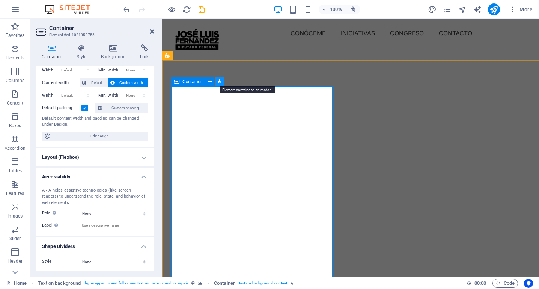
click at [220, 79] on icon at bounding box center [220, 81] width 4 height 8
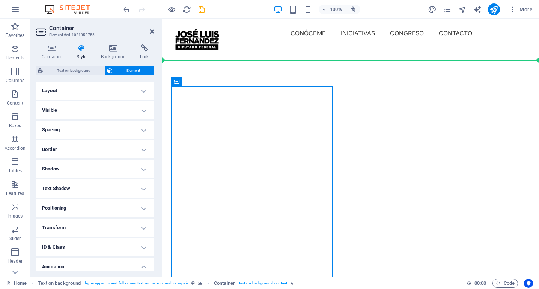
drag, startPoint x: 356, startPoint y: 100, endPoint x: 370, endPoint y: 50, distance: 52.5
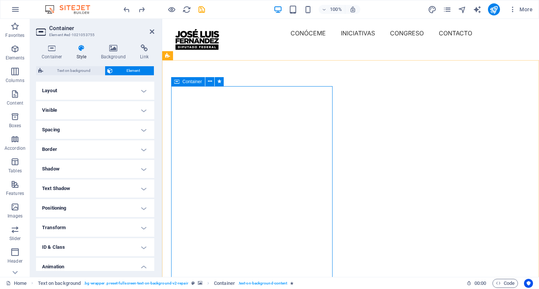
scroll to position [0, 0]
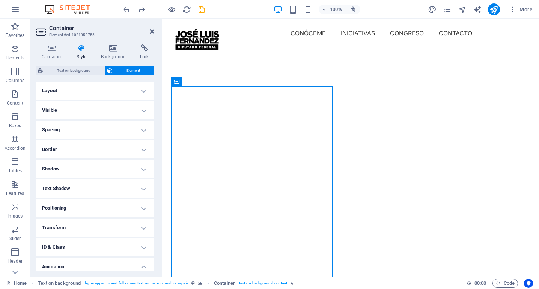
click at [411, 47] on img "1/2" at bounding box center [350, 47] width 377 height 0
select select "fade"
select select "ms"
select select "s"
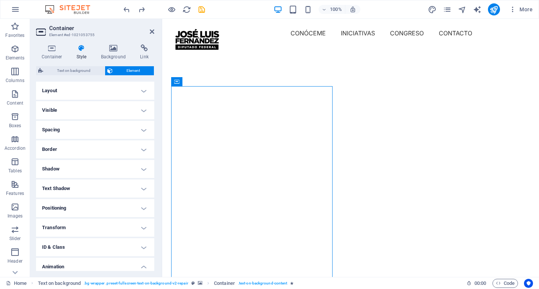
select select "progressive"
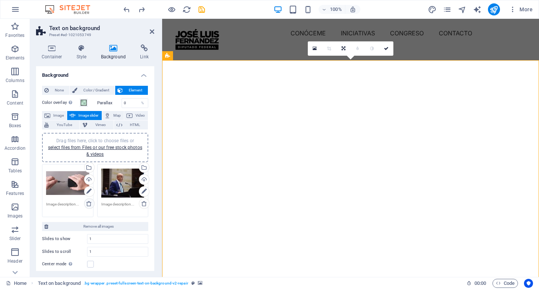
click at [88, 201] on icon at bounding box center [89, 203] width 6 height 6
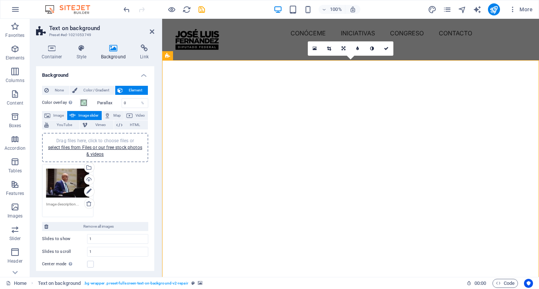
click at [422, 47] on img "1/1" at bounding box center [350, 47] width 377 height 0
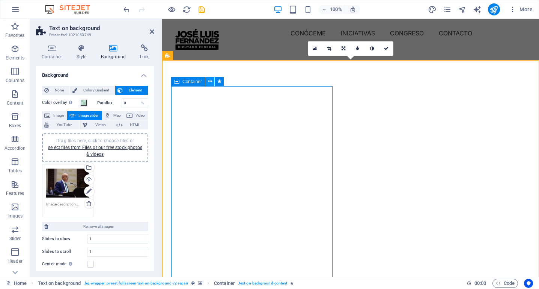
click at [209, 81] on icon at bounding box center [210, 81] width 4 height 8
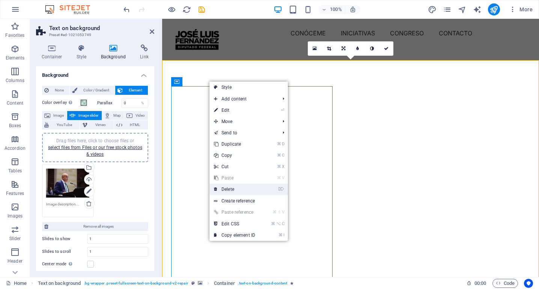
click at [239, 188] on link "⌦ Delete" at bounding box center [235, 188] width 50 height 11
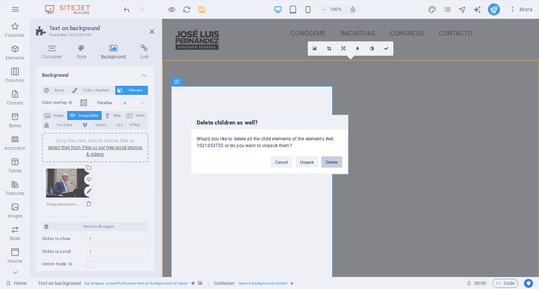
click at [334, 161] on button "Delete" at bounding box center [332, 161] width 21 height 11
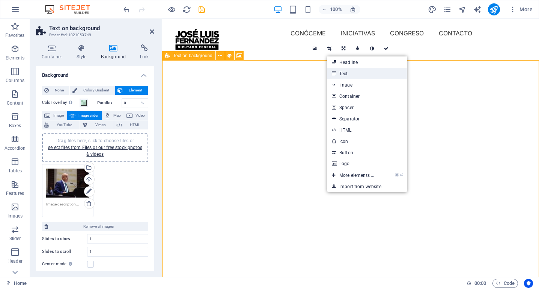
click at [343, 71] on link "Text" at bounding box center [368, 73] width 80 height 11
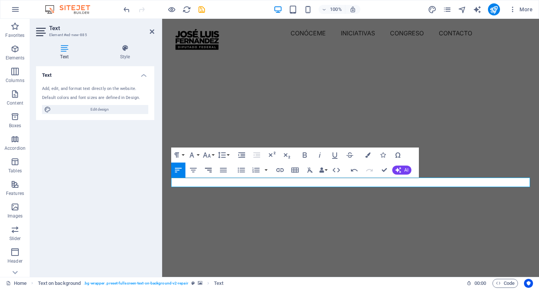
click at [209, 168] on icon "button" at bounding box center [208, 170] width 7 height 5
click at [307, 154] on icon "button" at bounding box center [305, 154] width 4 height 5
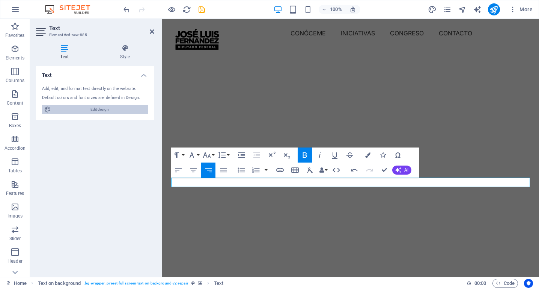
click at [101, 112] on span "Edit design" at bounding box center [99, 109] width 93 height 9
select select "px"
select select "400"
select select "px"
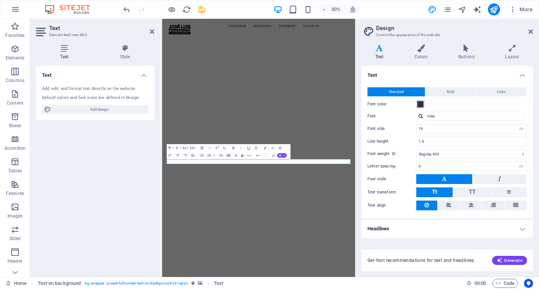
click at [421, 101] on span at bounding box center [421, 104] width 6 height 6
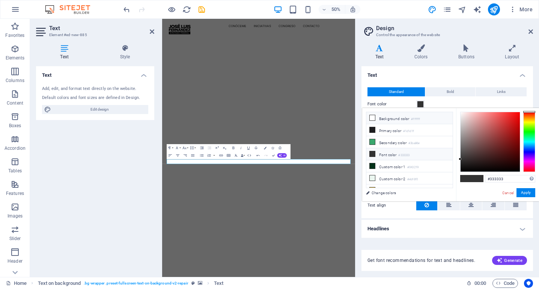
click at [393, 120] on li "Background color #ffffff" at bounding box center [410, 118] width 86 height 12
type input "#ffffff"
click at [512, 47] on img "1/1" at bounding box center [355, 47] width 386 height 0
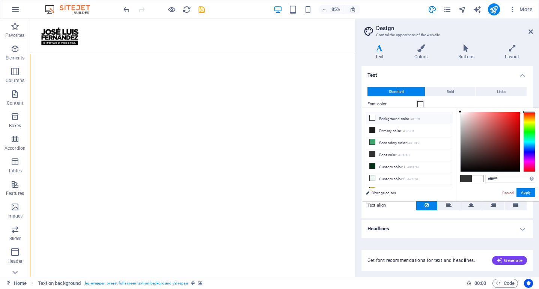
click at [381, 50] on icon at bounding box center [380, 48] width 36 height 8
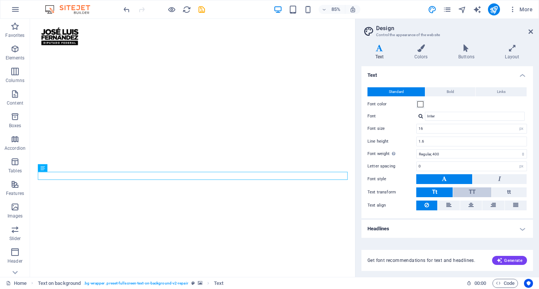
click at [476, 188] on button "TT" at bounding box center [472, 192] width 38 height 10
click at [434, 192] on span "Tt" at bounding box center [434, 191] width 5 height 7
click at [476, 190] on button "TT" at bounding box center [472, 192] width 38 height 10
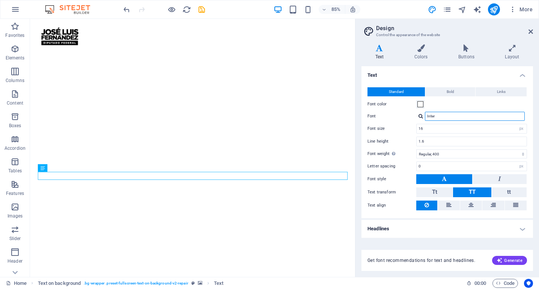
click at [441, 115] on input "Inter" at bounding box center [475, 116] width 100 height 9
click at [419, 116] on div at bounding box center [421, 115] width 5 height 5
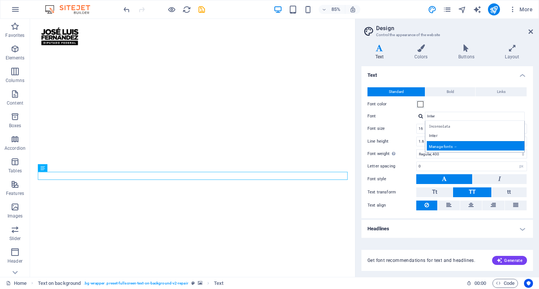
click at [447, 143] on div "Manage fonts →" at bounding box center [476, 145] width 99 height 9
select select "popularity"
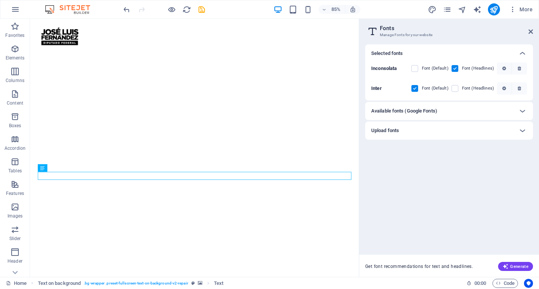
click at [434, 109] on h6 "Available fonts (Google Fonts)" at bounding box center [405, 110] width 66 height 9
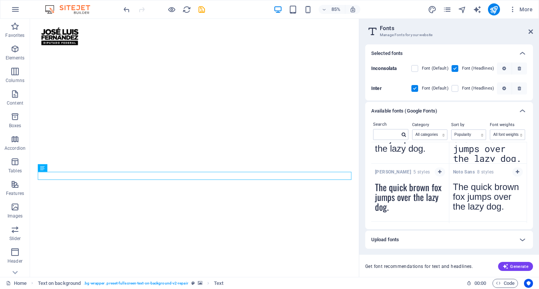
scroll to position [274, 0]
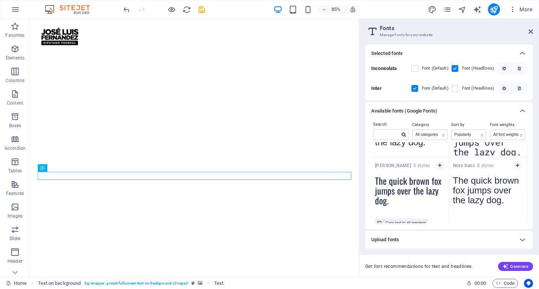
click at [401, 186] on textarea "The quick brown fox jumps over the lazy dog." at bounding box center [411, 192] width 78 height 41
click at [419, 198] on textarea "The quick brown fox jumps over the lazy dog." at bounding box center [411, 192] width 78 height 41
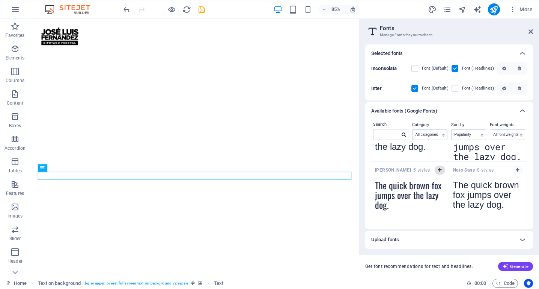
click at [438, 167] on button "button" at bounding box center [440, 169] width 11 height 9
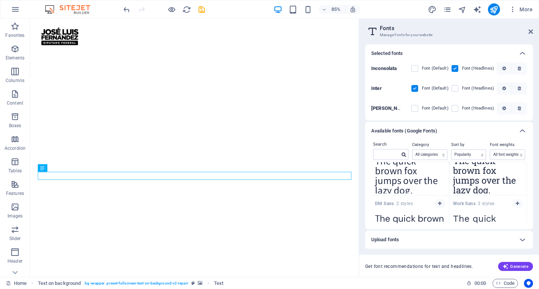
scroll to position [548, 0]
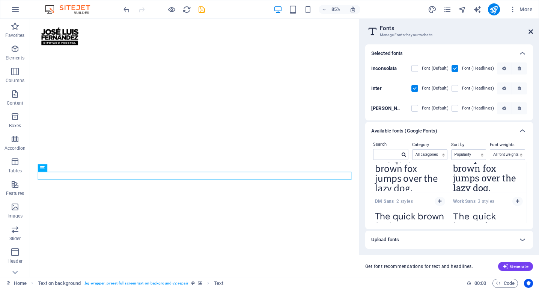
click at [532, 31] on icon at bounding box center [531, 32] width 5 height 6
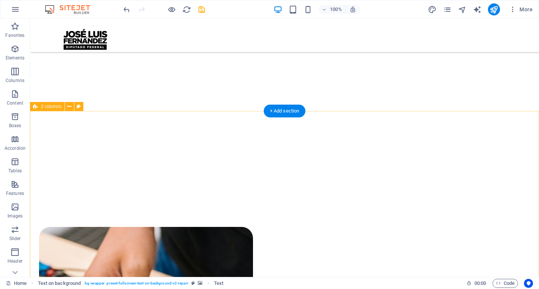
scroll to position [151, 0]
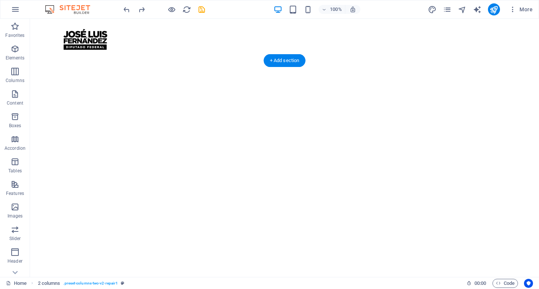
scroll to position [0, 0]
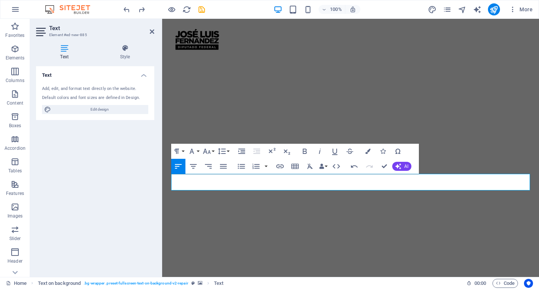
drag, startPoint x: 385, startPoint y: 182, endPoint x: 157, endPoint y: 174, distance: 228.2
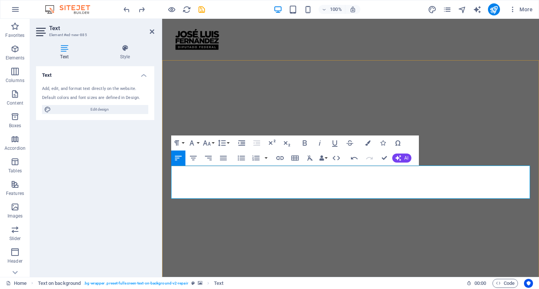
drag, startPoint x: 280, startPoint y: 195, endPoint x: 421, endPoint y: 171, distance: 142.9
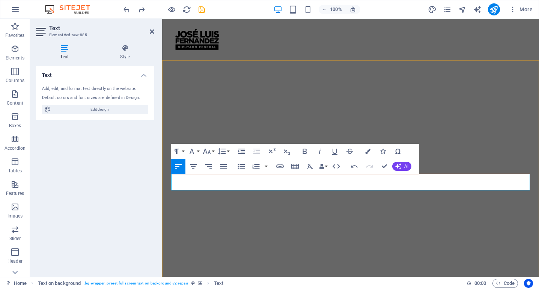
click at [211, 168] on icon "button" at bounding box center [208, 166] width 7 height 5
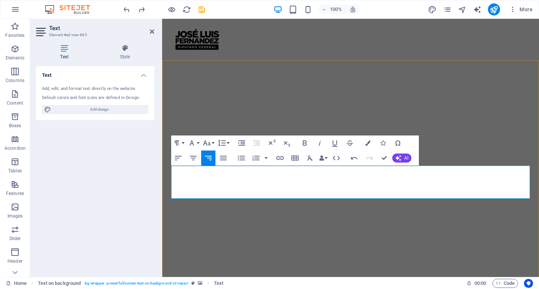
drag, startPoint x: 294, startPoint y: 171, endPoint x: 212, endPoint y: 154, distance: 83.8
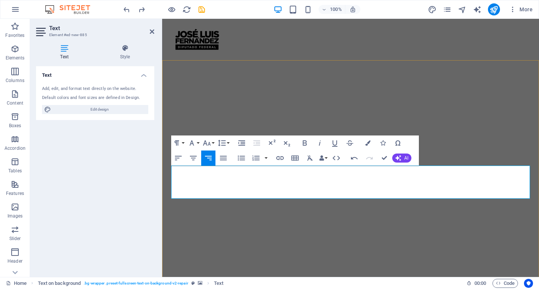
drag, startPoint x: 374, startPoint y: 173, endPoint x: 518, endPoint y: 190, distance: 145.3
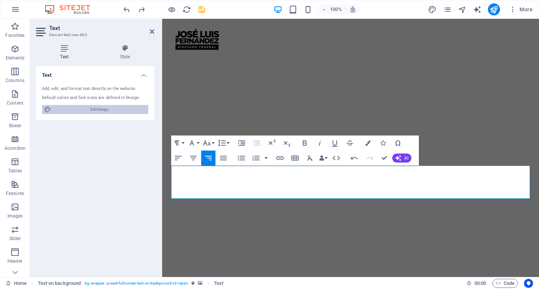
click at [112, 109] on span "Edit design" at bounding box center [99, 109] width 93 height 9
select select "px"
select select "400"
select select "px"
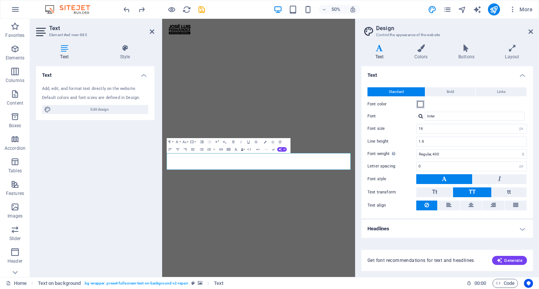
click at [421, 104] on span at bounding box center [421, 104] width 6 height 6
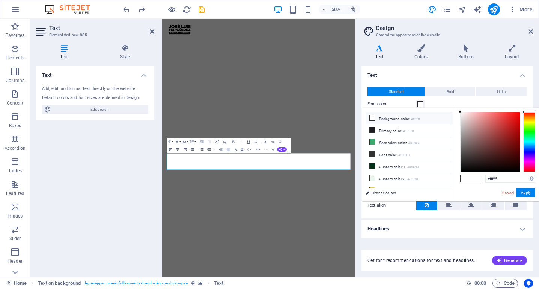
click at [383, 118] on li "Background color #ffffff" at bounding box center [410, 118] width 86 height 12
click at [373, 118] on icon at bounding box center [372, 117] width 5 height 5
click at [474, 177] on span at bounding box center [477, 178] width 11 height 6
click at [480, 47] on img "1/1" at bounding box center [355, 47] width 386 height 0
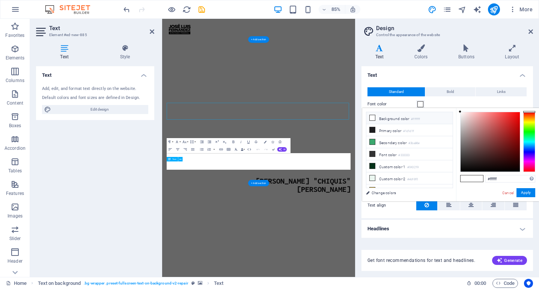
click at [458, 47] on img "1/1" at bounding box center [353, 47] width 383 height 0
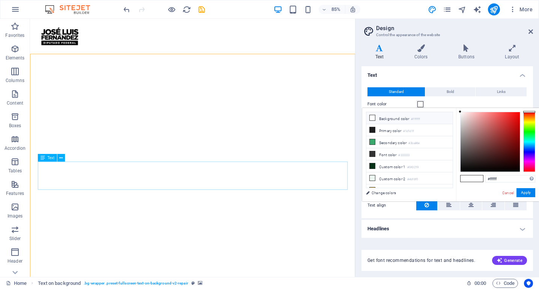
click at [370, 118] on span at bounding box center [373, 118] width 6 height 6
click at [373, 118] on icon at bounding box center [372, 117] width 5 height 5
click at [381, 48] on icon at bounding box center [380, 48] width 36 height 8
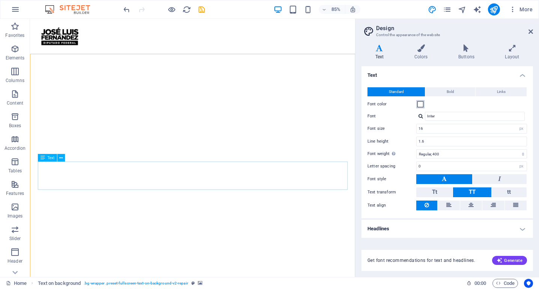
click at [420, 103] on span at bounding box center [421, 104] width 6 height 6
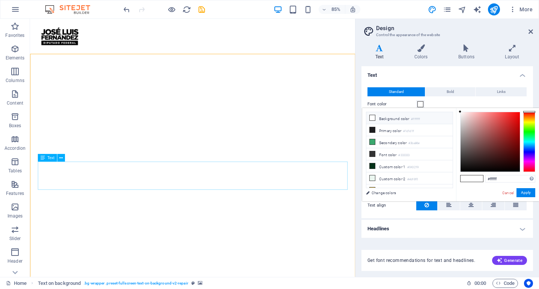
click at [391, 112] on ul "Background color #ffffff Primary color #1d1d1f Secondary color #3ba86e Font col…" at bounding box center [409, 150] width 87 height 76
click at [375, 112] on li "Background color #ffffff" at bounding box center [410, 118] width 86 height 12
click at [374, 115] on li "Background color #ffffff" at bounding box center [410, 118] width 86 height 12
click at [374, 115] on span at bounding box center [373, 118] width 6 height 6
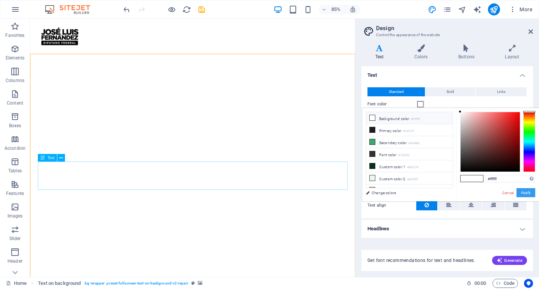
click at [521, 189] on button "Apply" at bounding box center [526, 192] width 19 height 9
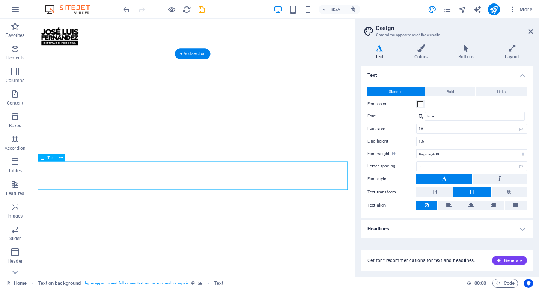
click at [333, 47] on img "1/1" at bounding box center [221, 47] width 383 height 0
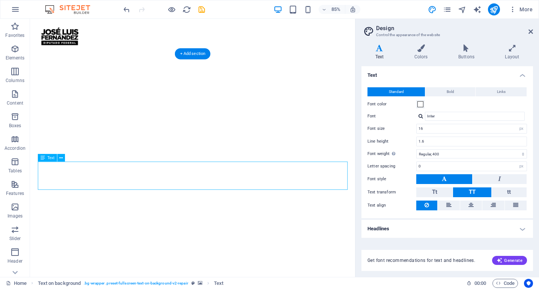
drag, startPoint x: 381, startPoint y: 193, endPoint x: 381, endPoint y: 138, distance: 56.0
click at [381, 138] on div "[PERSON_NAME] "[PERSON_NAME]" at bounding box center [221, 207] width 383 height 320
click at [373, 47] on img "1/1" at bounding box center [221, 47] width 383 height 0
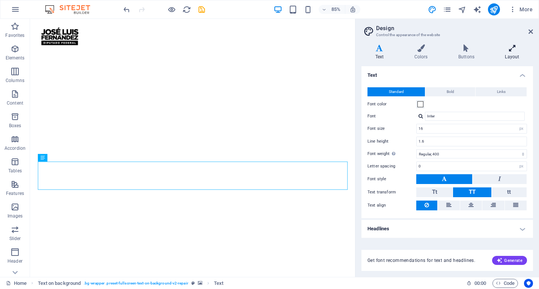
click at [514, 50] on icon at bounding box center [513, 48] width 42 height 8
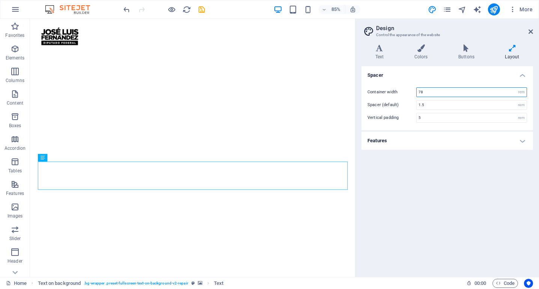
click at [434, 93] on input "78" at bounding box center [472, 92] width 110 height 9
click at [399, 181] on div "Spacer Container width 7 rem px Spacer (default) 1.5 rem Vertical padding 5 rem…" at bounding box center [448, 168] width 172 height 204
click at [430, 93] on input "7" at bounding box center [472, 92] width 110 height 9
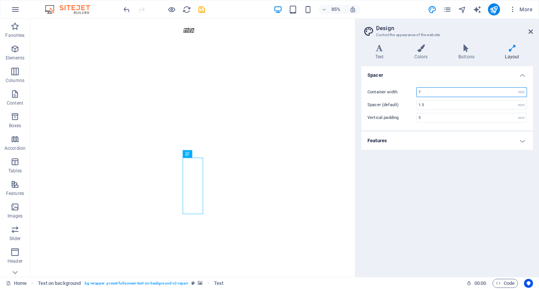
click at [430, 93] on input "7" at bounding box center [472, 92] width 110 height 9
click at [435, 91] on input "10" at bounding box center [472, 92] width 110 height 9
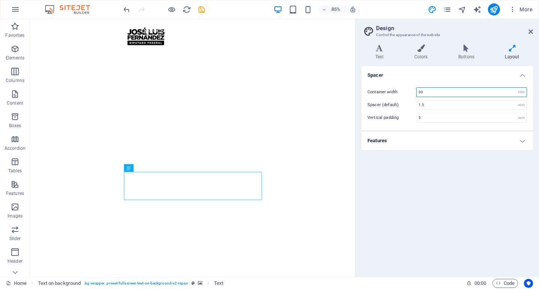
type input "30"
click at [410, 144] on h4 "Features" at bounding box center [448, 140] width 172 height 18
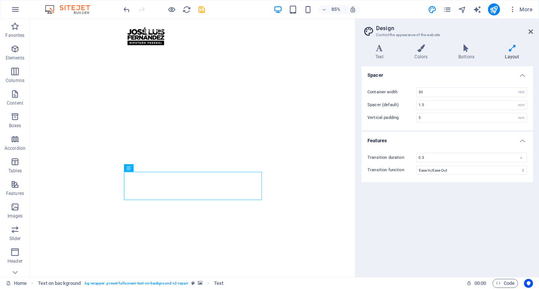
click at [413, 141] on h4 "Features" at bounding box center [448, 138] width 172 height 14
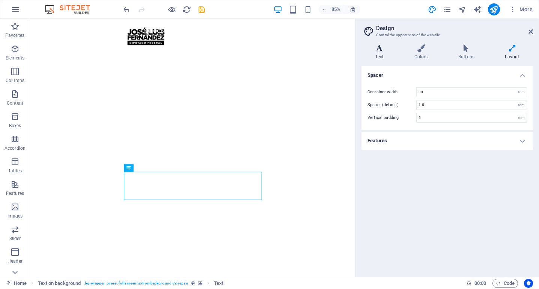
click at [385, 48] on icon at bounding box center [380, 48] width 36 height 8
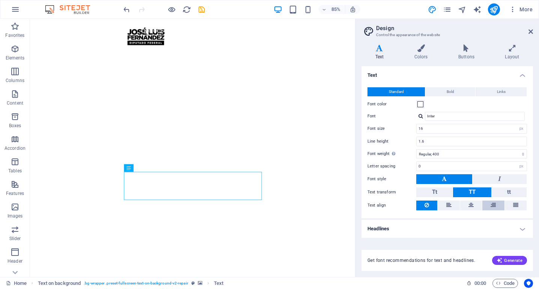
click at [494, 203] on icon at bounding box center [493, 204] width 5 height 9
click at [426, 203] on icon at bounding box center [427, 204] width 5 height 9
click at [469, 60] on div "Text Colors Buttons Layout Text Standard Bold Links Font color Font Inter Incon…" at bounding box center [448, 157] width 172 height 226
click at [459, 44] on div "Variants Text Colors Buttons Layout Text Standard Bold Links Font color Font In…" at bounding box center [448, 157] width 184 height 238
click at [465, 50] on icon at bounding box center [467, 48] width 44 height 8
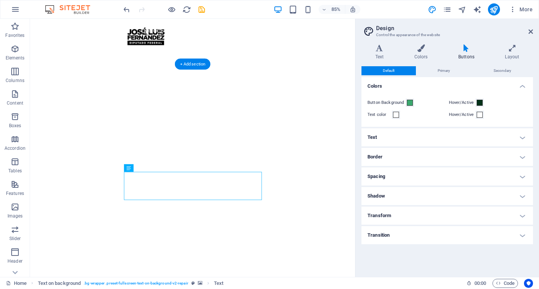
drag, startPoint x: 275, startPoint y: 215, endPoint x: 351, endPoint y: 214, distance: 76.6
click at [351, 214] on div "[PERSON_NAME] "[PERSON_NAME]" at bounding box center [221, 215] width 383 height 336
click at [422, 55] on h4 "Colors" at bounding box center [423, 52] width 44 height 16
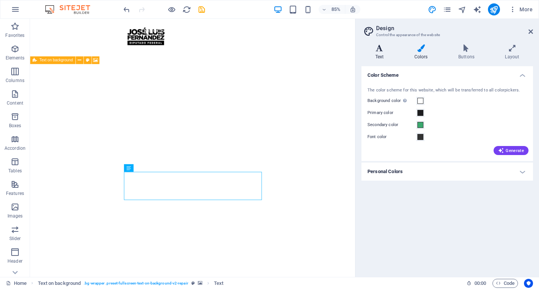
click at [375, 47] on icon at bounding box center [380, 48] width 36 height 8
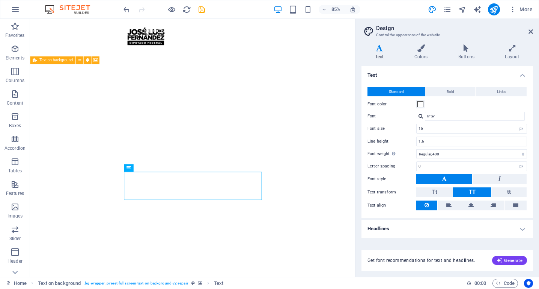
click at [441, 234] on h4 "Headlines" at bounding box center [448, 228] width 172 height 18
click at [530, 30] on icon at bounding box center [531, 32] width 5 height 6
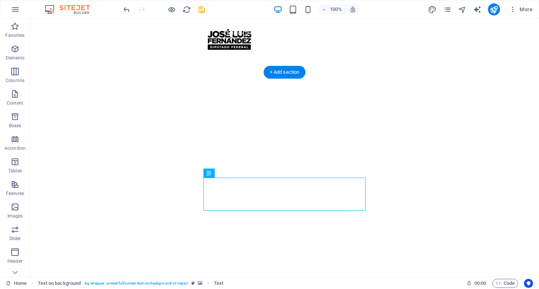
click at [429, 47] on img "1/1" at bounding box center [284, 47] width 509 height 0
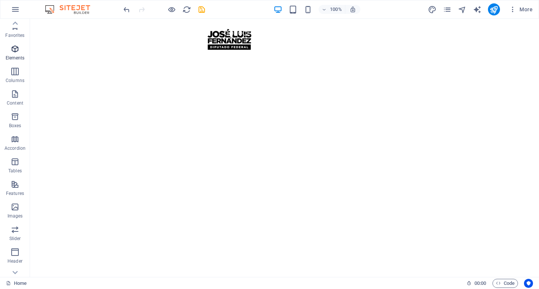
click at [18, 52] on icon "button" at bounding box center [15, 48] width 9 height 9
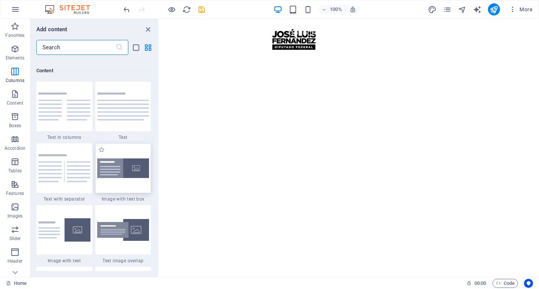
scroll to position [1310, 0]
click at [118, 120] on img at bounding box center [123, 106] width 52 height 28
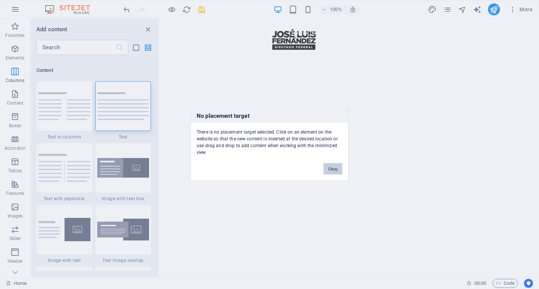
click at [326, 170] on button "Okay" at bounding box center [333, 168] width 19 height 11
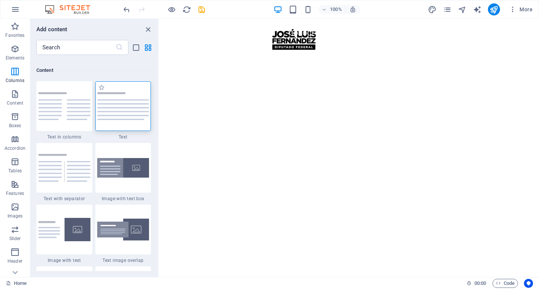
click at [129, 120] on img at bounding box center [123, 106] width 52 height 28
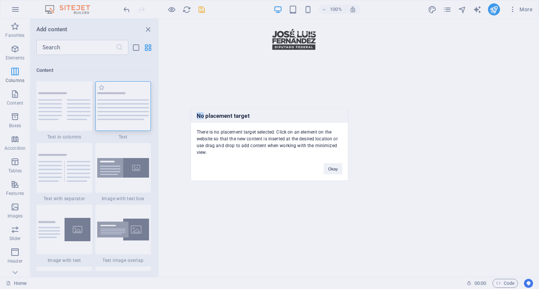
click at [129, 138] on div "No placement target There is no placement target selected. Click on an element …" at bounding box center [269, 144] width 539 height 289
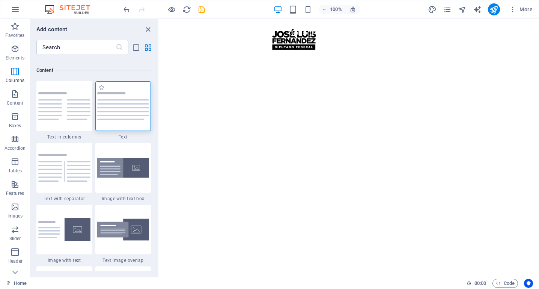
click at [129, 120] on img at bounding box center [123, 106] width 52 height 28
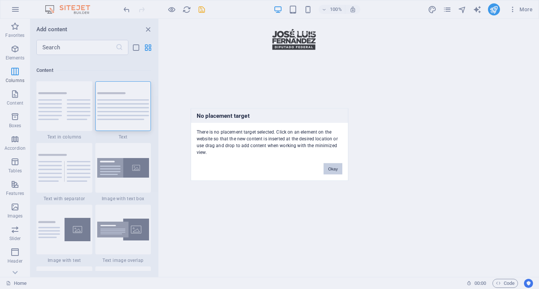
drag, startPoint x: 334, startPoint y: 168, endPoint x: 175, endPoint y: 150, distance: 160.4
click at [334, 168] on button "Okay" at bounding box center [333, 168] width 19 height 11
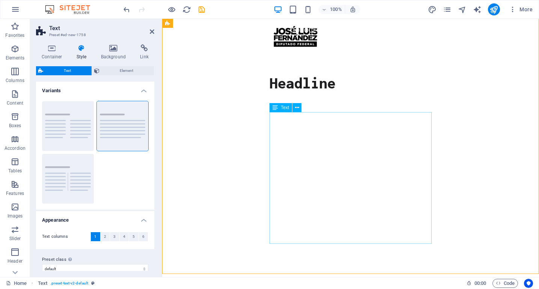
scroll to position [0, 0]
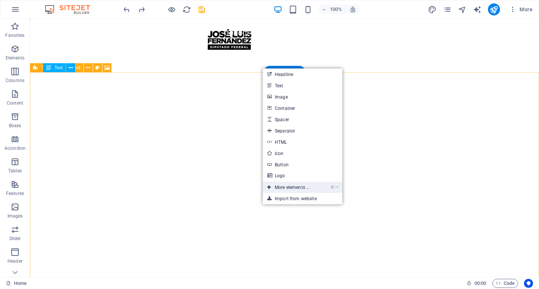
click at [295, 190] on link "⌘ ⏎ More elements ..." at bounding box center [288, 186] width 51 height 11
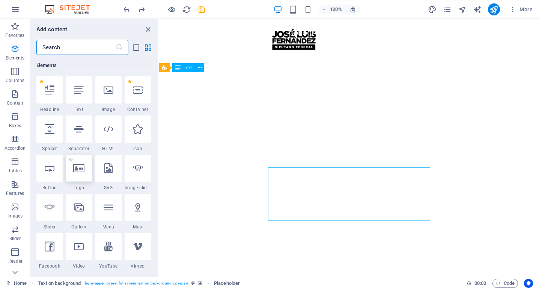
scroll to position [88, 0]
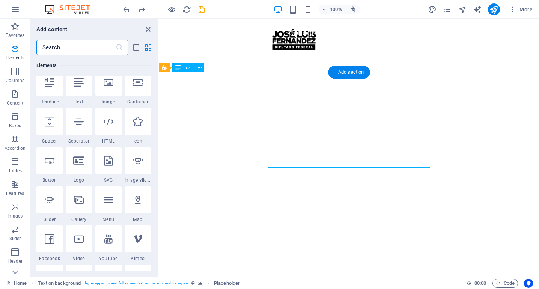
click at [314, 47] on img "1/1" at bounding box center [349, 47] width 380 height 0
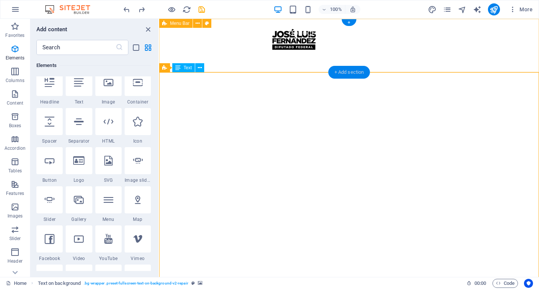
click at [354, 71] on div "+ Add section" at bounding box center [350, 72] width 42 height 13
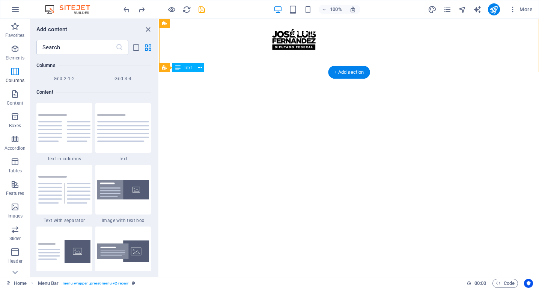
scroll to position [1339, 0]
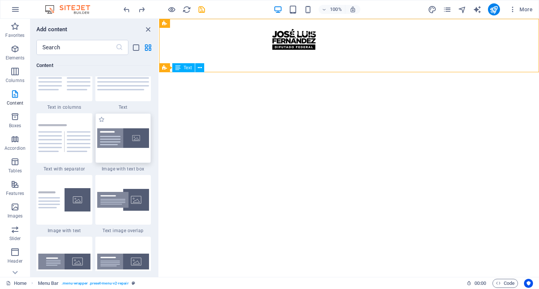
click at [143, 148] on div at bounding box center [123, 138] width 56 height 50
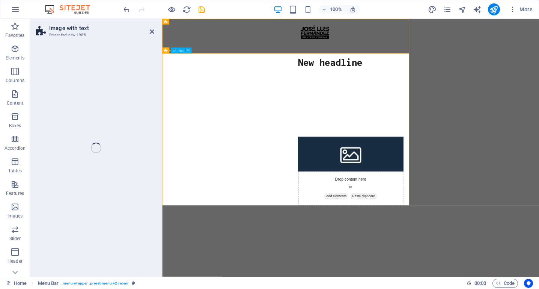
select select "rem"
select select "px"
select select "preset-text-with-image-v4-boxed"
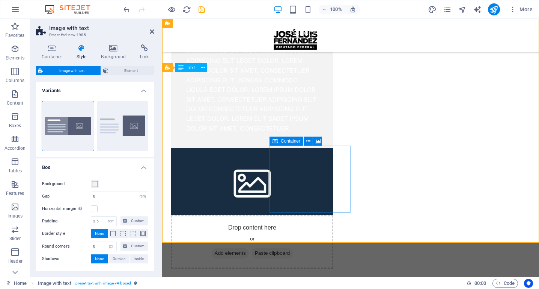
scroll to position [117, 0]
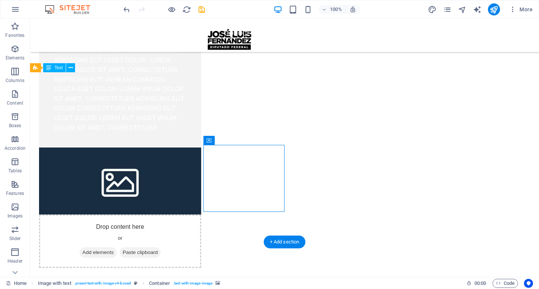
drag, startPoint x: 173, startPoint y: 183, endPoint x: 482, endPoint y: 117, distance: 315.8
click at [482, 117] on div "New headline Lorem ipsum dolor sit amet, consectetuer adipiscing elit. Aenean c…" at bounding box center [284, 100] width 509 height 396
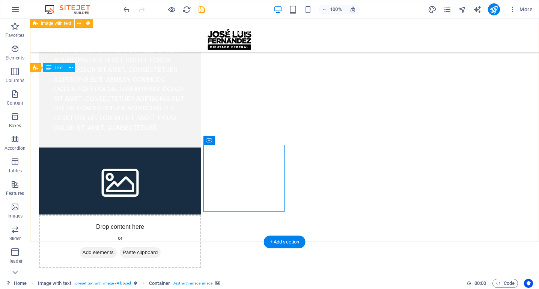
click at [315, 178] on div "New headline Lorem ipsum dolor sit amet, consectetuer adipiscing elit. Aenean c…" at bounding box center [284, 100] width 509 height 396
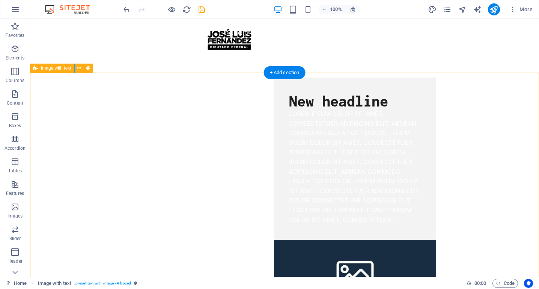
scroll to position [0, 0]
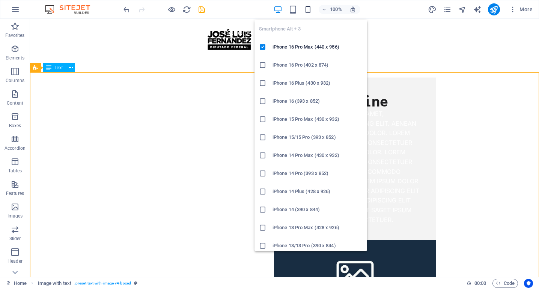
click at [307, 10] on icon "button" at bounding box center [308, 9] width 9 height 9
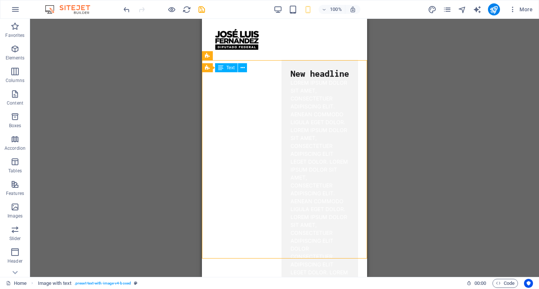
click at [466, 163] on div "Drag here to replace the existing content. Press “Ctrl” if you want to create a…" at bounding box center [284, 148] width 509 height 258
click at [275, 6] on icon "button" at bounding box center [278, 9] width 9 height 9
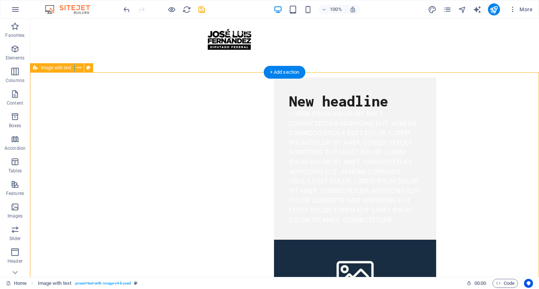
click at [409, 156] on div "New headline Lorem ipsum dolor sit amet, consectetuer adipiscing elit. Aenean c…" at bounding box center [402, 218] width 274 height 342
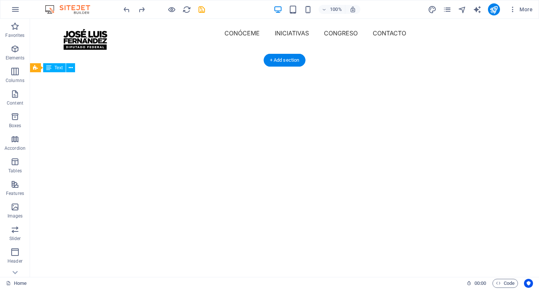
click at [285, 47] on img "1/2" at bounding box center [284, 47] width 509 height 0
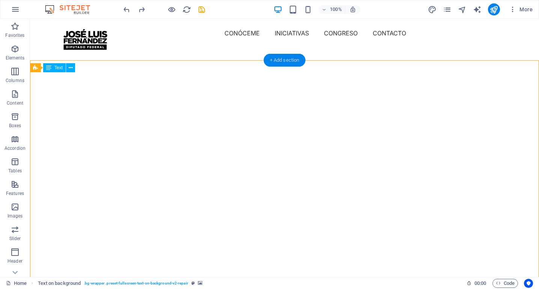
click at [286, 58] on div "+ Add section" at bounding box center [285, 60] width 42 height 13
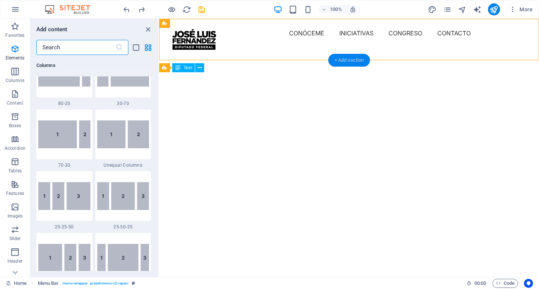
scroll to position [1315, 0]
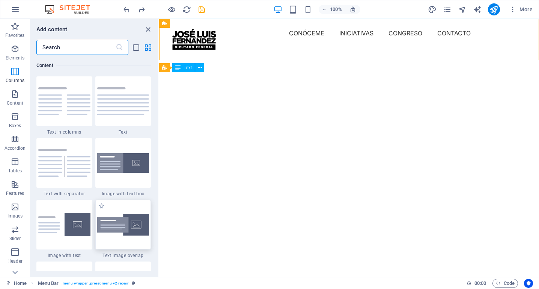
click at [131, 236] on img at bounding box center [123, 224] width 52 height 22
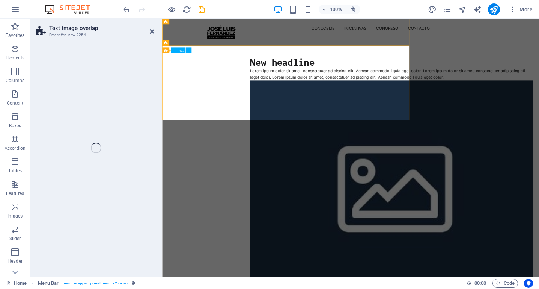
select select "rem"
select select "px"
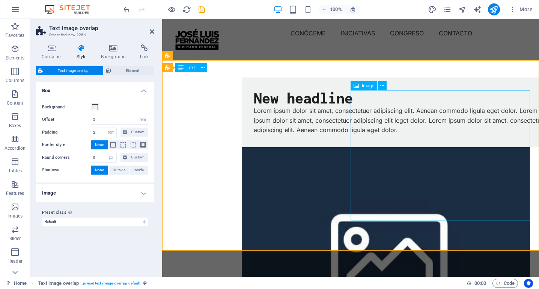
scroll to position [0, 0]
click at [460, 147] on figure at bounding box center [386, 251] width 289 height 209
click at [366, 86] on span "Image" at bounding box center [368, 85] width 12 height 5
click at [401, 147] on figure at bounding box center [386, 251] width 289 height 209
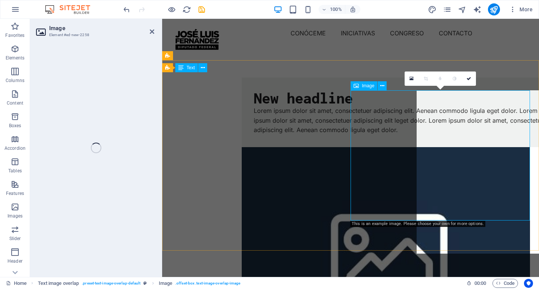
select select "%"
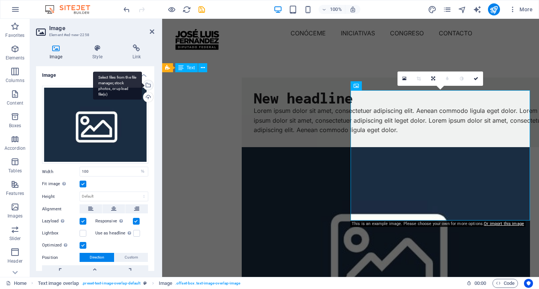
click at [148, 87] on div "Select files from the file manager, stock photos, or upload file(s)" at bounding box center [147, 85] width 11 height 11
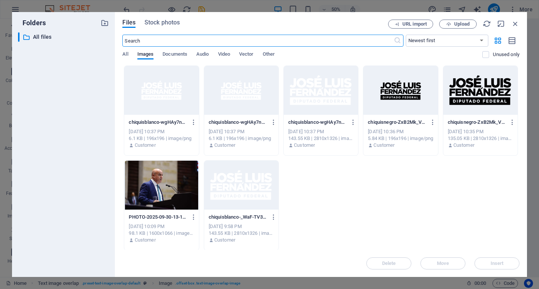
click at [155, 189] on div at bounding box center [161, 184] width 74 height 49
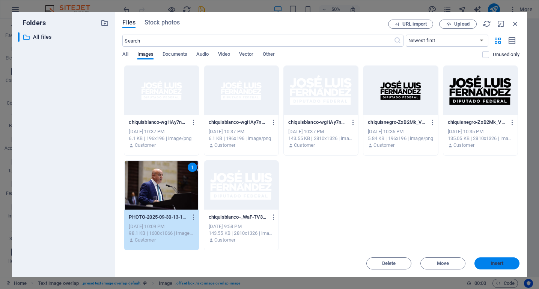
click at [505, 267] on button "Insert" at bounding box center [497, 263] width 45 height 12
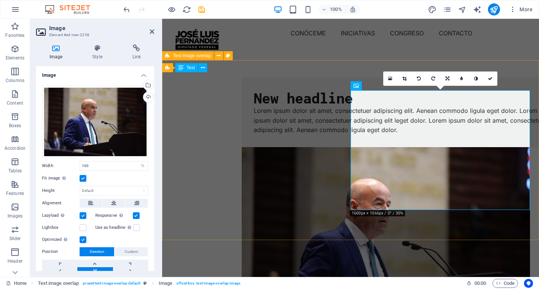
click at [277, 211] on div "New headline Lorem ipsum dolor sit amet, consectetuer adipiscing elit. Aenean c…" at bounding box center [350, 208] width 377 height 322
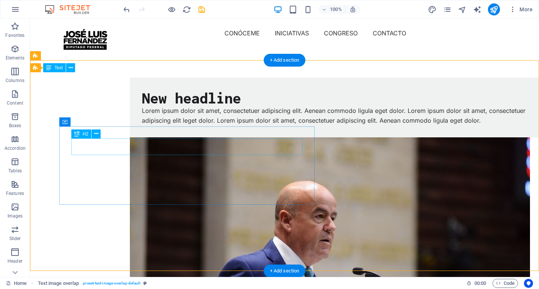
click at [142, 106] on div "New headline" at bounding box center [345, 97] width 406 height 17
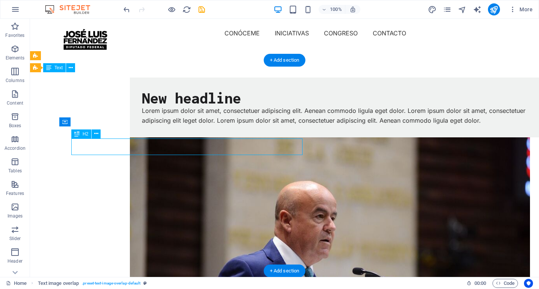
click at [142, 106] on div "New headline" at bounding box center [345, 97] width 406 height 17
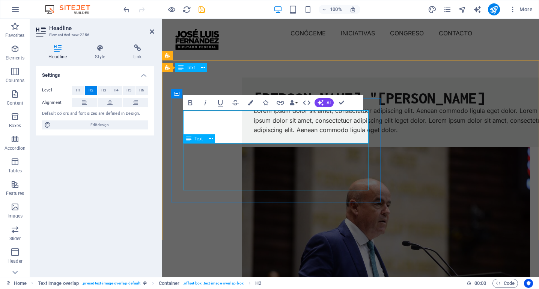
click at [273, 135] on div "Lorem ipsum dolor sit amet, consectetuer adipiscing elit. Aenean commodo ligula…" at bounding box center [401, 120] width 295 height 29
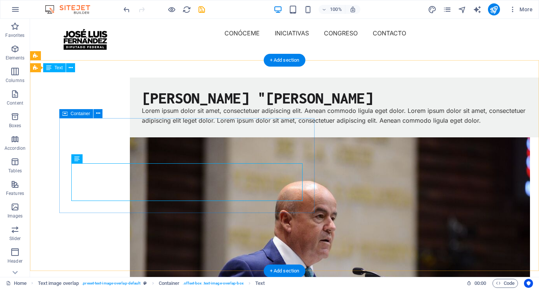
click at [270, 137] on div "[PERSON_NAME] "CHIQUIS" [PERSON_NAME] ipsum dolor sit amet, consectetuer adipis…" at bounding box center [345, 107] width 431 height 60
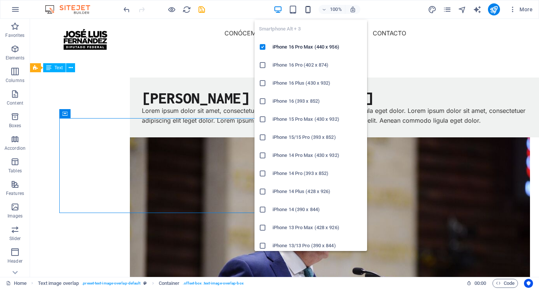
click at [309, 11] on icon "button" at bounding box center [308, 9] width 9 height 9
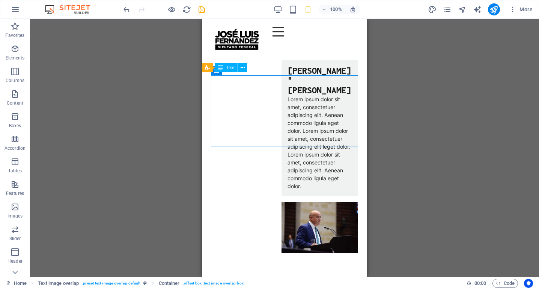
click at [432, 139] on div "H1 Text on background Container Spacer Text Spacer Menu Bar Logo Spacer Menu Bu…" at bounding box center [284, 148] width 509 height 258
click at [280, 11] on icon "button" at bounding box center [278, 9] width 9 height 9
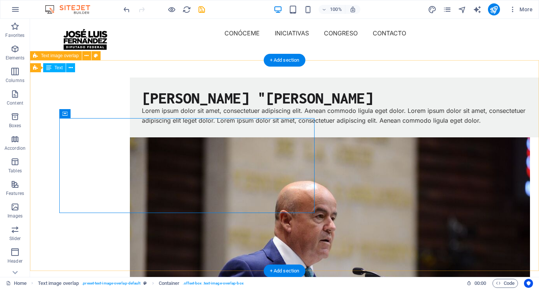
click at [161, 232] on div "[PERSON_NAME] "CHIQUIS" [PERSON_NAME] ipsum dolor sit amet, consectetuer adipis…" at bounding box center [284, 240] width 509 height 387
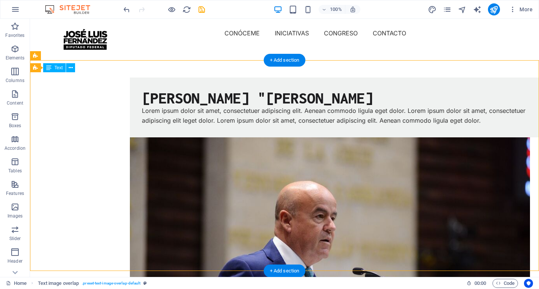
click at [110, 98] on div "[PERSON_NAME] "CHIQUIS" [PERSON_NAME] ipsum dolor sit amet, consectetuer adipis…" at bounding box center [284, 240] width 509 height 387
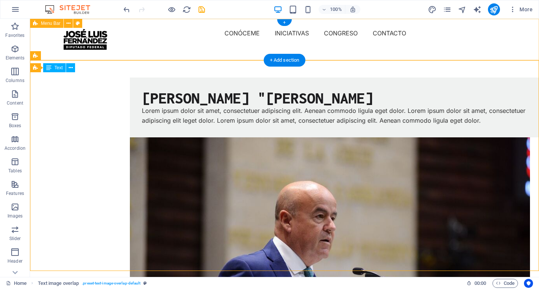
click at [52, 35] on div "Menu CONÓCEME INICIATIVAS CONGRESO CONTACTO" at bounding box center [284, 33] width 509 height 29
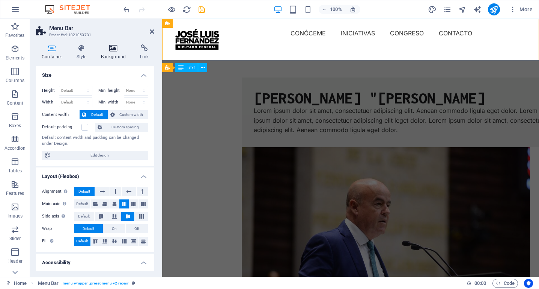
click at [117, 51] on icon at bounding box center [113, 48] width 36 height 8
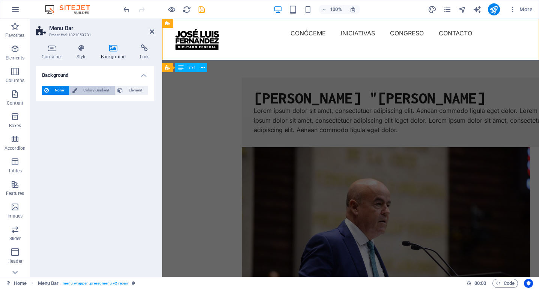
click at [99, 88] on span "Color / Gradient" at bounding box center [96, 90] width 33 height 9
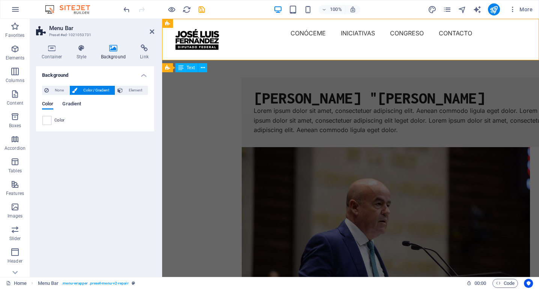
click at [77, 104] on span "Gradient" at bounding box center [71, 104] width 19 height 11
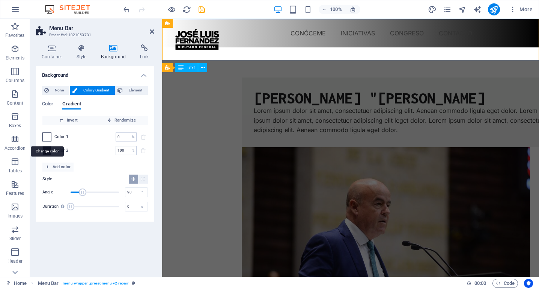
click at [49, 137] on span at bounding box center [47, 137] width 8 height 8
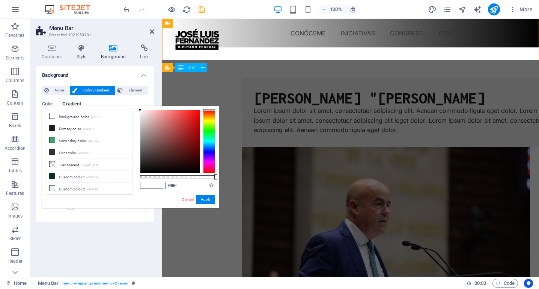
click at [187, 186] on input "#ffffff" at bounding box center [190, 185] width 50 height 8
paste input "00843d"
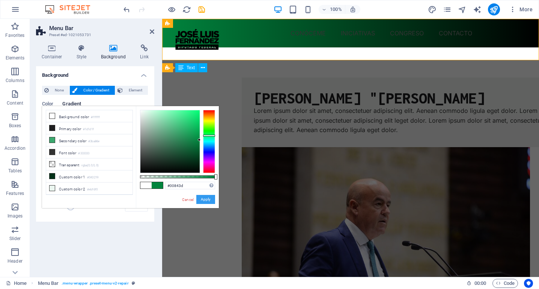
click at [203, 198] on button "Apply" at bounding box center [205, 199] width 19 height 9
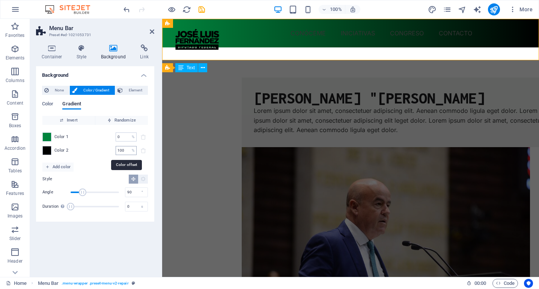
click at [127, 149] on input "100" at bounding box center [122, 150] width 13 height 9
click at [46, 151] on span at bounding box center [47, 150] width 8 height 8
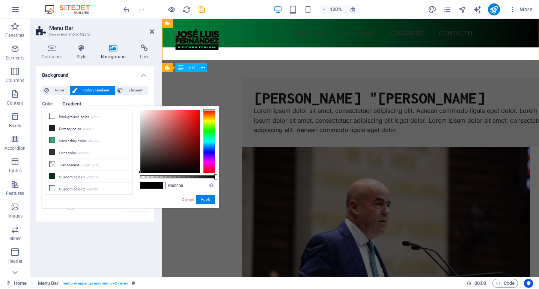
click at [187, 184] on input "#000000" at bounding box center [190, 185] width 50 height 8
paste input "4caf5"
type input "#4caf50"
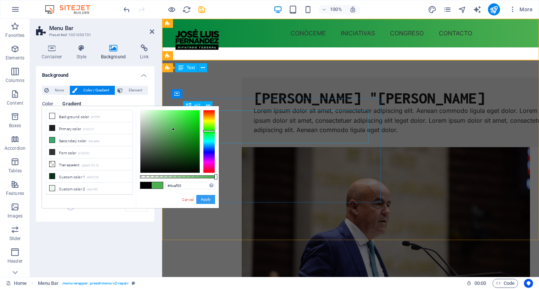
click at [207, 199] on button "Apply" at bounding box center [205, 199] width 19 height 9
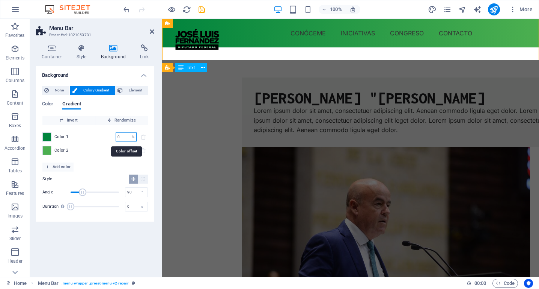
click at [127, 135] on input "0" at bounding box center [122, 136] width 13 height 9
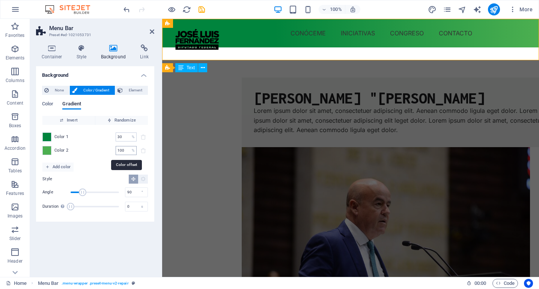
click at [128, 150] on input "100" at bounding box center [122, 150] width 13 height 9
click at [128, 137] on input "30" at bounding box center [122, 136] width 13 height 9
type input "3"
type input "0"
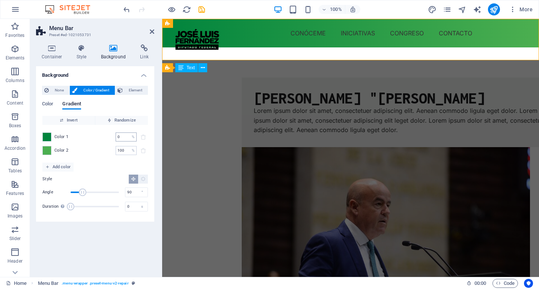
click at [124, 135] on input "0" at bounding box center [122, 136] width 13 height 9
type input "50"
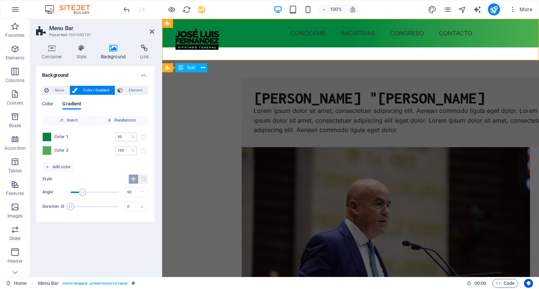
click at [102, 165] on div "Invert Randomize Color 1 50 % ​ Color 2 100 % ​ Add color Style Angle 90 ° Dura…" at bounding box center [95, 165] width 106 height 100
click at [195, 46] on div at bounding box center [197, 39] width 53 height 25
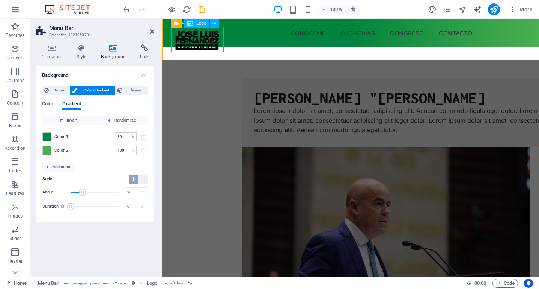
click at [204, 24] on span "Logo" at bounding box center [201, 23] width 10 height 5
click at [217, 22] on button at bounding box center [214, 23] width 9 height 9
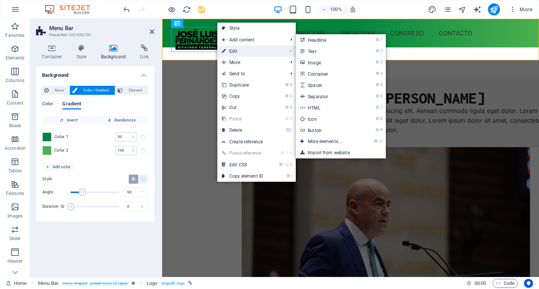
click at [231, 49] on link "⏎ Edit" at bounding box center [243, 50] width 50 height 11
select select "px"
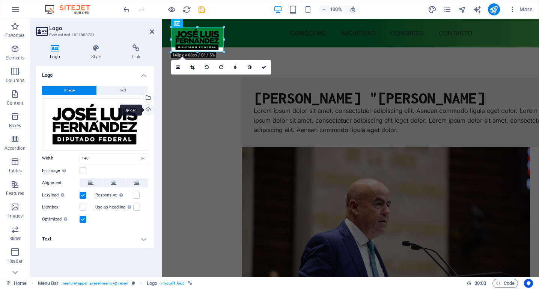
click at [147, 109] on div "Upload" at bounding box center [147, 109] width 11 height 11
click at [150, 95] on div "Select files from the file manager, stock photos, or upload file(s)" at bounding box center [147, 97] width 11 height 11
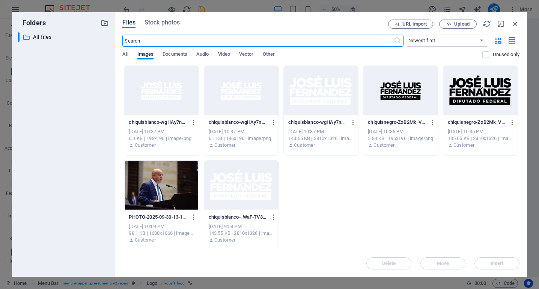
click at [326, 95] on div at bounding box center [321, 90] width 74 height 49
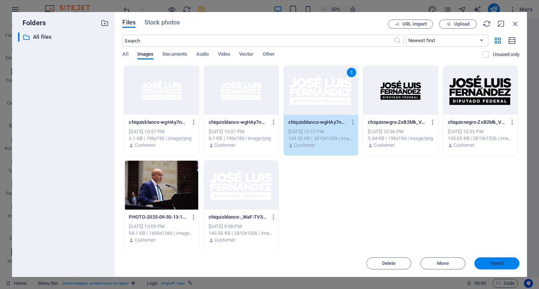
click at [500, 263] on span "Insert" at bounding box center [497, 263] width 13 height 5
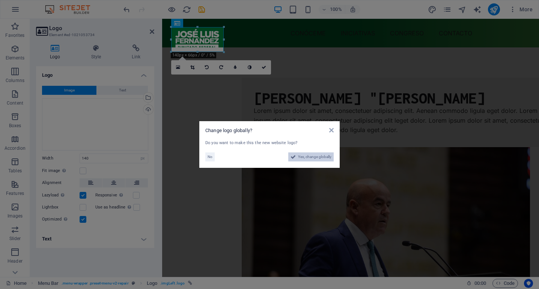
click at [308, 155] on span "Yes, change globally" at bounding box center [314, 156] width 33 height 9
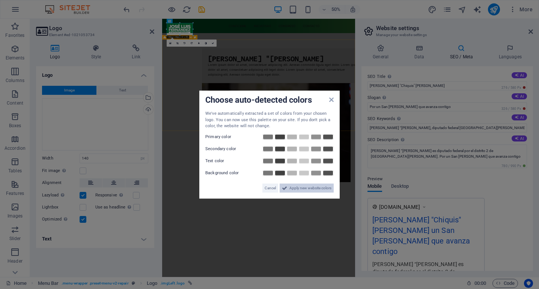
click at [299, 190] on span "Apply new website colors" at bounding box center [311, 187] width 42 height 9
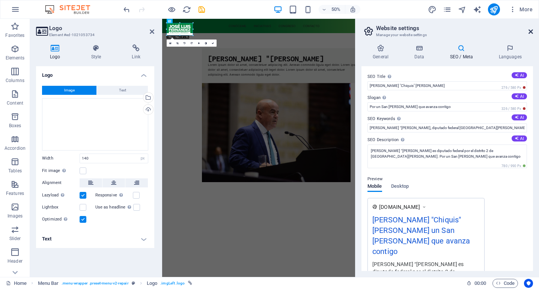
click at [529, 29] on icon at bounding box center [531, 32] width 5 height 6
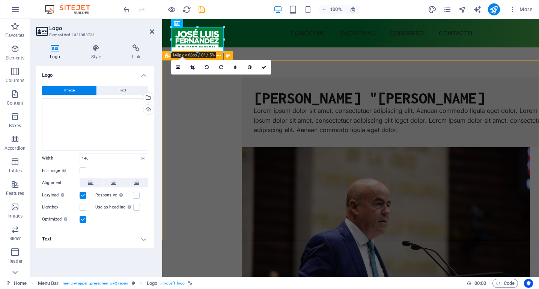
click at [305, 72] on div "[PERSON_NAME] "CHIQUIS" [PERSON_NAME] ipsum dolor sit amet, consectetuer adipis…" at bounding box center [350, 208] width 377 height 322
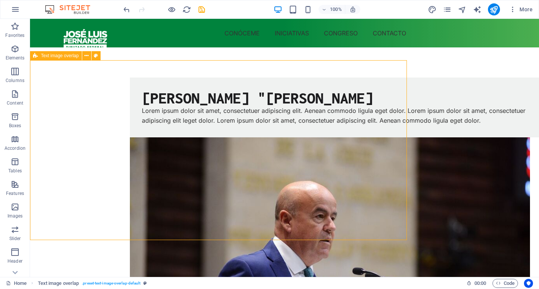
click at [305, 72] on div "[PERSON_NAME] "CHIQUIS" [PERSON_NAME] ipsum dolor sit amet, consectetuer adipis…" at bounding box center [284, 240] width 509 height 387
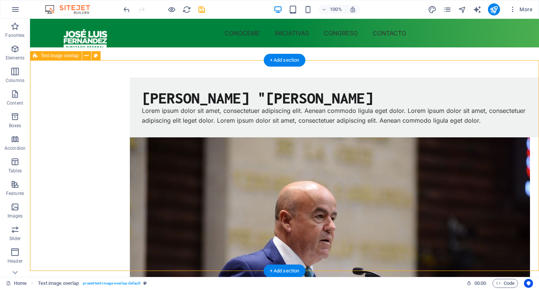
click at [171, 78] on div "[PERSON_NAME] "CHIQUIS" [PERSON_NAME] ipsum dolor sit amet, consectetuer adipis…" at bounding box center [284, 240] width 509 height 387
click at [198, 96] on div "[PERSON_NAME] "CHIQUIS" [PERSON_NAME] ipsum dolor sit amet, consectetuer adipis…" at bounding box center [284, 240] width 509 height 387
select select "rem"
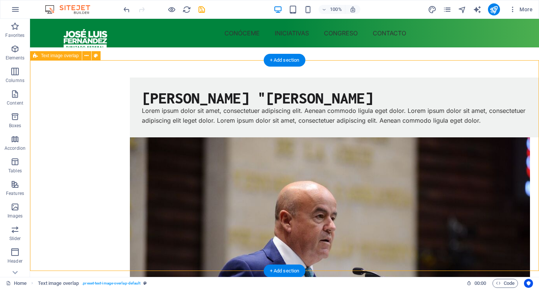
select select "px"
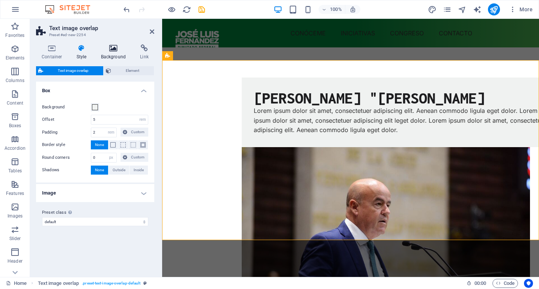
click at [115, 48] on icon at bounding box center [113, 48] width 36 height 8
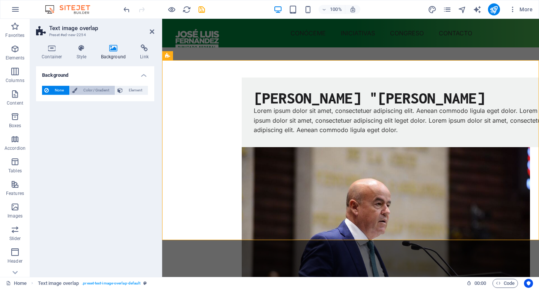
click at [85, 92] on span "Color / Gradient" at bounding box center [96, 90] width 33 height 9
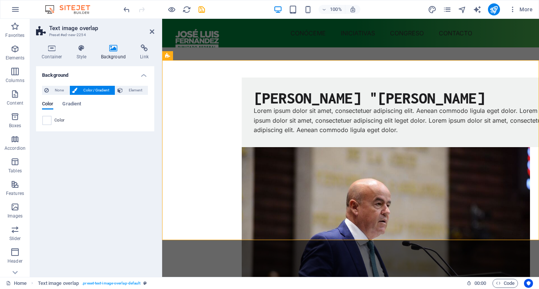
click at [61, 121] on span "Color" at bounding box center [59, 120] width 11 height 6
click at [50, 121] on span at bounding box center [47, 120] width 8 height 8
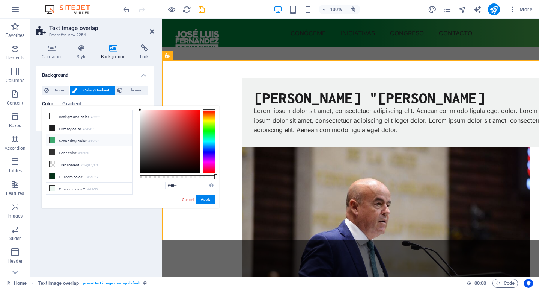
click at [91, 142] on small "#3ba86e" at bounding box center [93, 141] width 11 height 5
type input "#3ba86e"
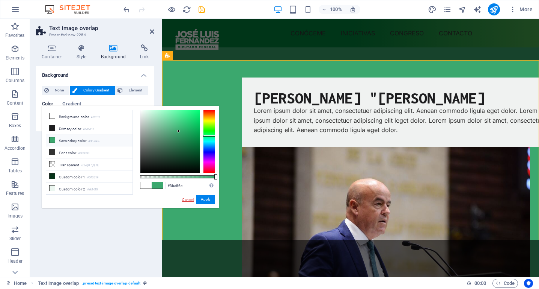
click at [190, 201] on link "Cancel" at bounding box center [187, 199] width 13 height 6
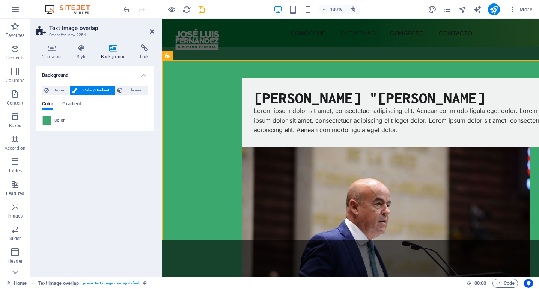
click at [75, 99] on div "Color Gradient Color" at bounding box center [95, 110] width 106 height 30
click at [71, 105] on span "Gradient" at bounding box center [71, 104] width 19 height 11
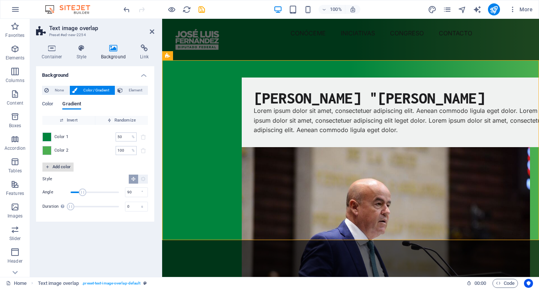
click at [59, 164] on span "Add color" at bounding box center [57, 166] width 25 height 9
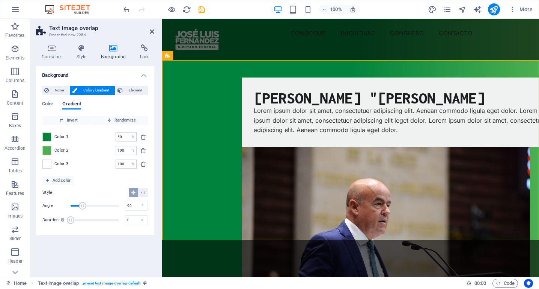
click at [62, 162] on span "Color 3" at bounding box center [61, 164] width 14 height 6
click at [127, 137] on input "50" at bounding box center [122, 136] width 13 height 9
type input "5"
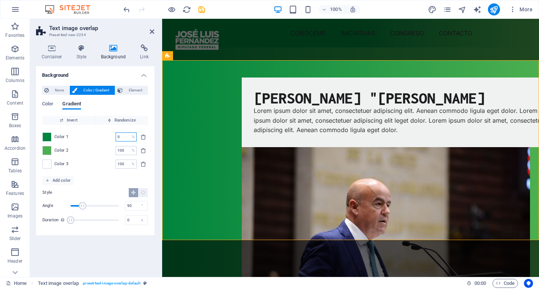
click at [124, 135] on input "0" at bounding box center [122, 136] width 13 height 9
type input "0"
click at [124, 137] on input "3" at bounding box center [122, 136] width 13 height 9
type input "30"
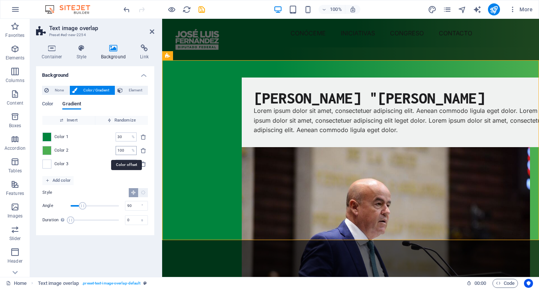
click at [126, 151] on input "100" at bounding box center [122, 150] width 13 height 9
type input "50"
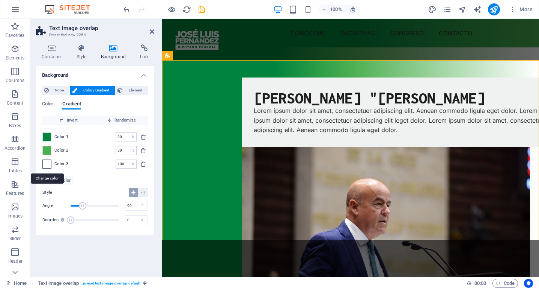
click at [50, 162] on span at bounding box center [47, 164] width 8 height 8
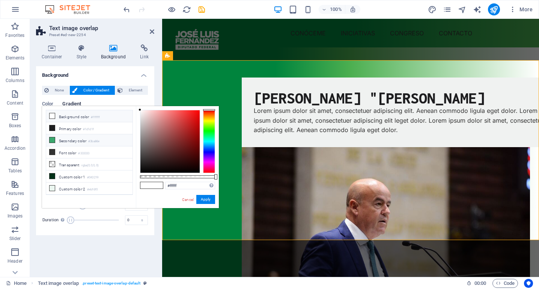
click at [83, 143] on li "Secondary color #3ba86e" at bounding box center [89, 140] width 86 height 12
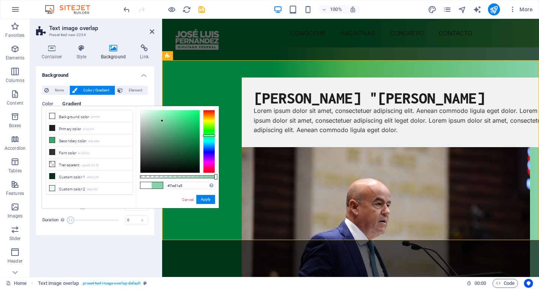
type input "#7dcfa3"
drag, startPoint x: 178, startPoint y: 131, endPoint x: 164, endPoint y: 121, distance: 17.1
click at [163, 121] on div at bounding box center [162, 120] width 3 height 3
click at [209, 202] on button "Apply" at bounding box center [205, 199] width 19 height 9
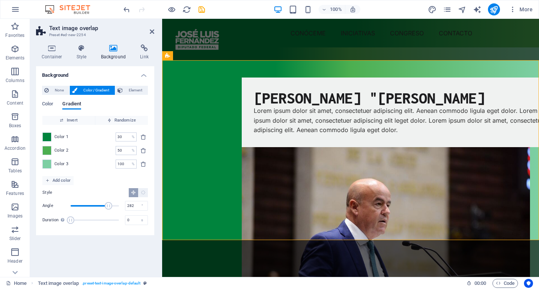
drag, startPoint x: 86, startPoint y: 204, endPoint x: 109, endPoint y: 204, distance: 22.2
click at [109, 204] on span "Angle" at bounding box center [109, 206] width 8 height 8
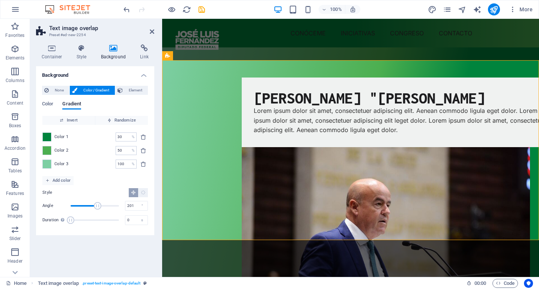
drag, startPoint x: 109, startPoint y: 204, endPoint x: 98, endPoint y: 204, distance: 10.9
click at [98, 204] on span "Angle" at bounding box center [98, 206] width 8 height 8
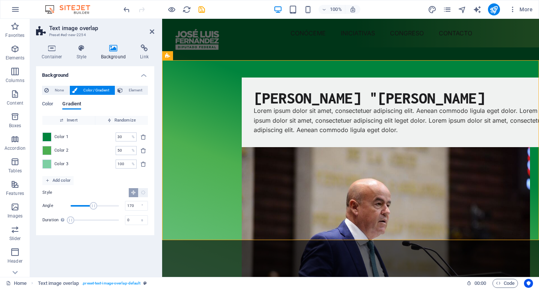
drag, startPoint x: 98, startPoint y: 204, endPoint x: 94, endPoint y: 204, distance: 4.1
click at [94, 204] on span "Angle" at bounding box center [94, 206] width 8 height 8
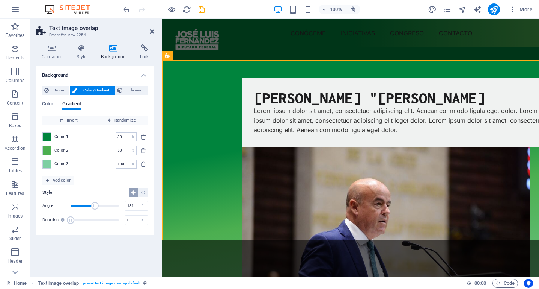
click at [95, 204] on span "Angle" at bounding box center [95, 206] width 8 height 8
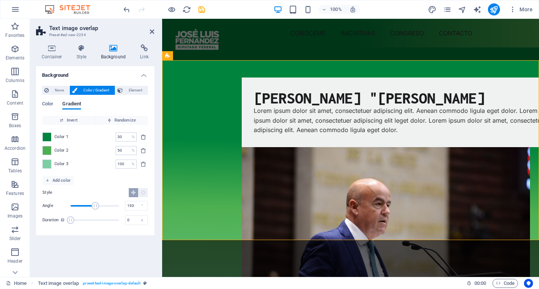
type input "195"
click at [97, 204] on span "Angle" at bounding box center [97, 206] width 8 height 8
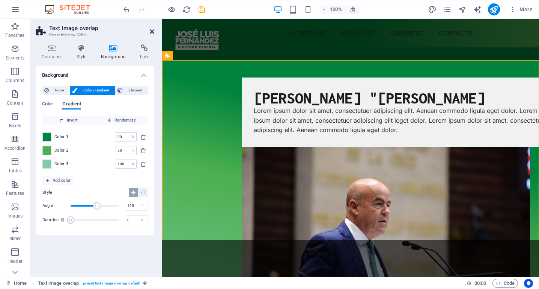
click at [151, 31] on icon at bounding box center [152, 32] width 5 height 6
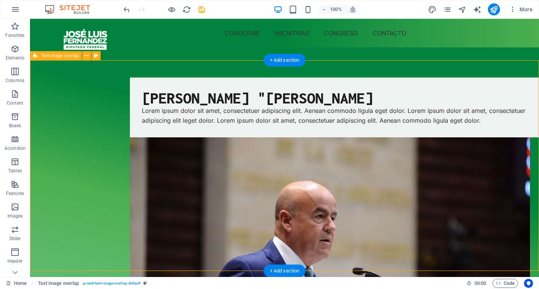
click at [383, 77] on div "[PERSON_NAME] "CHIQUIS" [PERSON_NAME] ipsum dolor sit amet, consectetuer adipis…" at bounding box center [284, 240] width 509 height 387
click at [215, 86] on div "[PERSON_NAME] "CHIQUIS" [PERSON_NAME] ipsum dolor sit amet, consectetuer adipis…" at bounding box center [284, 240] width 509 height 387
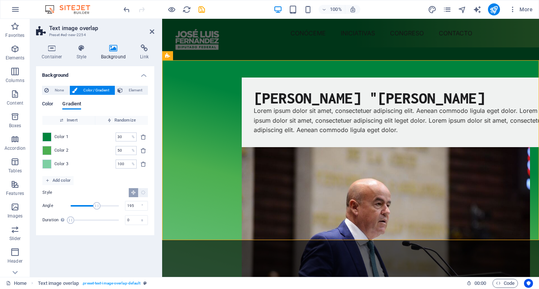
click at [47, 103] on span "Color" at bounding box center [47, 104] width 11 height 11
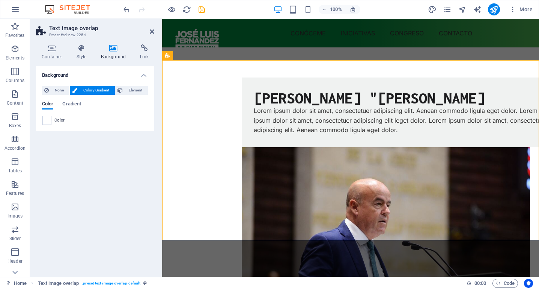
click at [101, 208] on div "Background None Color / Gradient Element Stretch background to full-width Color…" at bounding box center [95, 168] width 118 height 204
click at [229, 95] on div "[PERSON_NAME] "CHIQUIS" [PERSON_NAME] ipsum dolor sit amet, consectetuer adipis…" at bounding box center [350, 208] width 377 height 322
click at [150, 31] on icon at bounding box center [152, 32] width 5 height 6
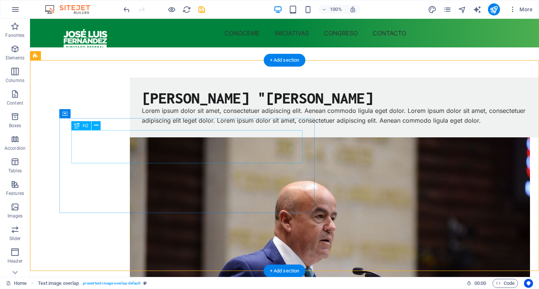
click at [289, 106] on div "[PERSON_NAME] "[PERSON_NAME]" at bounding box center [345, 97] width 406 height 17
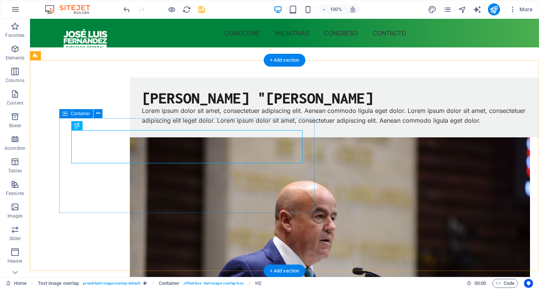
click at [303, 119] on div "[PERSON_NAME] "CHIQUIS" [PERSON_NAME] ipsum dolor sit amet, consectetuer adipis…" at bounding box center [345, 107] width 431 height 60
click at [97, 113] on icon at bounding box center [98, 113] width 4 height 8
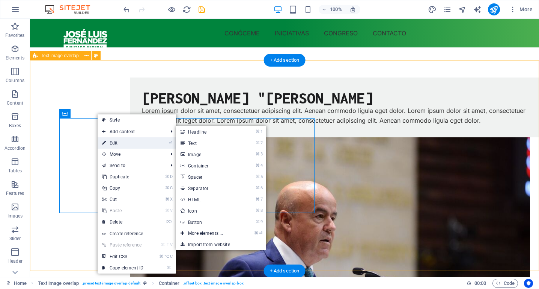
click at [117, 141] on link "⏎ Edit" at bounding box center [123, 142] width 50 height 11
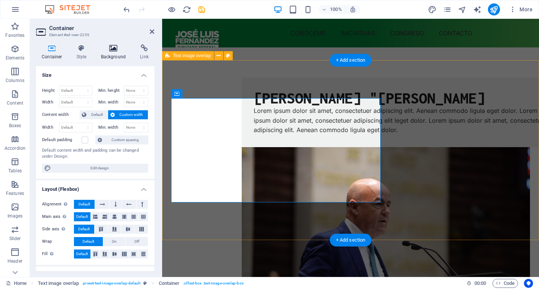
click at [114, 52] on h4 "Background" at bounding box center [114, 52] width 39 height 16
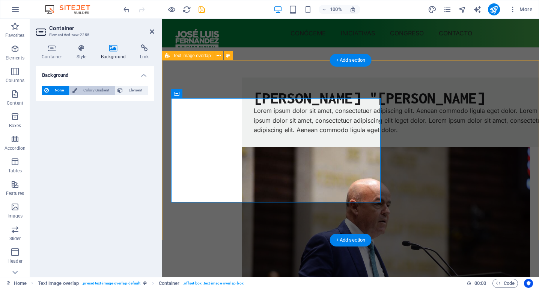
click at [88, 93] on span "Color / Gradient" at bounding box center [96, 90] width 33 height 9
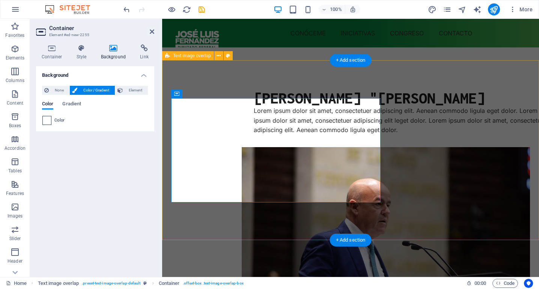
click at [47, 119] on span at bounding box center [47, 120] width 8 height 8
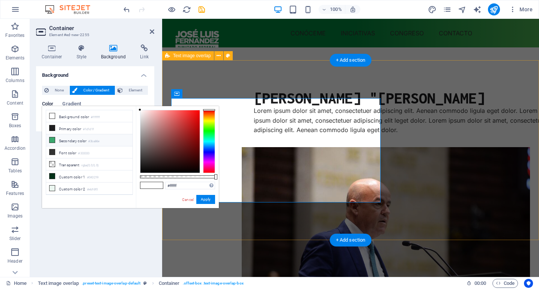
click at [53, 142] on icon at bounding box center [52, 139] width 5 height 5
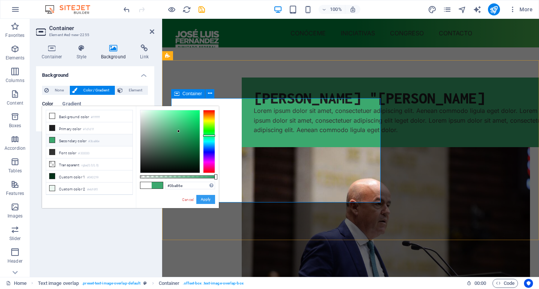
click at [209, 198] on button "Apply" at bounding box center [205, 199] width 19 height 9
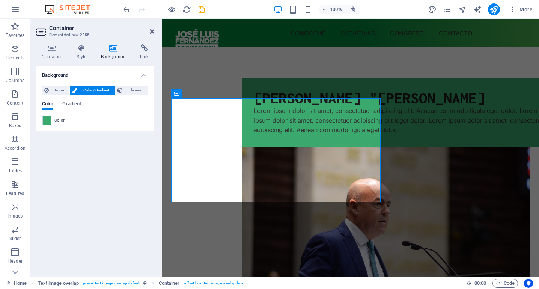
click at [127, 228] on div "Background None Color / Gradient Element Stretch background to full-width Color…" at bounding box center [95, 168] width 118 height 204
click at [202, 77] on div "[PERSON_NAME] "CHIQUIS" [PERSON_NAME] ipsum dolor sit amet, consectetuer adipis…" at bounding box center [350, 208] width 377 height 322
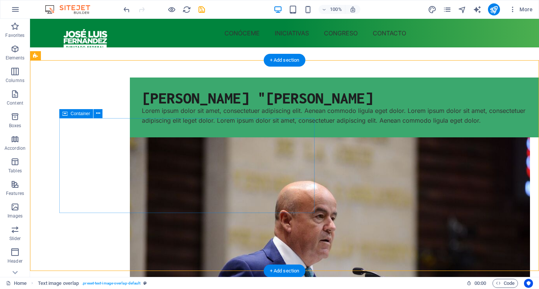
click at [171, 127] on div "[PERSON_NAME] "CHIQUIS" [PERSON_NAME] ipsum dolor sit amet, consectetuer adipis…" at bounding box center [345, 107] width 431 height 60
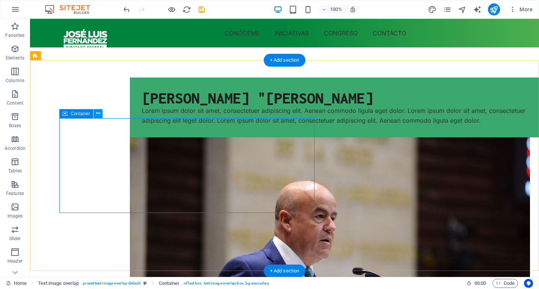
click at [96, 112] on icon at bounding box center [98, 113] width 4 height 8
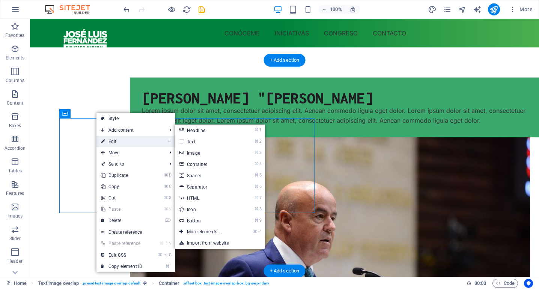
click at [114, 140] on link "⏎ Edit" at bounding box center [122, 141] width 50 height 11
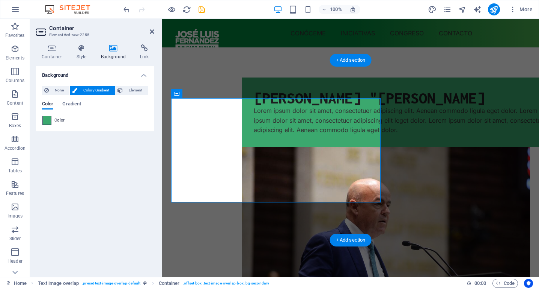
click at [45, 121] on span at bounding box center [47, 120] width 8 height 8
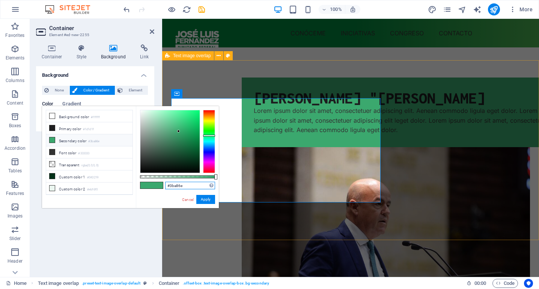
click at [189, 187] on input "#3ba86e" at bounding box center [190, 185] width 50 height 8
paste input "4caf50"
type input "#4caf50"
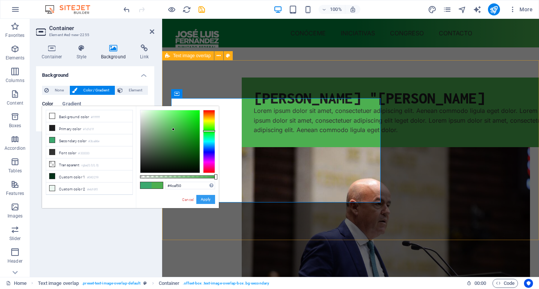
click at [208, 199] on button "Apply" at bounding box center [205, 199] width 19 height 9
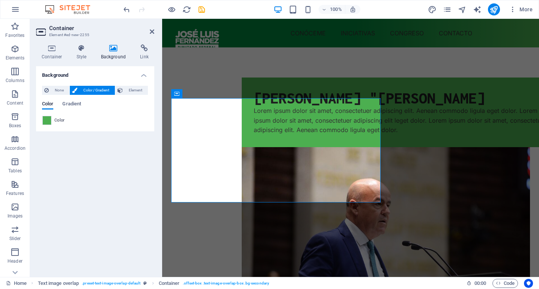
click at [113, 170] on div "Background None Color / Gradient Element Stretch background to full-width Color…" at bounding box center [95, 168] width 118 height 204
click at [254, 106] on div "[PERSON_NAME] "[PERSON_NAME]" at bounding box center [401, 97] width 295 height 17
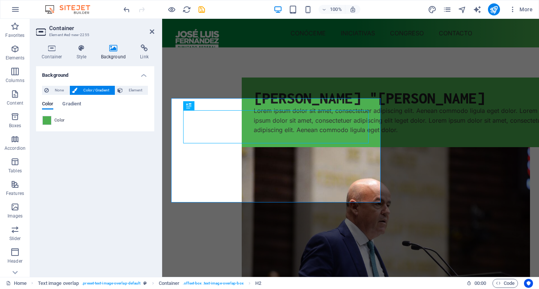
click at [254, 106] on div "[PERSON_NAME] "[PERSON_NAME]" at bounding box center [401, 97] width 295 height 17
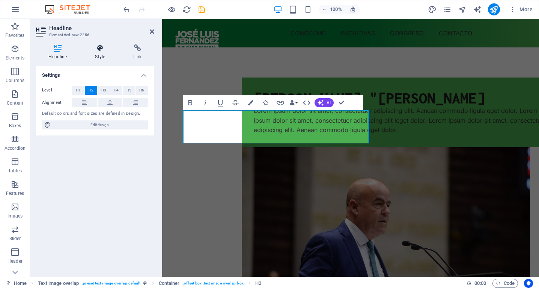
click at [108, 51] on icon at bounding box center [100, 48] width 35 height 8
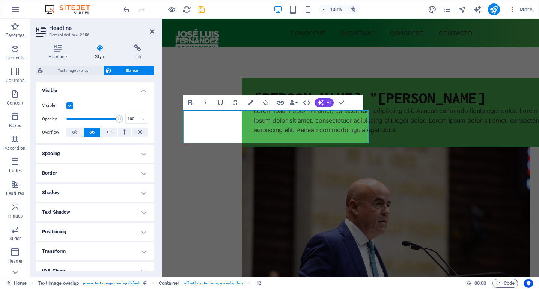
scroll to position [72, 0]
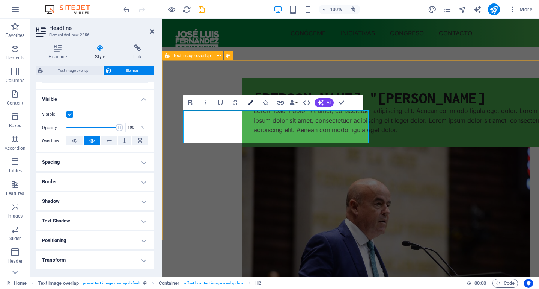
click at [251, 102] on icon "button" at bounding box center [250, 102] width 5 height 5
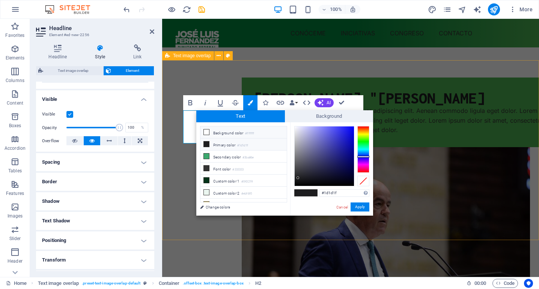
click at [227, 130] on li "Background color #ffffff" at bounding box center [244, 132] width 86 height 12
type input "#ffffff"
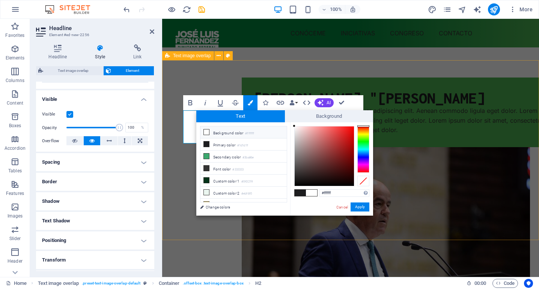
click at [208, 133] on icon at bounding box center [206, 131] width 5 height 5
click at [360, 206] on button "Apply" at bounding box center [360, 206] width 19 height 9
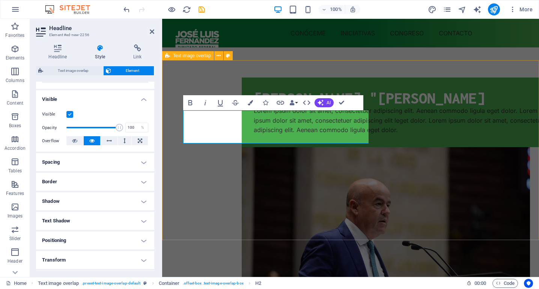
click at [320, 78] on div "[PERSON_NAME] "CHIQUIS" [PERSON_NAME] ipsum dolor sit amet, consectetuer adipis…" at bounding box center [350, 208] width 377 height 322
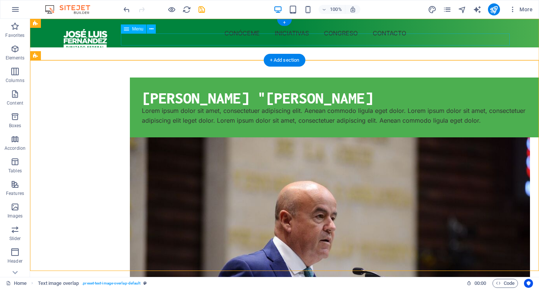
click at [243, 37] on nav "CONÓCEME INICIATIVAS CONGRESO CONTACTO" at bounding box center [284, 33] width 451 height 12
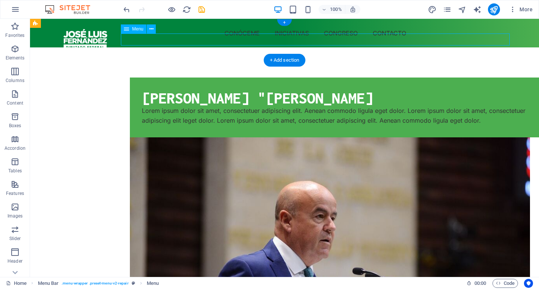
click at [243, 37] on nav "CONÓCEME INICIATIVAS CONGRESO CONTACTO" at bounding box center [284, 33] width 451 height 12
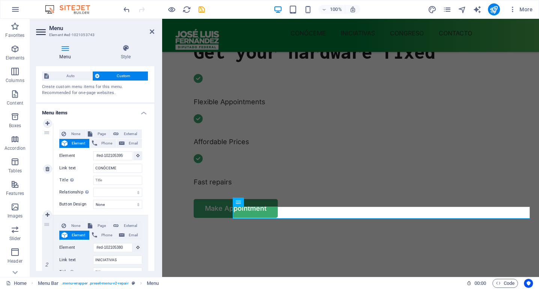
scroll to position [0, 0]
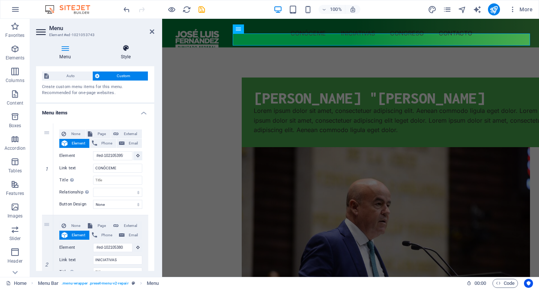
click at [126, 57] on h4 "Style" at bounding box center [125, 52] width 57 height 16
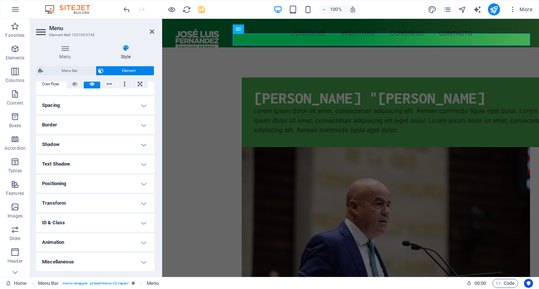
scroll to position [128, 0]
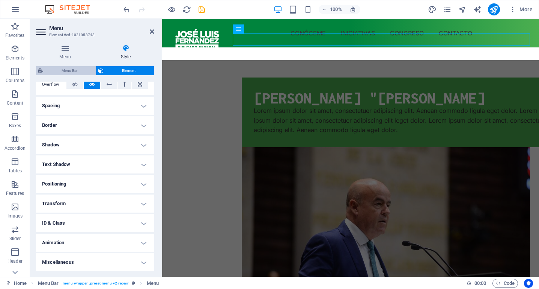
click at [76, 69] on span "Menu Bar" at bounding box center [69, 70] width 48 height 9
select select "rem"
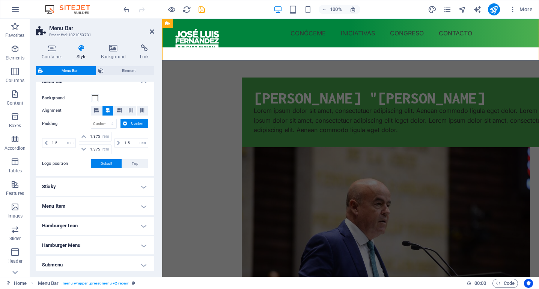
scroll to position [46, 0]
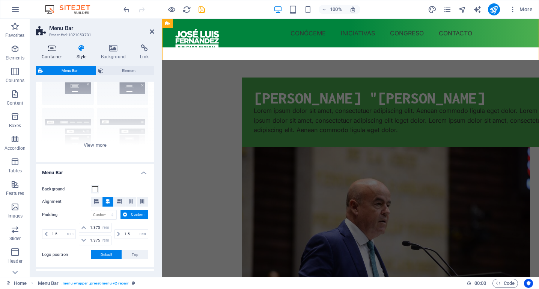
click at [52, 48] on icon at bounding box center [52, 48] width 32 height 8
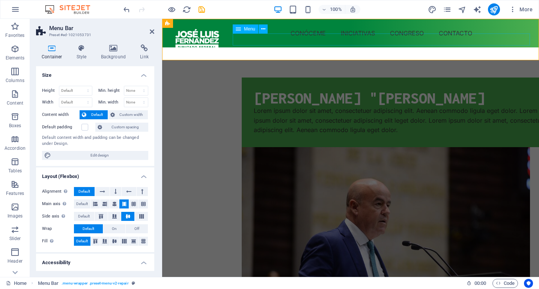
click at [307, 38] on nav "CONÓCEME INICIATIVAS CONGRESO CONTACTO" at bounding box center [350, 33] width 359 height 12
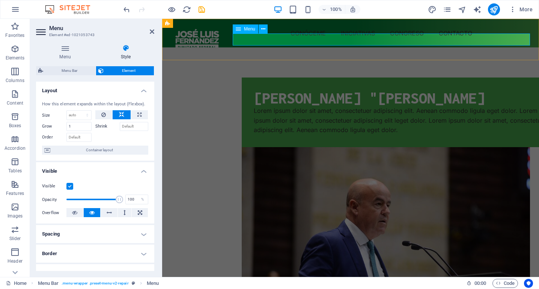
scroll to position [0, 0]
click at [304, 39] on nav "CONÓCEME INICIATIVAS CONGRESO CONTACTO" at bounding box center [350, 33] width 359 height 12
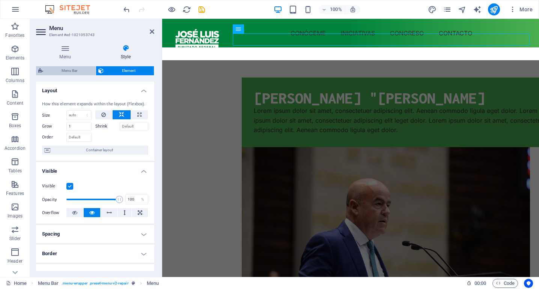
click at [70, 70] on span "Menu Bar" at bounding box center [69, 70] width 48 height 9
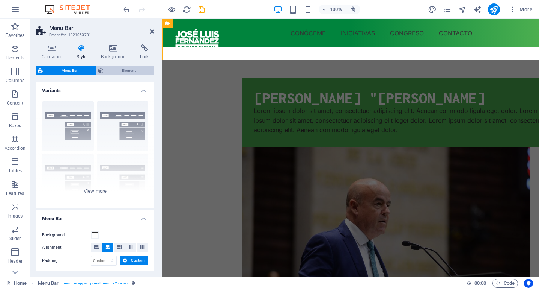
click at [110, 68] on span "Element" at bounding box center [129, 70] width 46 height 9
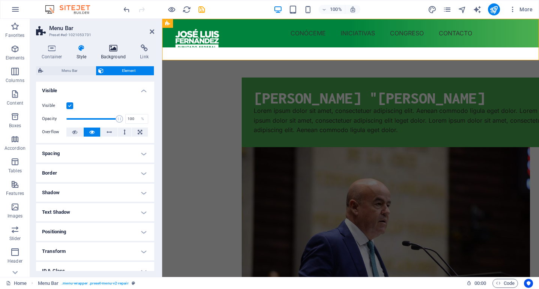
click at [111, 52] on h4 "Background" at bounding box center [114, 52] width 39 height 16
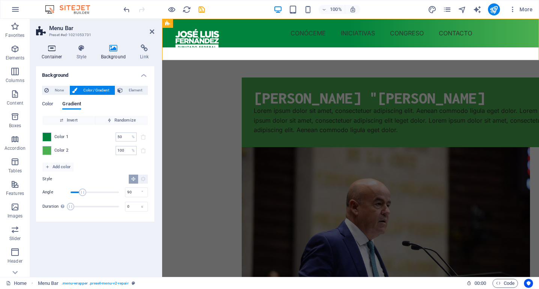
click at [53, 48] on icon at bounding box center [52, 48] width 32 height 8
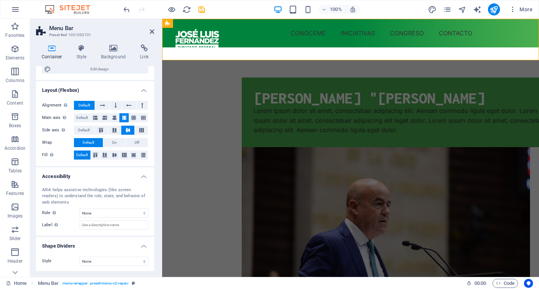
scroll to position [86, 0]
click at [146, 49] on icon at bounding box center [144, 48] width 20 height 8
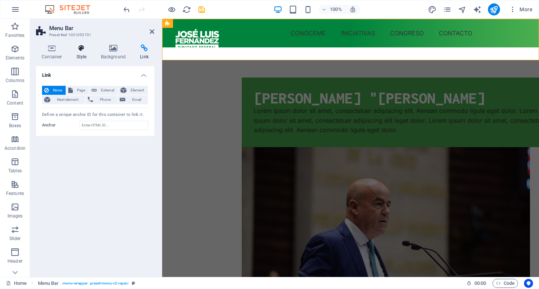
click at [83, 47] on icon at bounding box center [81, 48] width 21 height 8
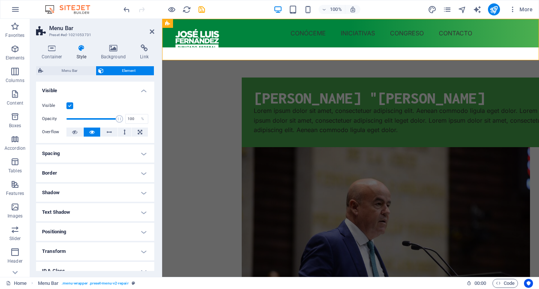
scroll to position [18, 0]
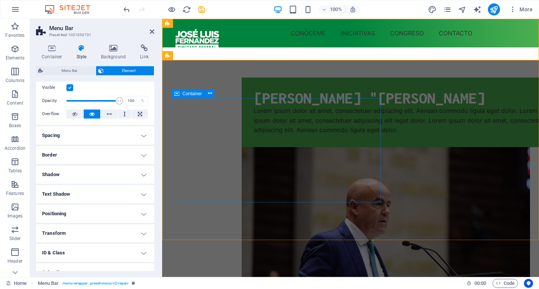
click at [244, 101] on div "[PERSON_NAME] "CHIQUIS" [PERSON_NAME] ipsum dolor sit amet, consectetuer adipis…" at bounding box center [401, 112] width 319 height 70
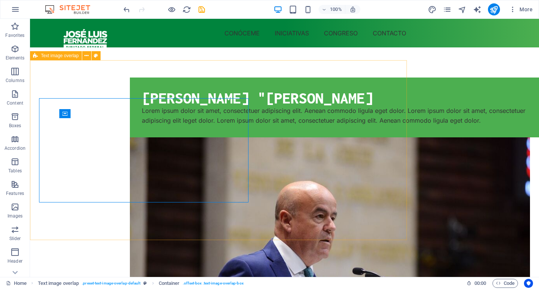
click at [259, 78] on div "[PERSON_NAME] "CHIQUIS" [PERSON_NAME] ipsum dolor sit amet, consectetuer adipis…" at bounding box center [284, 240] width 509 height 387
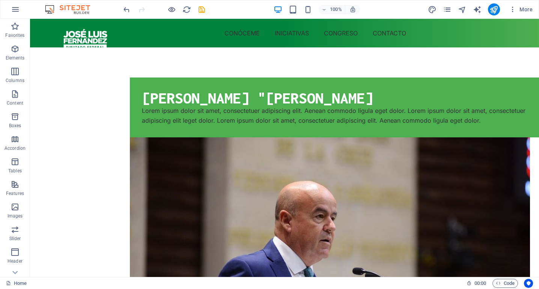
scroll to position [0, 0]
